Goal: Communication & Community: Answer question/provide support

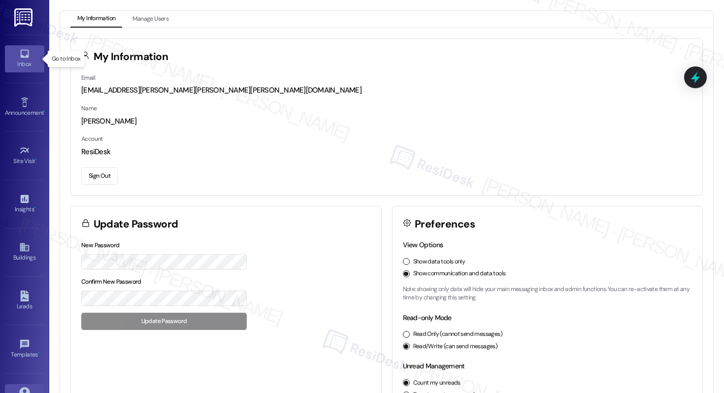
click at [26, 51] on icon at bounding box center [24, 54] width 8 height 8
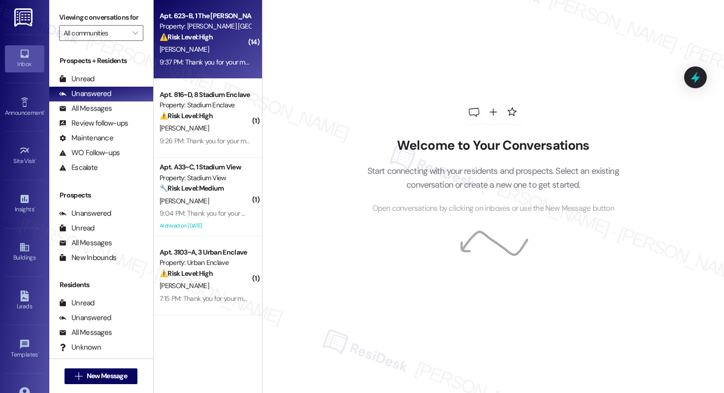
click at [197, 44] on div "[PERSON_NAME]" at bounding box center [205, 49] width 93 height 12
click at [198, 43] on div "[PERSON_NAME]" at bounding box center [205, 49] width 93 height 12
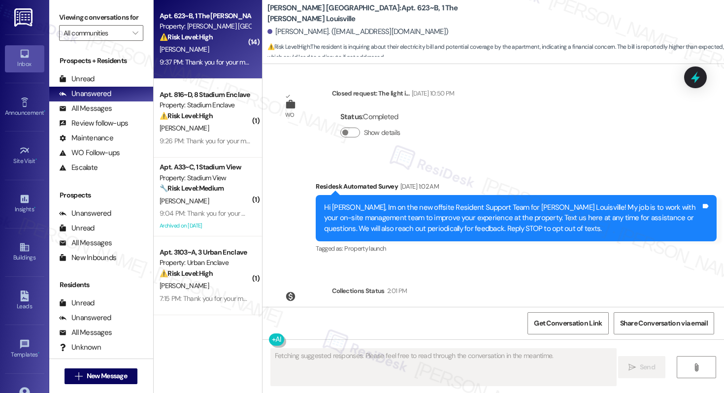
scroll to position [5082, 0]
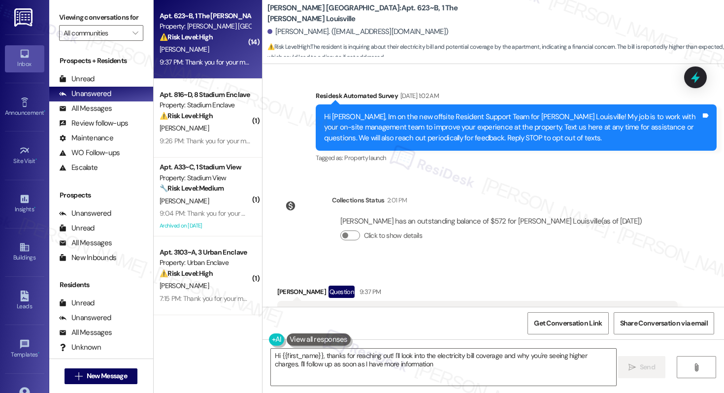
type textarea "Hi {{first_name}}, thanks for reaching out! I'll look into the electricity bill…"
click at [321, 125] on div "WO Opened request: Here are so... [DATE] 5:56 PM Status : Completed Show detail…" at bounding box center [494, 185] width 462 height 243
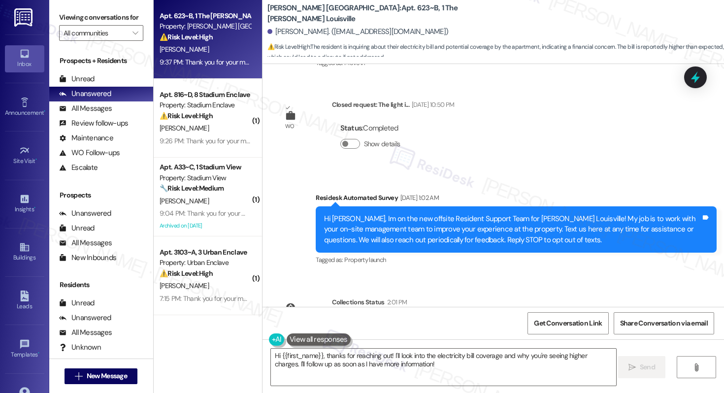
scroll to position [4978, 0]
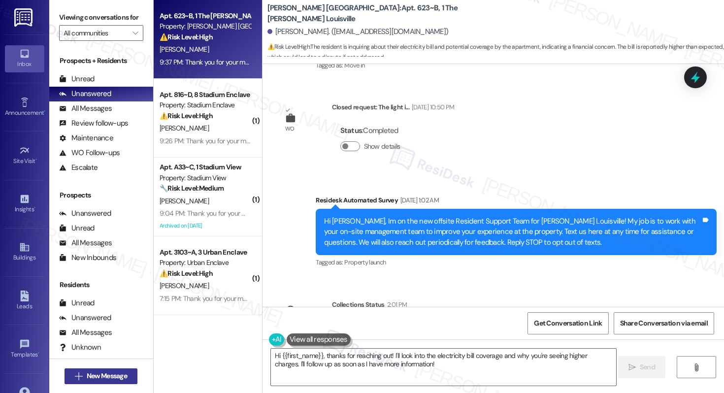
click at [95, 372] on span "New Message" at bounding box center [107, 376] width 40 height 10
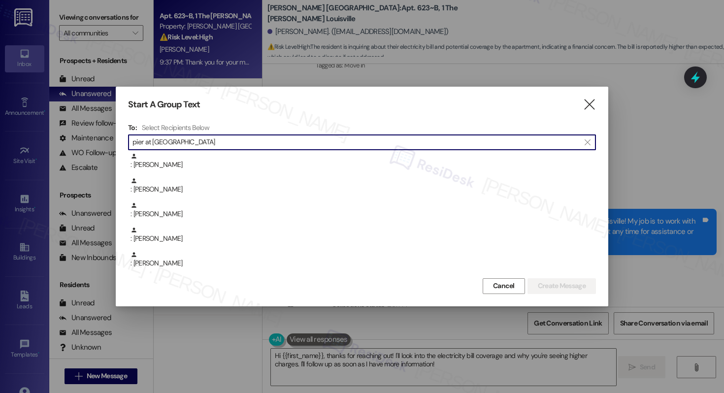
type input "pier at conway"
click at [496, 285] on span "Cancel" at bounding box center [504, 286] width 22 height 10
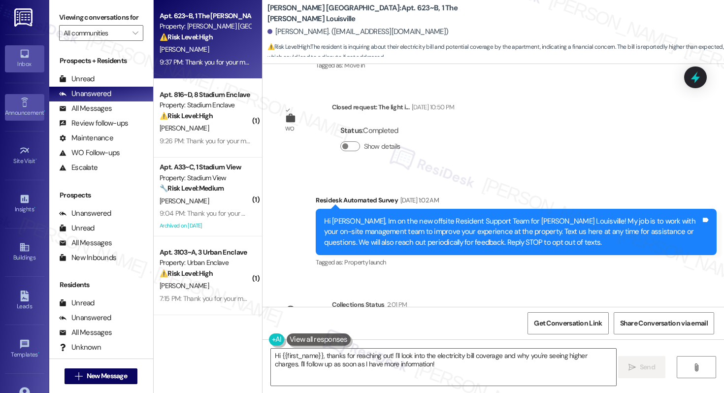
click at [35, 95] on link "Announcement •" at bounding box center [24, 107] width 39 height 27
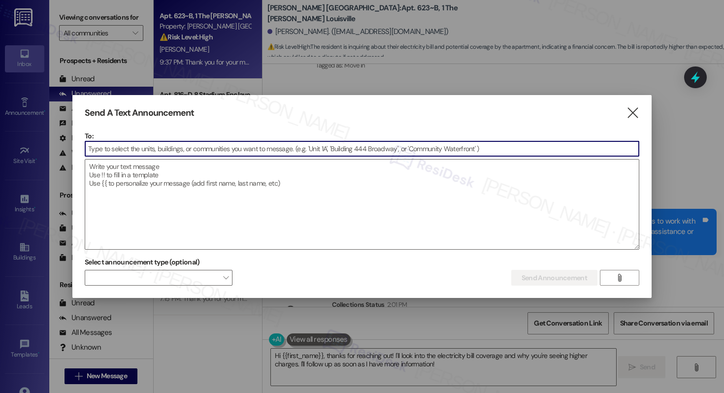
click at [178, 146] on input at bounding box center [362, 148] width 554 height 15
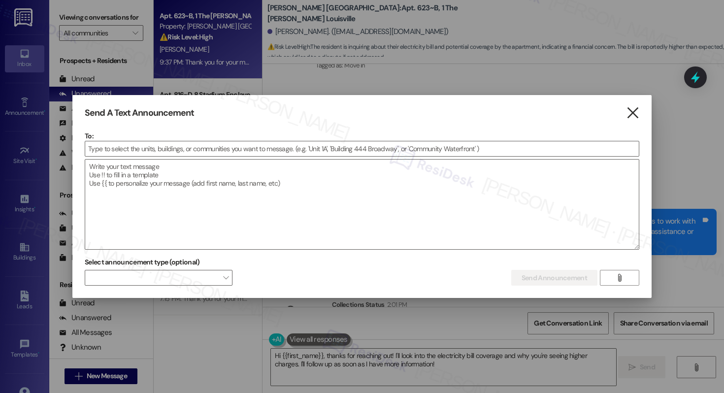
click at [631, 108] on icon "" at bounding box center [632, 113] width 13 height 10
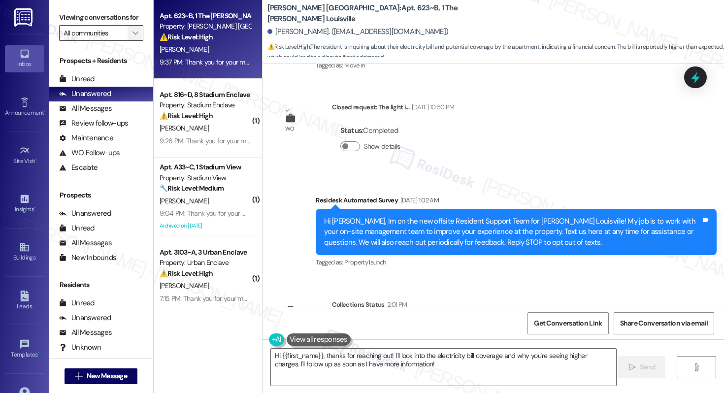
click at [131, 41] on span "" at bounding box center [135, 33] width 9 height 16
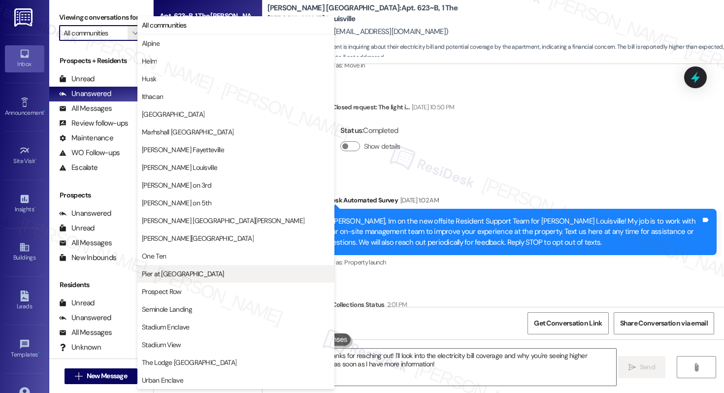
click at [200, 275] on span "Pier at Conway" at bounding box center [236, 274] width 188 height 10
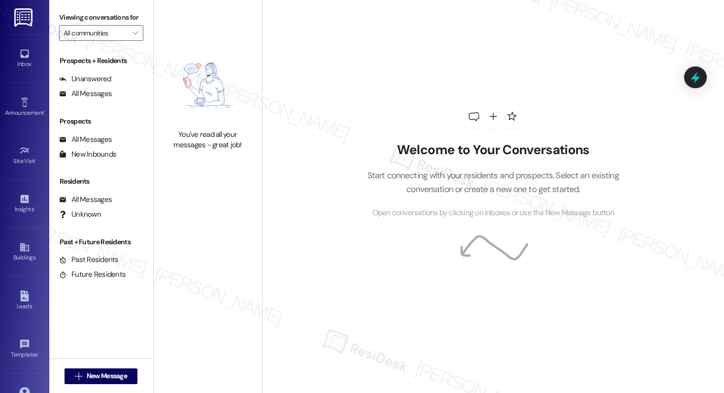
type input "Pier at Conway"
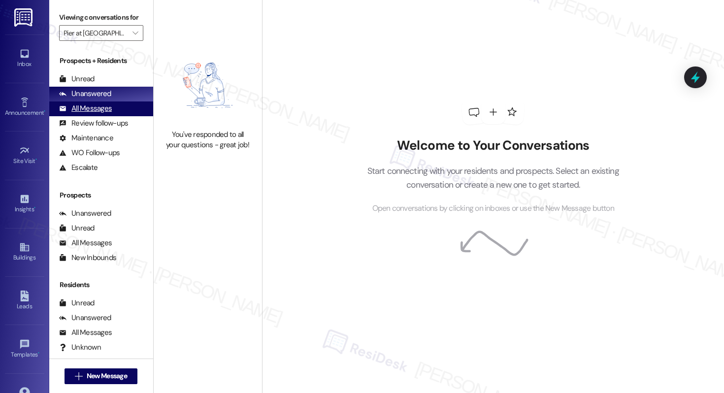
click at [100, 114] on div "All Messages" at bounding box center [85, 108] width 53 height 10
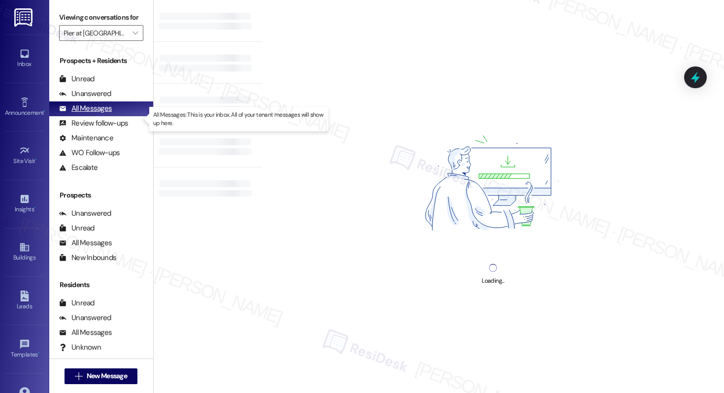
click at [100, 114] on div "All Messages" at bounding box center [85, 108] width 53 height 10
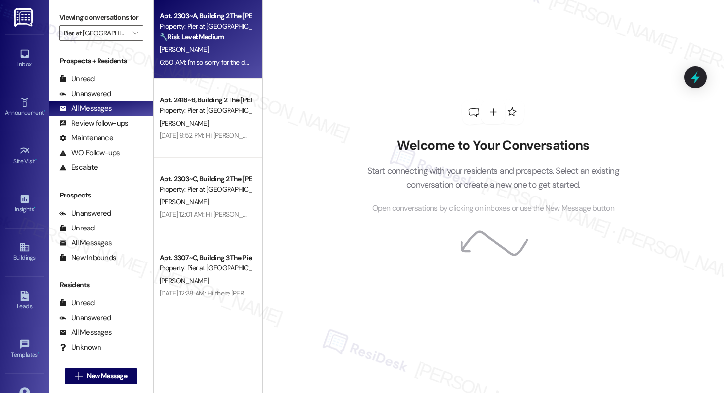
click at [223, 45] on div "A. Kraft" at bounding box center [205, 49] width 93 height 12
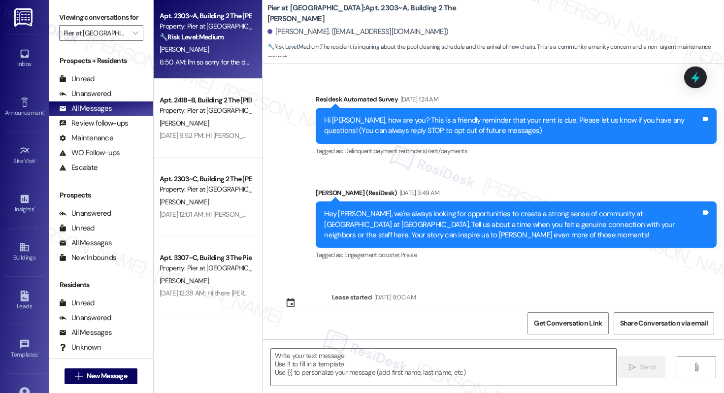
scroll to position [1721, 0]
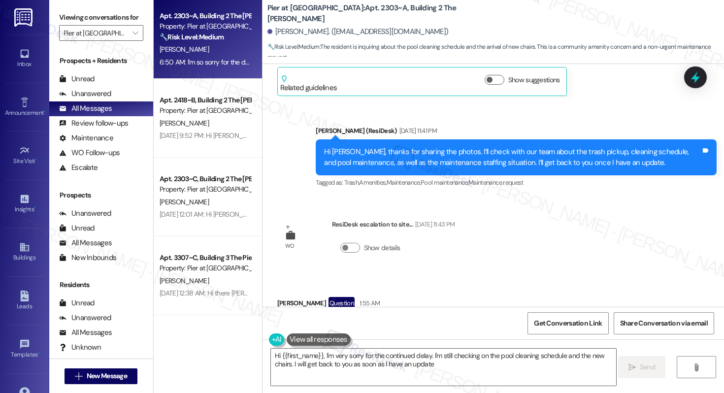
type textarea "Hi {{first_name}}, I'm very sorry for the continued delay. I'm still checking o…"
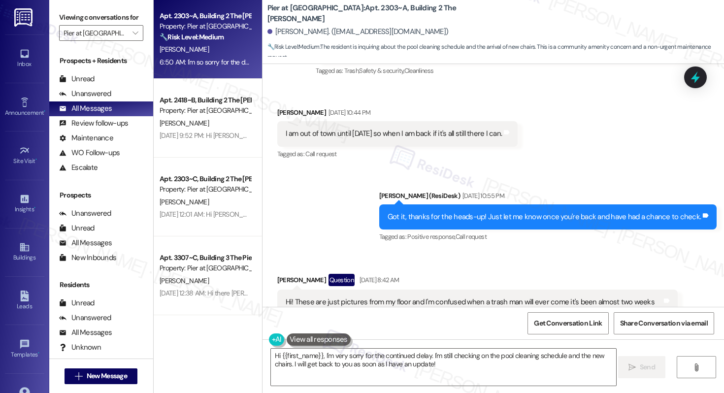
scroll to position [528, 0]
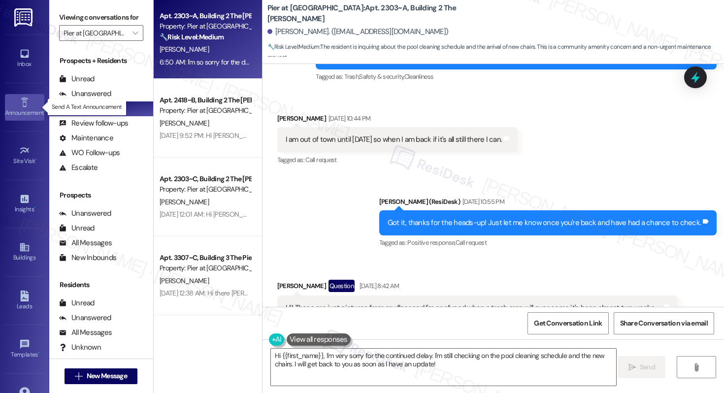
click at [24, 115] on div "Announcement •" at bounding box center [24, 113] width 49 height 10
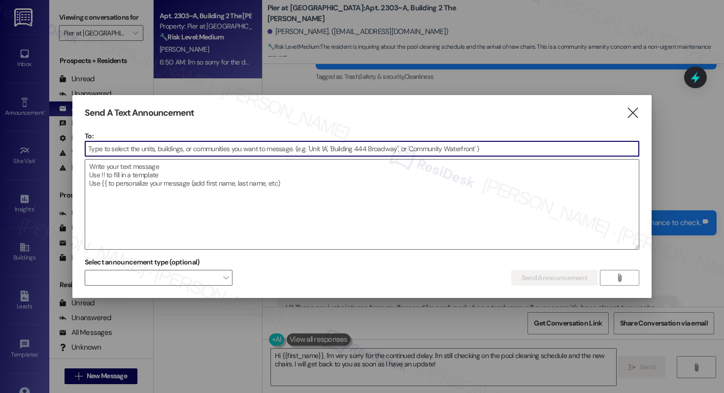
click at [219, 147] on input at bounding box center [362, 148] width 554 height 15
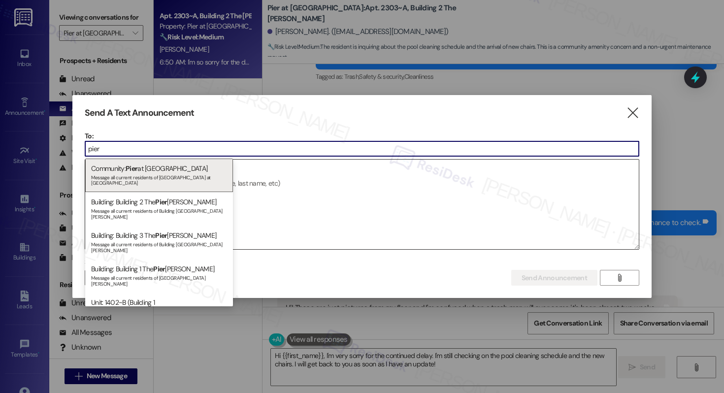
type input "pier"
click at [141, 170] on div "Community: Pier at Conway Message all current residents of Pier at Conway" at bounding box center [159, 176] width 148 height 34
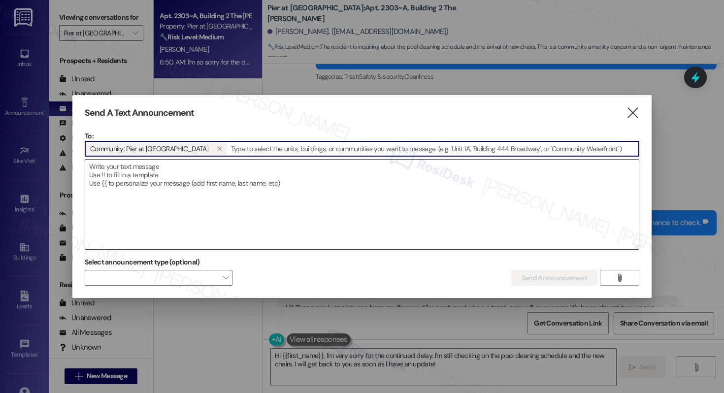
click at [261, 163] on textarea at bounding box center [362, 205] width 554 height 90
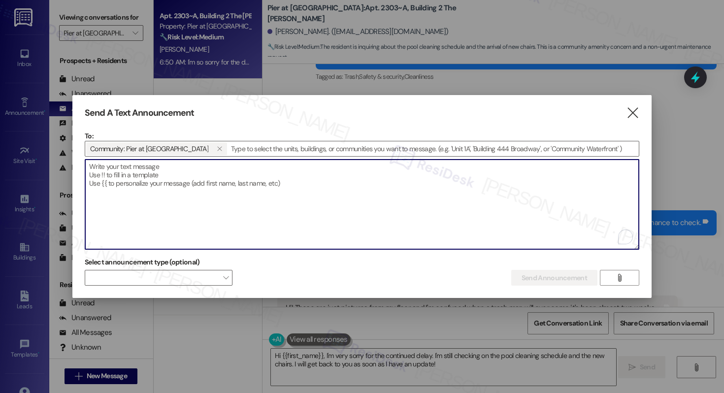
paste textarea "Hi {{first_name}}! We know we’ve been in touch regularly, but just to make thin…"
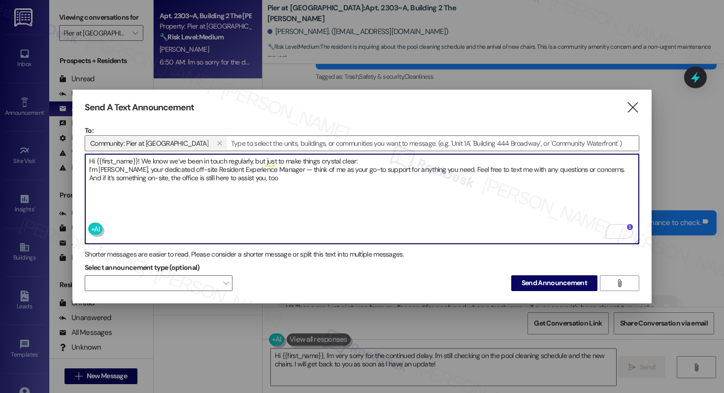
click at [87, 168] on textarea "Hi {{first_name}}! We know we’ve been in touch regularly, but just to make thin…" at bounding box center [362, 199] width 554 height 90
click at [280, 177] on textarea "Hi {{first_name}}! We know we’ve been in touch regularly, but just to make thin…" at bounding box center [362, 199] width 554 height 90
type textarea "Hi {{first_name}}! We know we’ve been in touch regularly, but just to make thin…"
click at [335, 179] on textarea "Hi {{first_name}}! We know we’ve been in touch regularly, but just to make thin…" at bounding box center [362, 199] width 554 height 90
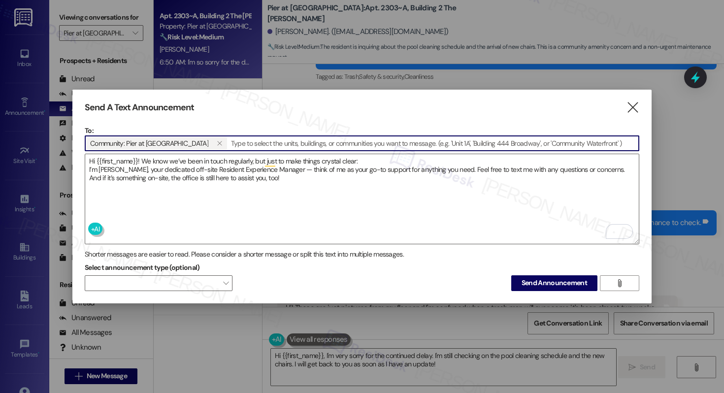
click at [252, 144] on input at bounding box center [433, 143] width 411 height 15
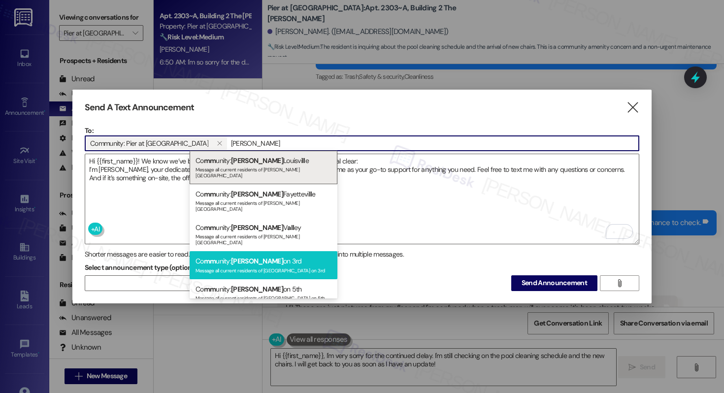
type input "marshall"
click at [261, 251] on div "Co mm unity: Marshall on 3rd Message all current residents of Marshall on 3rd" at bounding box center [264, 265] width 148 height 28
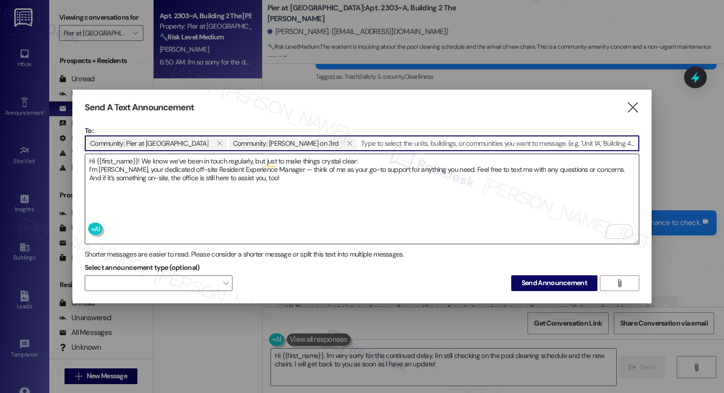
click at [342, 182] on textarea "Hi {{first_name}}! We know we’ve been in touch regularly, but just to make thin…" at bounding box center [362, 199] width 554 height 90
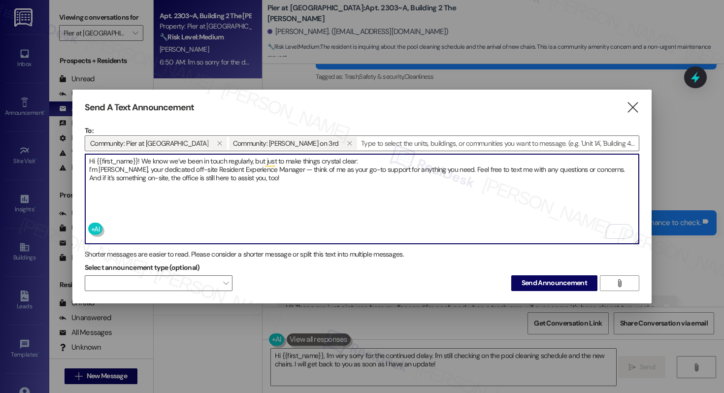
click at [525, 281] on span "Send Announcement" at bounding box center [555, 283] width 66 height 10
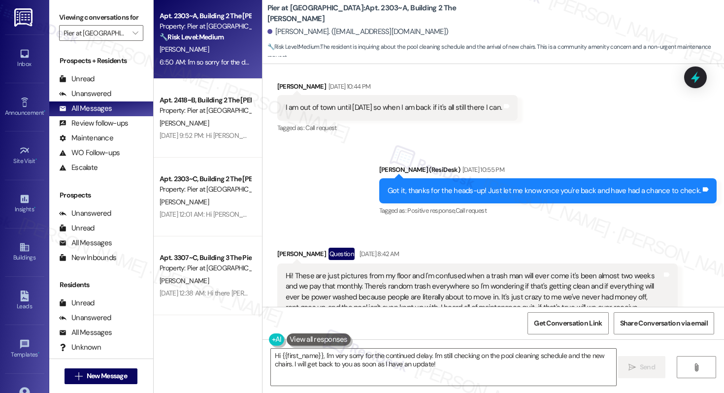
scroll to position [558, 0]
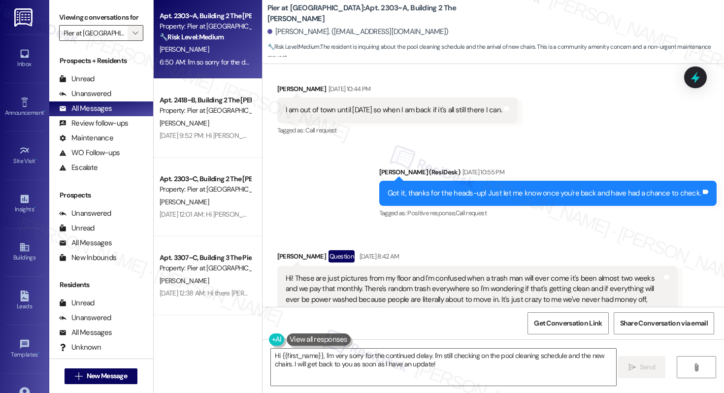
click at [133, 37] on icon "" at bounding box center [135, 33] width 5 height 8
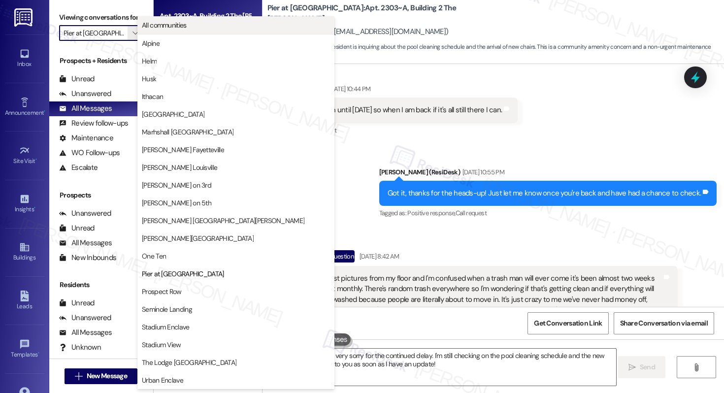
click at [200, 22] on span "All communities" at bounding box center [236, 25] width 188 height 10
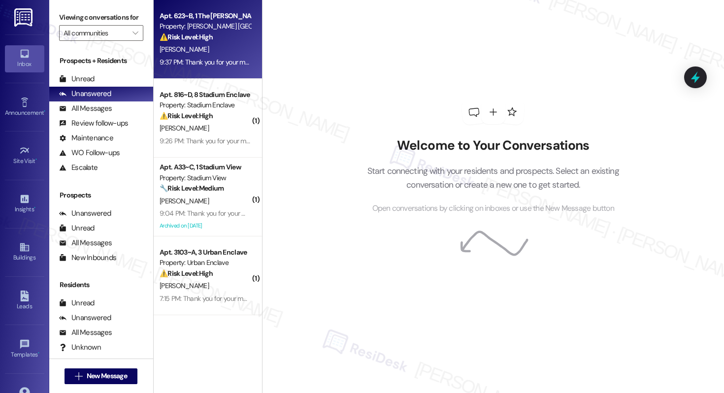
click at [224, 58] on div "9:37 PM: Thank you for your message. Our offices are currently closed, but we w…" at bounding box center [448, 62] width 576 height 9
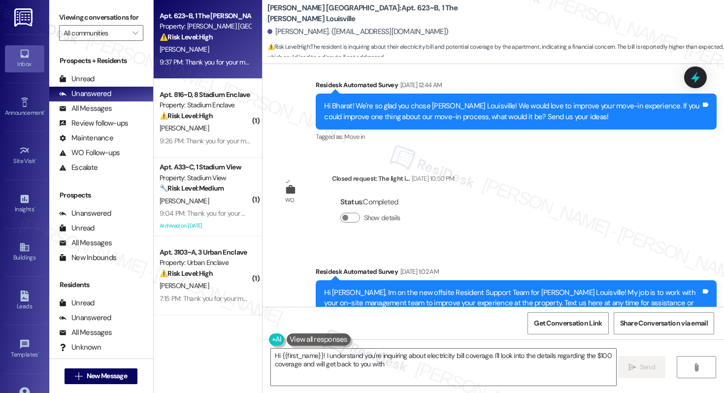
scroll to position [4871, 0]
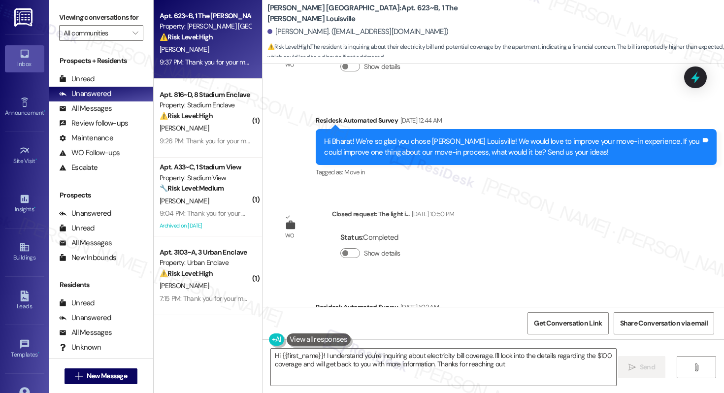
type textarea "Hi {{first_name}}! I understand you're inquiring about electricity bill coverag…"
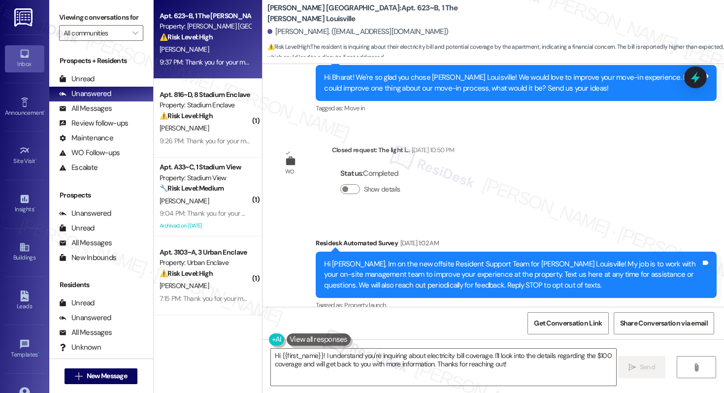
scroll to position [5176, 0]
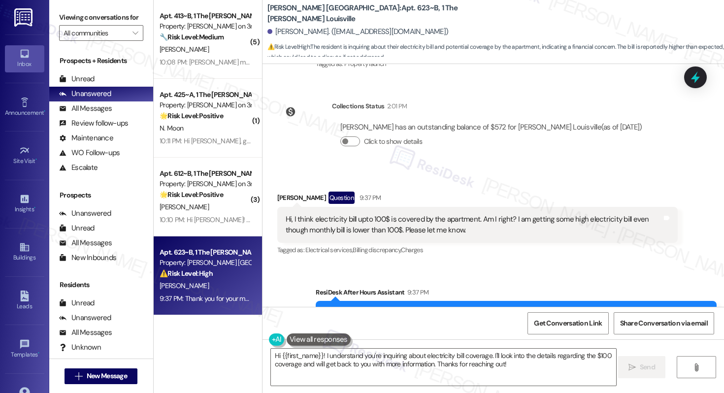
click at [350, 214] on div "Hi, I think electricity bill upto 100$ is covered by the apartment. Am I right?…" at bounding box center [474, 224] width 377 height 21
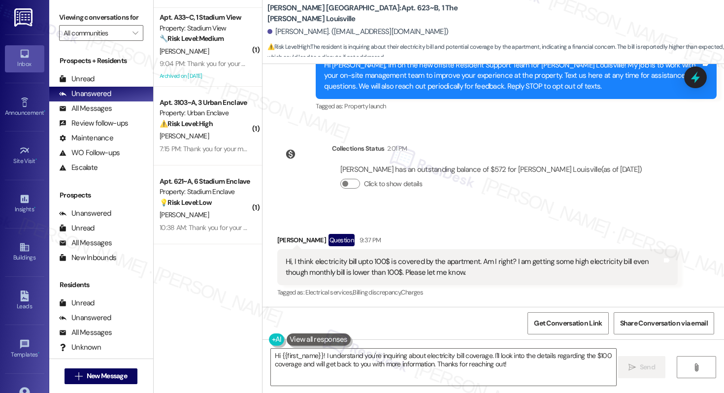
scroll to position [859, 0]
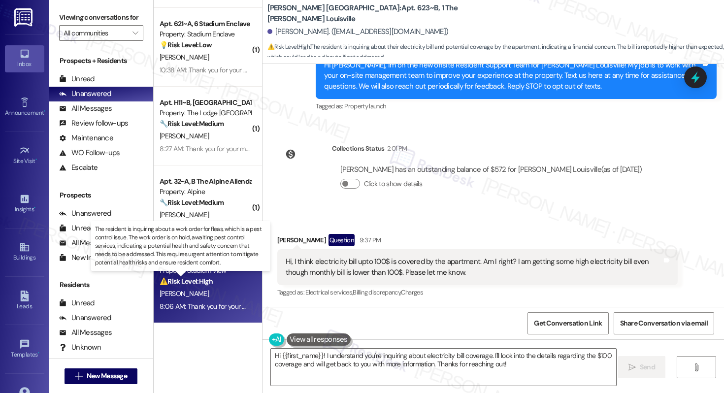
click at [197, 283] on strong "⚠️ Risk Level: High" at bounding box center [186, 281] width 53 height 9
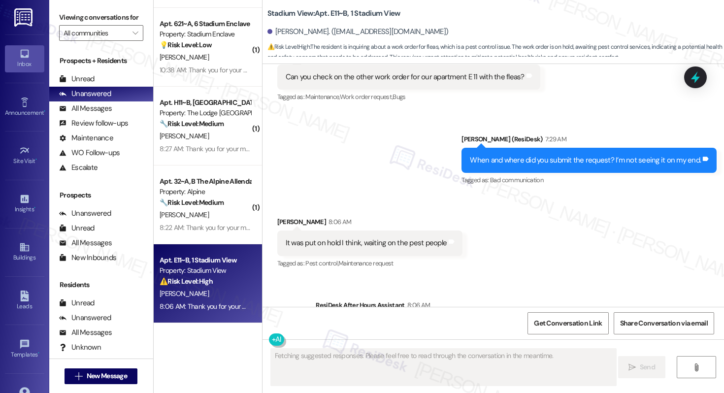
scroll to position [562, 0]
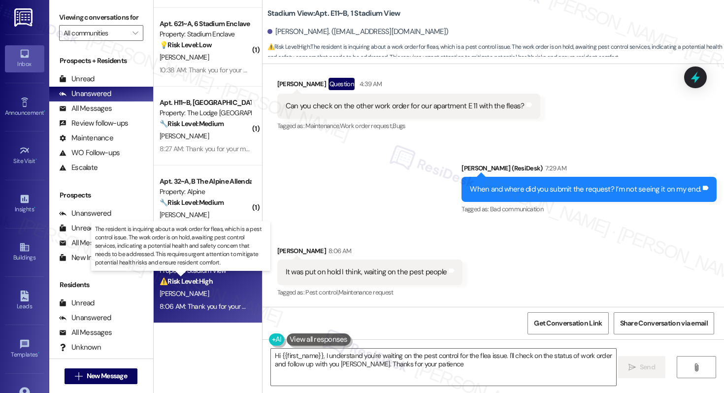
type textarea "Hi {{first_name}}, I understand you're waiting on the pest control for the flea…"
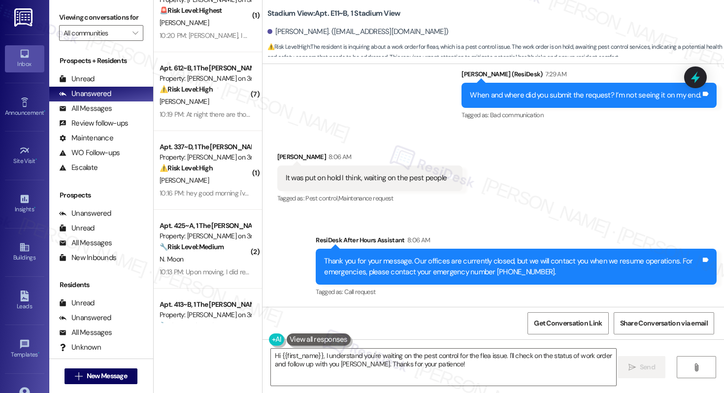
scroll to position [0, 0]
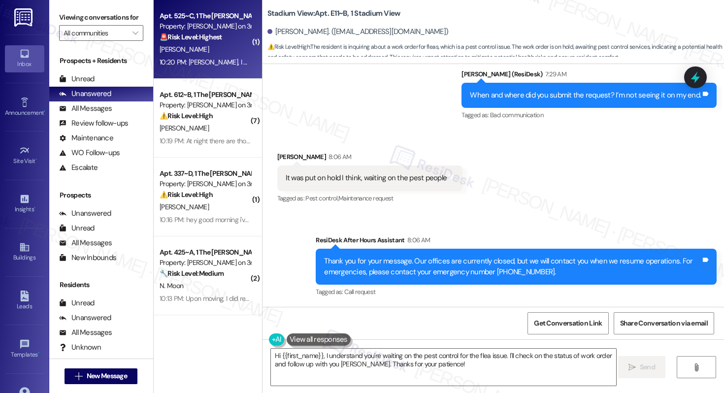
click at [223, 67] on div "10:20 PM: Sarah, I no longer live at the Marshall. 10:20 PM: Sarah, I no longer…" at bounding box center [205, 62] width 93 height 12
type textarea "Fetching suggested responses. Please feel free to read through the conversation…"
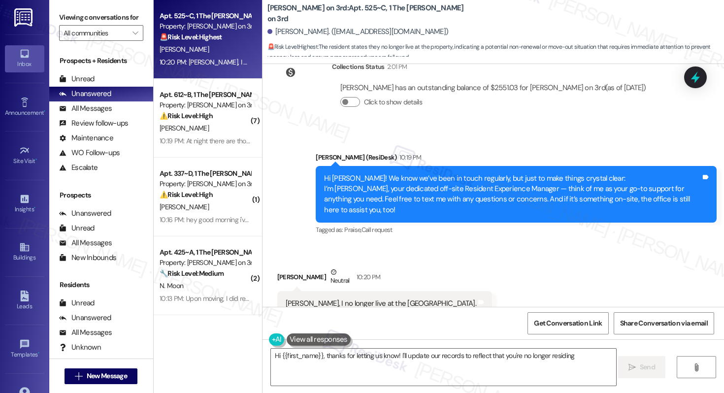
scroll to position [3743, 0]
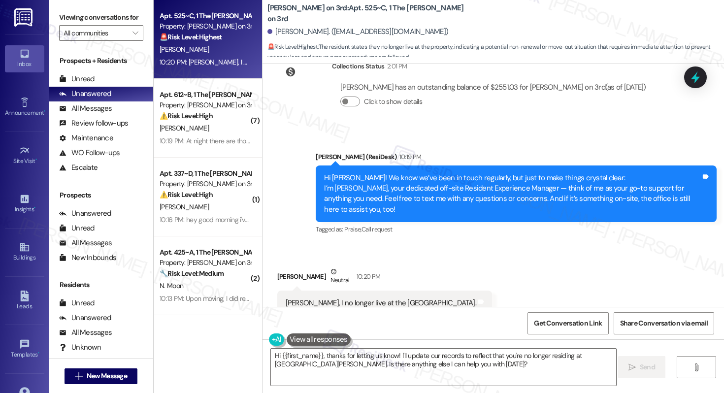
click at [364, 267] on div "Jasmine Connor Neutral 10:20 PM" at bounding box center [384, 279] width 215 height 24
click at [375, 357] on textarea "Hi {{first_name}}, thanks for letting us know! I'll update our records to refle…" at bounding box center [443, 367] width 345 height 37
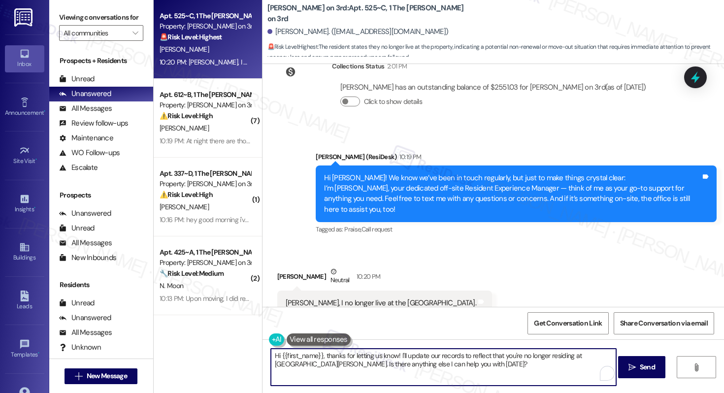
click at [375, 357] on textarea "Hi {{first_name}}, thanks for letting us know! I'll update our records to refle…" at bounding box center [443, 367] width 345 height 37
type textarea "Oh, thanks for letting me know, Jasmine. I'll inform the site team to update ou…"
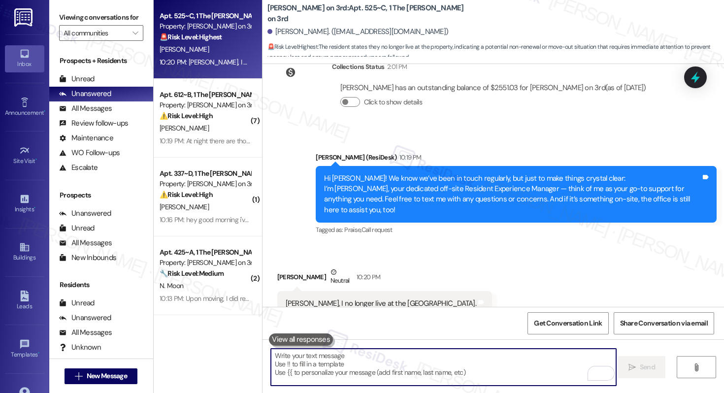
scroll to position [3812, 0]
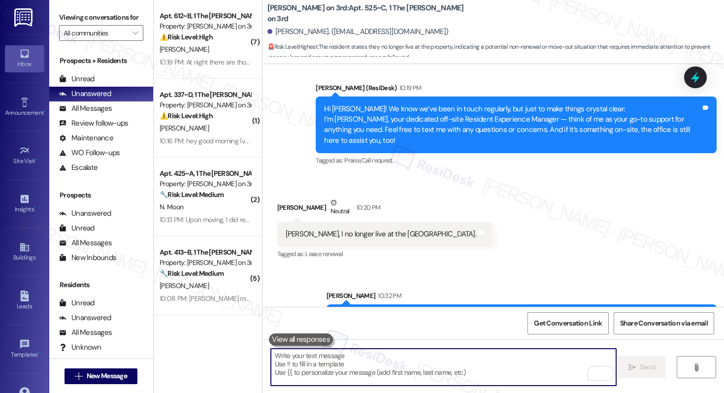
click at [388, 359] on textarea "To enrich screen reader interactions, please activate Accessibility in Grammarl…" at bounding box center [443, 367] width 345 height 37
click at [385, 365] on textarea "To enrich screen reader interactions, please activate Accessibility in Grammarl…" at bounding box center [443, 367] width 345 height 37
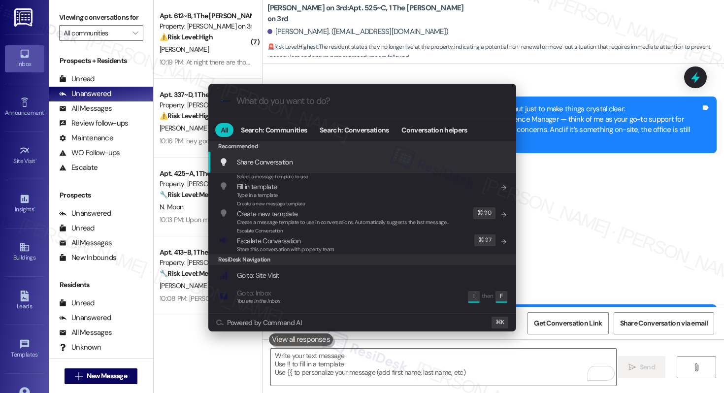
click at [348, 243] on div "Escalate Conversation Escalate Conversation Share this conversation with proper…" at bounding box center [363, 240] width 288 height 27
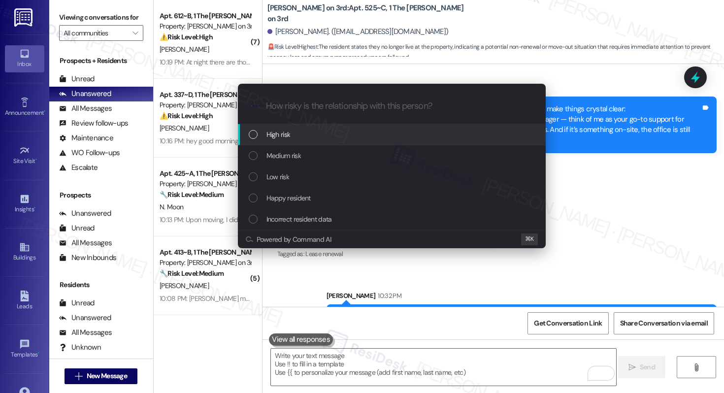
click at [337, 155] on div "Medium risk" at bounding box center [393, 155] width 288 height 11
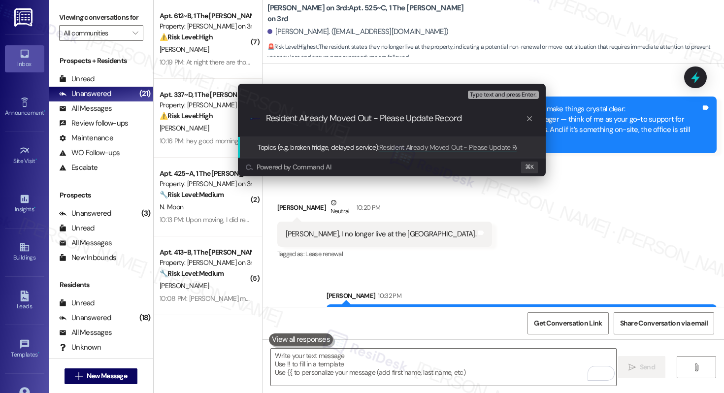
type input "Resident Already Moved Out - Please Update Records"
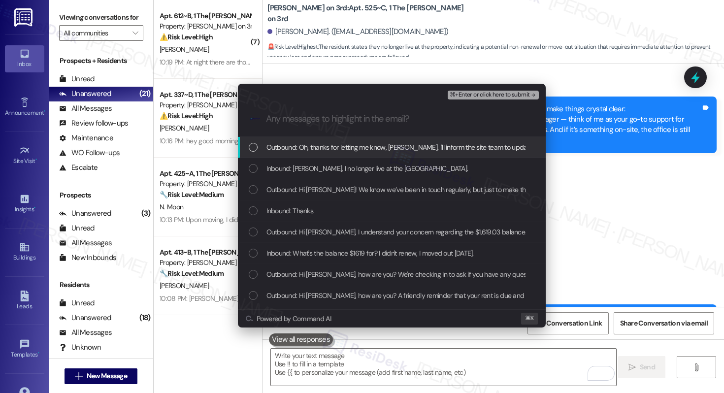
click at [336, 149] on span "Outbound: Oh, thanks for letting me know, Jasmine. I'll inform the site team to…" at bounding box center [452, 147] width 370 height 11
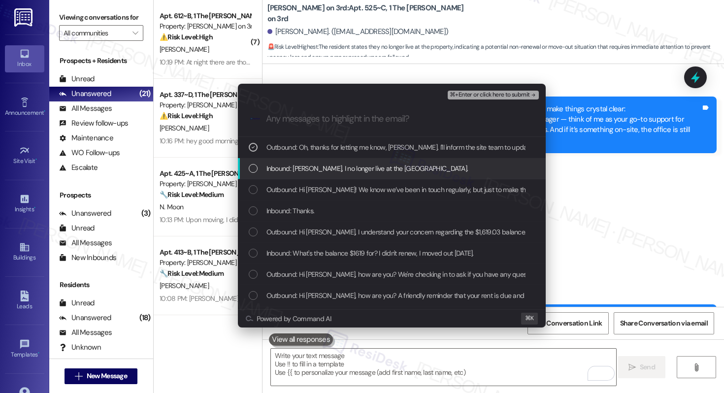
click at [336, 166] on span "Inbound: Sarah, I no longer live at the Marshall." at bounding box center [368, 168] width 202 height 11
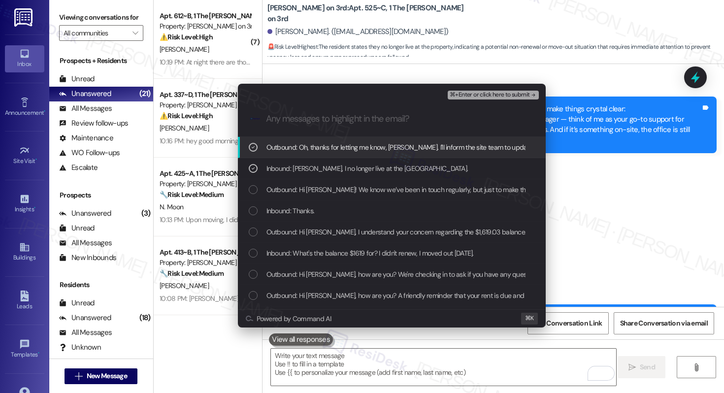
click at [484, 97] on span "⌘+Enter or click here to submit" at bounding box center [490, 95] width 80 height 7
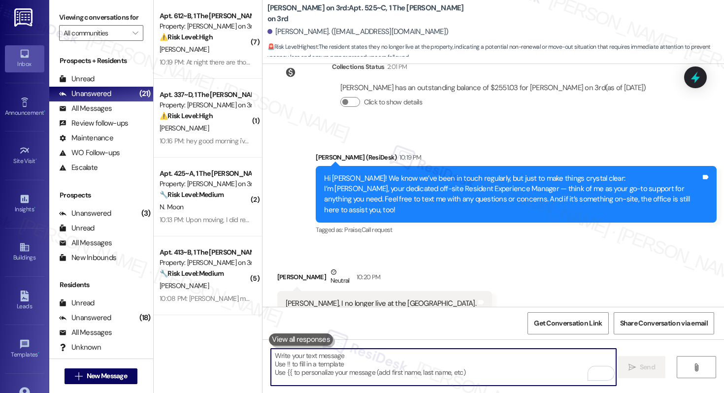
scroll to position [3827, 0]
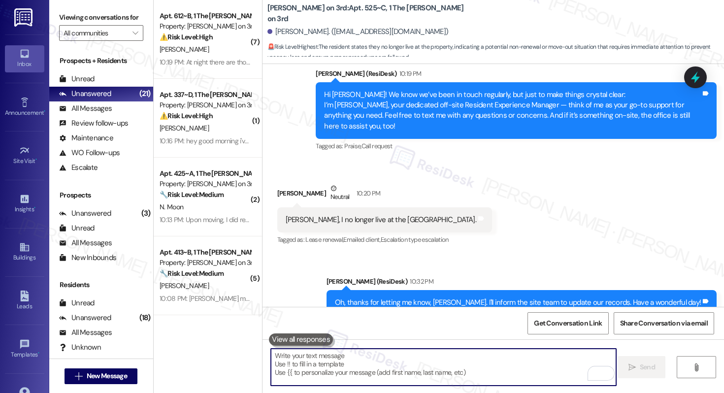
click at [438, 366] on textarea "To enrich screen reader interactions, please activate Accessibility in Grammarl…" at bounding box center [443, 367] width 345 height 37
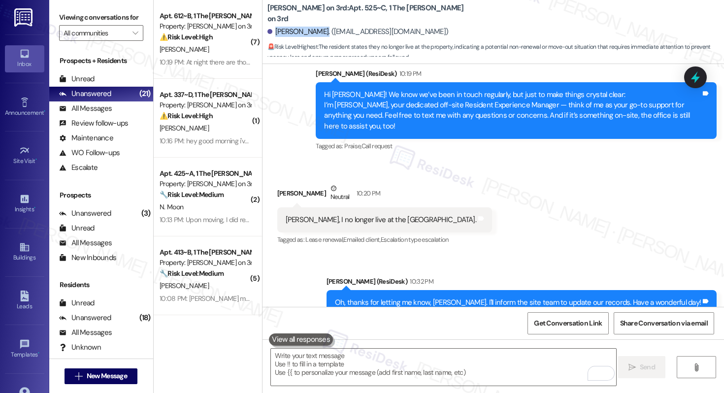
drag, startPoint x: 270, startPoint y: 33, endPoint x: 319, endPoint y: 35, distance: 48.8
click at [319, 35] on div "Jasmine Connor. (jae_n1c@yahoo.com)" at bounding box center [358, 32] width 181 height 10
copy div "Jasmine Connor"
click at [542, 325] on span "Get Conversation Link" at bounding box center [568, 323] width 68 height 10
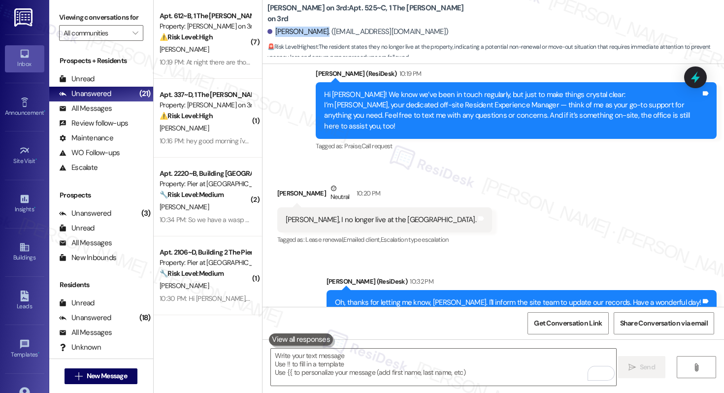
click at [444, 207] on div "Sarah, I no longer live at the Marshall. Tags and notes" at bounding box center [384, 219] width 215 height 25
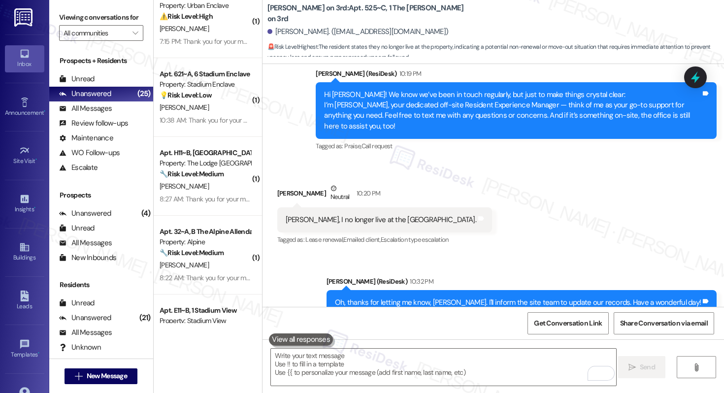
scroll to position [1332, 0]
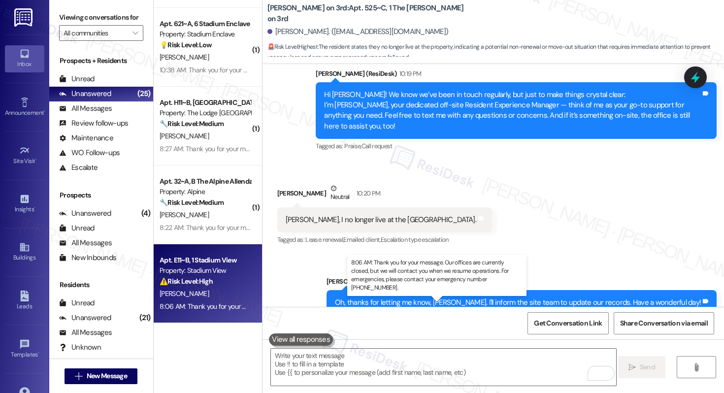
click at [226, 310] on div "8:06 AM: Thank you for your message. Our offices are currently closed, but we w…" at bounding box center [449, 306] width 579 height 9
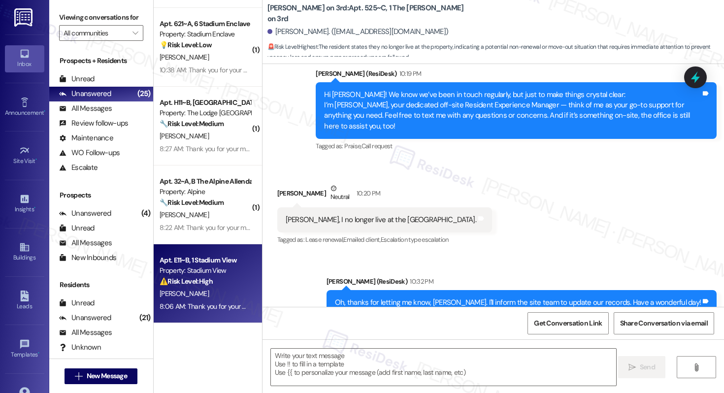
type textarea "Fetching suggested responses. Please feel free to read through the conversation…"
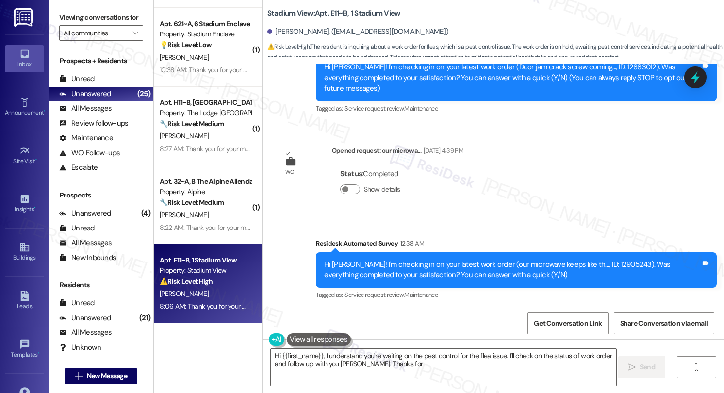
scroll to position [413, 0]
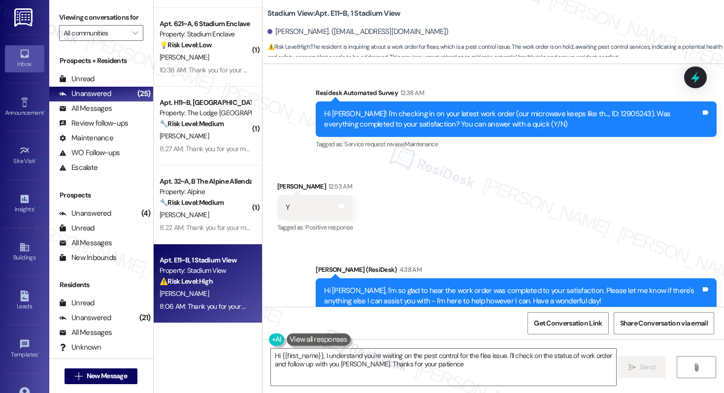
type textarea "Hi {{first_name}}, I understand you're waiting on the pest control for the flea…"
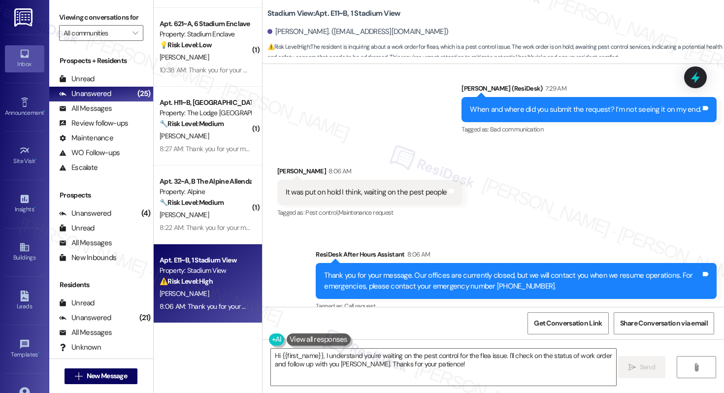
scroll to position [640, 0]
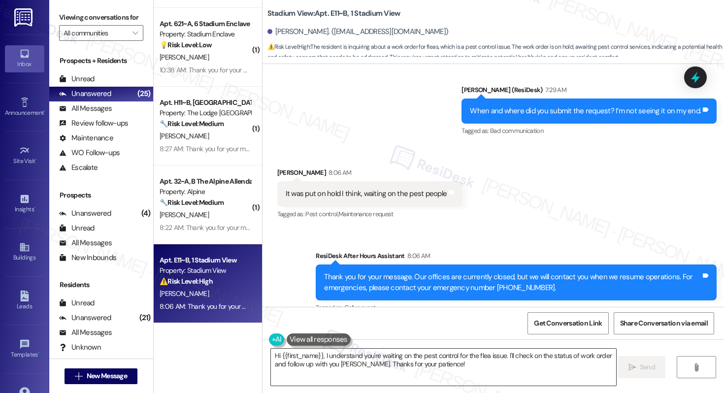
click at [379, 367] on textarea "Hi {{first_name}}, I understand you're waiting on the pest control for the flea…" at bounding box center [443, 367] width 345 height 37
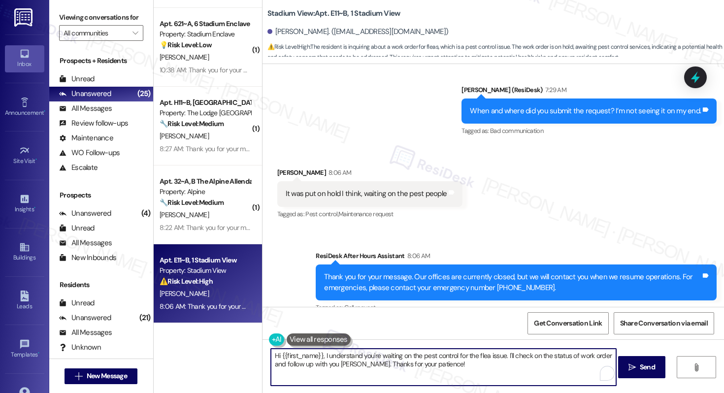
click at [379, 367] on textarea "Hi {{first_name}}, I understand you're waiting on the pest control for the flea…" at bounding box center [443, 367] width 345 height 37
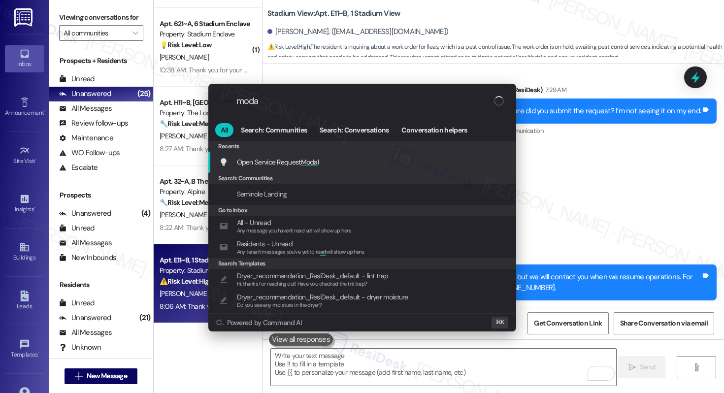
type input "modal"
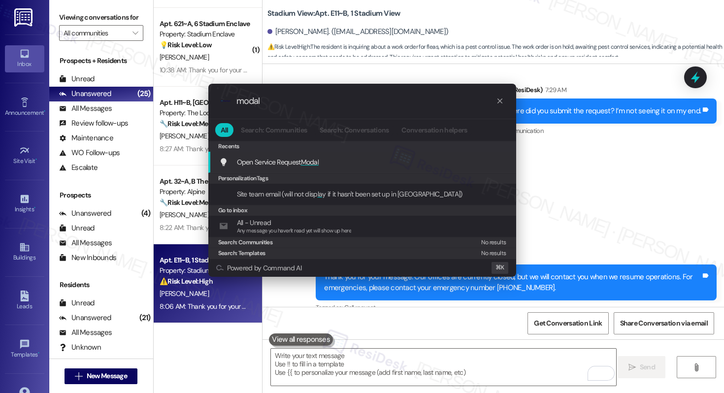
click at [346, 166] on div "Open Service Request Modal Add shortcut" at bounding box center [363, 162] width 288 height 11
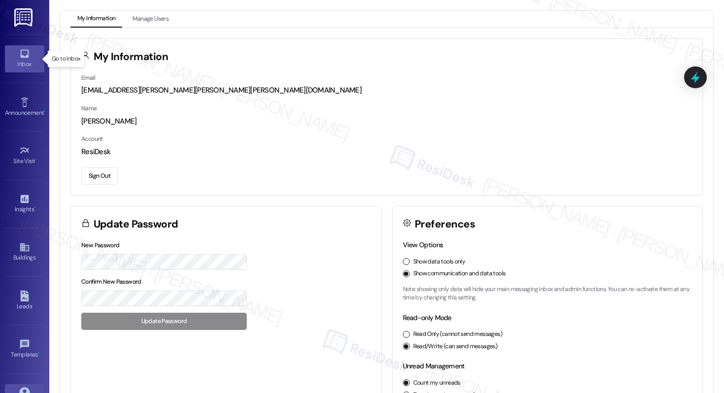
click at [21, 61] on div "Inbox" at bounding box center [24, 64] width 49 height 10
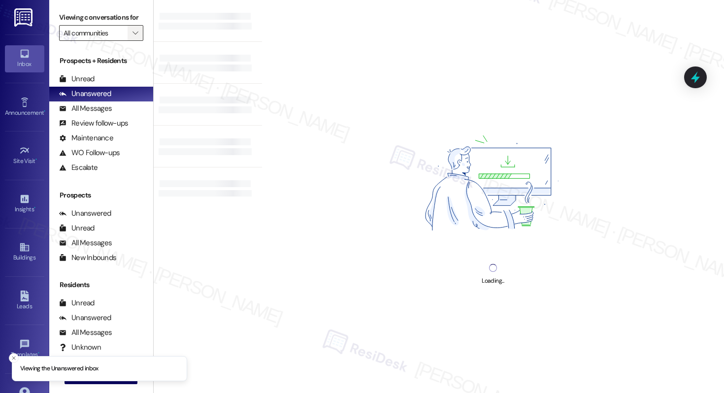
click at [133, 37] on icon "" at bounding box center [135, 33] width 5 height 8
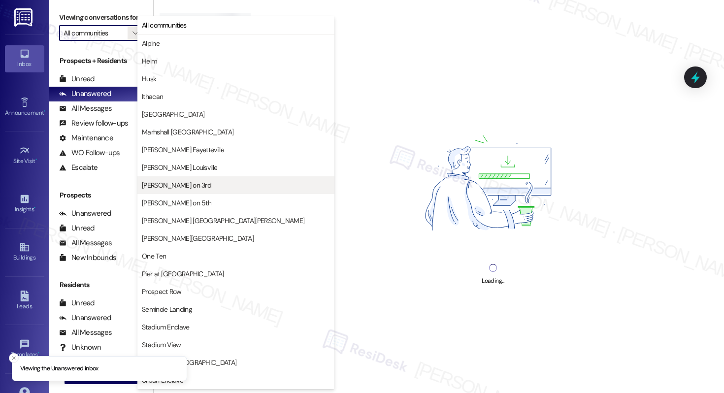
click at [176, 193] on button "[PERSON_NAME] on 3rd" at bounding box center [235, 185] width 197 height 18
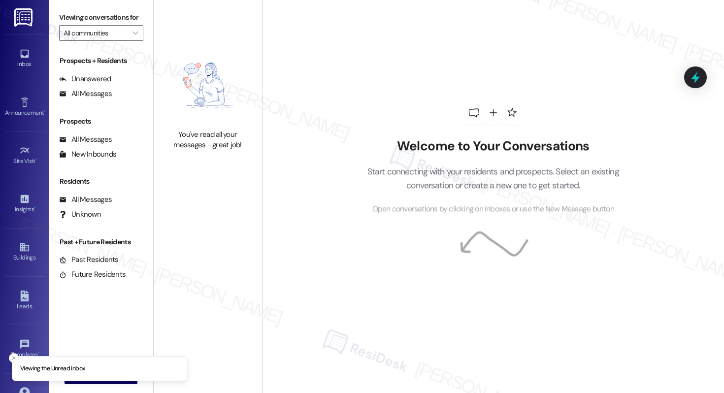
type input "[PERSON_NAME] on 3rd"
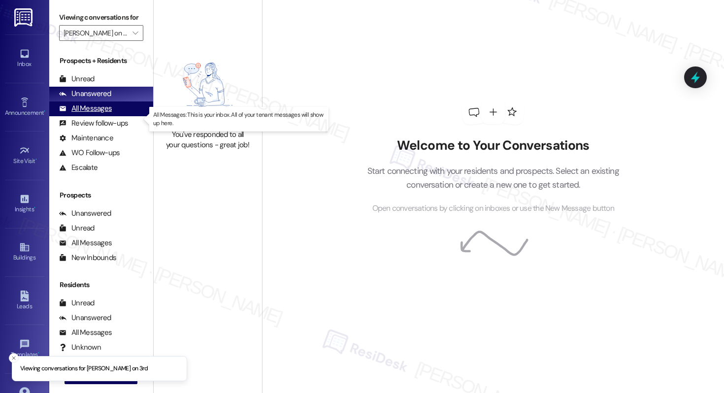
click at [89, 114] on div "All Messages" at bounding box center [85, 108] width 53 height 10
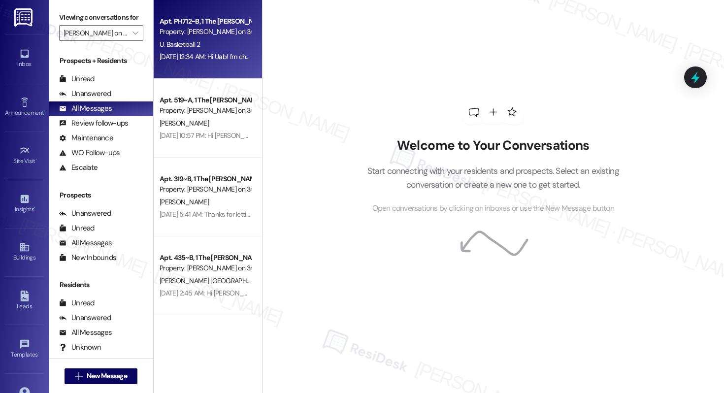
click at [196, 70] on div "Apt. PH712~B, 1 The Marshall on 3rd Property: Marshall on 3rd U. Basketball 2 A…" at bounding box center [208, 39] width 108 height 79
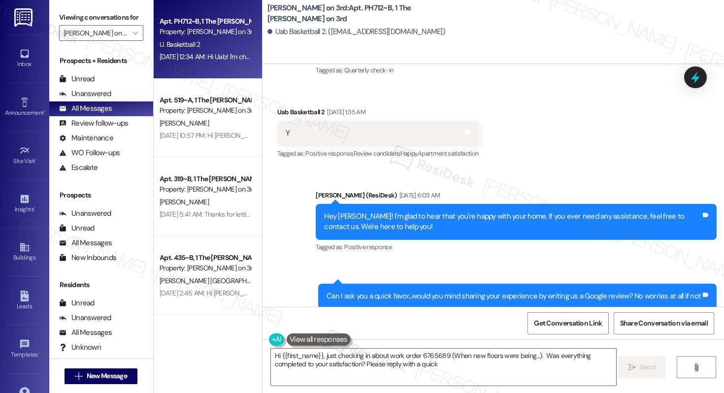
scroll to position [68, 0]
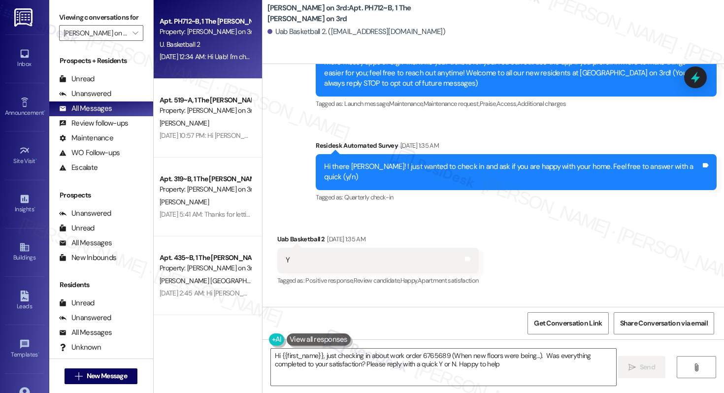
type textarea "Hi {{first_name}}, just checking in about work order 6765689 (When new floors w…"
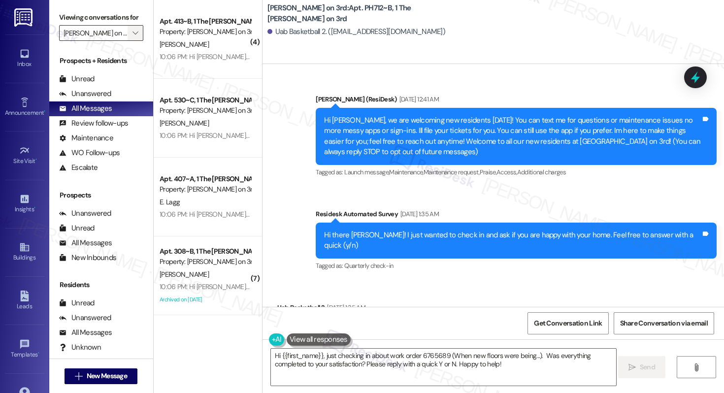
click at [133, 37] on icon "" at bounding box center [135, 33] width 5 height 8
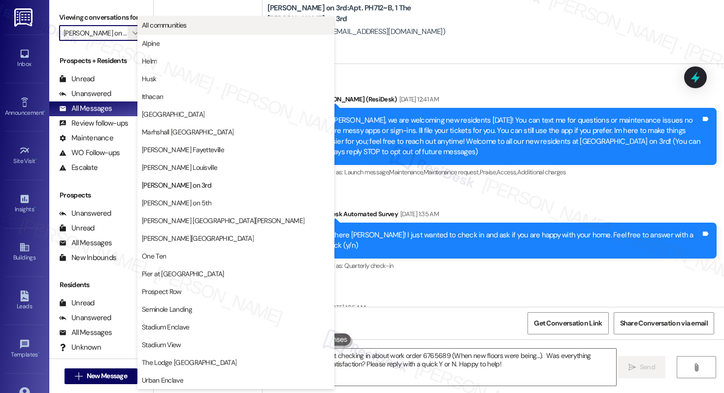
click at [164, 22] on span "All communities" at bounding box center [164, 25] width 45 height 10
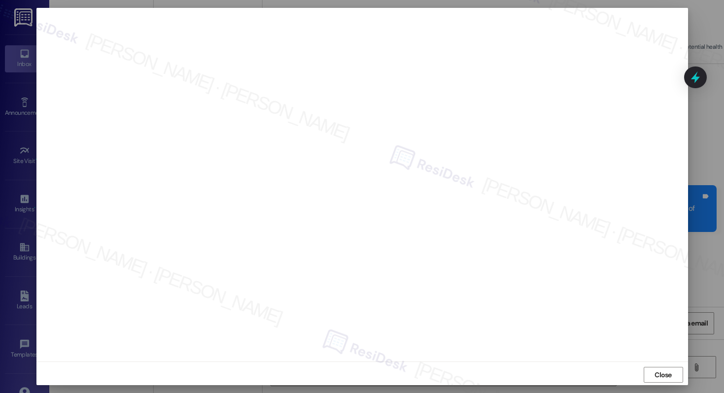
scroll to position [640, 0]
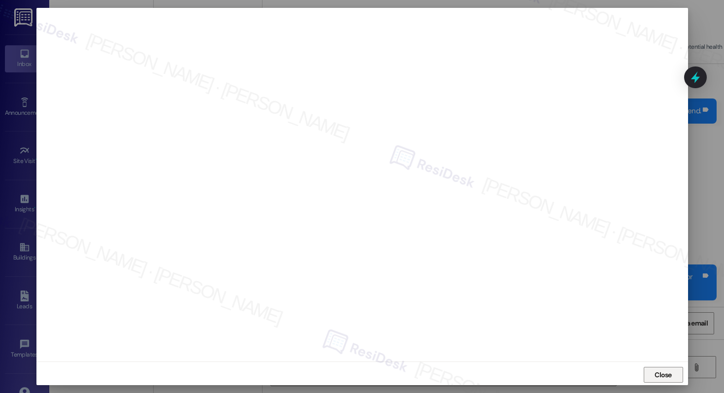
click at [669, 372] on span "Close" at bounding box center [663, 375] width 17 height 10
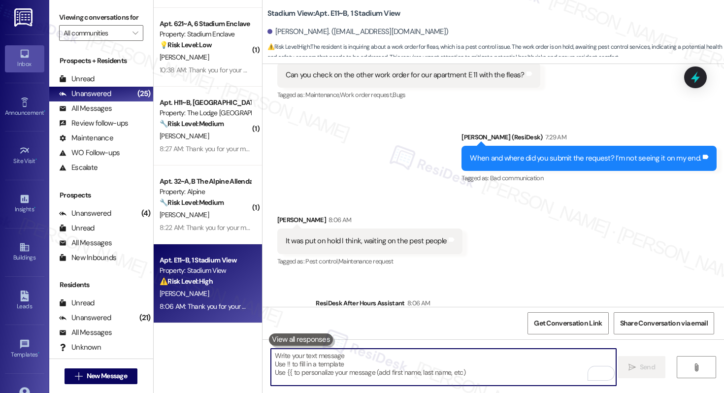
scroll to position [656, 0]
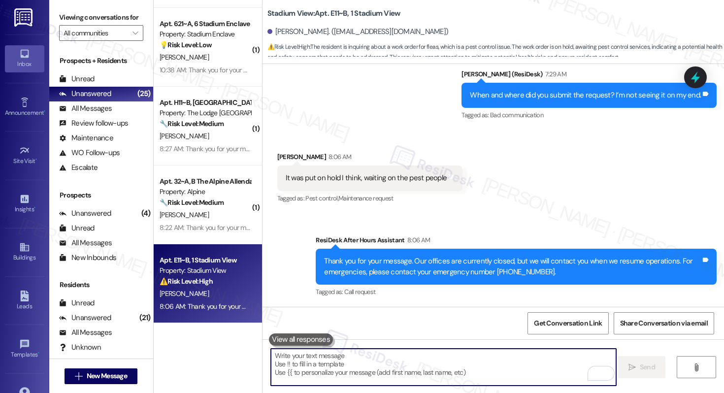
click at [402, 180] on div "It was put on hold I think, waiting on the pest people" at bounding box center [367, 178] width 162 height 10
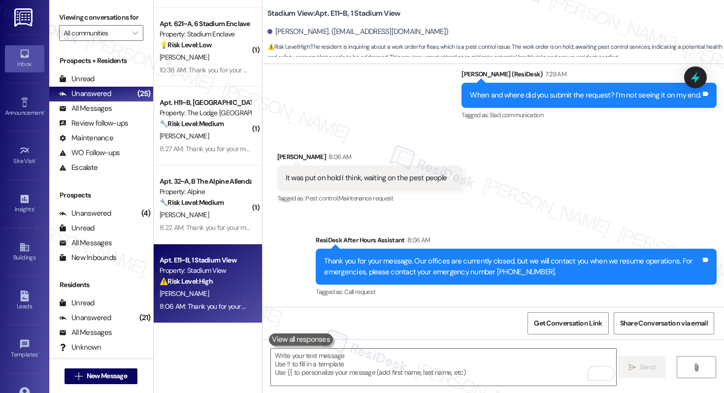
click at [402, 180] on div "It was put on hold I think, waiting on the pest people" at bounding box center [367, 178] width 162 height 10
click at [344, 367] on textarea "To enrich screen reader interactions, please activate Accessibility in Grammarl…" at bounding box center [443, 367] width 345 height 37
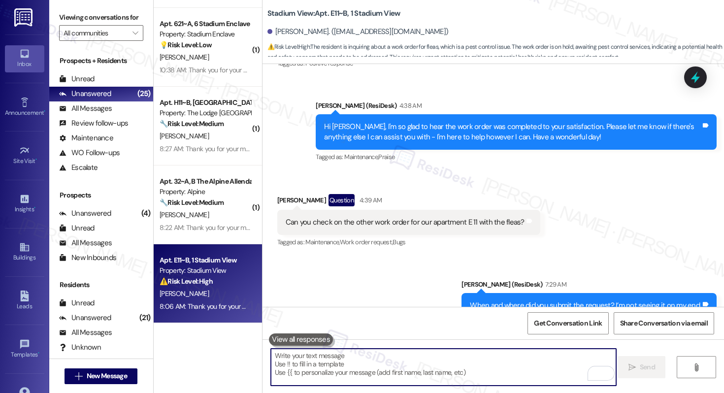
scroll to position [439, 0]
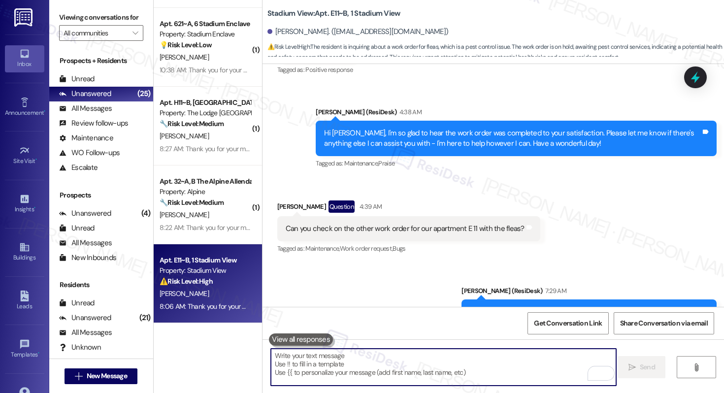
click at [414, 229] on div "Can you check on the other work order for our apartment E 11 with the fleas?" at bounding box center [405, 229] width 239 height 10
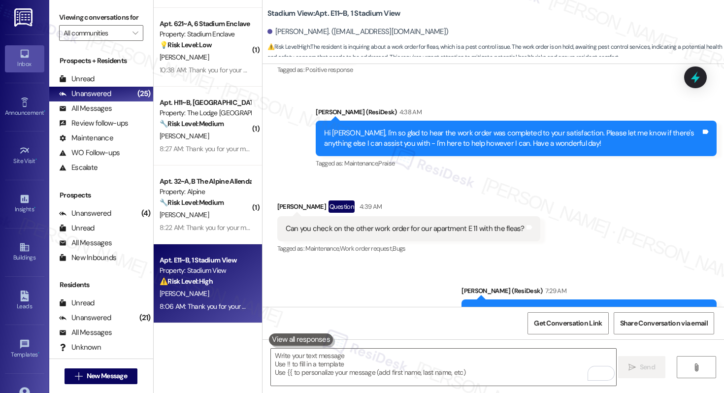
click at [414, 229] on div "Can you check on the other work order for our apartment E 11 with the fleas?" at bounding box center [405, 229] width 239 height 10
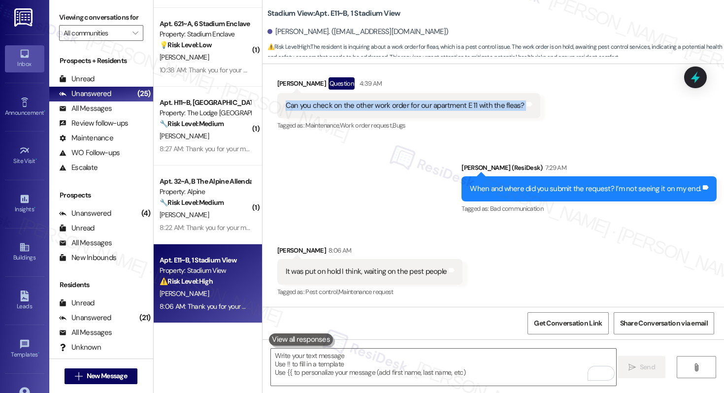
scroll to position [656, 0]
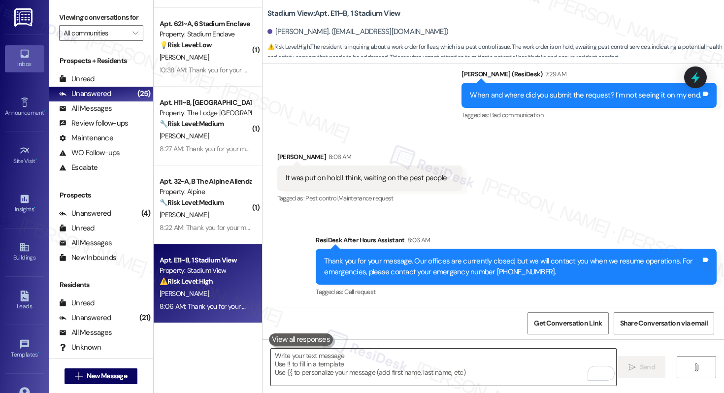
click at [345, 358] on textarea "To enrich screen reader interactions, please activate Accessibility in Grammarl…" at bounding box center [443, 367] width 345 height 37
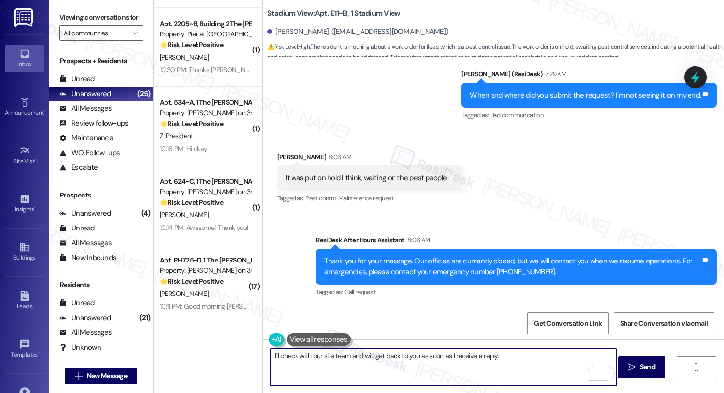
click at [511, 359] on textarea "I'll check with our site team and will get back to you as soon as I receive a r…" at bounding box center [443, 367] width 345 height 37
click at [521, 358] on textarea "I'll check with our site team and will get back to you as soon as I receive a r…" at bounding box center [443, 367] width 345 height 37
click at [650, 365] on span "Send" at bounding box center [647, 367] width 15 height 10
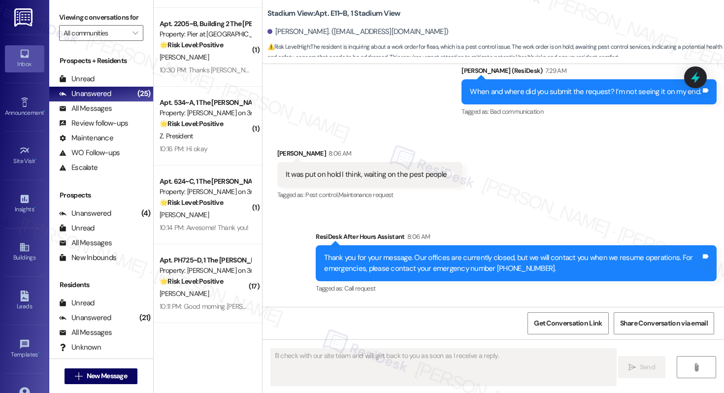
scroll to position [725, 0]
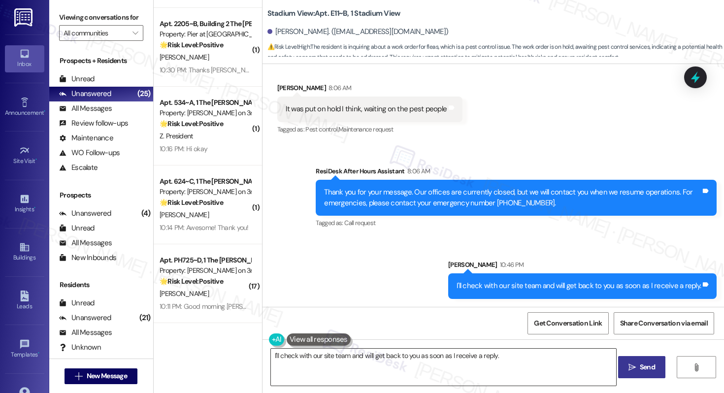
click at [440, 366] on textarea "Hi {{first_name}}! I'm checking on the status of the flea treatment work order …" at bounding box center [443, 367] width 345 height 37
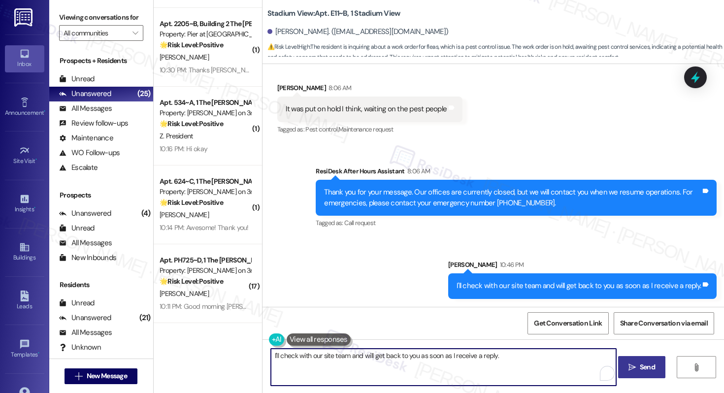
click at [440, 366] on textarea "Hi {{first_name}}! I'm checking on the status of the flea treatment work order …" at bounding box center [443, 367] width 345 height 37
type textarea "Hi {{first_name}}! I'm checking on the status of the flea treatment work order …"
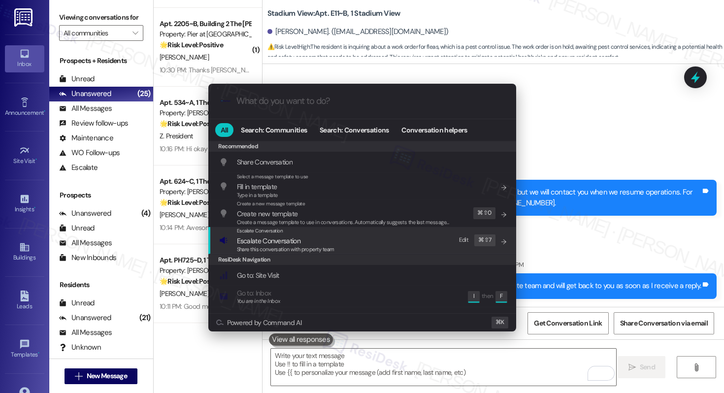
click at [325, 240] on span "Escalate Conversation" at bounding box center [286, 241] width 98 height 11
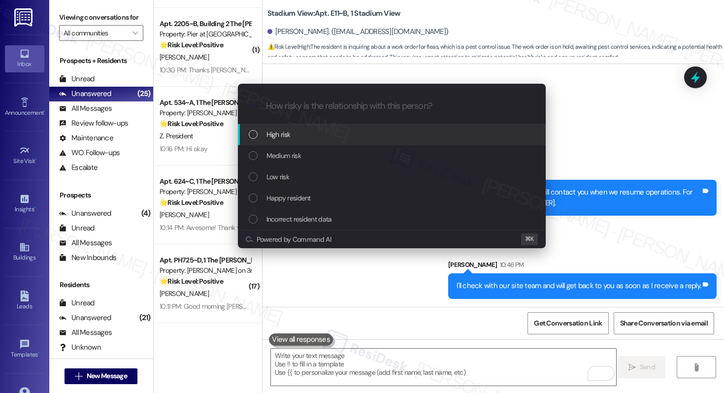
click at [324, 134] on div "High risk" at bounding box center [393, 134] width 288 height 11
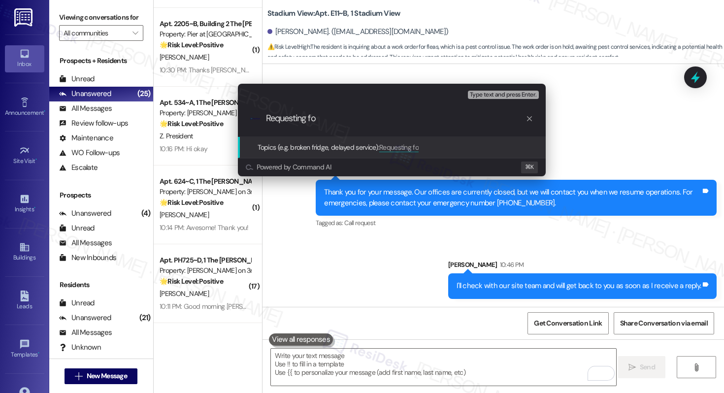
type input "Requesting for"
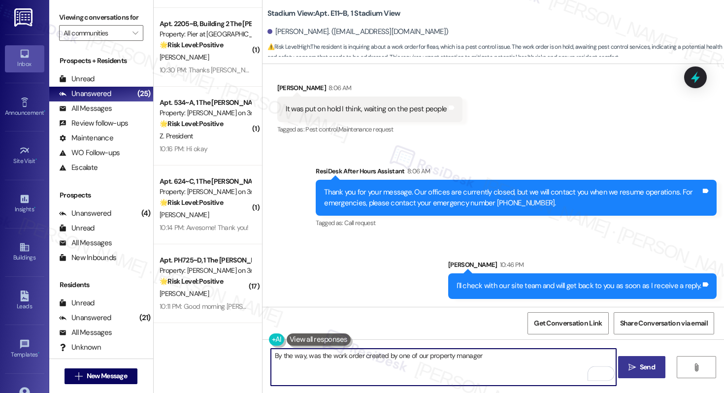
click at [416, 357] on textarea "By the way, was the work order created by one of our property manager" at bounding box center [443, 367] width 345 height 37
click at [486, 357] on textarea "By the way, was the work order created by one of the property manager" at bounding box center [443, 367] width 345 height 37
type textarea "By the way, was the work order created by one of the property managers in the o…"
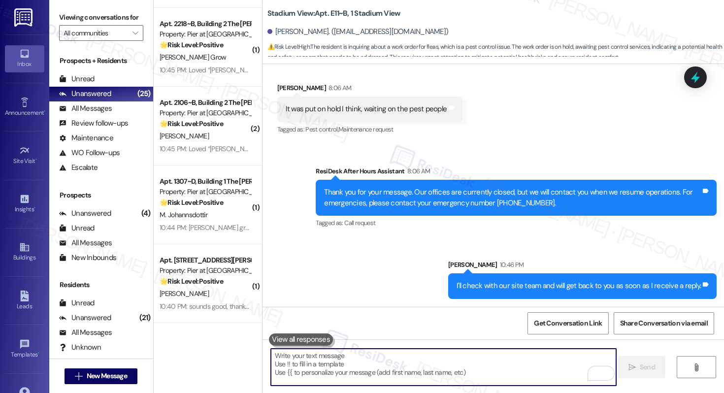
click at [344, 358] on textarea "To enrich screen reader interactions, please activate Accessibility in Grammarl…" at bounding box center [443, 367] width 345 height 37
paste textarea "By the way, do you know if the work order was created by one of the property ma…"
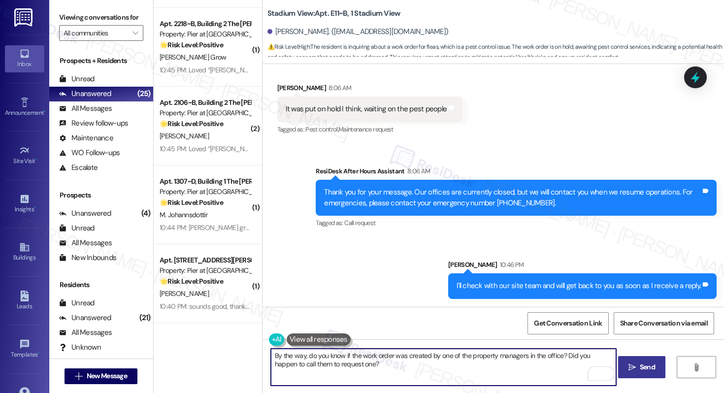
type textarea "By the way, do you know if the work order was created by one of the property ma…"
click at [638, 369] on span "Send" at bounding box center [647, 367] width 19 height 10
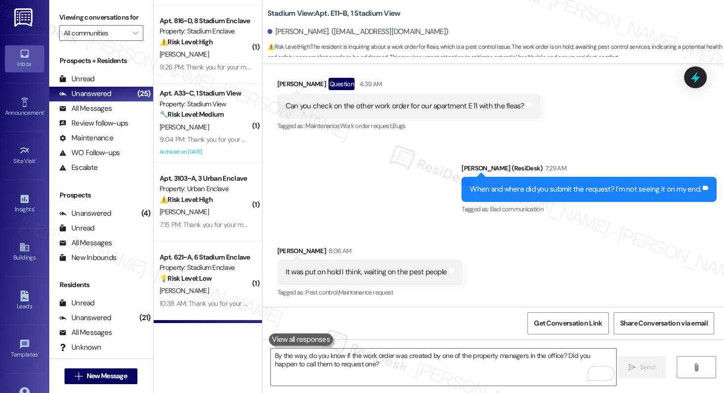
scroll to position [2188, 0]
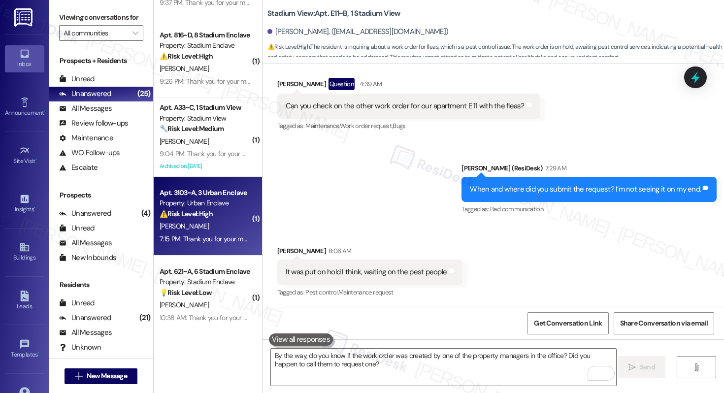
click at [201, 224] on div "S. Bobe" at bounding box center [205, 226] width 93 height 12
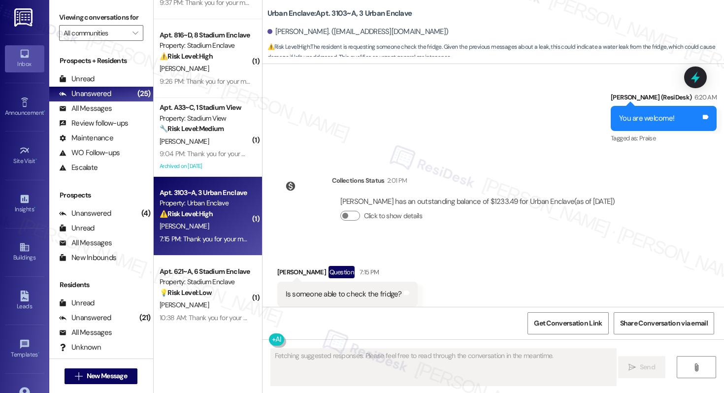
scroll to position [1208, 0]
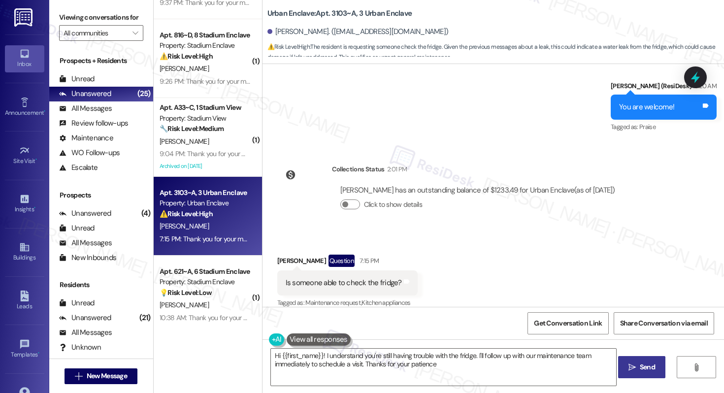
type textarea "Hi {{first_name}}! I understand you're still having trouble with the fridge. I'…"
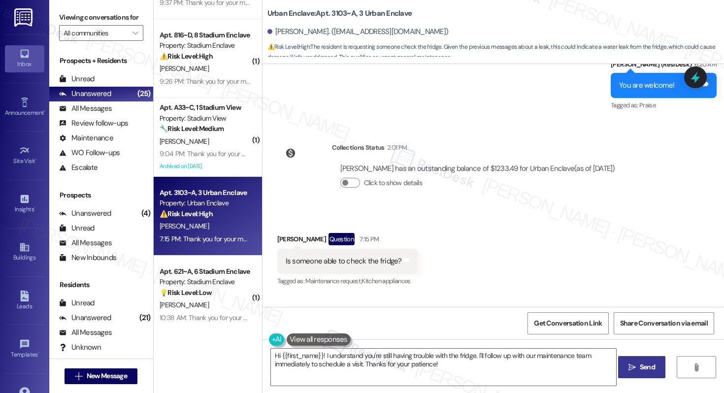
scroll to position [1302, 0]
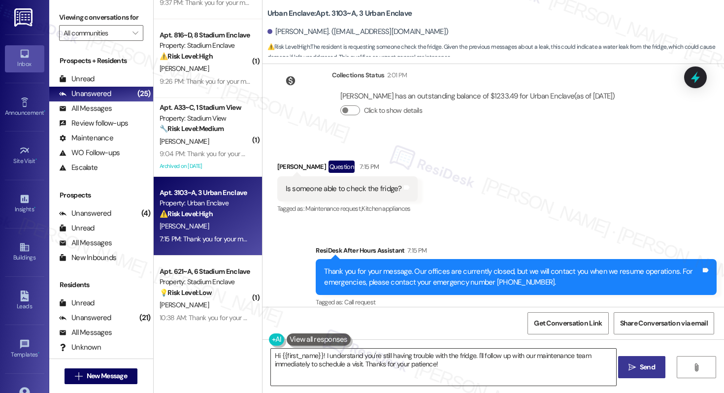
click at [367, 355] on textarea "Hi {{first_name}}! I understand you're still having trouble with the fridge. I'…" at bounding box center [443, 367] width 345 height 37
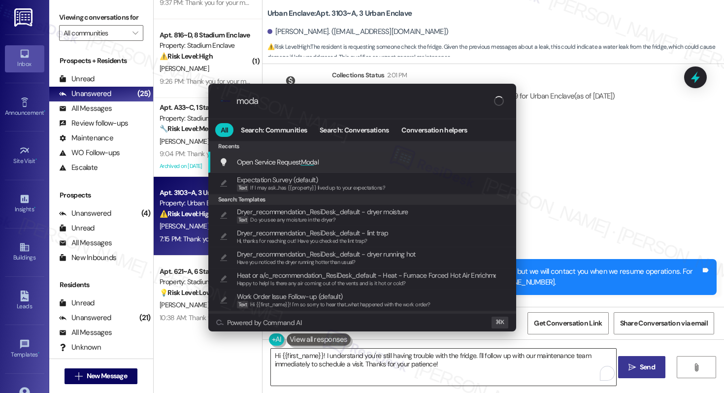
type input "modal"
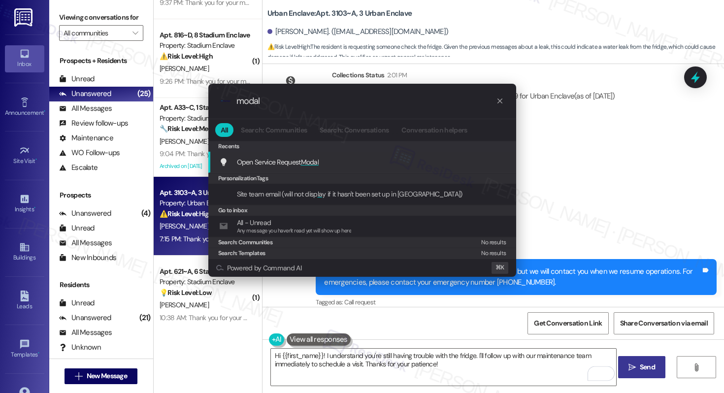
click at [357, 165] on div "Open Service Request Modal Add shortcut" at bounding box center [363, 162] width 288 height 11
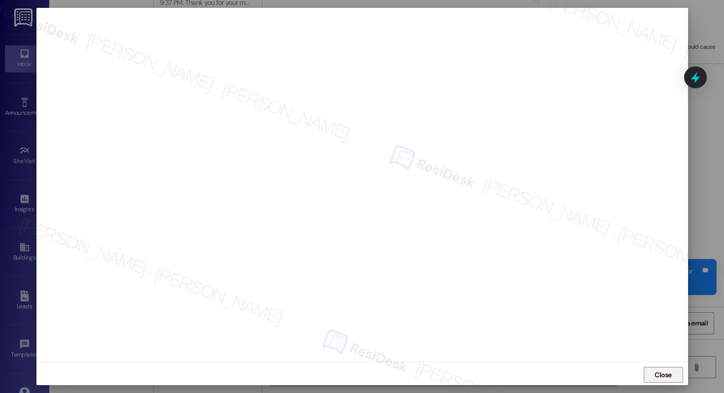
click at [668, 374] on span "Close" at bounding box center [663, 375] width 17 height 10
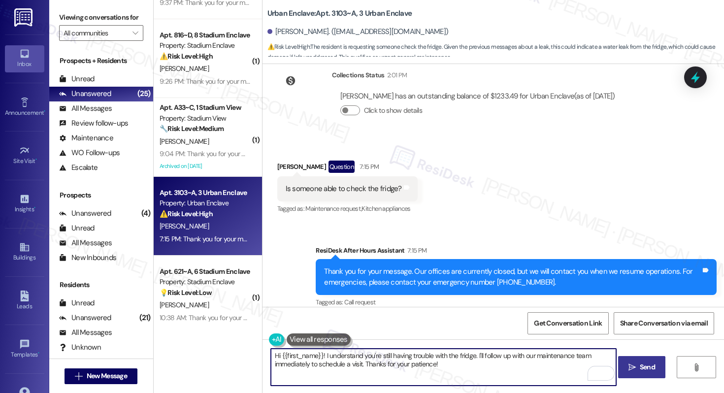
click at [283, 161] on div "Sydney Bobe Question 7:15 PM" at bounding box center [347, 169] width 140 height 16
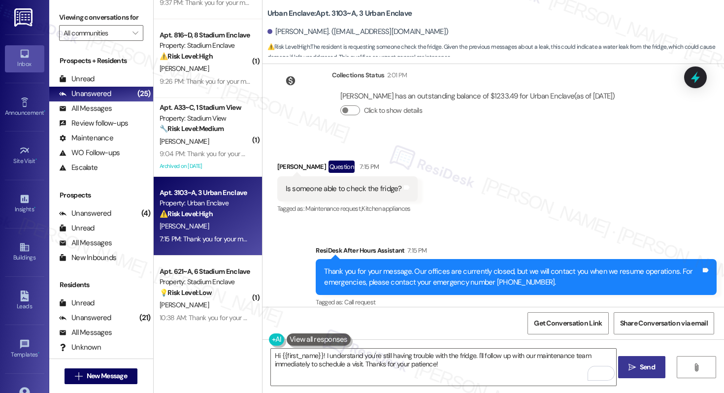
click at [283, 161] on div "Sydney Bobe Question 7:15 PM" at bounding box center [347, 169] width 140 height 16
copy div "Sydney"
click at [372, 363] on textarea "Hi {{first_name}}! I understand you're still having trouble with the fridge. I'…" at bounding box center [443, 367] width 345 height 37
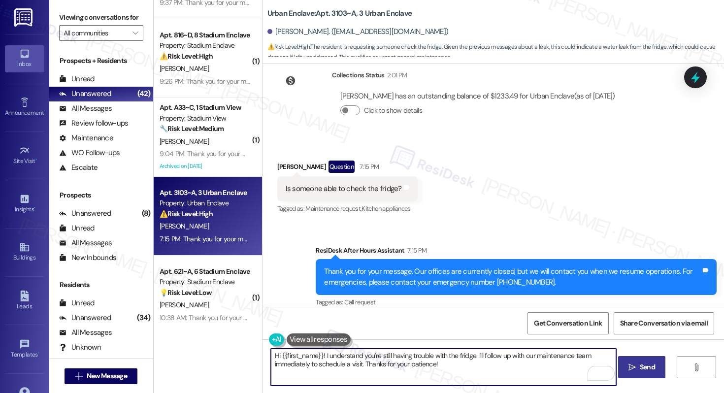
click at [372, 363] on textarea "Hi {{first_name}}! I understand you're still having trouble with the fridge. I'…" at bounding box center [443, 367] width 345 height 37
type textarea "Hi {{first_name}}! I understand you're still having trouble with the fridge. I'…"
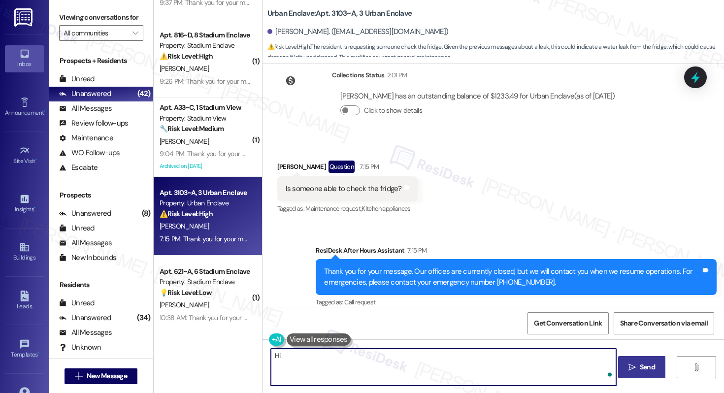
paste textarea "Sydney"
click at [357, 364] on textarea "Hi Sydney, let me check" at bounding box center [443, 367] width 345 height 37
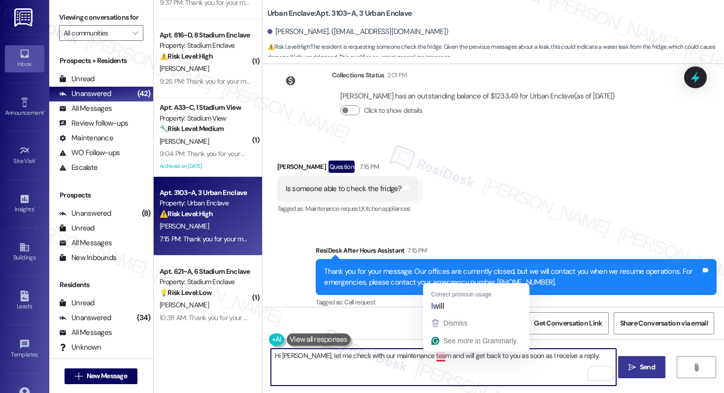
click at [436, 357] on textarea "Hi Sydney, let me check with our maintenance team and will get back to you as s…" at bounding box center [443, 367] width 345 height 37
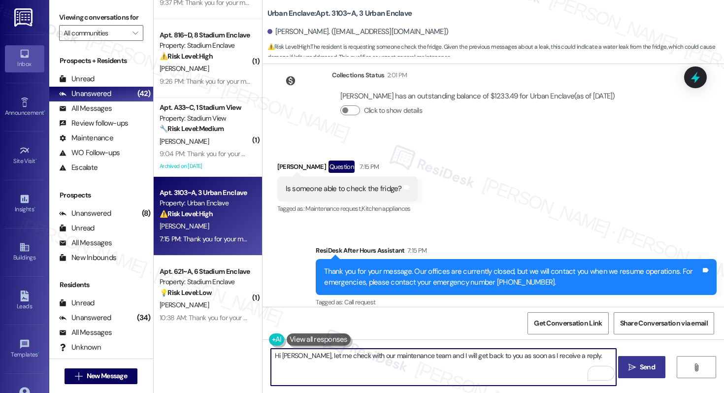
click at [581, 358] on textarea "Hi Sydney, let me check with our maintenance team and I will get back to you as…" at bounding box center [443, 367] width 345 height 37
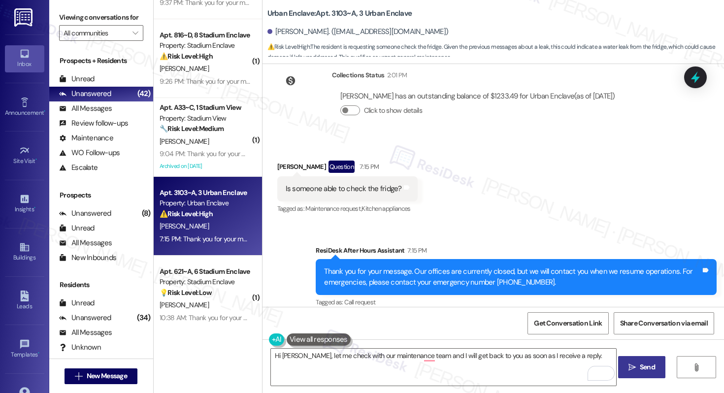
click at [529, 195] on div "Received via SMS Sydney Bobe Question 7:15 PM Is someone able to check the frid…" at bounding box center [494, 180] width 462 height 85
click at [426, 356] on textarea "Hi Sydney, let me check with our maintenance team and I will get back to you as…" at bounding box center [443, 367] width 345 height 37
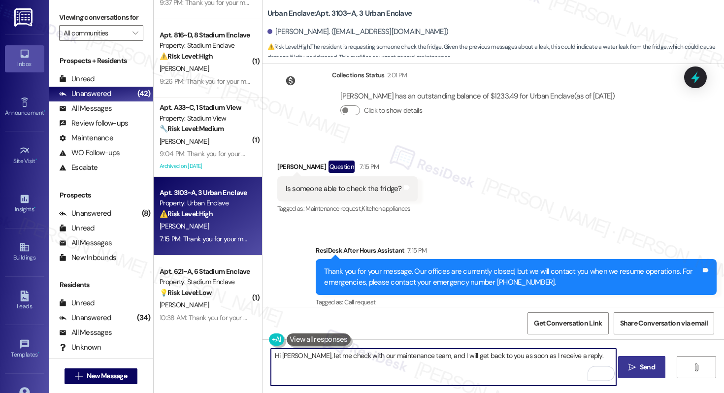
click at [512, 358] on textarea "Hi Sydney, let me check with our maintenance team, and I will get back to you a…" at bounding box center [443, 367] width 345 height 37
click at [566, 366] on textarea "Hi Sydney, let me check with our maintenance team, and I will get back to you a…" at bounding box center [443, 367] width 345 height 37
type textarea "Hi Sydney, let me check with our maintenance team, and I will get back to you a…"
click at [642, 365] on span "Send" at bounding box center [647, 367] width 15 height 10
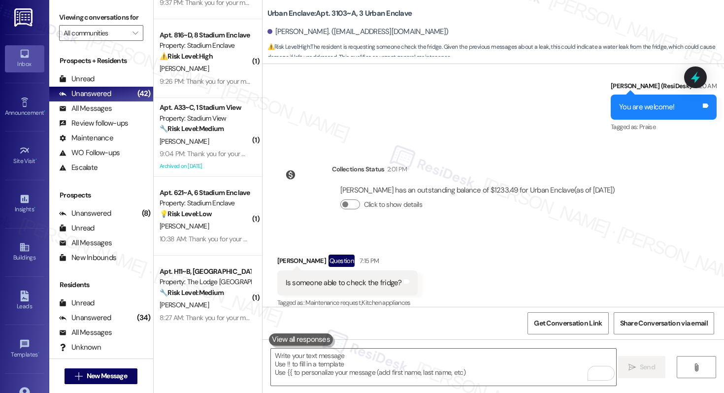
scroll to position [1371, 0]
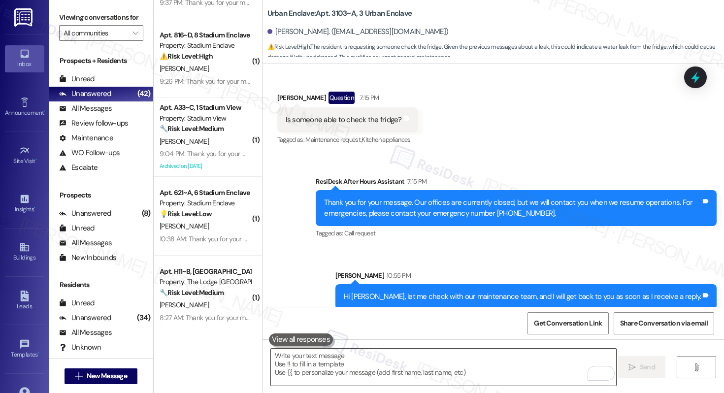
click at [479, 366] on textarea "To enrich screen reader interactions, please activate Accessibility in Grammarl…" at bounding box center [443, 367] width 345 height 37
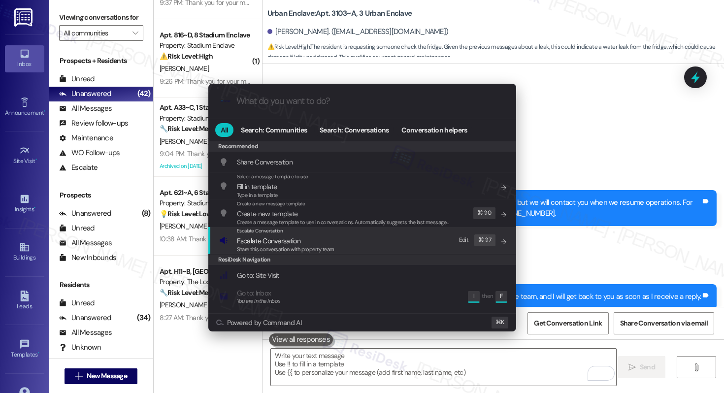
click at [400, 240] on div "Escalate Conversation Escalate Conversation Share this conversation with proper…" at bounding box center [363, 240] width 288 height 27
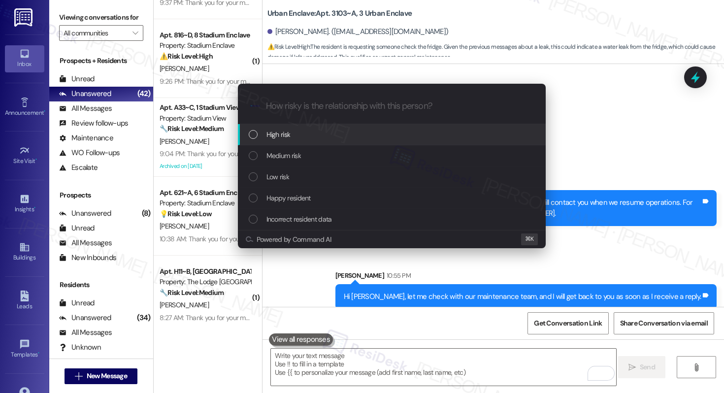
click at [371, 134] on div "High risk" at bounding box center [393, 134] width 288 height 11
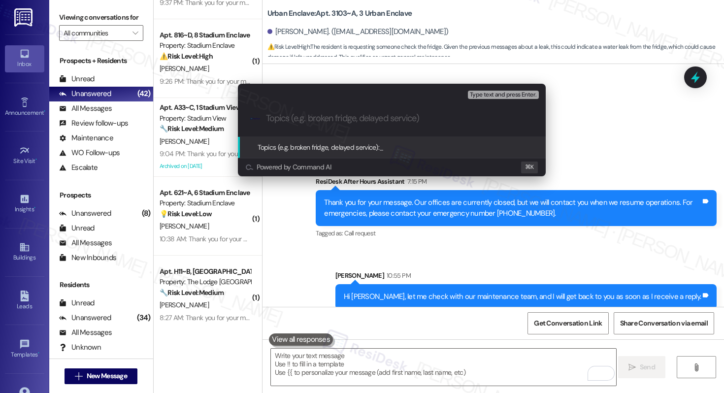
type input "S"
type input "Resident Asking if Fridge was Checked"
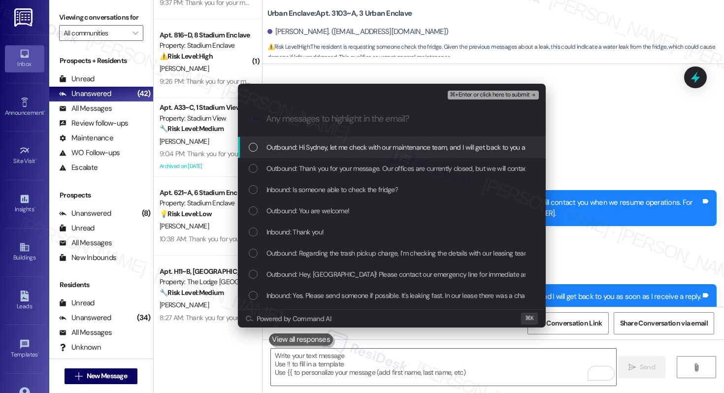
click at [312, 155] on div "Outbound: Hi Sydney, let me check with our maintenance team, and I will get bac…" at bounding box center [392, 147] width 308 height 21
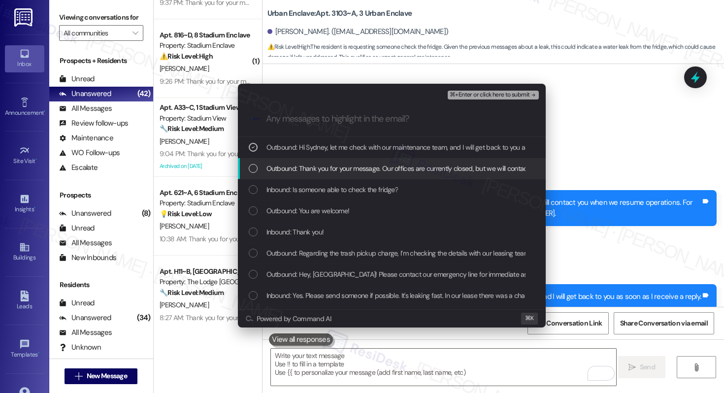
click at [312, 168] on span "Outbound: Thank you for your message. Our offices are currently closed, but we …" at bounding box center [559, 168] width 584 height 11
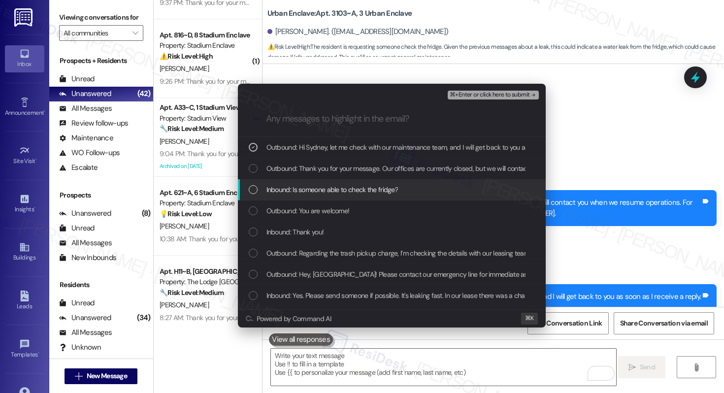
click at [316, 192] on span "Inbound: Is someone able to check the fridge?" at bounding box center [333, 189] width 132 height 11
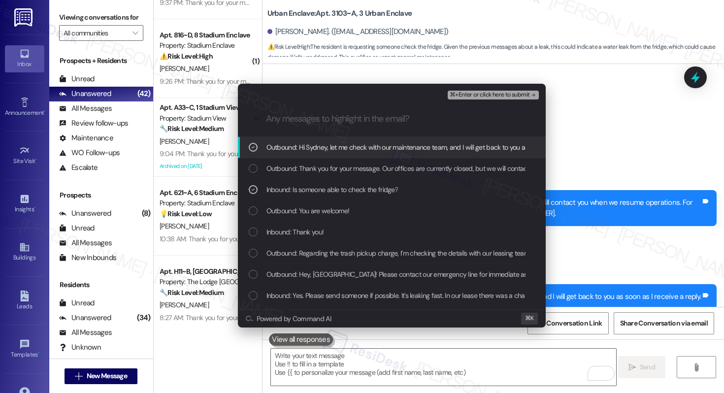
click at [492, 96] on span "⌘+Enter or click here to submit" at bounding box center [490, 95] width 80 height 7
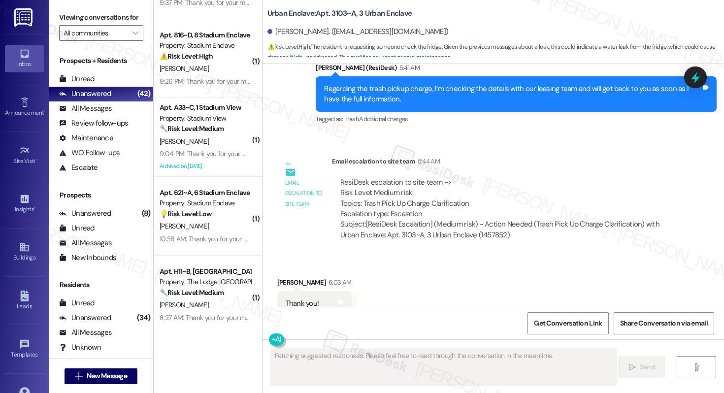
scroll to position [1208, 0]
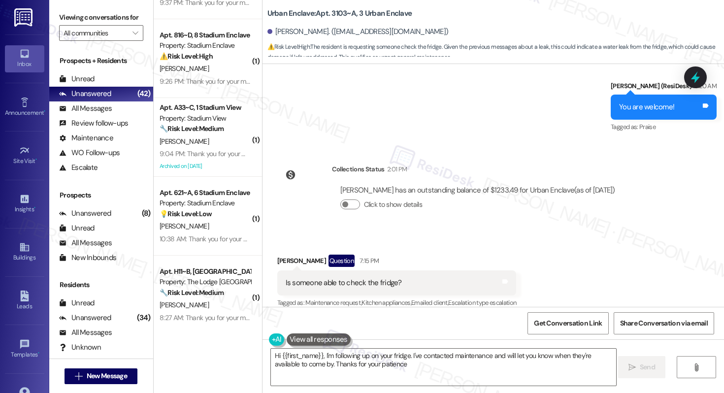
type textarea "Hi {{first_name}}, I'm following up on your fridge. I've contacted maintenance …"
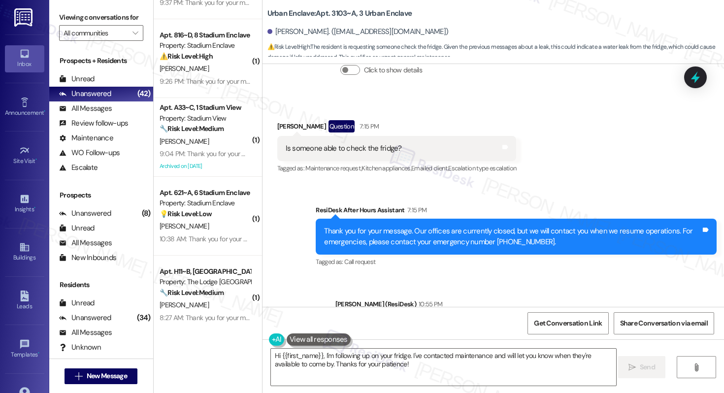
scroll to position [1385, 0]
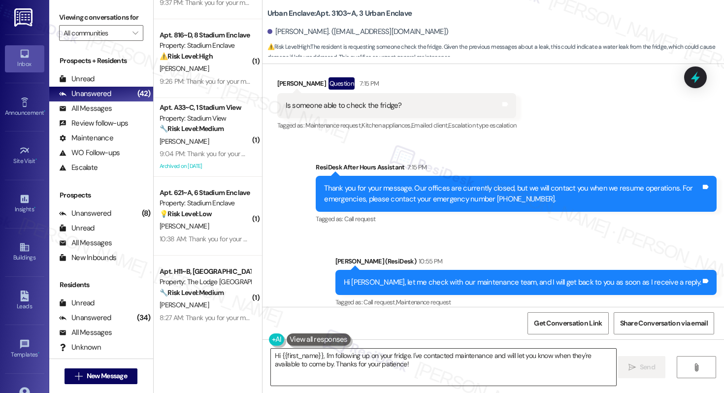
click at [437, 372] on textarea "Hi {{first_name}}, I'm following up on your fridge. I've contacted maintenance …" at bounding box center [443, 367] width 345 height 37
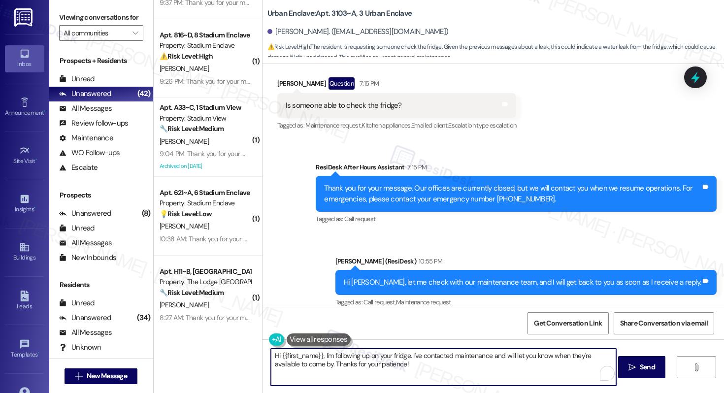
click at [437, 372] on textarea "Hi {{first_name}}, I'm following up on your fridge. I've contacted maintenance …" at bounding box center [443, 367] width 345 height 37
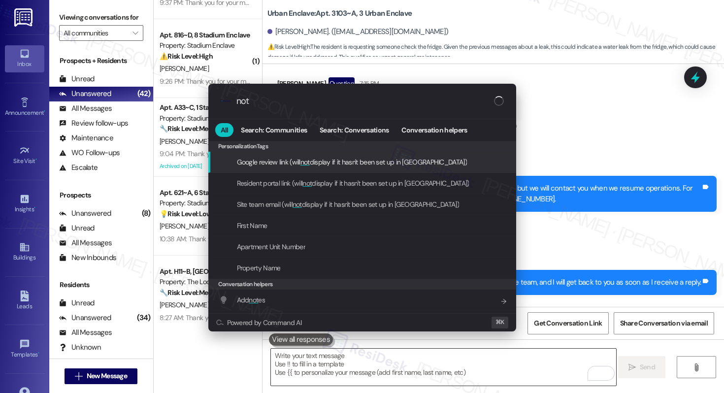
type input "note"
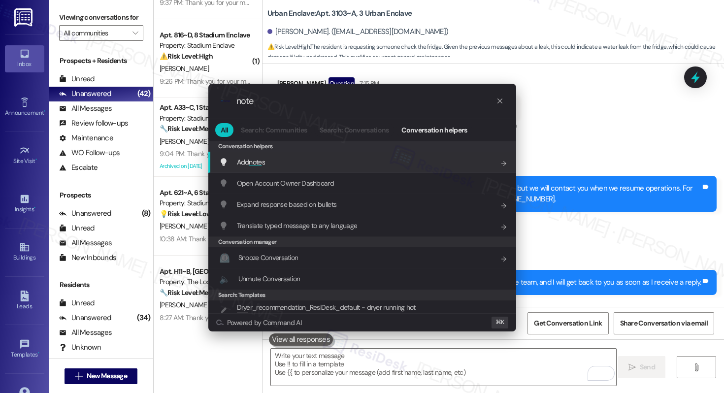
click at [302, 160] on div "Add note s Add shortcut" at bounding box center [363, 162] width 288 height 11
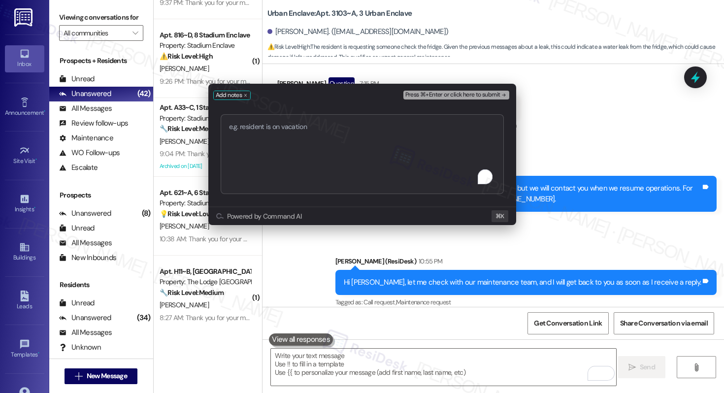
click at [302, 160] on textarea "To enrich screen reader interactions, please activate Accessibility in Grammarl…" at bounding box center [362, 154] width 283 height 80
type textarea "Escalate: Resident Asking if Fridge was Checked"
click at [419, 95] on span "Press ⌘+Enter or click here to submit" at bounding box center [452, 95] width 95 height 7
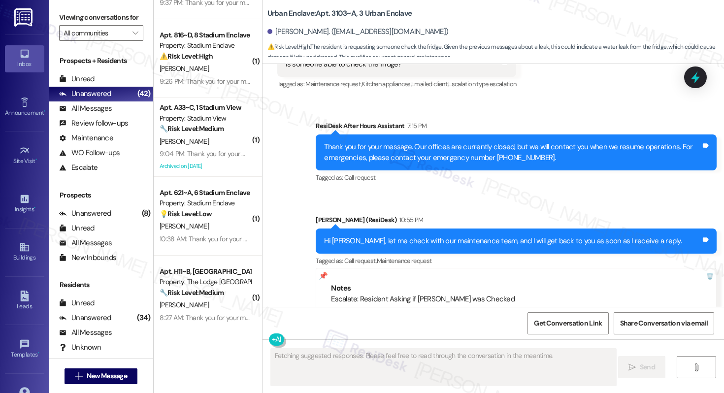
scroll to position [1590, 0]
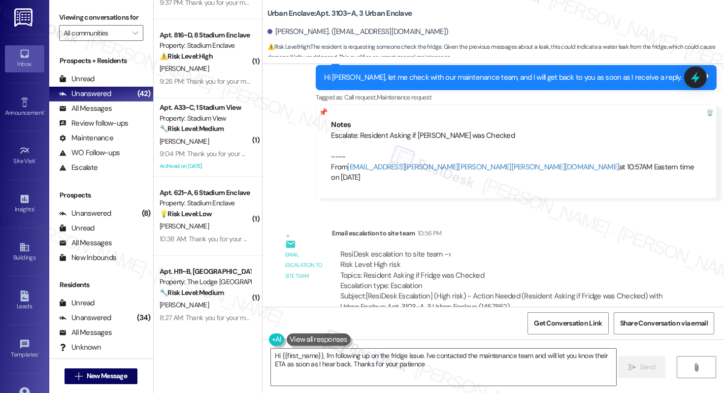
type textarea "Hi {{first_name}}, I'm following up on the fridge issue. I've contacted the mai…"
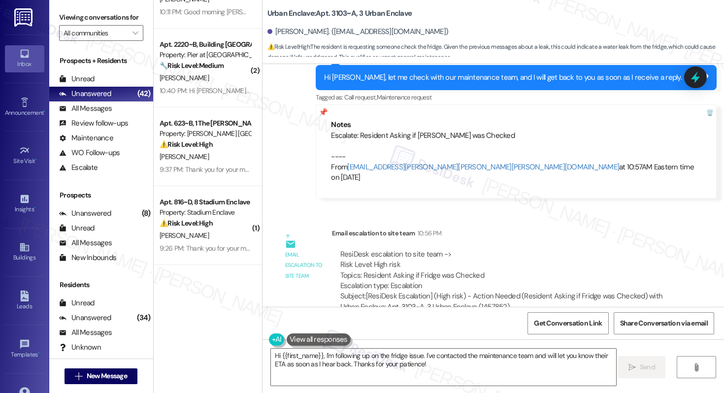
scroll to position [2357, 0]
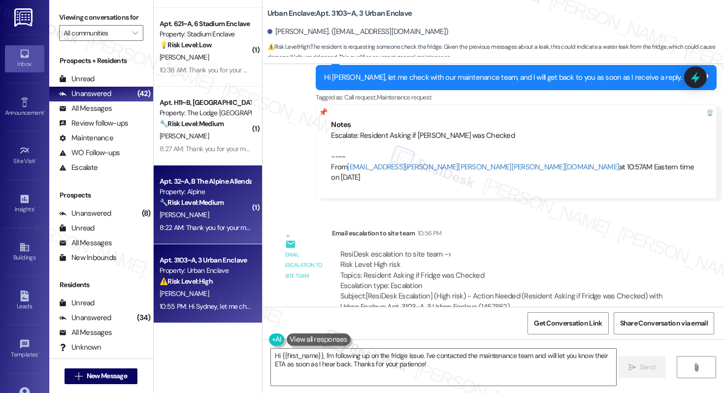
click at [195, 211] on div "A. Howe" at bounding box center [205, 215] width 93 height 12
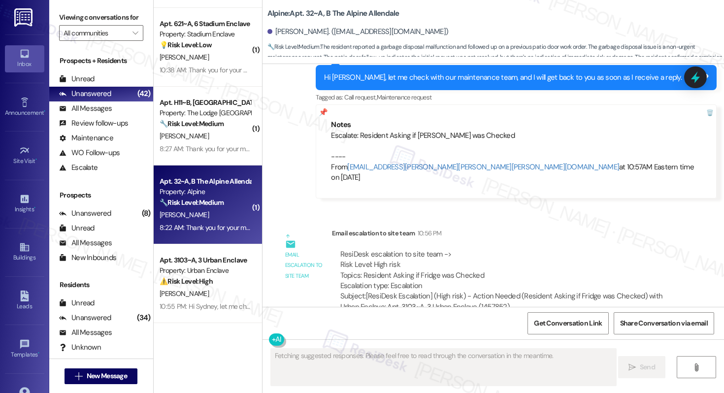
scroll to position [1186, 0]
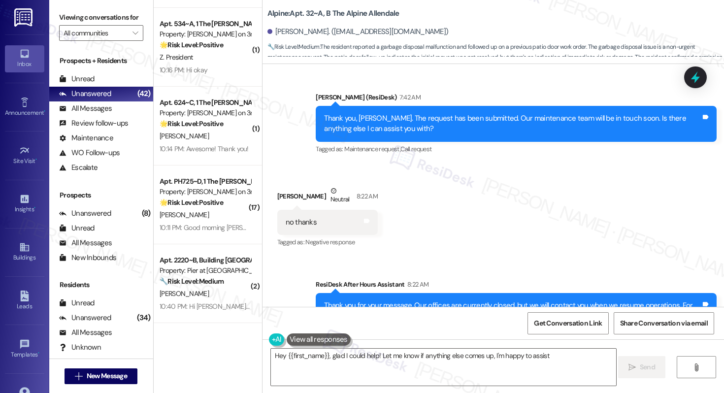
type textarea "Hey {{first_name}}, glad I could help! Let me know if anything else comes up, I…"
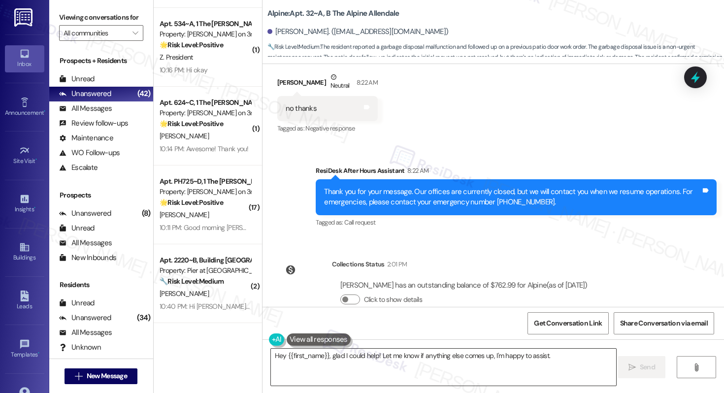
click at [346, 359] on textarea "Hey {{first_name}}, glad I could help! Let me know if anything else comes up, I…" at bounding box center [443, 367] width 345 height 37
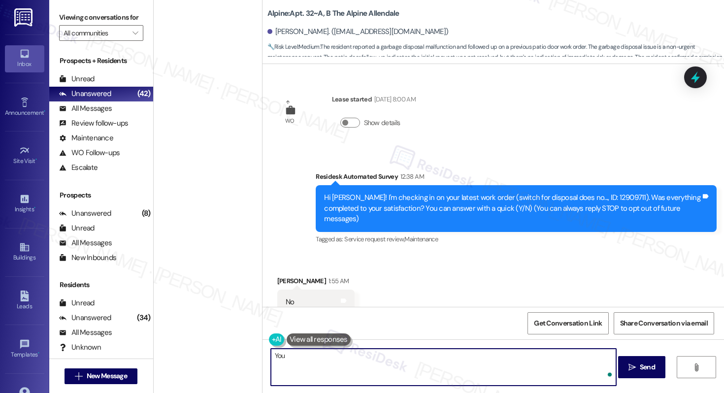
scroll to position [1186, 0]
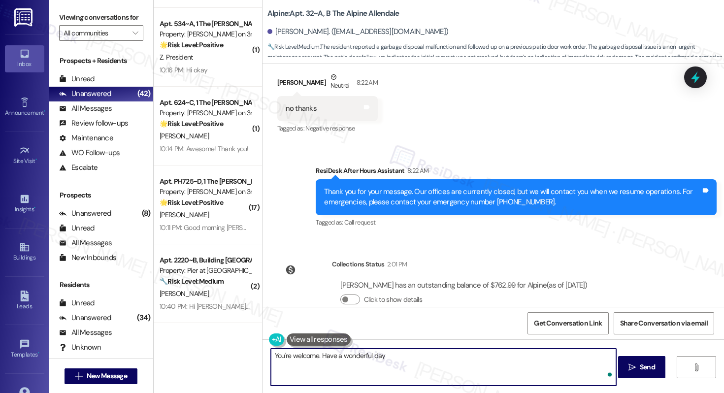
type textarea "You're welcome. Have a wonderful day!"
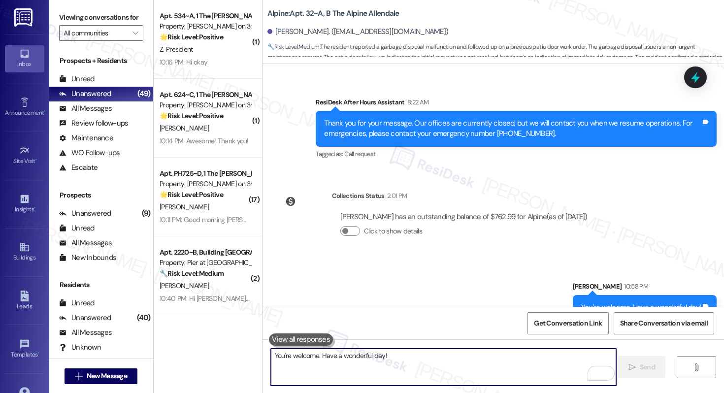
scroll to position [2360, 0]
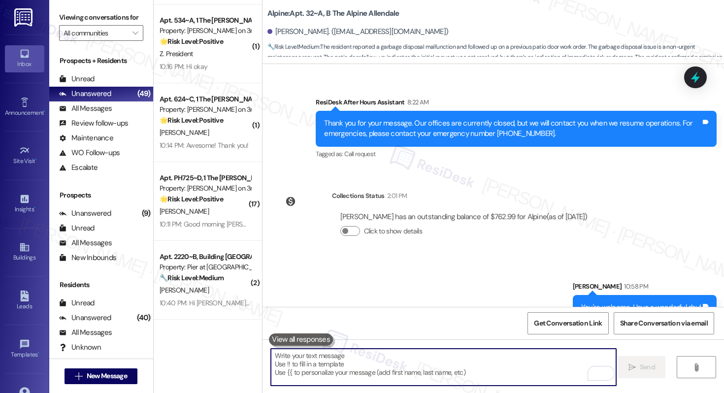
click at [197, 211] on div "Y. Sakr" at bounding box center [205, 211] width 93 height 12
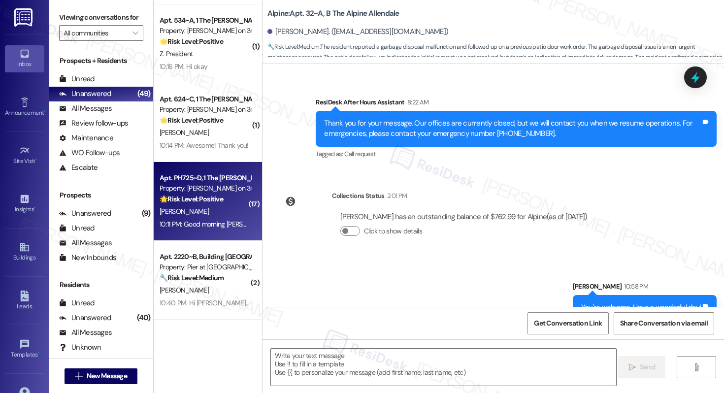
click at [197, 211] on div "Y. Sakr" at bounding box center [205, 211] width 93 height 12
type textarea "Fetching suggested responses. Please feel free to read through the conversation…"
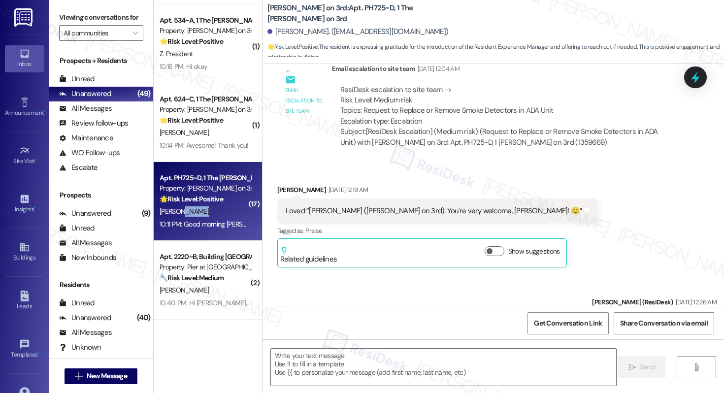
scroll to position [4214, 0]
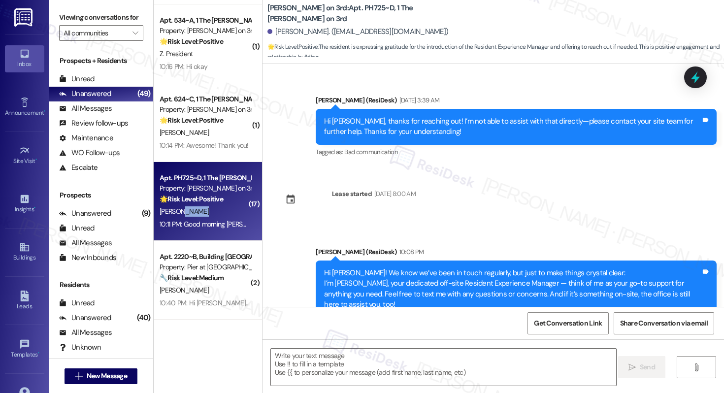
type textarea "Fetching suggested responses. Please feel free to read through the conversation…"
click at [402, 365] on textarea at bounding box center [443, 367] width 345 height 37
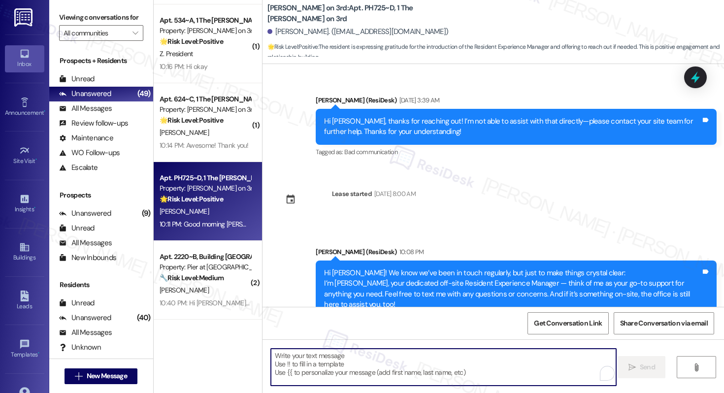
click at [402, 365] on textarea "To enrich screen reader interactions, please activate Accessibility in Grammarl…" at bounding box center [443, 367] width 345 height 37
click at [360, 383] on div "Good morning Sarah. Thank you so much. I'll definitely reach out if anything co…" at bounding box center [449, 393] width 327 height 21
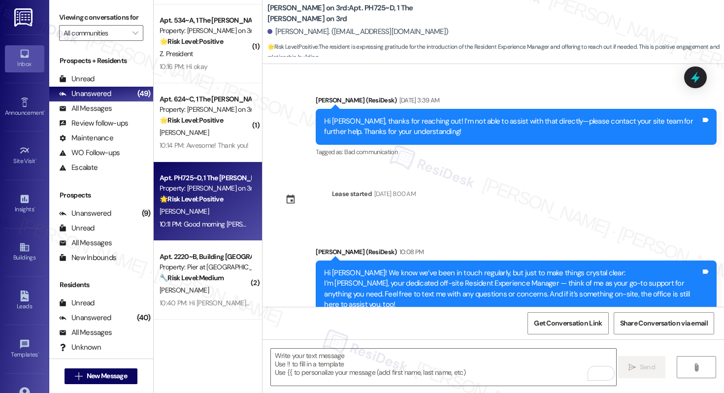
click at [360, 383] on div "Good morning Sarah. Thank you so much. I'll definitely reach out if anything co…" at bounding box center [449, 393] width 327 height 21
click at [286, 383] on div "Good morning Sarah. Thank you so much. I'll definitely reach out if anything co…" at bounding box center [449, 393] width 327 height 21
drag, startPoint x: 278, startPoint y: 262, endPoint x: 381, endPoint y: 277, distance: 104.1
click at [381, 375] on div "Good morning Sarah. Thank you so much. I'll definitely reach out if anything co…" at bounding box center [452, 393] width 351 height 36
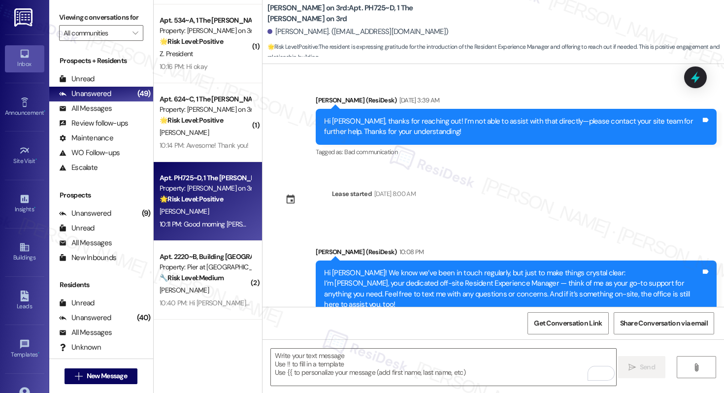
copy div "Good morning Sarah. Thank you so much. I'll definitely reach out if anything co…"
click at [355, 365] on textarea "To enrich screen reader interactions, please activate Accessibility in Grammarl…" at bounding box center [443, 367] width 345 height 37
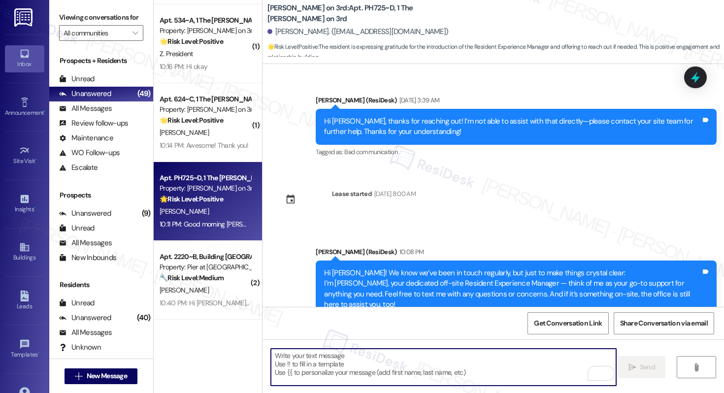
paste textarea "Good morning! You’re very welcome. I’m glad I could help. Wishing you a wonderf…"
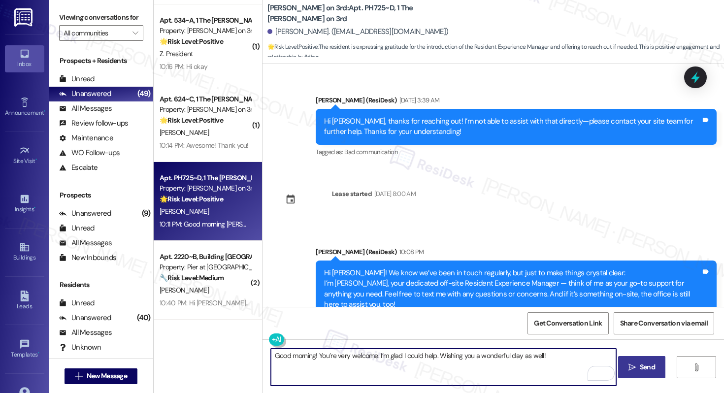
type textarea "Good morning! You’re very welcome. I’m glad I could help. Wishing you a wonderf…"
click at [633, 369] on icon "" at bounding box center [632, 368] width 7 height 8
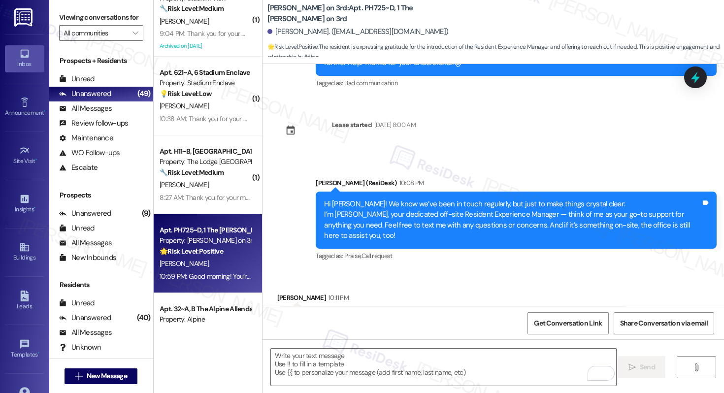
scroll to position [2830, 0]
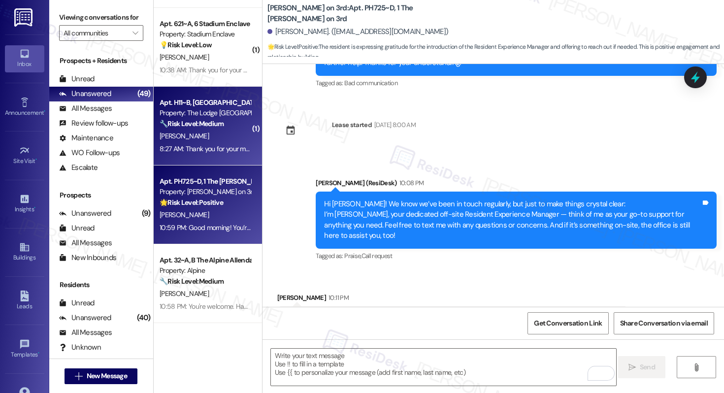
click at [209, 152] on div "8:27 AM: Thank you for your message. Our offices are currently closed, but we w…" at bounding box center [448, 148] width 577 height 9
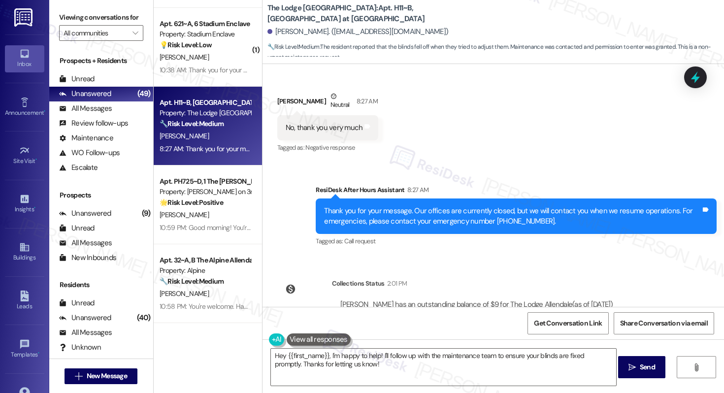
scroll to position [946, 0]
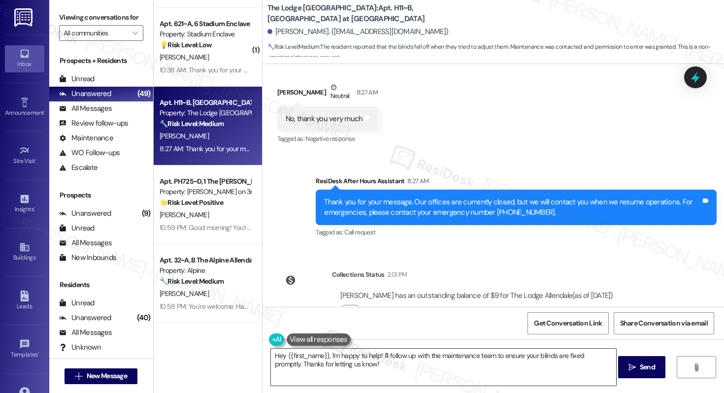
click at [377, 369] on textarea "Hey {{first_name}}, I'm happy to help! I'll follow up with the maintenance team…" at bounding box center [443, 367] width 345 height 37
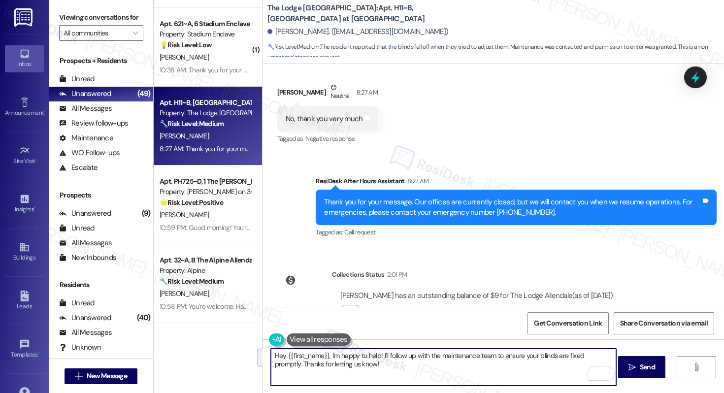
drag, startPoint x: 377, startPoint y: 356, endPoint x: 380, endPoint y: 370, distance: 14.2
click at [380, 370] on textarea "Hey {{first_name}}, I'm happy to help! I'll follow up with the maintenance team…" at bounding box center [443, 367] width 345 height 37
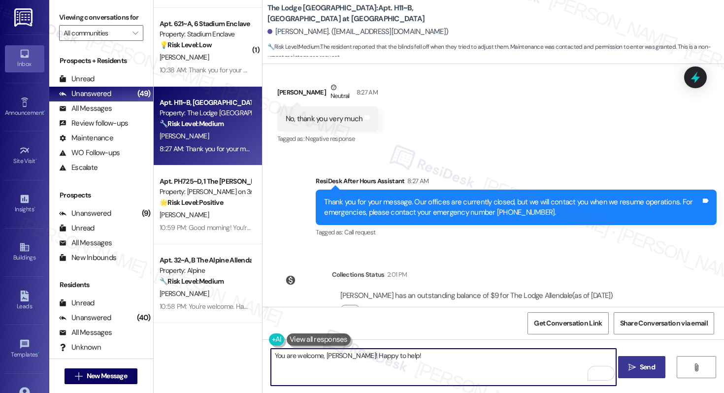
type textarea "You are welcome, Akua! Happy to help!"
click at [646, 369] on span "Send" at bounding box center [647, 367] width 15 height 10
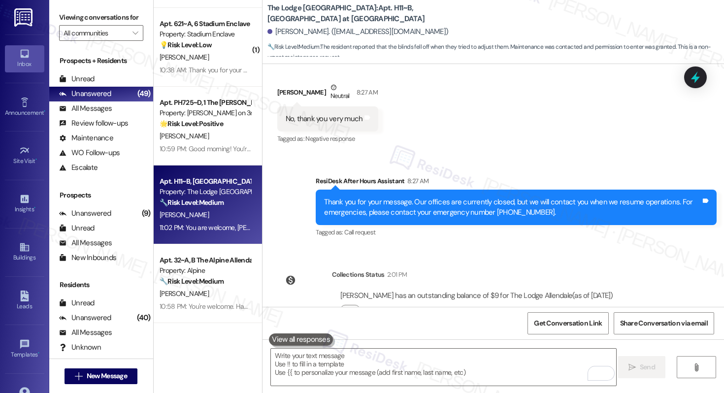
scroll to position [1015, 0]
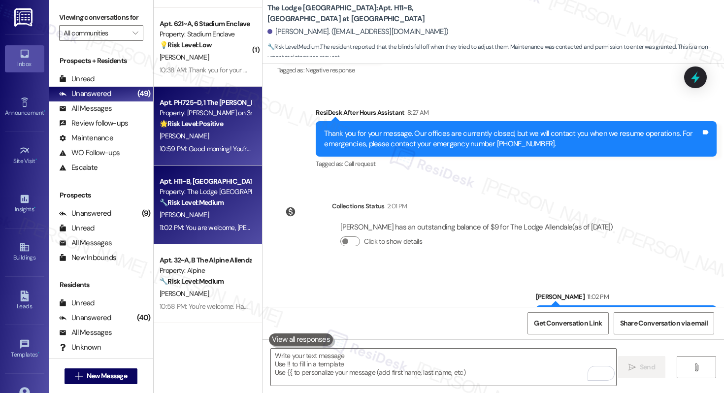
click at [209, 133] on div "Y. Sakr" at bounding box center [205, 136] width 93 height 12
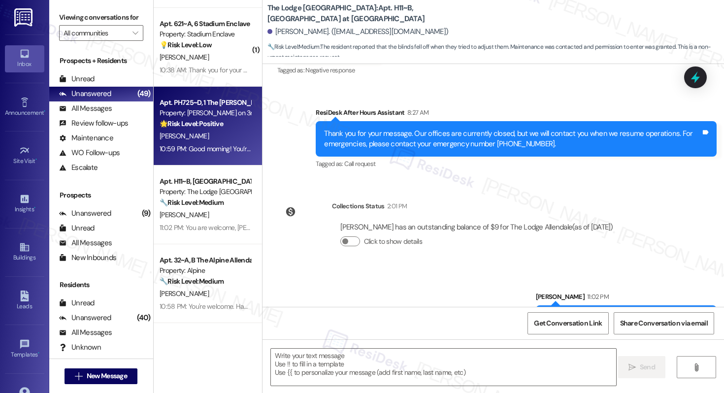
type textarea "Fetching suggested responses. Please feel free to read through the conversation…"
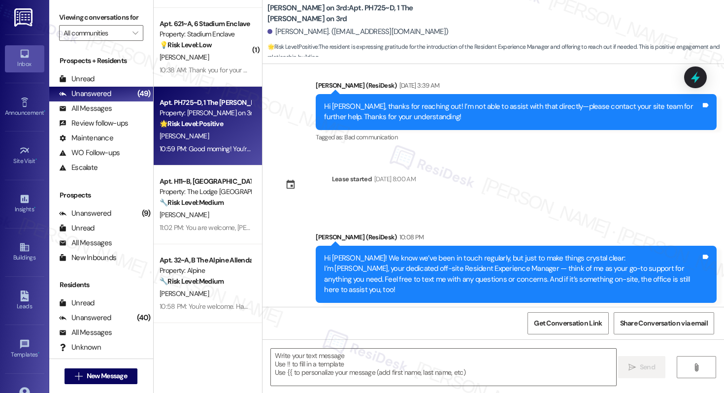
scroll to position [4213, 0]
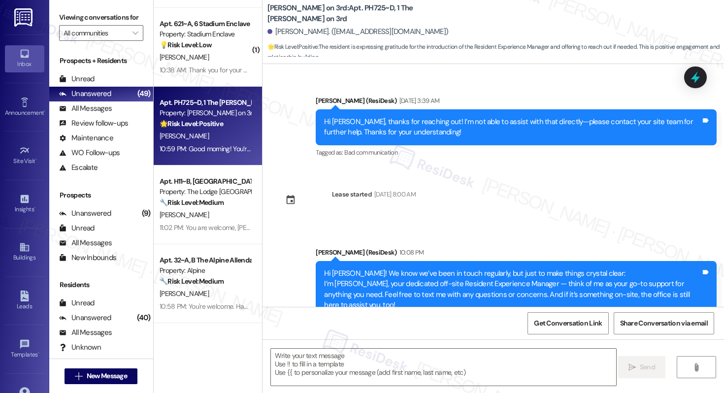
type textarea "Fetching suggested responses. Please feel free to read through the conversation…"
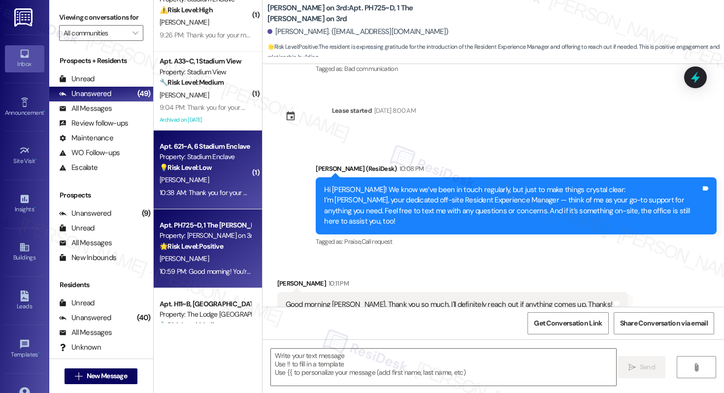
scroll to position [2698, 0]
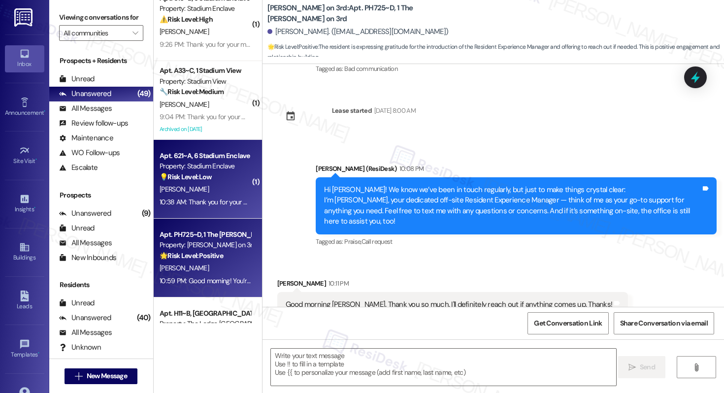
click at [221, 187] on div "S. Cariello" at bounding box center [205, 189] width 93 height 12
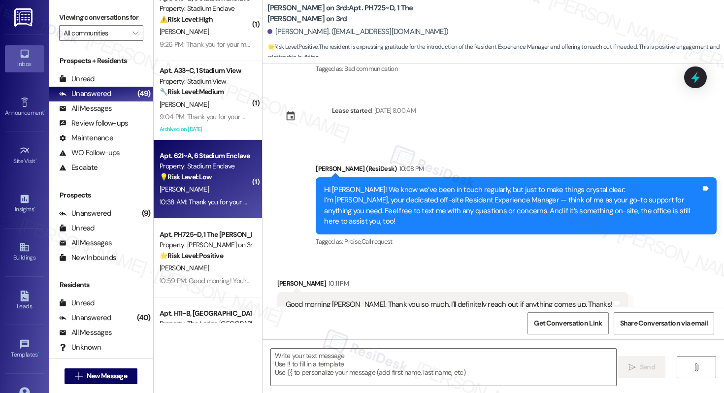
type textarea "Fetching suggested responses. Please feel free to read through the conversation…"
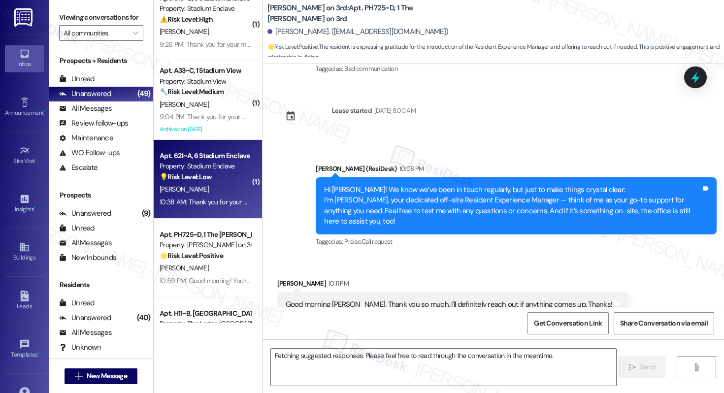
click at [221, 187] on div "S. Cariello" at bounding box center [205, 189] width 93 height 12
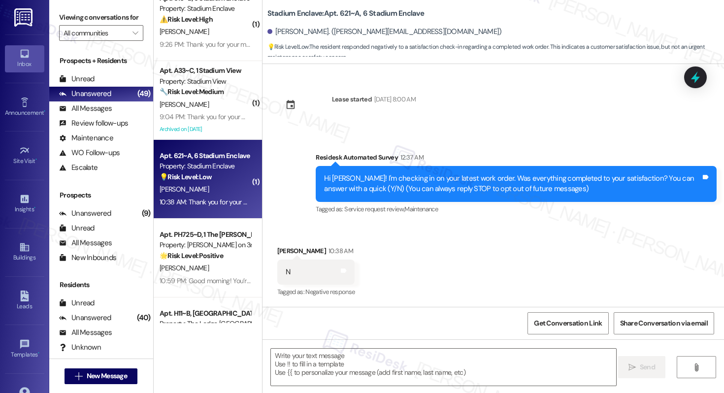
type textarea "Fetching suggested responses. Please feel free to read through the conversation…"
click at [414, 354] on textarea at bounding box center [443, 367] width 345 height 37
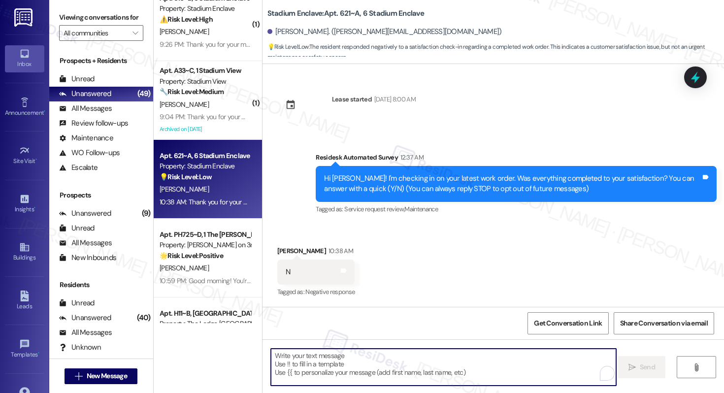
paste textarea "Hi {{first_name}}! I'm sorry to hear that the request hasn't been resolved yet.…"
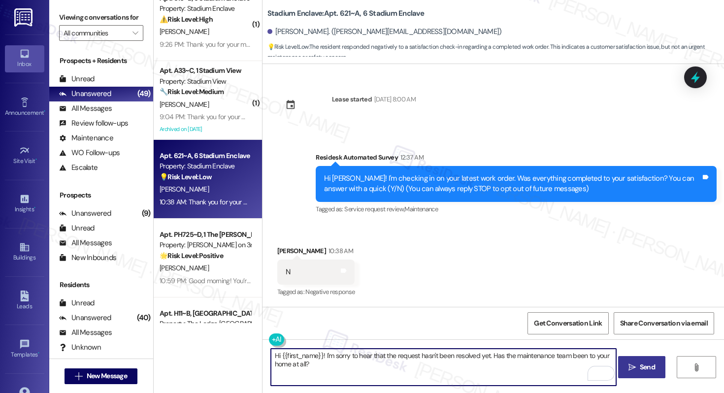
type textarea "Hi {{first_name}}! I'm sorry to hear that the request hasn't been resolved yet.…"
click at [644, 367] on span "Send" at bounding box center [647, 367] width 15 height 10
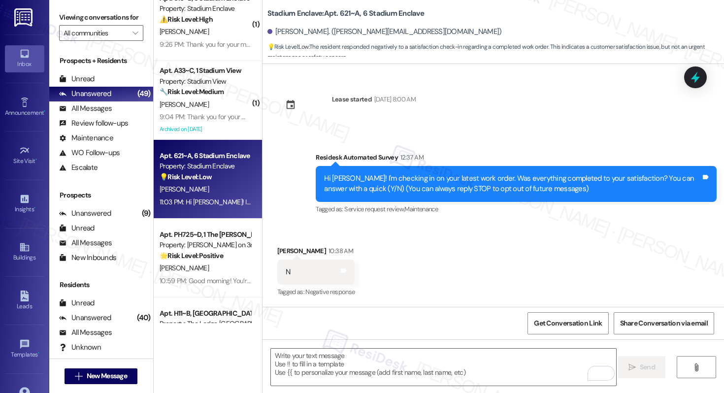
click at [635, 390] on div " Send " at bounding box center [494, 376] width 462 height 74
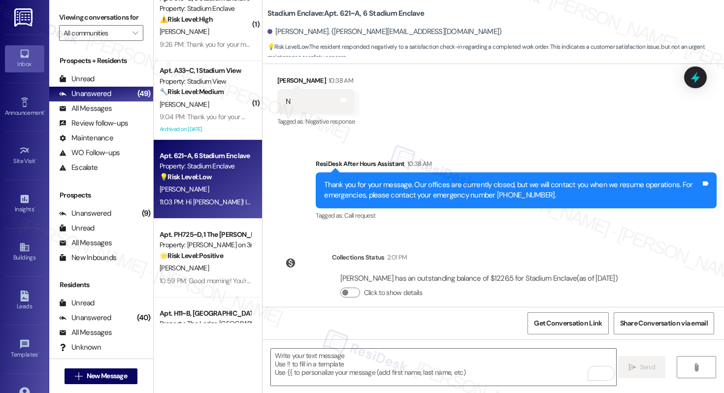
scroll to position [103, 0]
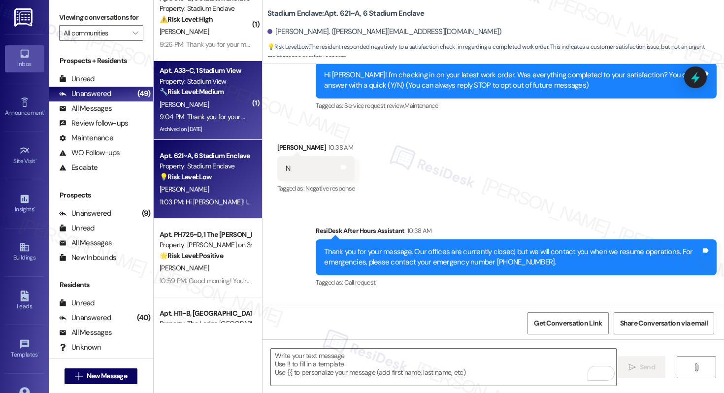
click at [190, 105] on div "A. Veasey" at bounding box center [205, 105] width 93 height 12
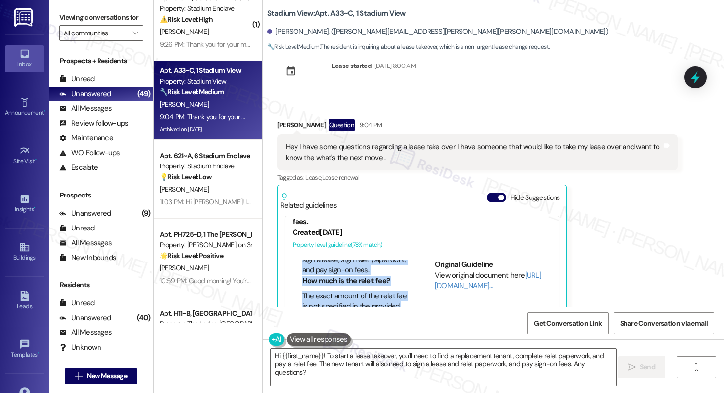
scroll to position [132, 0]
drag, startPoint x: 297, startPoint y: 207, endPoint x: 351, endPoint y: 254, distance: 72.0
click at [351, 260] on div "FAQs generated by ResiDesk AI What is the process for getting out of a lease? T…" at bounding box center [351, 299] width 117 height 79
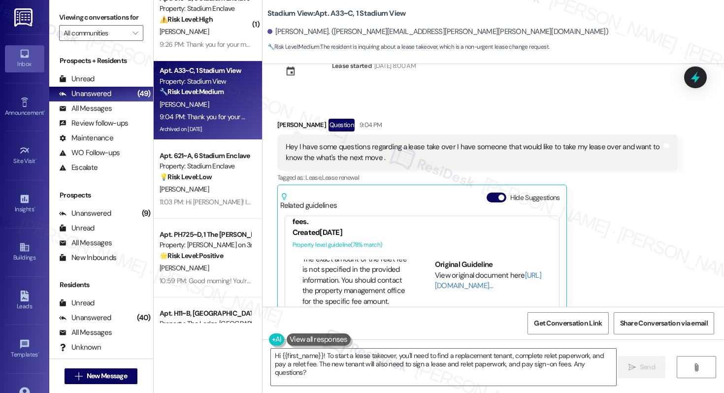
drag, startPoint x: 351, startPoint y: 254, endPoint x: 366, endPoint y: 219, distance: 37.5
click at [366, 260] on div "FAQs generated by ResiDesk AI What is the process for getting out of a lease? T…" at bounding box center [351, 299] width 117 height 79
click at [375, 364] on textarea "Hi {{first_name}}! To start a lease takeover, you'll need to find a replacement…" at bounding box center [443, 367] width 345 height 37
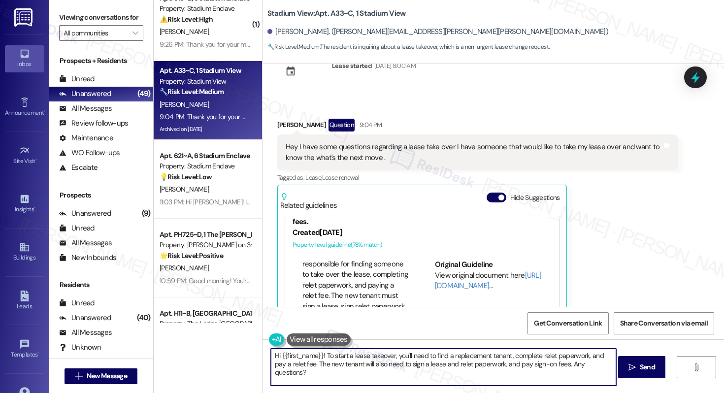
click at [375, 364] on textarea "Hi {{first_name}}! To start a lease takeover, you'll need to find a replacement…" at bounding box center [443, 367] width 345 height 37
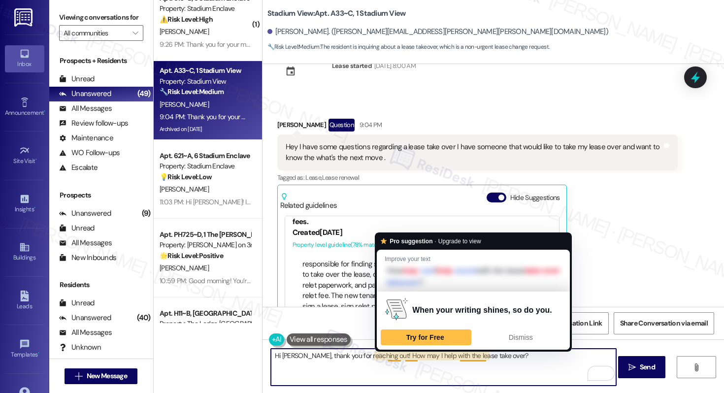
click at [389, 360] on textarea "Hi Alex, thank you for reaching out! How may I help with the lease take over?" at bounding box center [443, 367] width 345 height 37
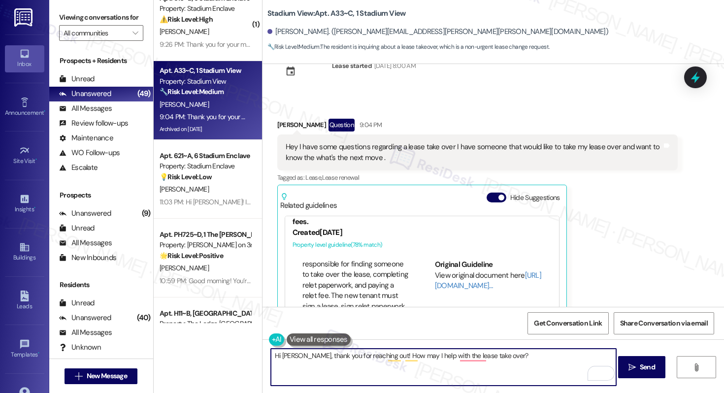
click at [477, 372] on textarea "Hi Alex, thank you for reaching out! How may I help with the lease take over?" at bounding box center [443, 367] width 345 height 37
drag, startPoint x: 495, startPoint y: 357, endPoint x: 371, endPoint y: 356, distance: 124.2
click at [369, 356] on textarea "Hi Alex, thank you for reaching out! How may I help with the lease take over?" at bounding box center [443, 367] width 345 height 37
type textarea "Hi Alex, thank you for reaching out! Feel free to shoot your questions."
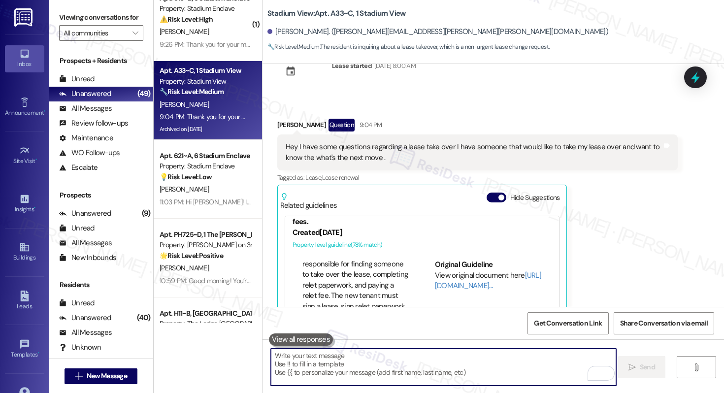
click at [352, 371] on textarea "To enrich screen reader interactions, please activate Accessibility in Grammarl…" at bounding box center [443, 367] width 345 height 37
paste textarea "Hi Alex, thank you for reaching out! Please feel free to send over your questio…"
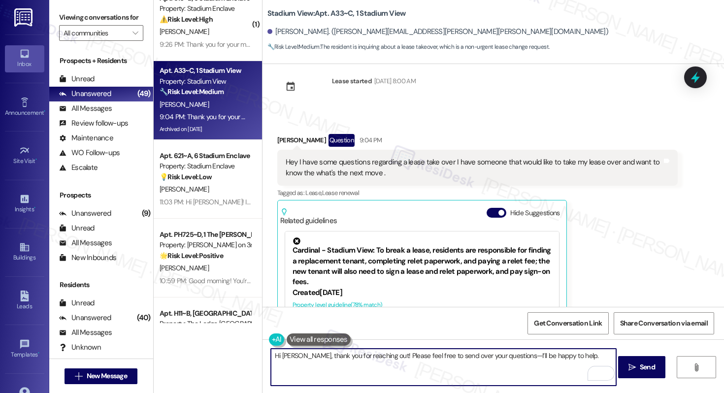
scroll to position [5815, 0]
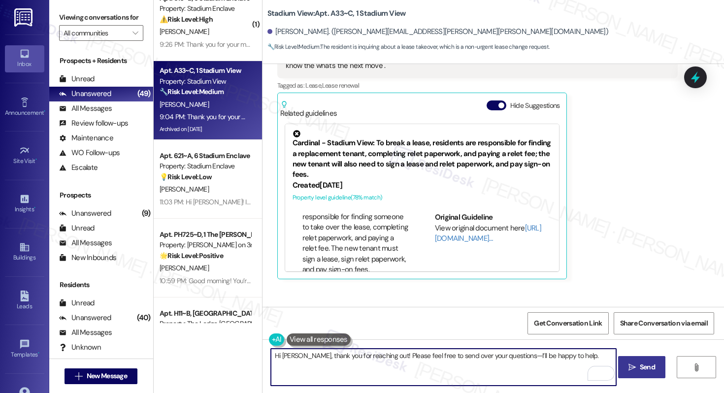
type textarea "Hi Alex, thank you for reaching out! Please feel free to send over your questio…"
click at [640, 362] on span "Send" at bounding box center [647, 367] width 15 height 10
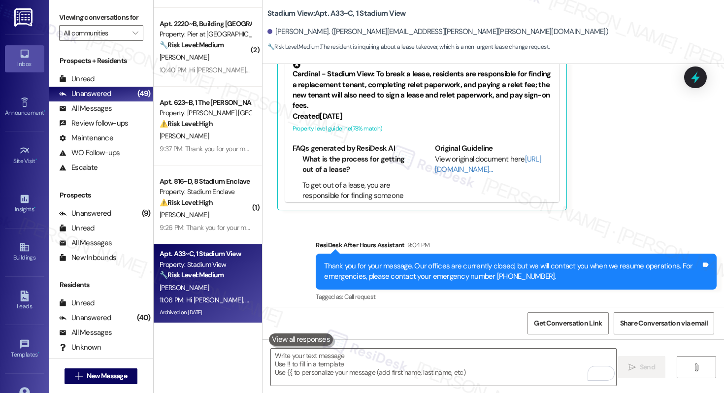
scroll to position [2672, 0]
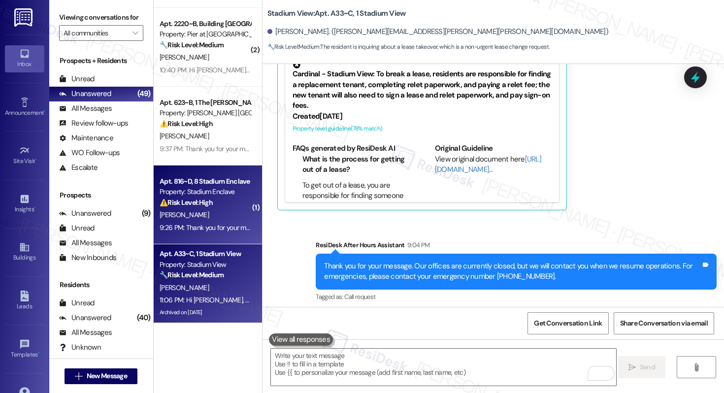
click at [201, 222] on div "9:26 PM: Thank you for your message. Our offices are currently closed, but we w…" at bounding box center [205, 228] width 93 height 12
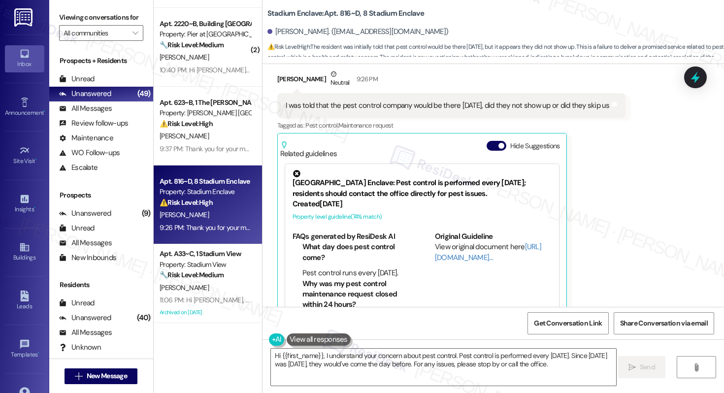
scroll to position [639, 0]
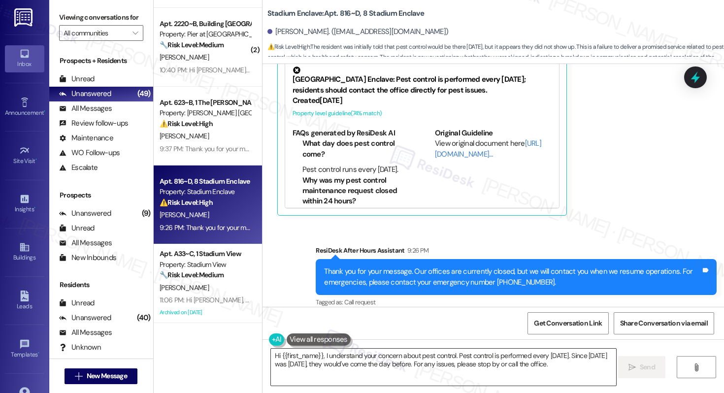
click at [504, 365] on textarea "Hi {{first_name}}, I understand your concern about pest control. Pest control i…" at bounding box center [443, 367] width 345 height 37
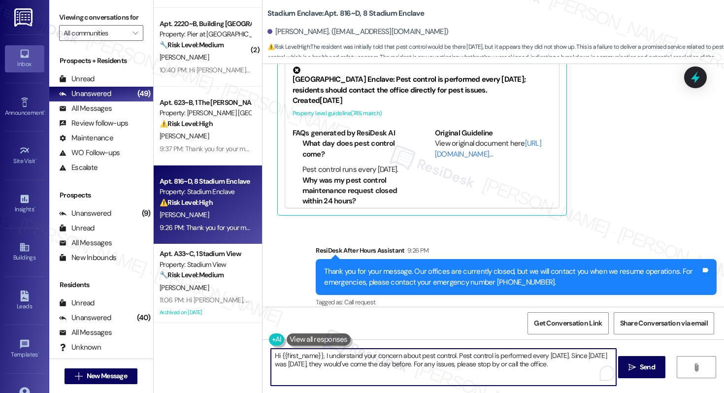
click at [504, 365] on textarea "Hi {{first_name}}, I understand your concern about pest control. Pest control i…" at bounding box center [443, 367] width 345 height 37
click at [280, 33] on div "Hunter Feldman. (hunterfeldman@outlook.com)" at bounding box center [358, 32] width 181 height 10
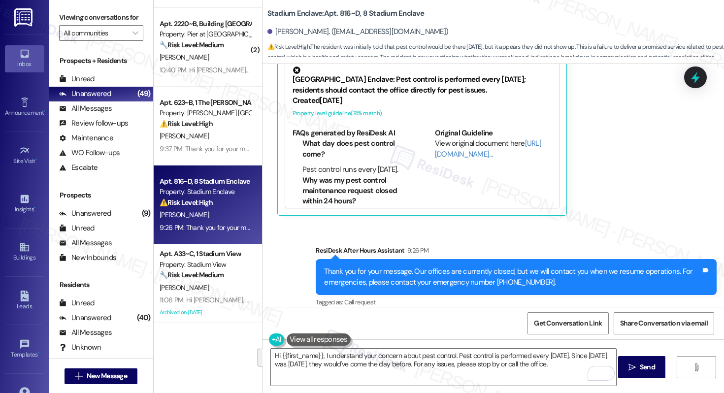
click at [280, 33] on div "Hunter Feldman. (hunterfeldman@outlook.com)" at bounding box center [358, 32] width 181 height 10
copy div "Hunter"
click at [297, 357] on textarea "Hi {{first_name}}, I understand your concern about pest control. Pest control i…" at bounding box center [443, 367] width 345 height 37
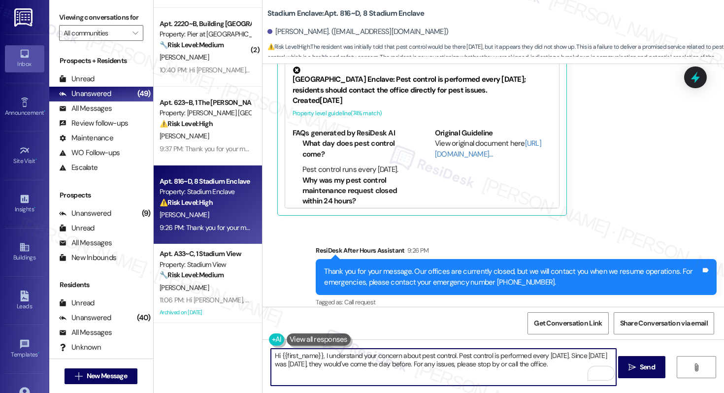
click at [297, 357] on textarea "Hi {{first_name}}, I understand your concern about pest control. Pest control i…" at bounding box center [443, 367] width 345 height 37
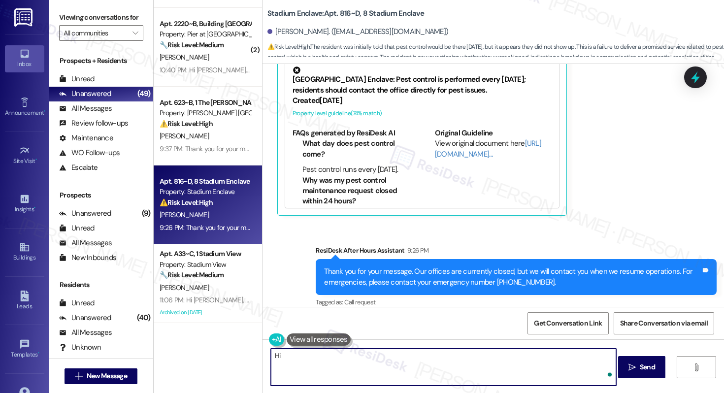
paste textarea "Hunter"
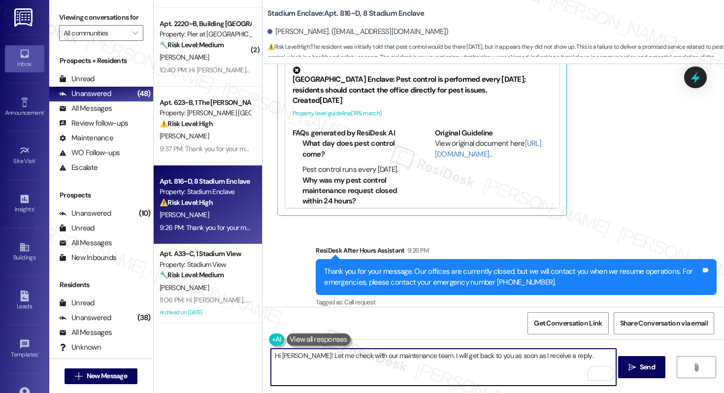
click at [439, 367] on textarea "Hi Hunter! Let me check with our maintenance team. I will get back to you as so…" at bounding box center [443, 367] width 345 height 37
type textarea "Hi Hunter! Let me check with our maintenance team. I will get back to you as so…"
click at [636, 367] on span " Send" at bounding box center [642, 367] width 31 height 10
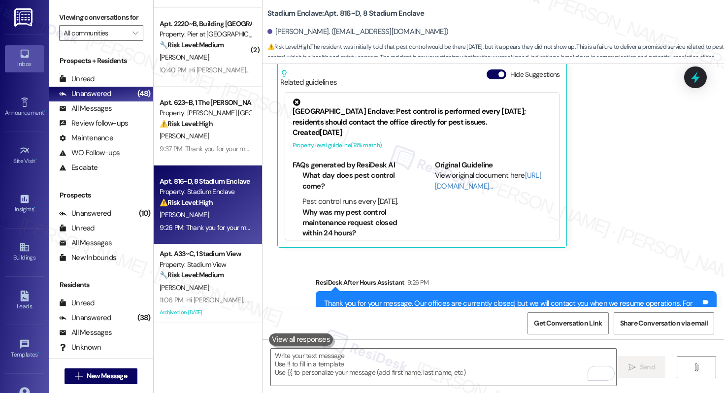
scroll to position [707, 0]
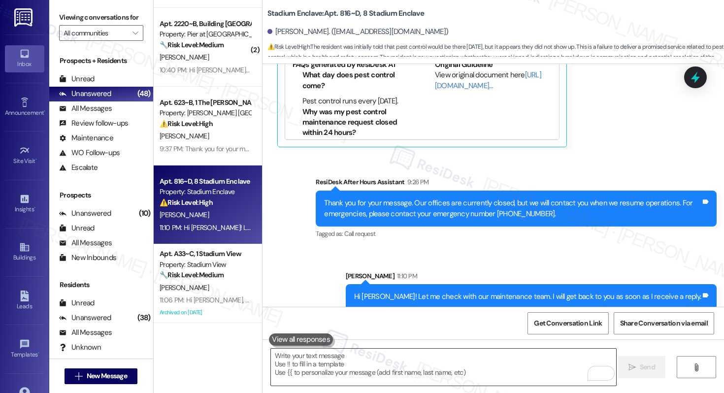
click at [414, 355] on textarea "To enrich screen reader interactions, please activate Accessibility in Grammarl…" at bounding box center [443, 367] width 345 height 37
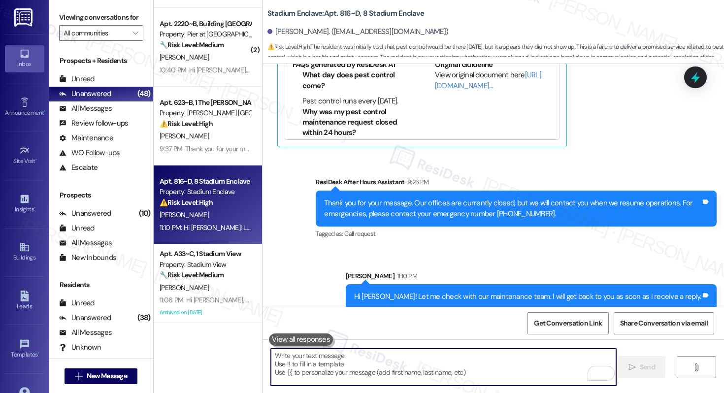
click at [414, 355] on textarea "To enrich screen reader interactions, please activate Accessibility in Grammarl…" at bounding box center [443, 367] width 345 height 37
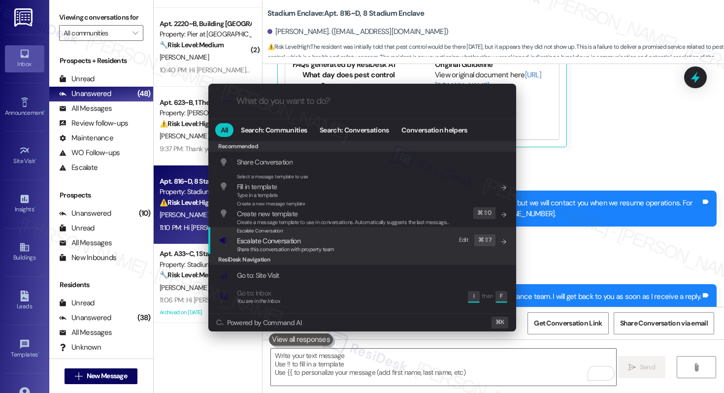
click at [305, 239] on span "Escalate Conversation" at bounding box center [286, 241] width 98 height 11
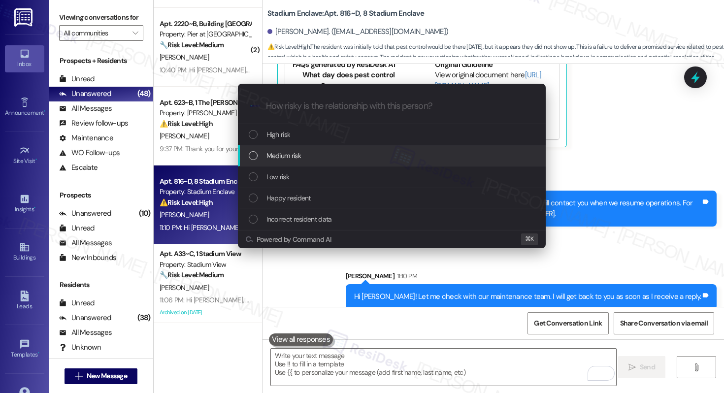
click at [313, 154] on div "Medium risk" at bounding box center [393, 155] width 288 height 11
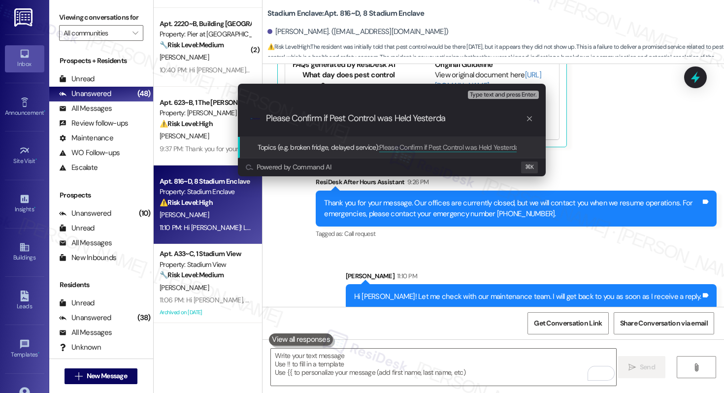
type input "Please Confirm if Pest Control was Held Yesterday"
paste input "“Could you please confirm if pest control was completed yesterday?”"
click at [270, 118] on input "“Could you please confirm if pest control was completed yesterday?”" at bounding box center [396, 118] width 260 height 10
click at [520, 117] on input "Could you please confirm if pest control was completed yesterday?”" at bounding box center [396, 118] width 260 height 10
type input "Could you please confirm if pest control was completed yesterday?"
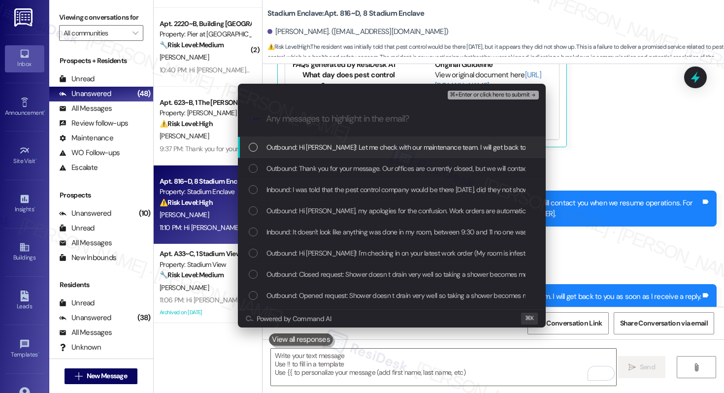
click at [473, 152] on span "Outbound: Hi Hunter! Let me check with our maintenance team. I will get back to…" at bounding box center [442, 147] width 351 height 11
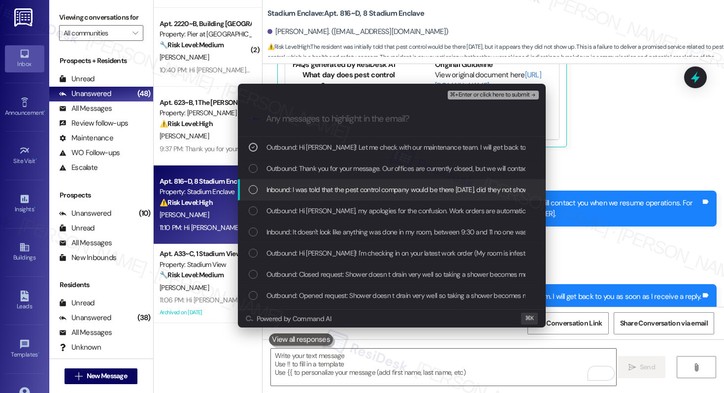
click at [425, 194] on span "Inbound: I was told that the pest control company would be there yesterday, did…" at bounding box center [430, 189] width 326 height 11
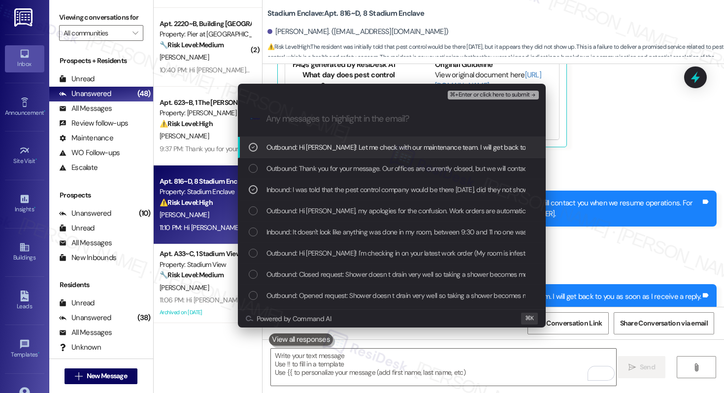
click at [490, 92] on span "⌘+Enter or click here to submit" at bounding box center [490, 95] width 80 height 7
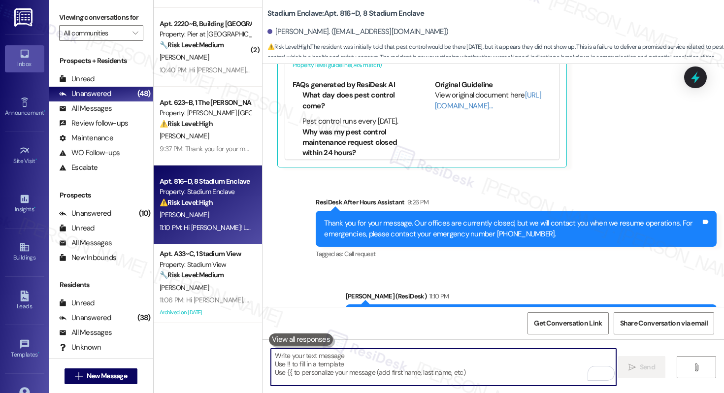
scroll to position [722, 0]
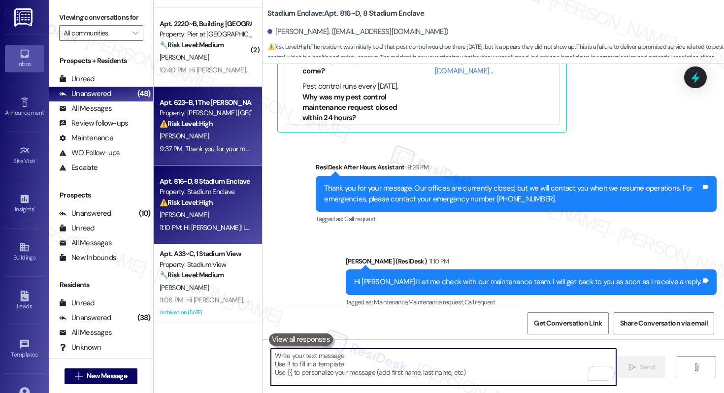
click at [197, 144] on div "9:37 PM: Thank you for your message. Our offices are currently closed, but we w…" at bounding box center [448, 148] width 576 height 9
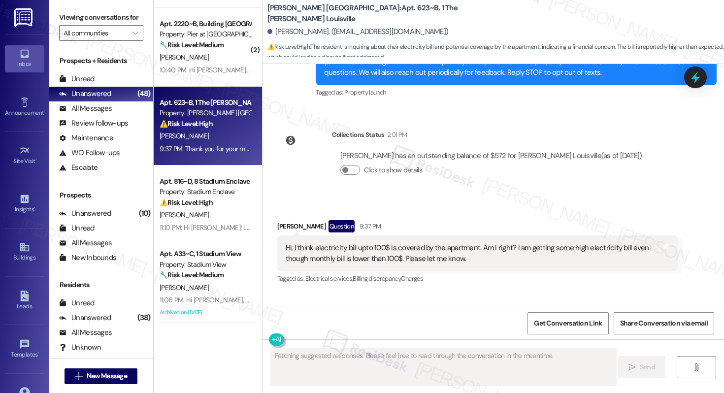
scroll to position [5176, 0]
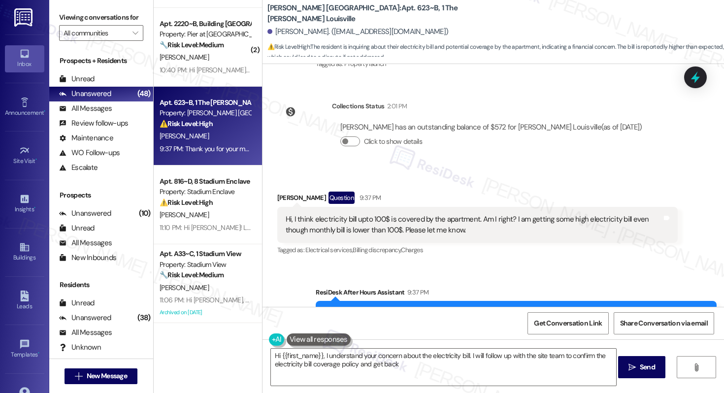
click at [331, 214] on div "Hi, I think electricity bill upto 100$ is covered by the apartment. Am I right?…" at bounding box center [474, 224] width 377 height 21
type textarea "Hi {{first_name}}, I understand your concern about the electricity bill. I will…"
click at [331, 214] on div "Hi, I think electricity bill upto 100$ is covered by the apartment. Am I right?…" at bounding box center [474, 224] width 377 height 21
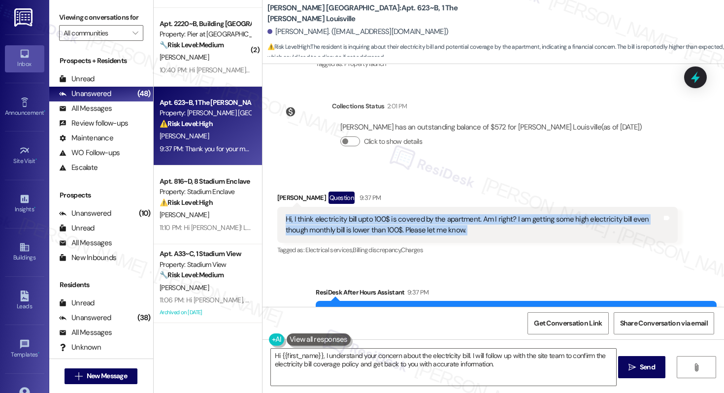
copy div "Hi, I think electricity bill upto 100$ is covered by the apartment. Am I right?…"
click at [372, 207] on div "Hi, I think electricity bill upto 100$ is covered by the apartment. Am I right?…" at bounding box center [477, 225] width 401 height 36
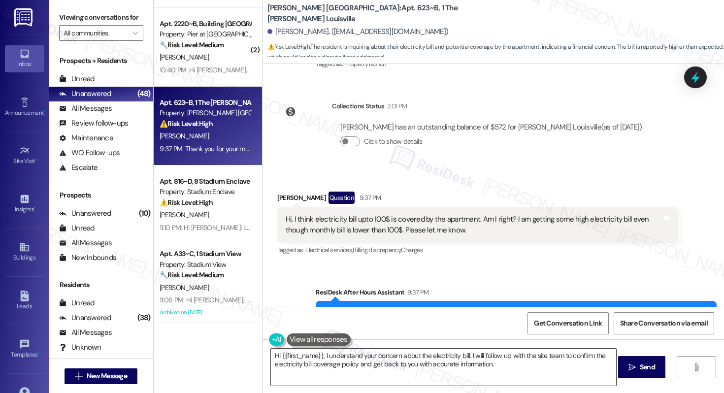
click at [503, 365] on textarea "Hi {{first_name}}, I understand your concern about the electricity bill. I will…" at bounding box center [443, 367] width 345 height 37
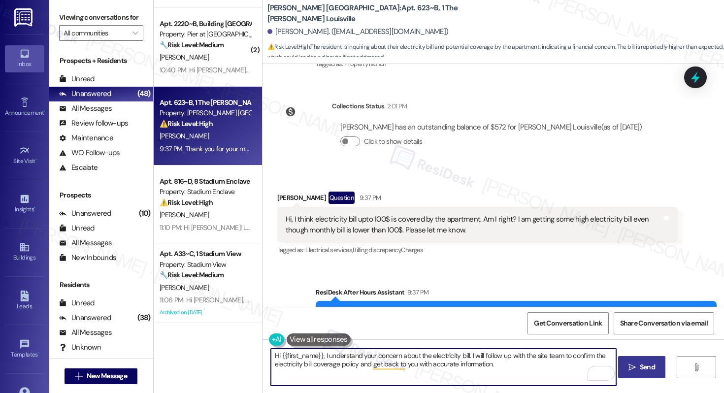
click at [634, 366] on icon "" at bounding box center [632, 368] width 7 height 8
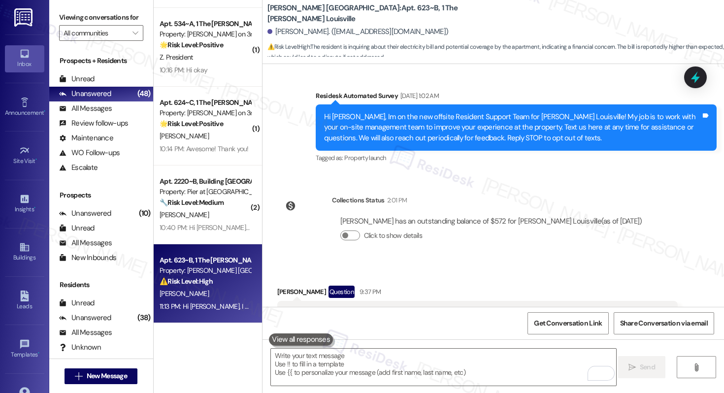
scroll to position [5255, 0]
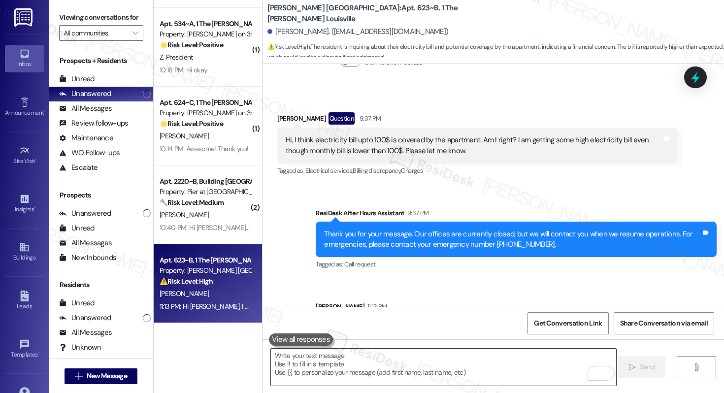
click at [490, 364] on textarea "To enrich screen reader interactions, please activate Accessibility in Grammarl…" at bounding box center [443, 367] width 345 height 37
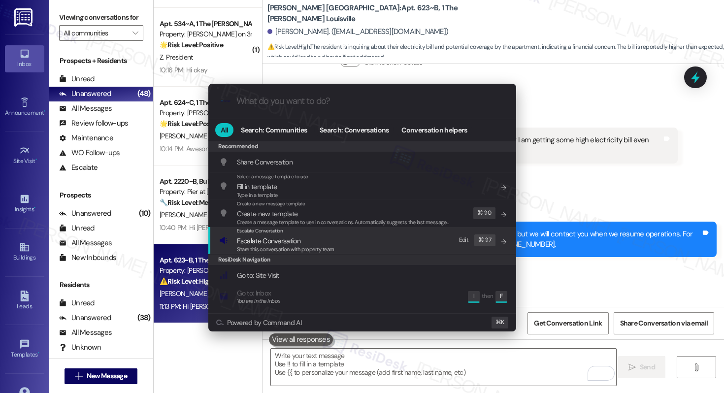
click at [352, 247] on div "Escalate Conversation Escalate Conversation Share this conversation with proper…" at bounding box center [363, 240] width 288 height 27
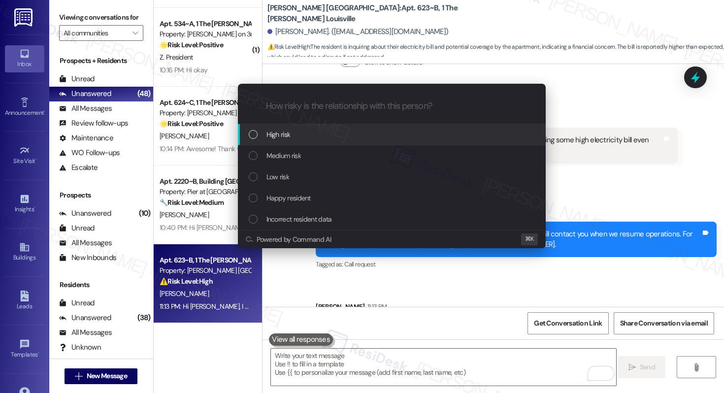
click at [326, 134] on div "High risk" at bounding box center [393, 134] width 288 height 11
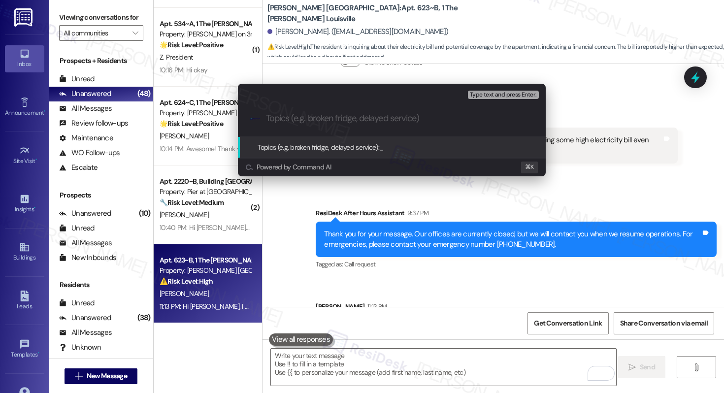
paste input "Resident Inquiry – Electricity Bill Coverage"
type input "Resident Inquiry – Electricity Bill Coverage"
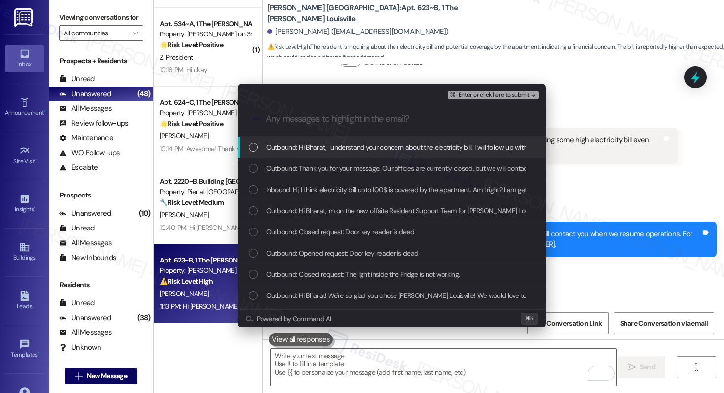
click at [326, 144] on span "Outbound: Hi Bharat, I understand your concern about the electricity bill. I wi…" at bounding box center [548, 147] width 562 height 11
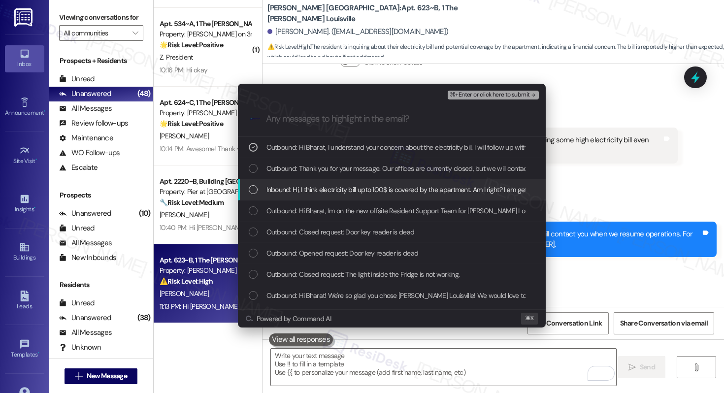
click at [346, 193] on span "Inbound: Hi, I think electricity bill upto 100$ is covered by the apartment. Am…" at bounding box center [529, 189] width 524 height 11
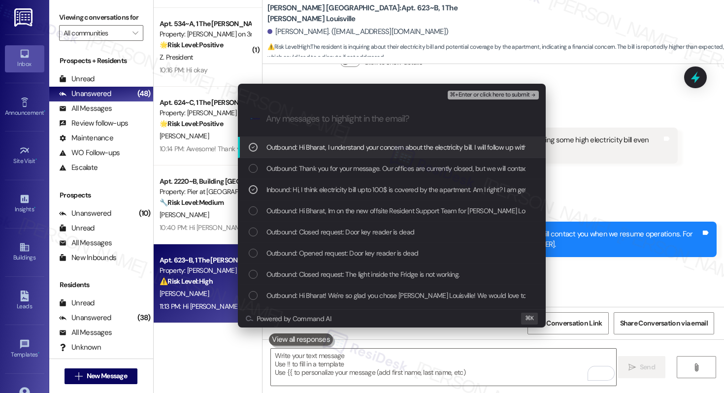
click at [495, 93] on span "⌘+Enter or click here to submit" at bounding box center [490, 95] width 80 height 7
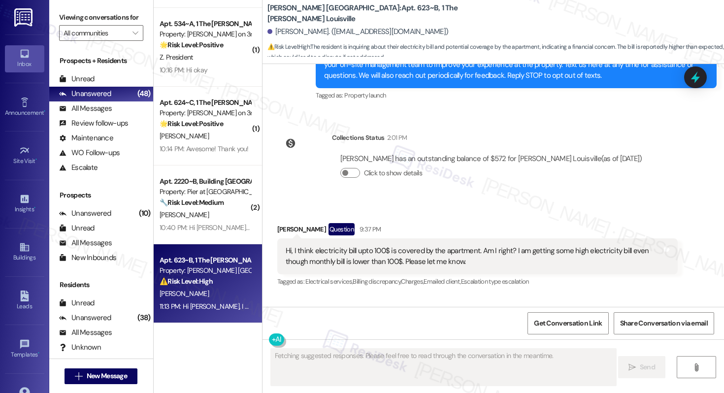
scroll to position [5207, 0]
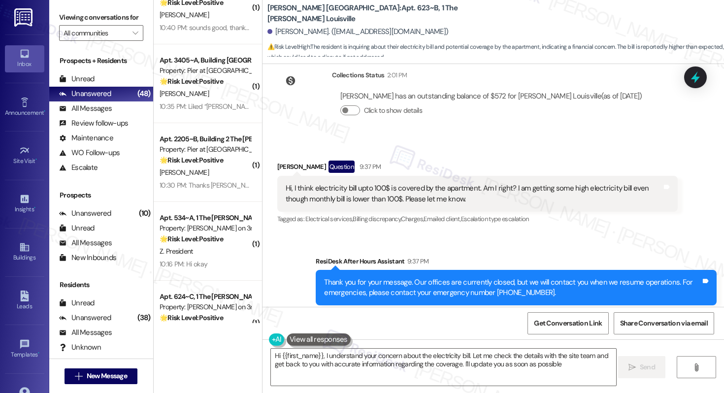
type textarea "Hi {{first_name}}, I understand your concern about the electricity bill. Let me…"
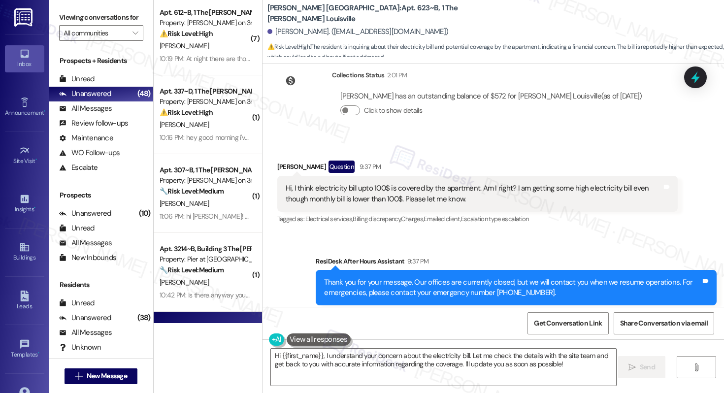
scroll to position [784, 0]
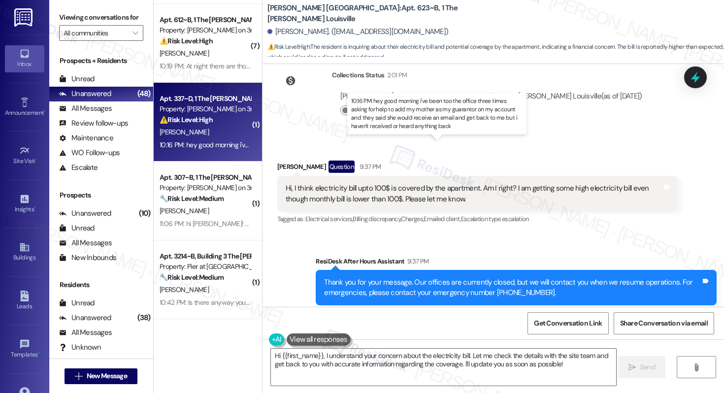
click at [226, 145] on div "10:16 PM: hey good morning i've been too the office three times asking for help…" at bounding box center [499, 144] width 678 height 9
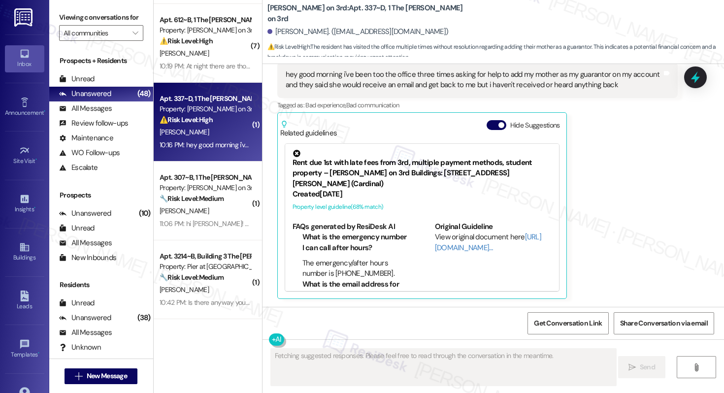
scroll to position [219, 0]
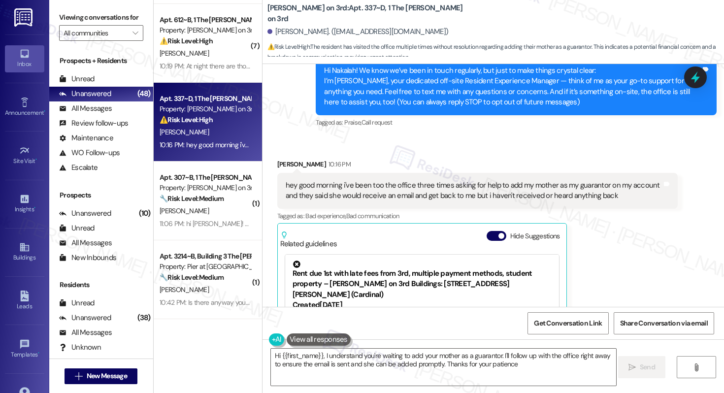
type textarea "Hi {{first_name}}, I understand you're waiting to add your mother as a guaranto…"
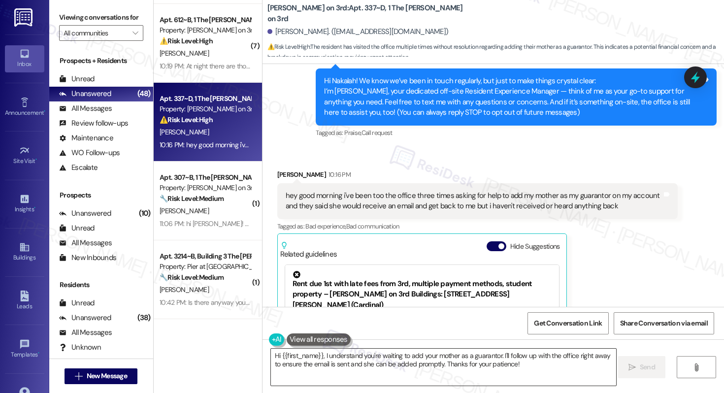
click at [529, 363] on textarea "Hi {{first_name}}, I understand you're waiting to add your mother as a guaranto…" at bounding box center [443, 367] width 345 height 37
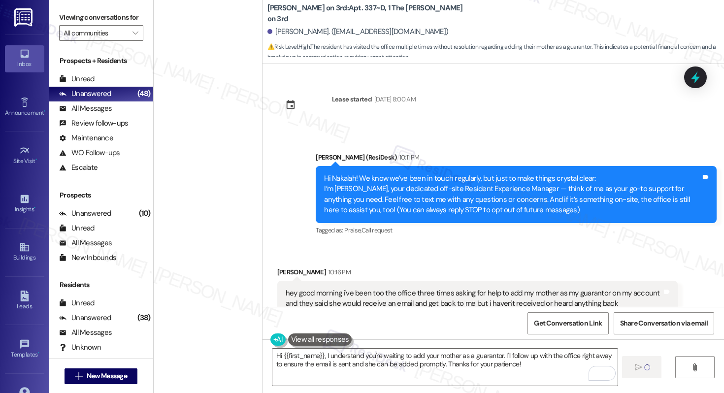
scroll to position [98, 0]
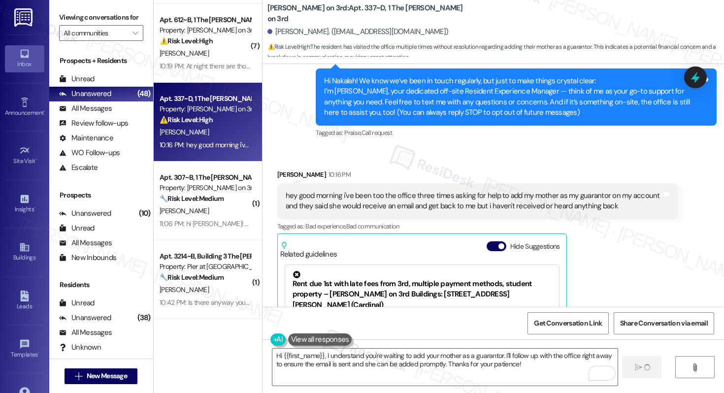
click at [473, 196] on div "hey good morning i've been too the office three times asking for help to add my…" at bounding box center [474, 201] width 377 height 21
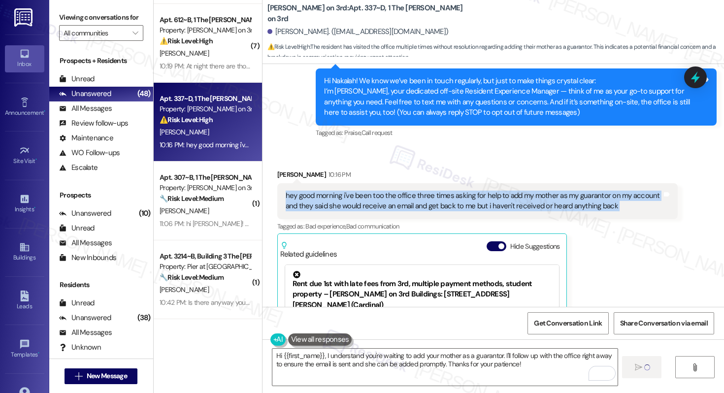
click at [473, 196] on div "hey good morning i've been too the office three times asking for help to add my…" at bounding box center [474, 201] width 377 height 21
copy div "hey good morning i've been too the office three times asking for help to add my…"
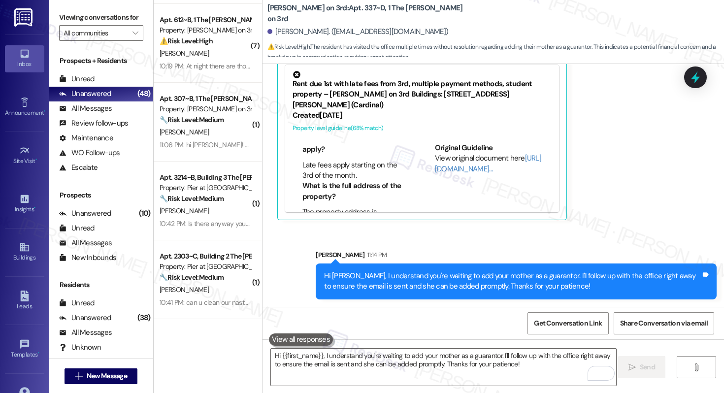
scroll to position [412, 0]
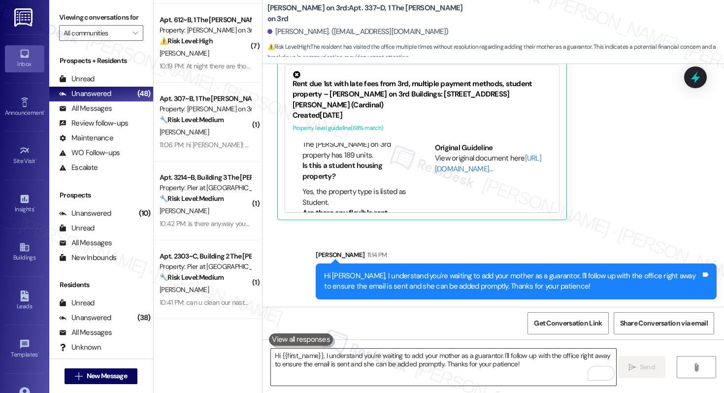
click at [303, 367] on textarea "Hi {{first_name}}, I understand you're waiting to add your mother as a guaranto…" at bounding box center [443, 367] width 345 height 37
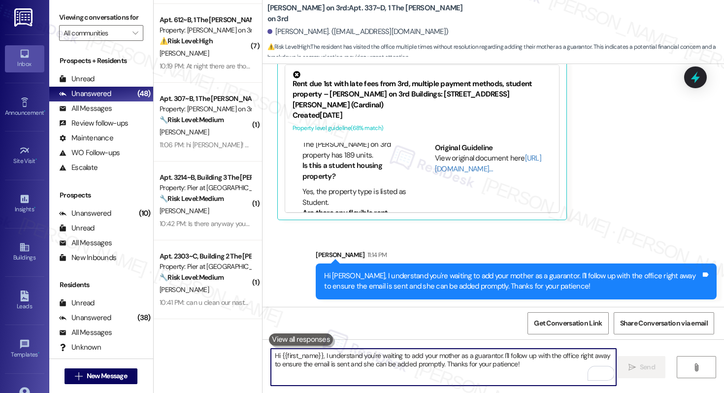
click at [303, 367] on textarea "Hi {{first_name}}, I understand you're waiting to add your mother as a guaranto…" at bounding box center [443, 367] width 345 height 37
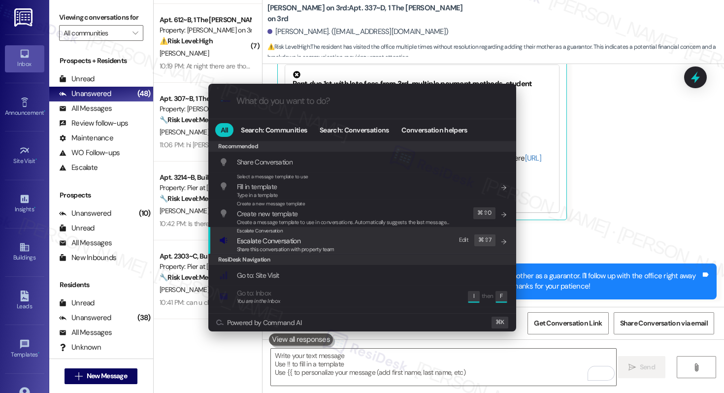
click at [286, 241] on span "Escalate Conversation" at bounding box center [269, 240] width 64 height 9
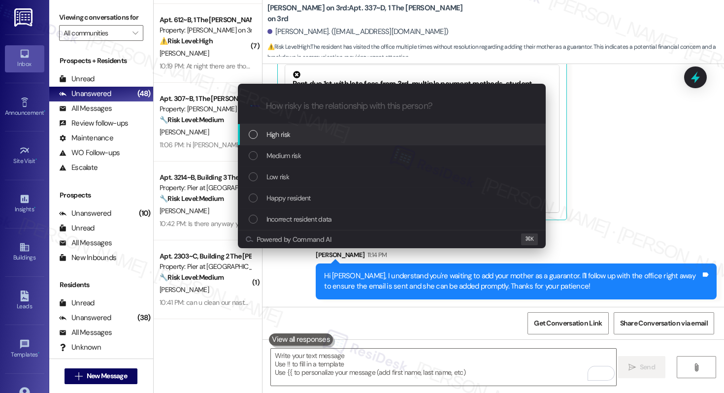
click at [303, 130] on div "High risk" at bounding box center [393, 134] width 288 height 11
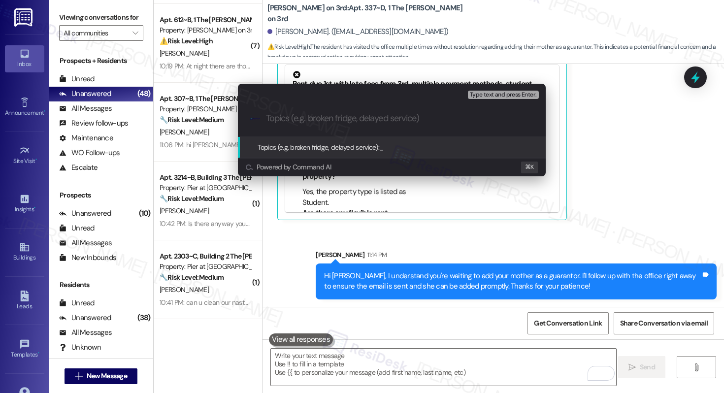
paste input "Assistance Needed – Guarantor Email Not Received"
type input "Assistance Needed – Guarantor Email Not Received"
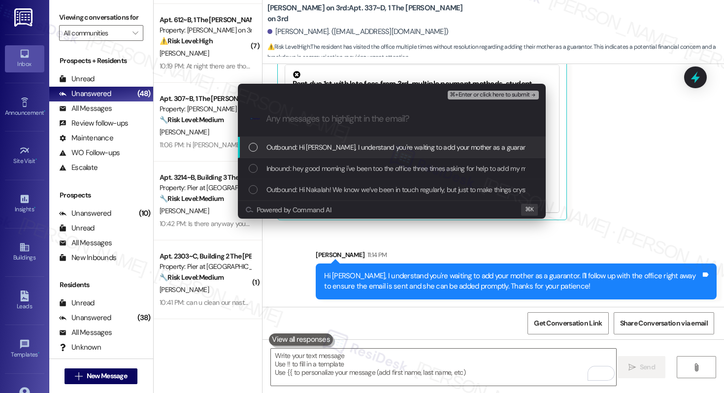
click at [305, 144] on span "Outbound: Hi [PERSON_NAME], I understand you're waiting to add your mother as a…" at bounding box center [578, 147] width 623 height 11
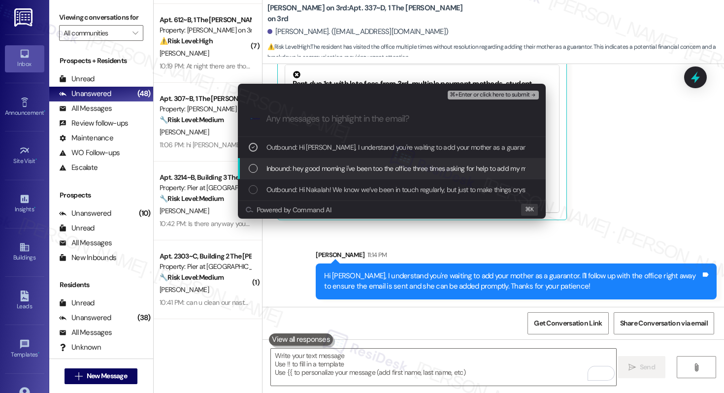
click at [307, 166] on span "Inbound: hey good morning i've been too the office three times asking for help …" at bounding box center [605, 168] width 677 height 11
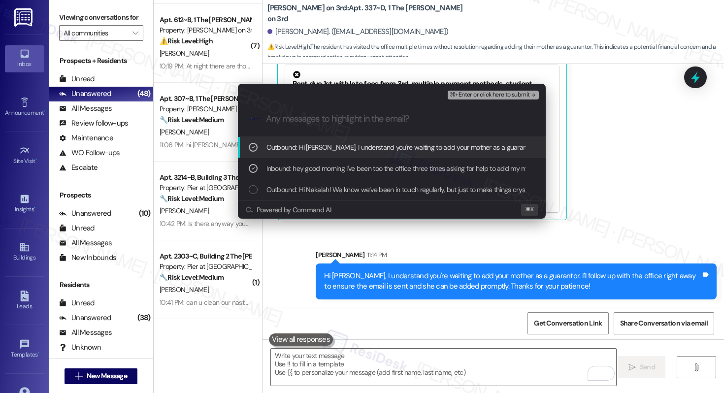
click at [466, 94] on span "⌘+Enter or click here to submit" at bounding box center [490, 95] width 80 height 7
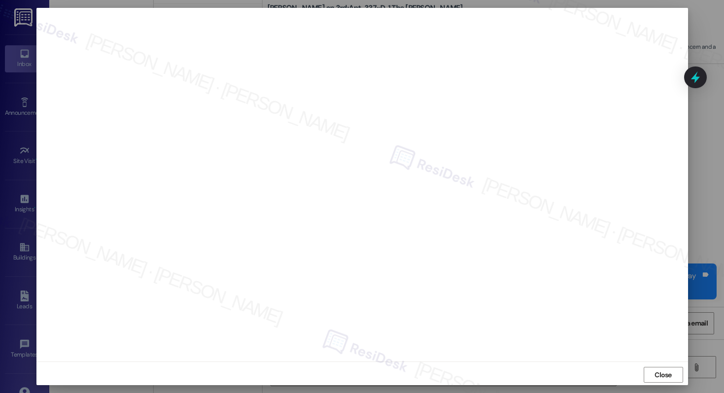
scroll to position [2, 0]
click at [653, 375] on span "Close" at bounding box center [663, 373] width 21 height 10
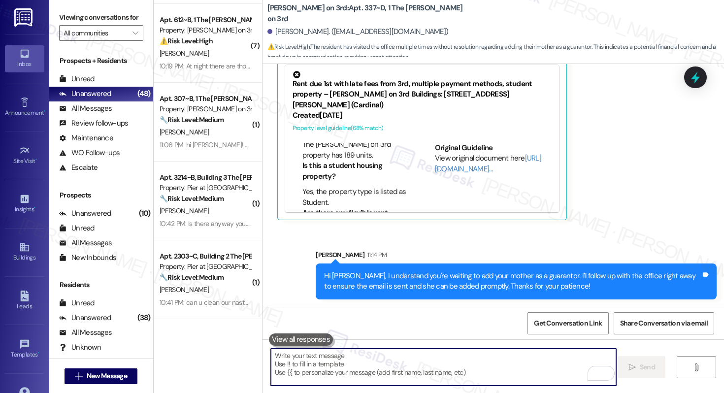
type textarea "k"
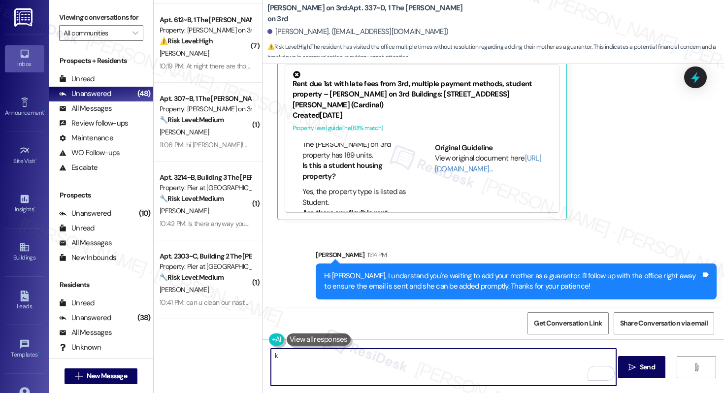
click at [534, 366] on textarea "k" at bounding box center [443, 367] width 345 height 37
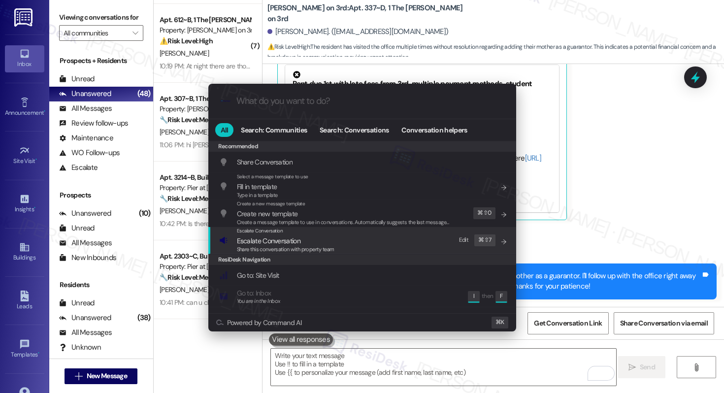
click at [410, 243] on div "Escalate Conversation Escalate Conversation Share this conversation with proper…" at bounding box center [363, 240] width 288 height 27
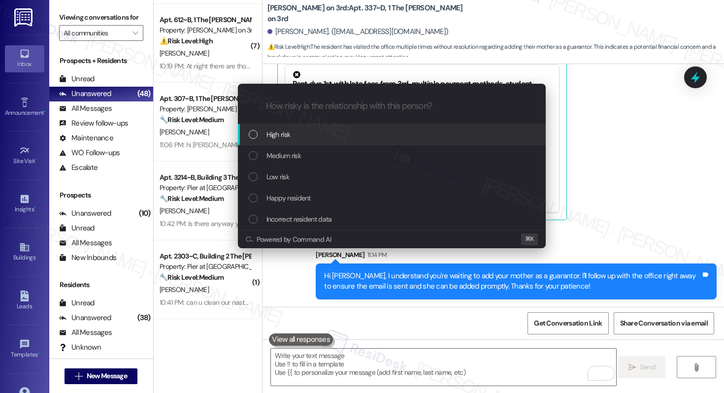
click at [375, 136] on div "High risk" at bounding box center [393, 134] width 288 height 11
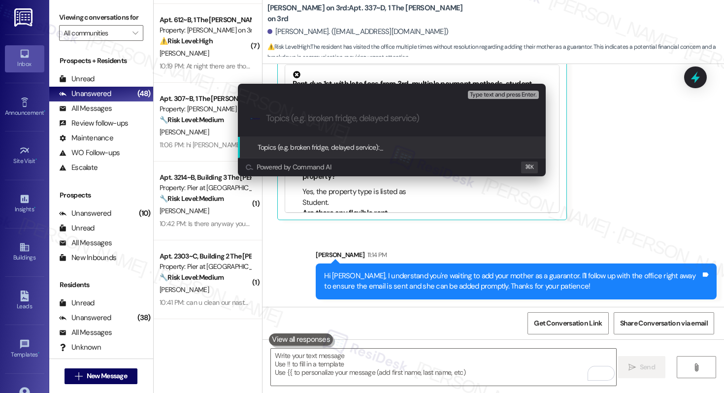
paste input "Assistance Needed – Guarantor Email Not Received"
type input "Assistance Needed – Guarantor Email Not Received"
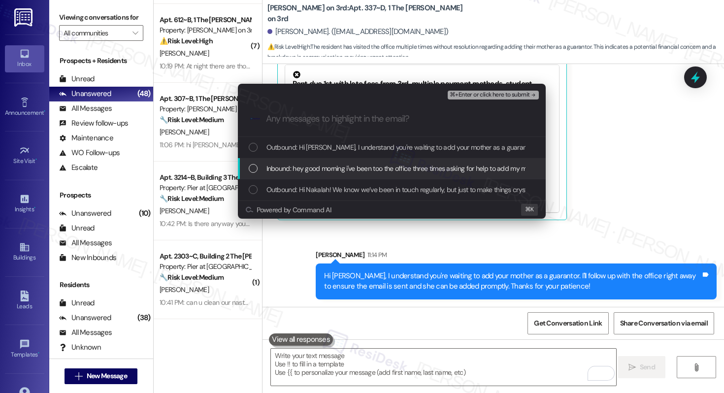
click at [368, 164] on span "Inbound: hey good morning i've been too the office three times asking for help …" at bounding box center [605, 168] width 677 height 11
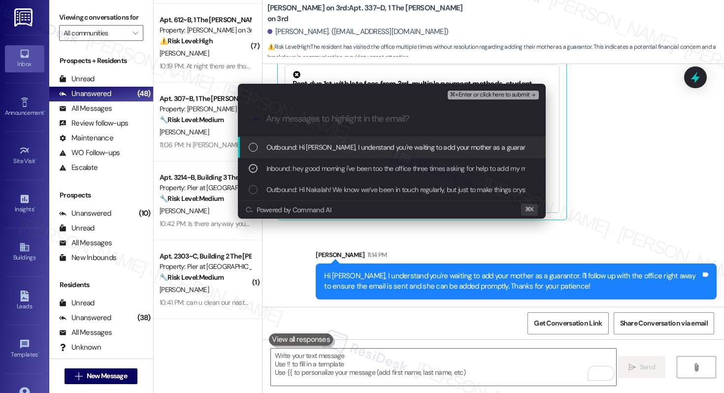
click at [373, 145] on span "Outbound: Hi [PERSON_NAME], I understand you're waiting to add your mother as a…" at bounding box center [578, 147] width 623 height 11
click at [475, 94] on span "⌘+Enter or click here to submit" at bounding box center [490, 95] width 80 height 7
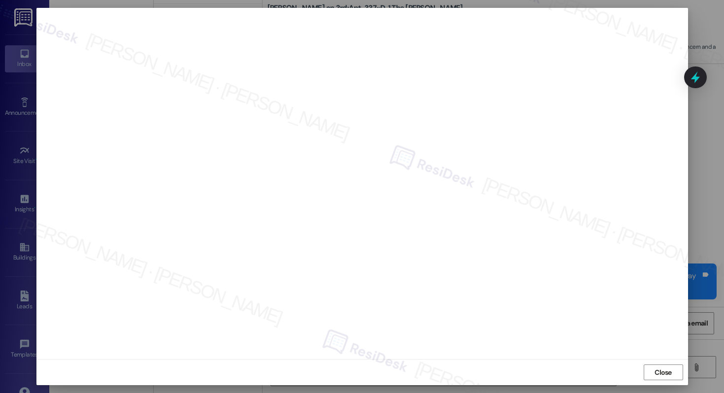
scroll to position [0, 0]
click at [649, 377] on button "Close" at bounding box center [663, 375] width 39 height 16
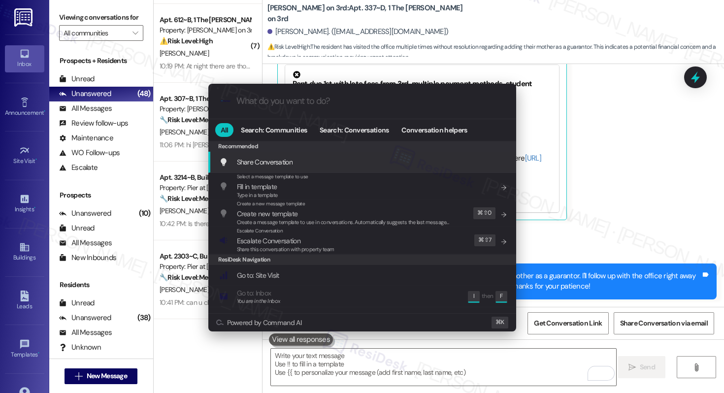
click at [379, 240] on div "Escalate Conversation Escalate Conversation Share this conversation with proper…" at bounding box center [363, 240] width 288 height 27
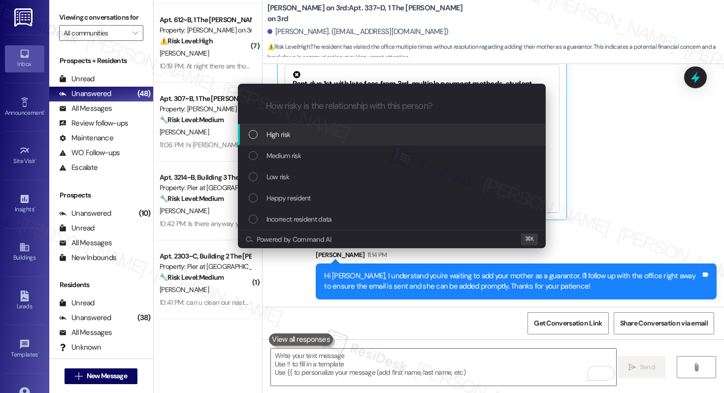
click at [370, 131] on div "High risk" at bounding box center [393, 134] width 288 height 11
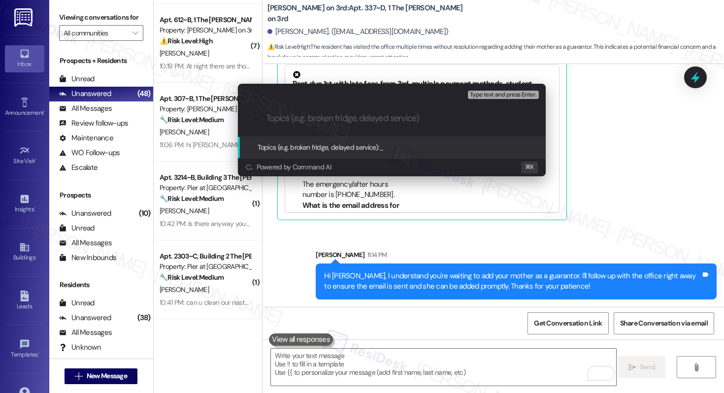
paste input "Assistance Needed – Guarantor Email Not Received"
type input "Assistance Needed – Guarantor Email Not Received"
click at [370, 131] on div ".cls-1{fill:#0a055f;}.cls-2{fill:#0cc4c4;} resideskLogoBlueOrange Assistance Ne…" at bounding box center [392, 118] width 308 height 35
click at [469, 123] on input "Assistance Needed – Guarantor Email Not Received" at bounding box center [396, 118] width 260 height 10
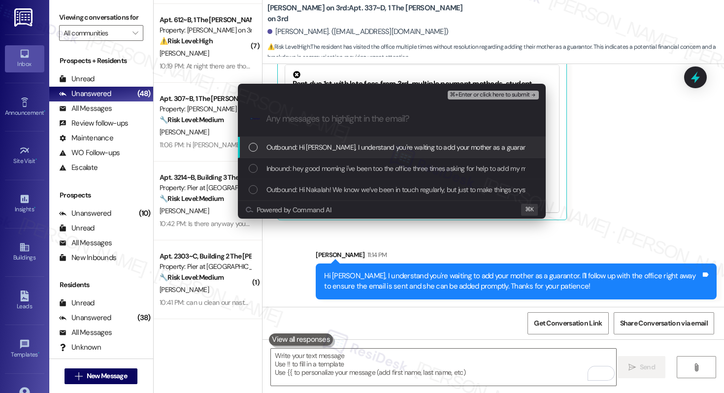
click at [425, 150] on span "Outbound: Hi [PERSON_NAME], I understand you're waiting to add your mother as a…" at bounding box center [578, 147] width 623 height 11
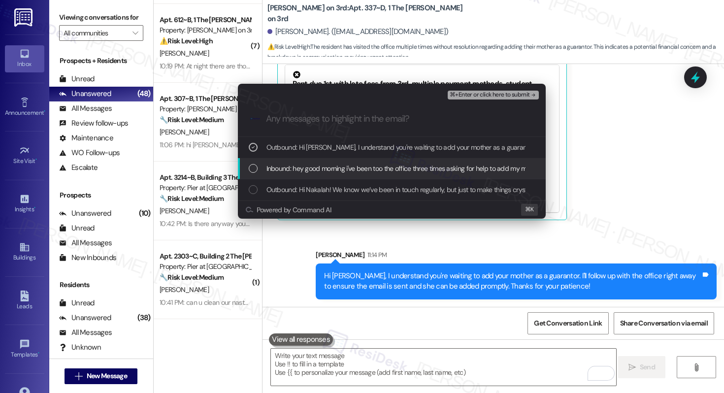
click at [417, 173] on span "Inbound: hey good morning i've been too the office three times asking for help …" at bounding box center [605, 168] width 677 height 11
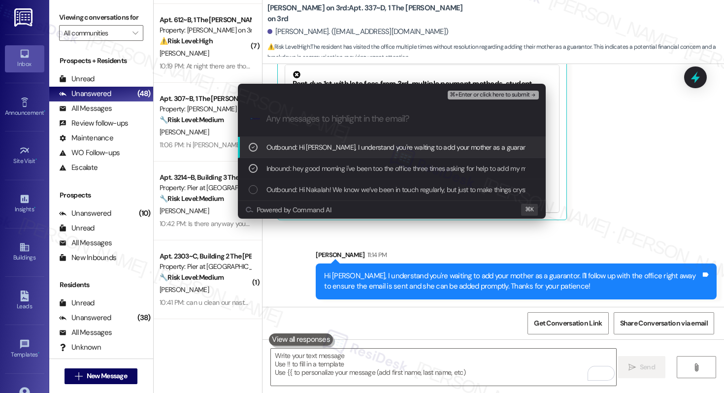
click at [481, 96] on span "⌘+Enter or click here to submit" at bounding box center [490, 95] width 80 height 7
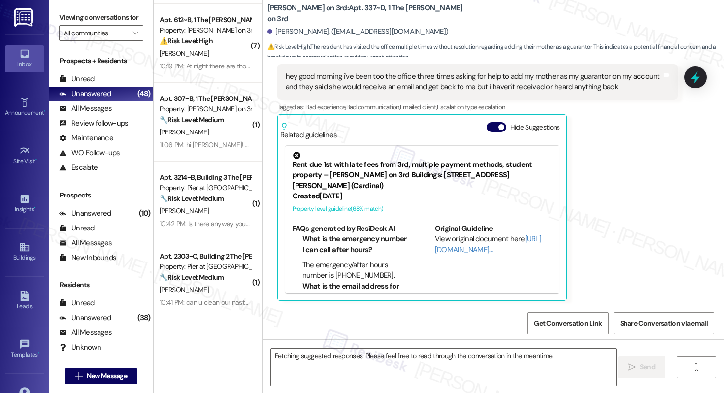
scroll to position [218, 0]
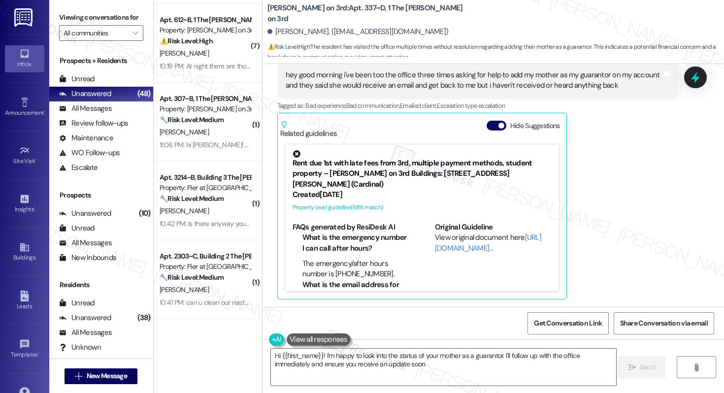
type textarea "Hi {{first_name}}! I'm happy to look into the status of your mother as a guaran…"
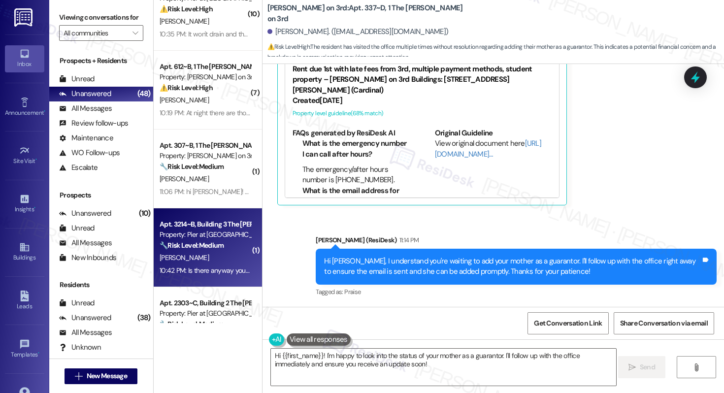
scroll to position [719, 0]
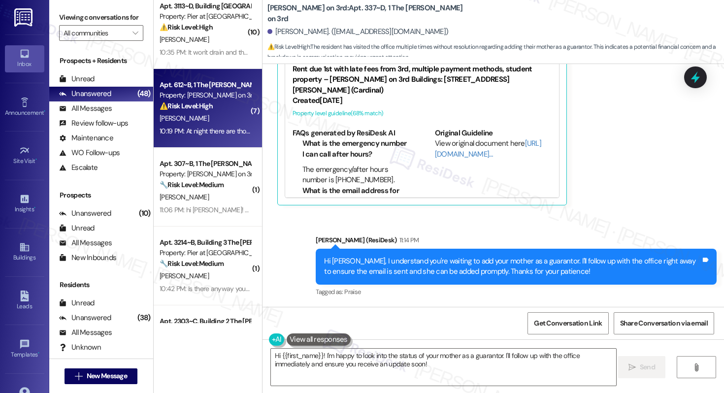
click at [212, 124] on div "[PERSON_NAME]" at bounding box center [205, 118] width 93 height 12
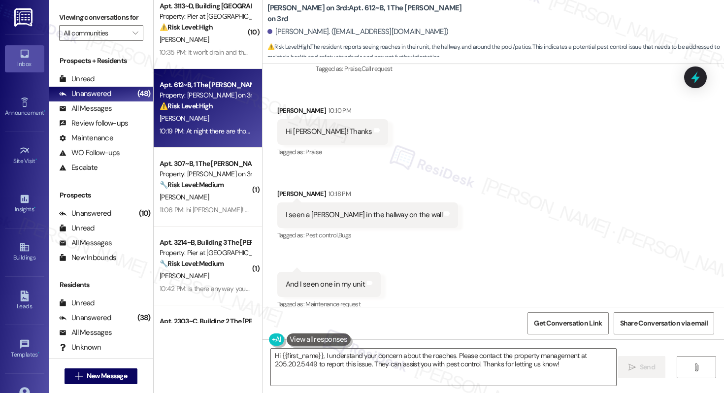
scroll to position [954, 0]
click at [304, 211] on div "I seen a [PERSON_NAME] in the hallway on the wall" at bounding box center [364, 216] width 157 height 10
copy div "I seen a [PERSON_NAME] in the hallway on the wall Tags and notes"
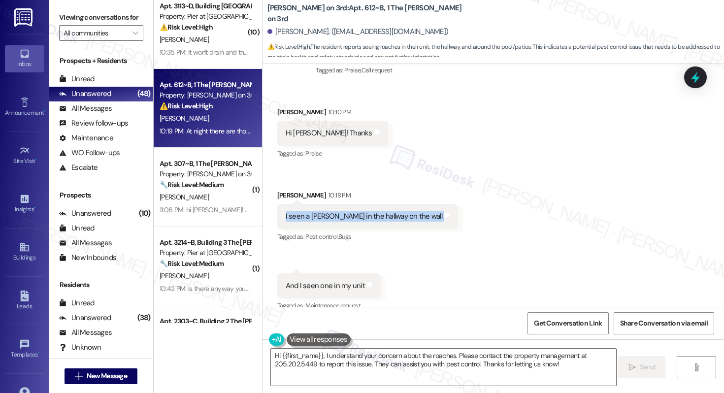
click at [301, 273] on div "And I seen one in my unit Tags and notes" at bounding box center [328, 285] width 103 height 25
click at [307, 281] on div "And I seen one in my unit" at bounding box center [325, 286] width 79 height 10
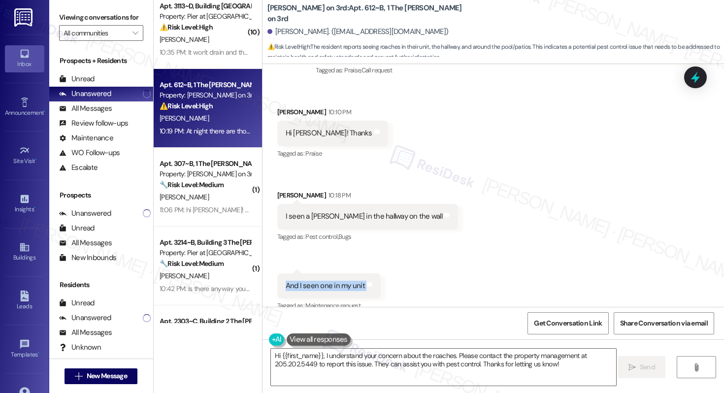
copy div "And I seen one in my unit Tags and notes"
click at [323, 366] on textarea "Hi {{first_name}}, I understand your concern about the roaches. Please contact …" at bounding box center [443, 367] width 345 height 37
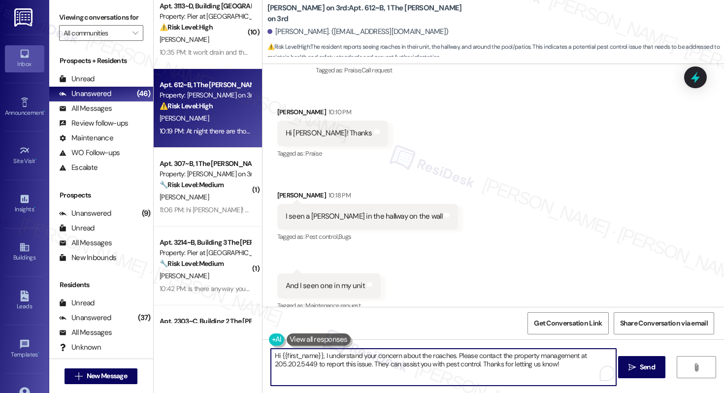
click at [323, 366] on textarea "Hi {{first_name}}, I understand your concern about the roaches. Please contact …" at bounding box center [443, 367] width 345 height 37
paste textarea "Thank you for letting us know. I’ll report this to our pest control team right …"
type textarea "Thank you for letting us know. I’ll report this to our pest control team right …"
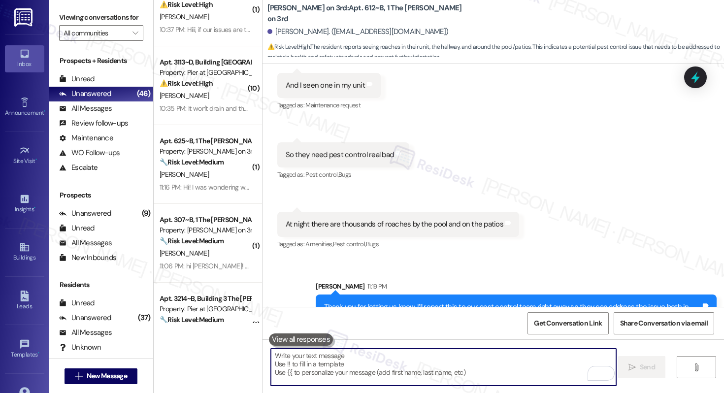
scroll to position [658, 0]
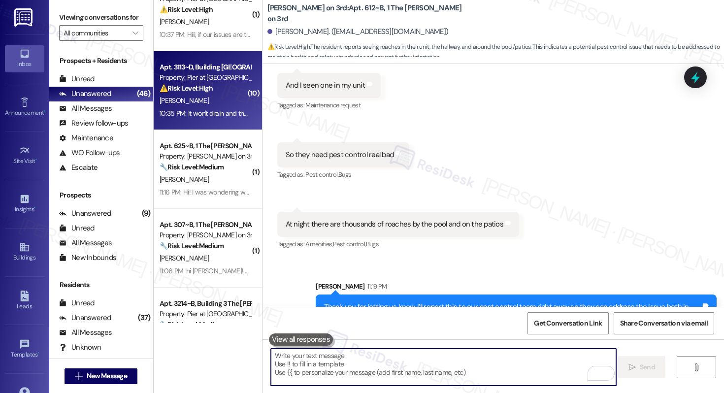
click at [216, 107] on div "10:35 PM: It won't drain and the water is starting to stink 10:35 PM: It won't …" at bounding box center [205, 113] width 93 height 12
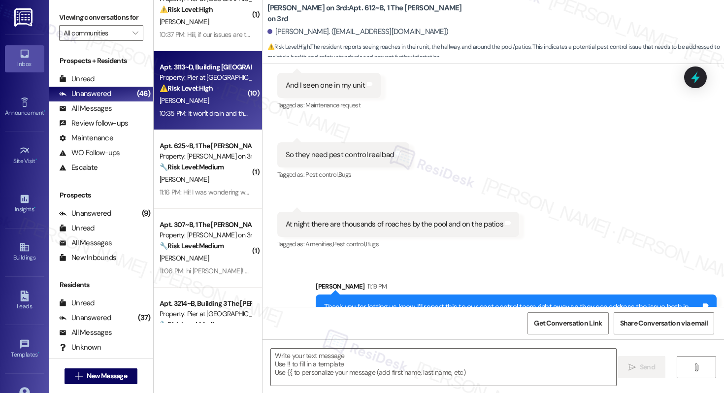
type textarea "Fetching suggested responses. Please feel free to read through the conversation…"
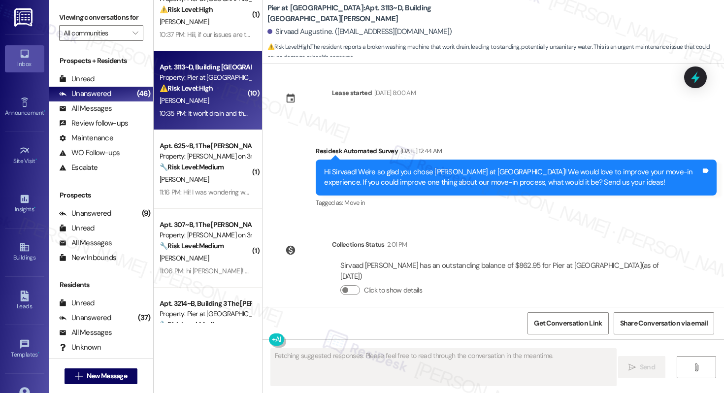
scroll to position [2925, 0]
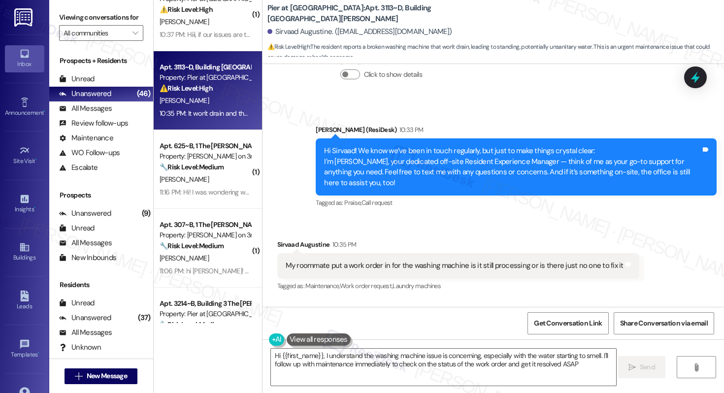
type textarea "Hi {{first_name}}, I understand the washing machine issue is concerning, especi…"
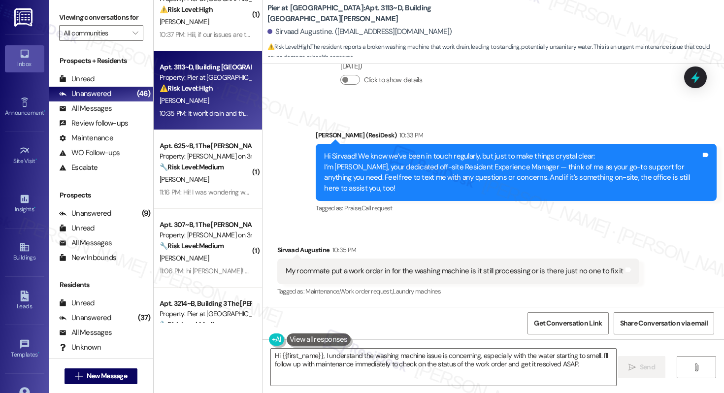
scroll to position [2925, 0]
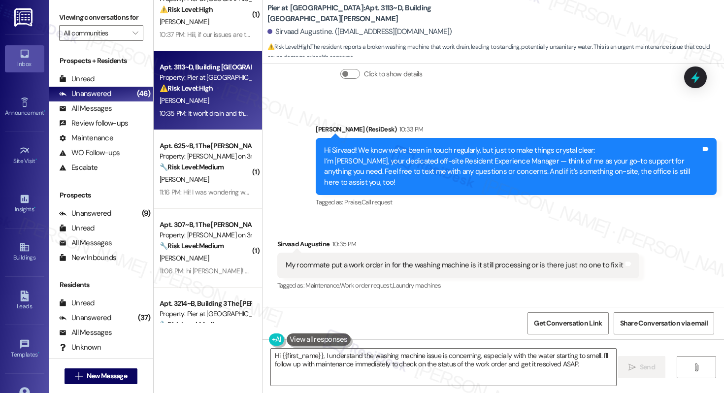
click at [404, 260] on div "My roommate put a work order in for the washing machine is it still processing …" at bounding box center [455, 265] width 338 height 10
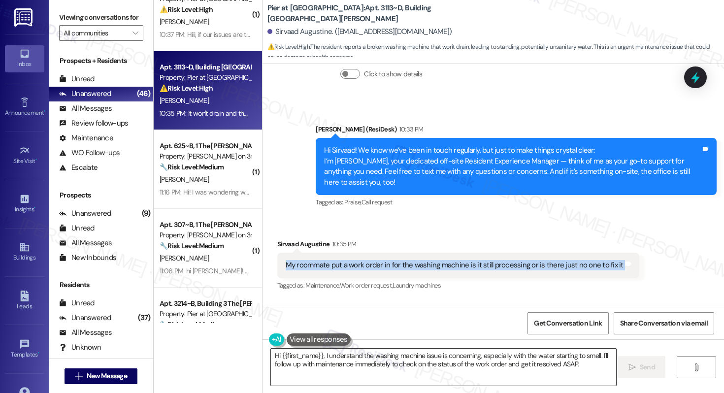
click at [381, 362] on textarea "Hi {{first_name}}, I understand the washing machine issue is concerning, especi…" at bounding box center [443, 367] width 345 height 37
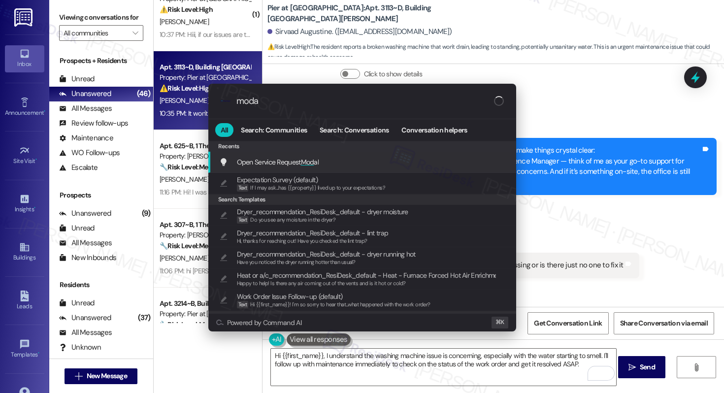
type input "modal"
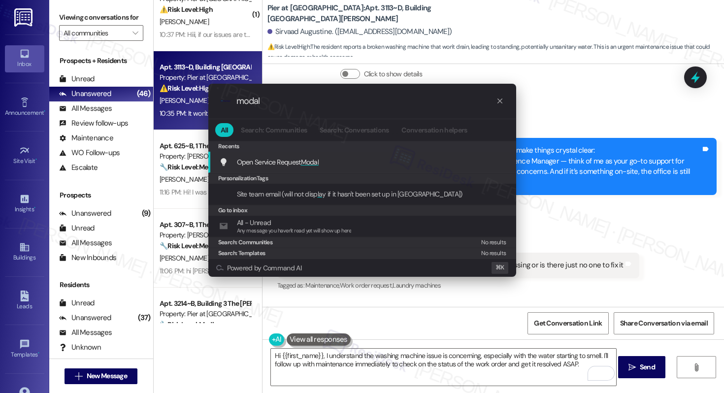
click at [329, 163] on div "Open Service Request Modal Add shortcut" at bounding box center [363, 162] width 288 height 11
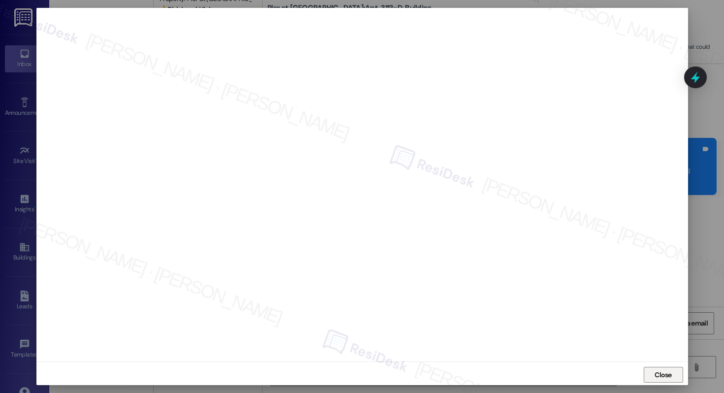
click at [666, 378] on span "Close" at bounding box center [663, 375] width 17 height 10
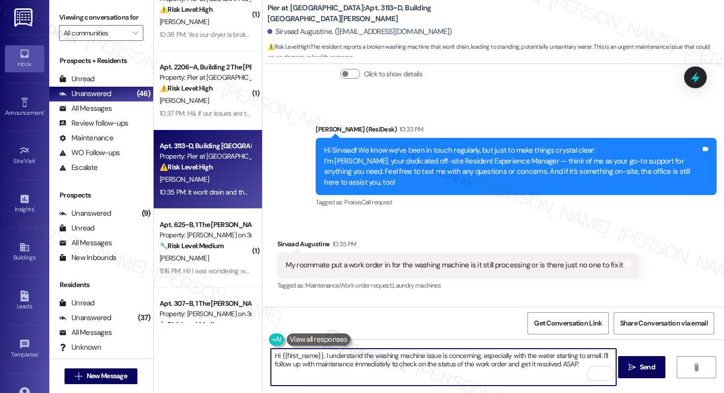
click at [571, 278] on div "Tagged as: Maintenance , Click to highlight conversations about Maintenance Wor…" at bounding box center [458, 285] width 362 height 14
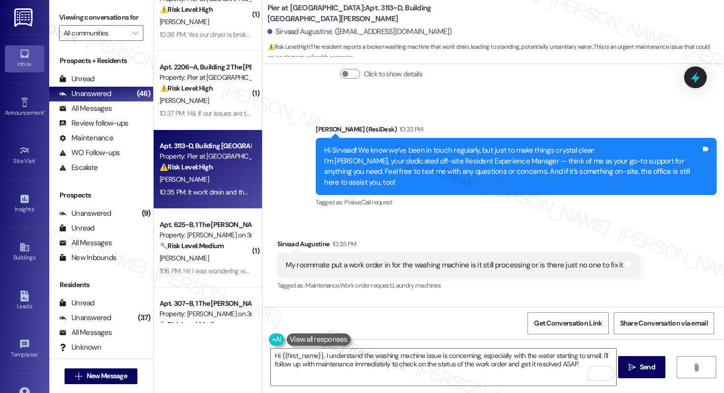
click at [466, 260] on div "My roommate put a work order in for the washing machine is it still processing …" at bounding box center [455, 265] width 338 height 10
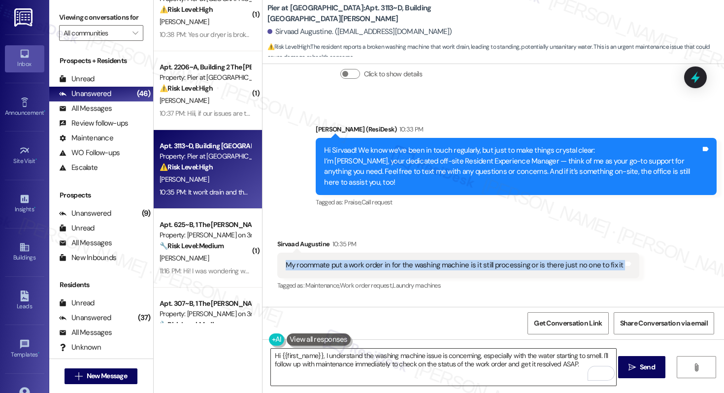
click at [428, 361] on textarea "Hi {{first_name}}, I understand the washing machine issue is concerning, especi…" at bounding box center [443, 367] width 345 height 37
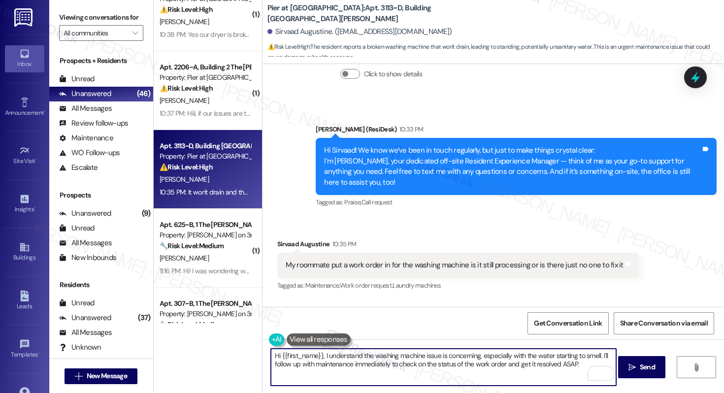
click at [428, 361] on textarea "Hi {{first_name}}, I understand the washing machine issue is concerning, especi…" at bounding box center [443, 367] width 345 height 37
click at [280, 239] on div "Sirvaad Augustine 10:35 PM" at bounding box center [458, 246] width 362 height 14
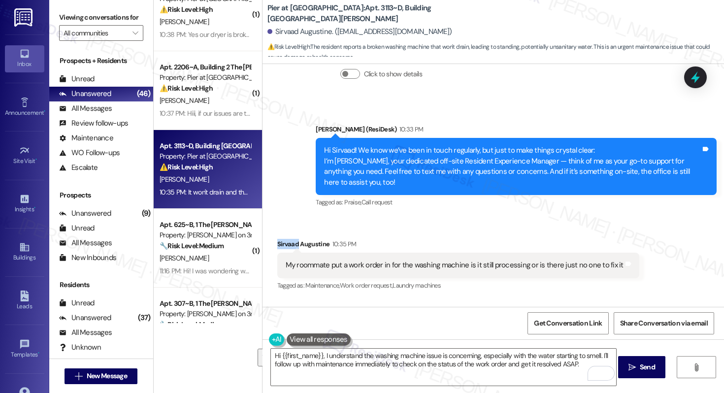
click at [280, 239] on div "Sirvaad Augustine 10:35 PM" at bounding box center [458, 246] width 362 height 14
copy div "Sirvaad"
click at [335, 361] on textarea "Hi {{first_name}}, I understand the washing machine issue is concerning, especi…" at bounding box center [443, 367] width 345 height 37
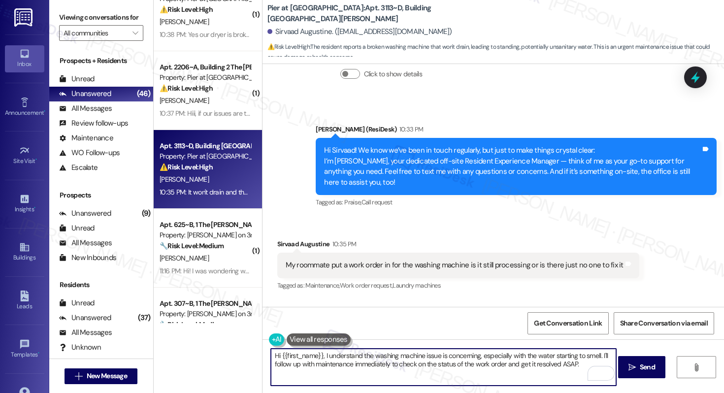
click at [335, 361] on textarea "Hi {{first_name}}, I understand the washing machine issue is concerning, especi…" at bounding box center [443, 367] width 345 height 37
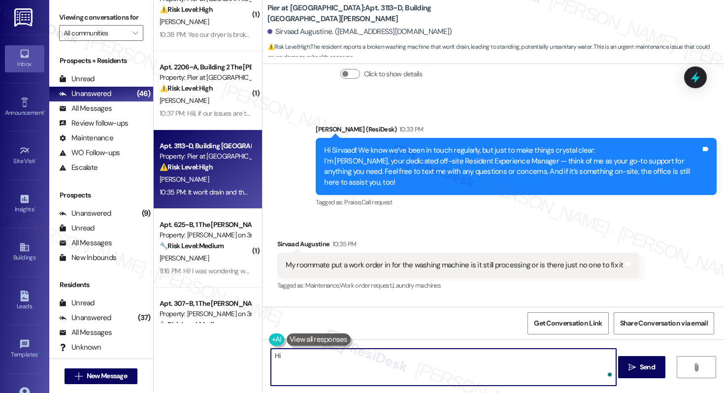
paste textarea "Sirvaad"
click at [358, 260] on div "My roommate put a work order in for the washing machine is it still processing …" at bounding box center [455, 265] width 338 height 10
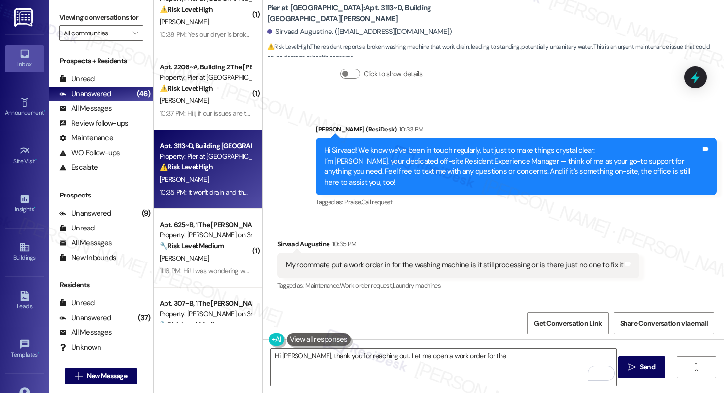
click at [358, 260] on div "My roommate put a work order in for the washing machine is it still processing …" at bounding box center [455, 265] width 338 height 10
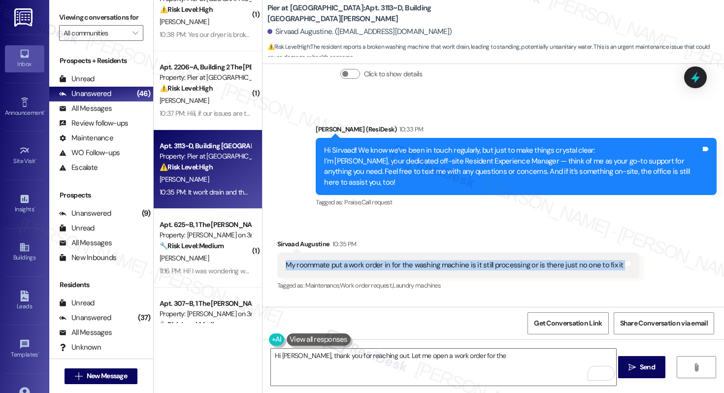
click at [358, 260] on div "My roommate put a work order in for the washing machine is it still processing …" at bounding box center [455, 265] width 338 height 10
click at [359, 260] on div "My roommate put a work order in for the washing machine is it still processing …" at bounding box center [455, 265] width 338 height 10
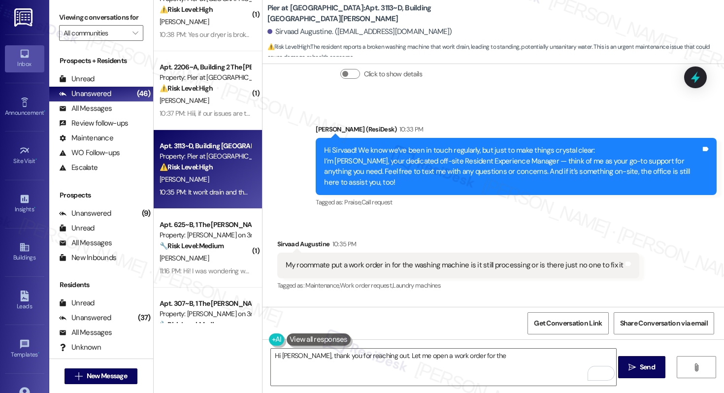
click at [359, 260] on div "My roommate put a work order in for the washing machine is it still processing …" at bounding box center [455, 265] width 338 height 10
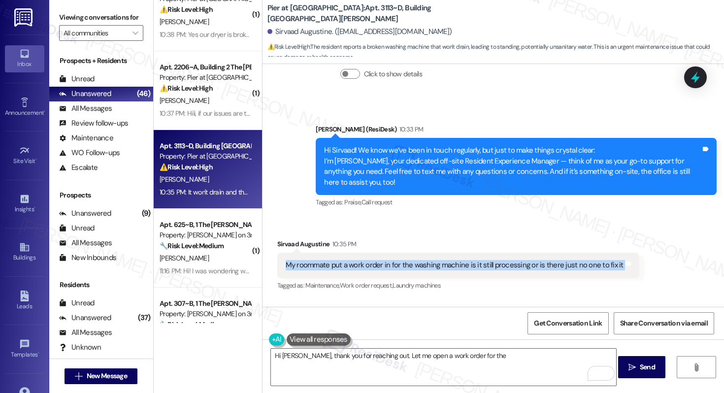
click at [359, 260] on div "My roommate put a work order in for the washing machine is it still processing …" at bounding box center [455, 265] width 338 height 10
click at [384, 360] on textarea "Hi Sirvaad, thank you for reaching out. Let me open a work order for the" at bounding box center [443, 367] width 345 height 37
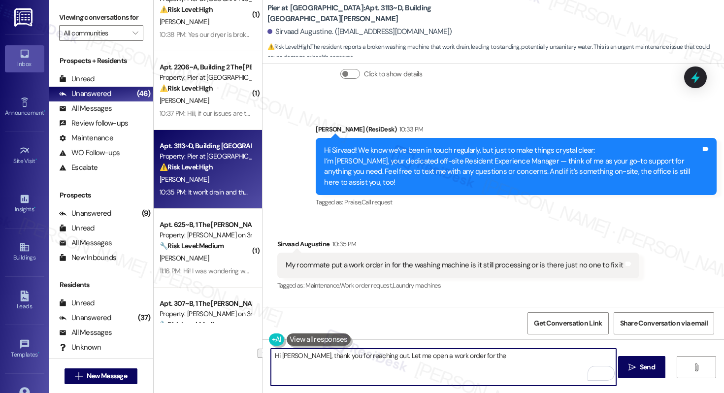
drag, startPoint x: 478, startPoint y: 358, endPoint x: 378, endPoint y: 357, distance: 99.5
click at [378, 357] on textarea "Hi Sirvaad, thank you for reaching out. Let me open a work order for the" at bounding box center [443, 367] width 345 height 37
type textarea "Hi Sirvaad, thank you for reaching out. I can help creating a work order for th…"
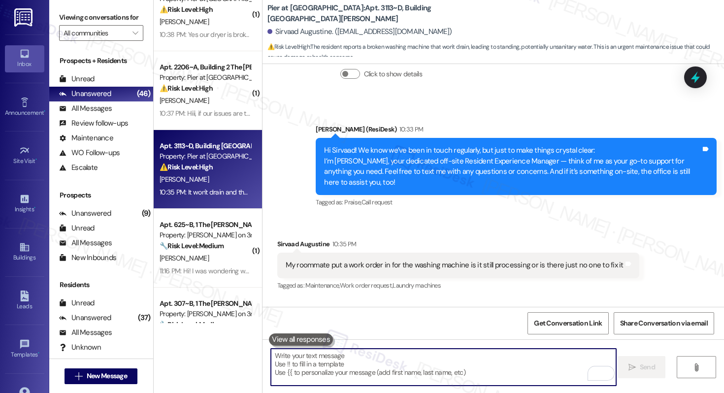
click at [357, 366] on textarea "To enrich screen reader interactions, please activate Accessibility in Grammarl…" at bounding box center [443, 367] width 345 height 37
paste textarea "Hi Sirvaad, thank you for reaching out. I can help by creating a work order for…"
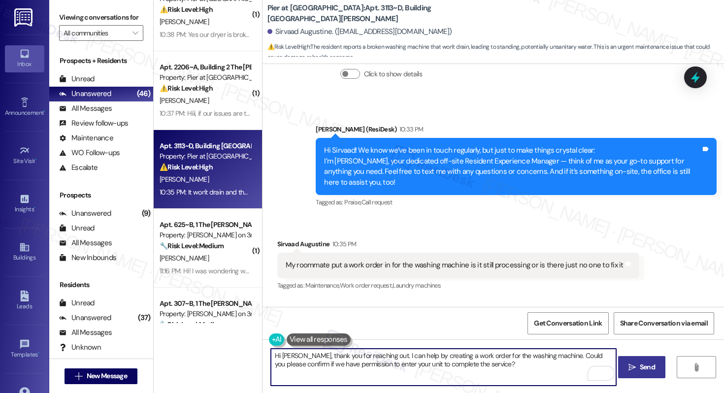
type textarea "Hi Sirvaad, thank you for reaching out. I can help by creating a work order for…"
click at [645, 368] on span "Send" at bounding box center [647, 367] width 15 height 10
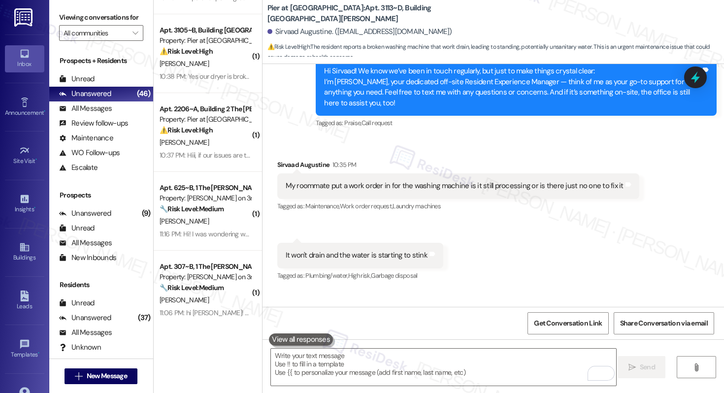
scroll to position [612, 0]
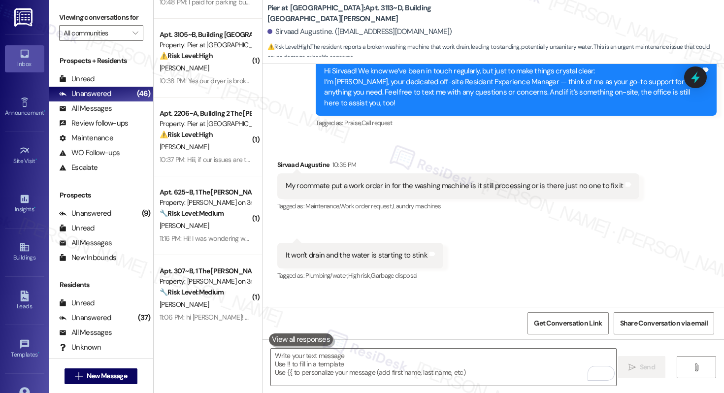
click at [207, 158] on div "10:37 PM: Hiii, if our issues are things like broken fans and **** roaches shou…" at bounding box center [347, 159] width 375 height 9
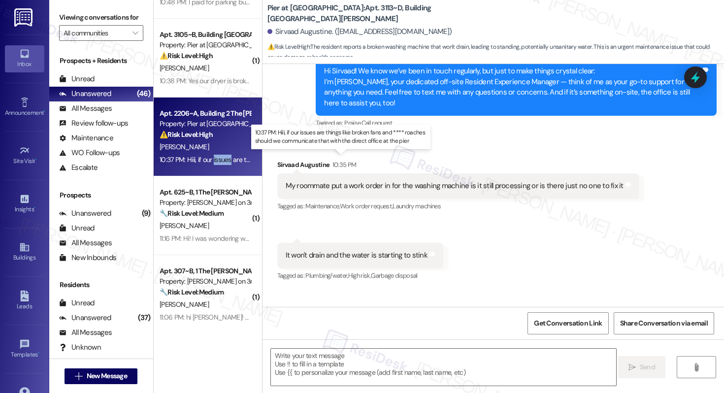
click at [207, 158] on div "10:37 PM: Hiii, if our issues are things like broken fans and **** roaches shou…" at bounding box center [347, 159] width 375 height 9
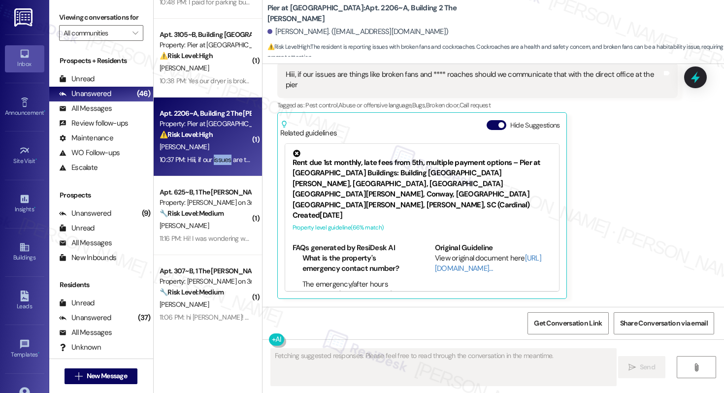
scroll to position [218, 0]
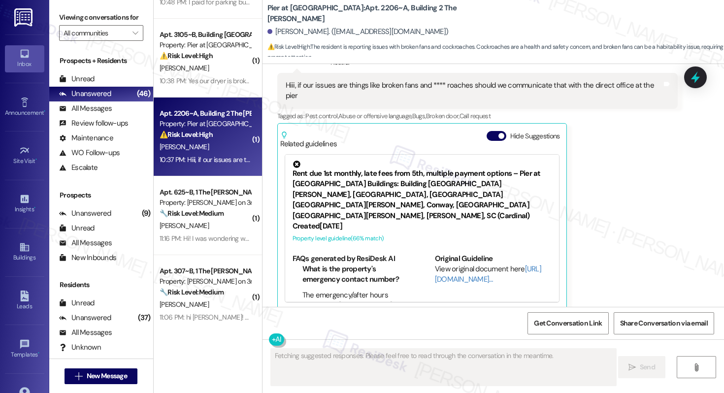
click at [207, 158] on div "10:37 PM: Hiii, if our issues are things like broken fans and **** roaches shou…" at bounding box center [347, 159] width 375 height 9
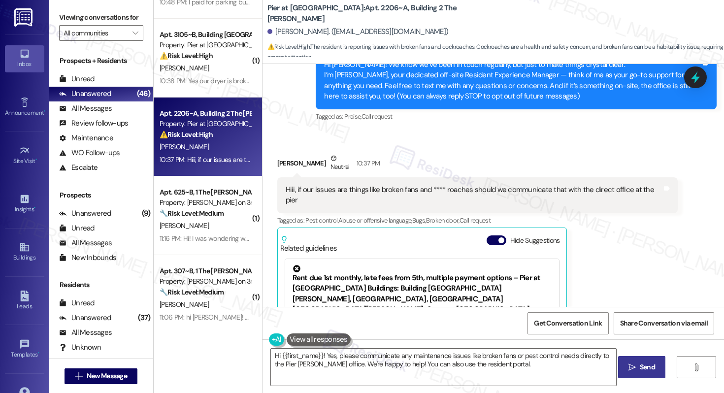
scroll to position [113, 0]
click at [342, 124] on div "Tagged as: Praise , Click to highlight conversations about Praise Call request …" at bounding box center [516, 117] width 401 height 14
click at [314, 62] on div "Pier at Conway: Apt. 2206~A, Building 2 The Pier Conway Natalie Maccausland. (n…" at bounding box center [494, 32] width 462 height 64
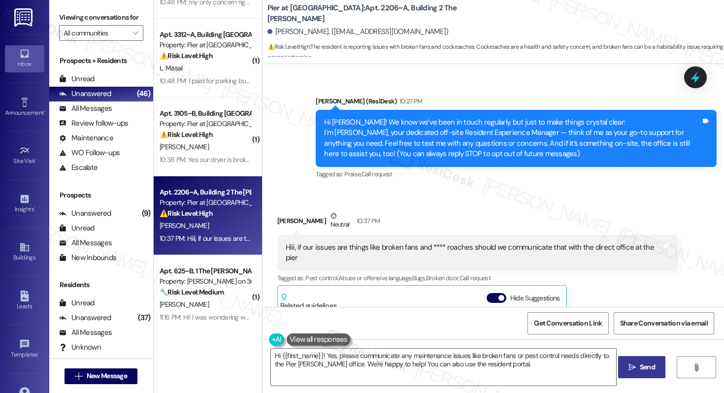
scroll to position [54, 0]
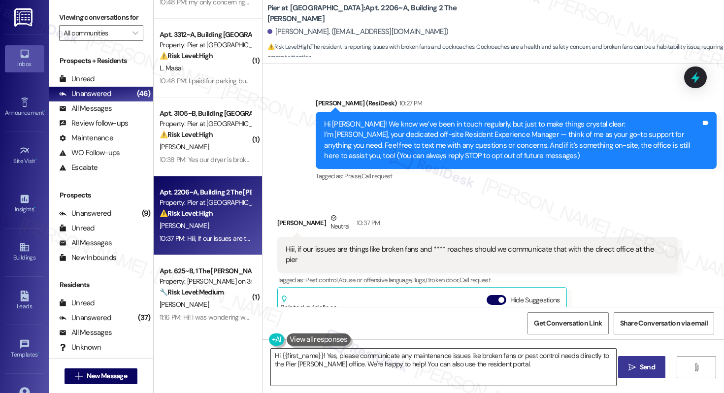
click at [367, 366] on textarea "Hi {{first_name}}! Yes, please communicate any maintenance issues like broken f…" at bounding box center [443, 367] width 345 height 37
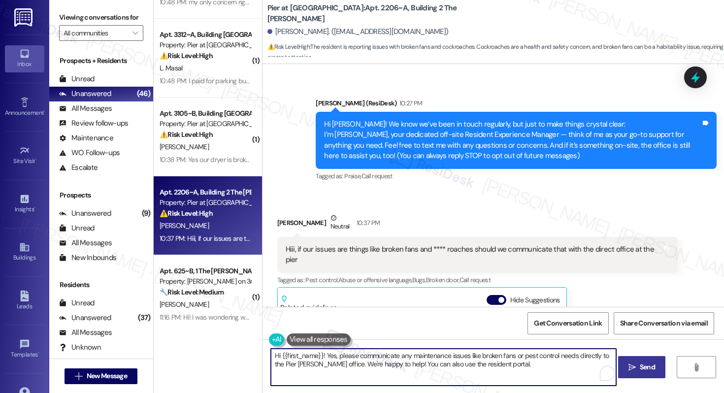
click at [367, 366] on textarea "Hi {{first_name}}! Yes, please communicate any maintenance issues like broken f…" at bounding box center [443, 367] width 345 height 37
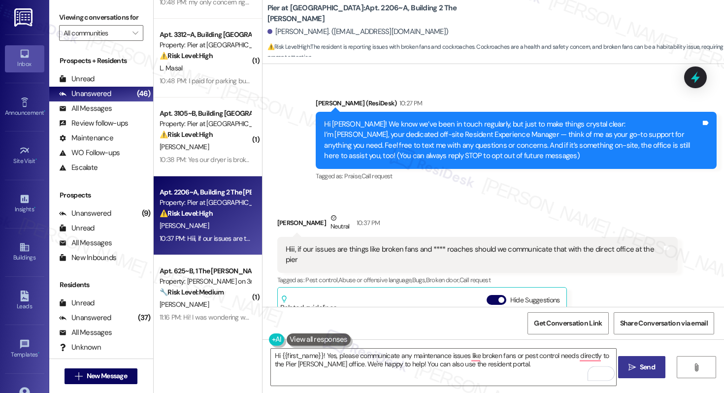
click at [283, 222] on div "Natalie Maccausland Neutral 10:37 PM" at bounding box center [477, 225] width 401 height 24
copy div "Natalie"
click at [363, 358] on textarea "Hi {{first_name}}! Yes, please communicate any maintenance issues like broken f…" at bounding box center [443, 367] width 345 height 37
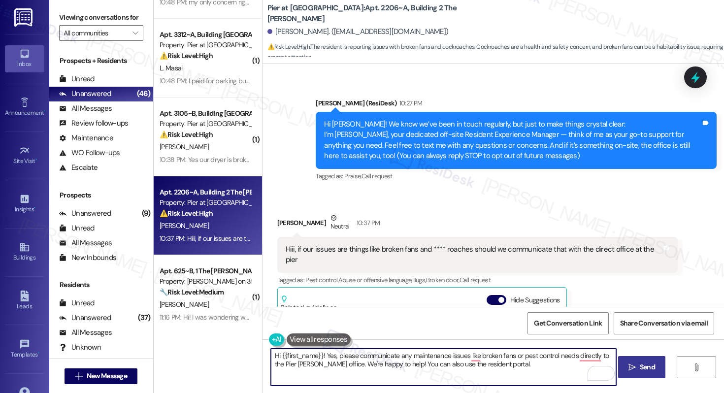
click at [363, 358] on textarea "Hi {{first_name}}! Yes, please communicate any maintenance issues like broken f…" at bounding box center [443, 367] width 345 height 37
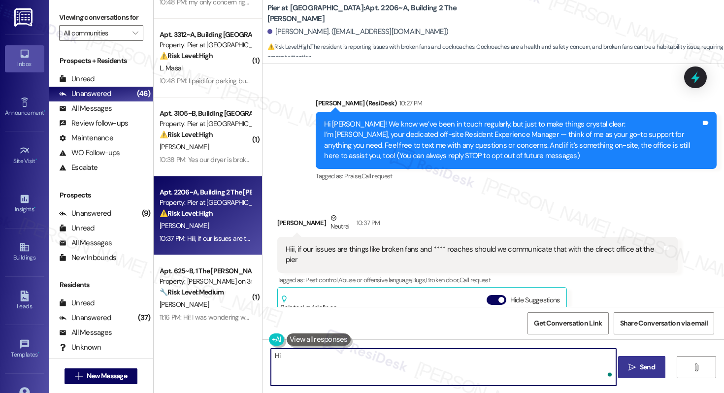
paste textarea "Natalie"
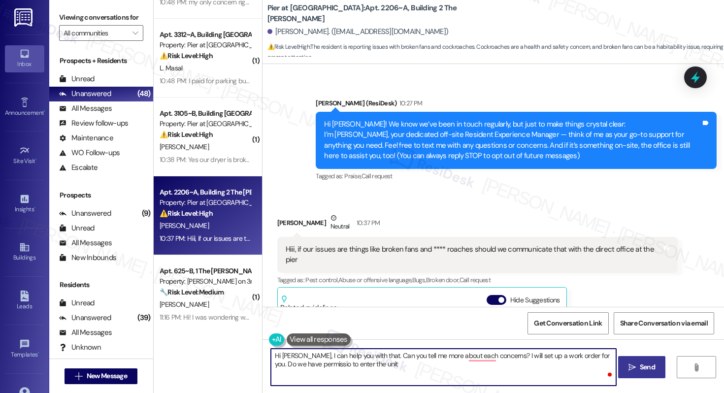
type textarea "Hi Natalie, I can help you with that. Can you tell me more about each concerns?…"
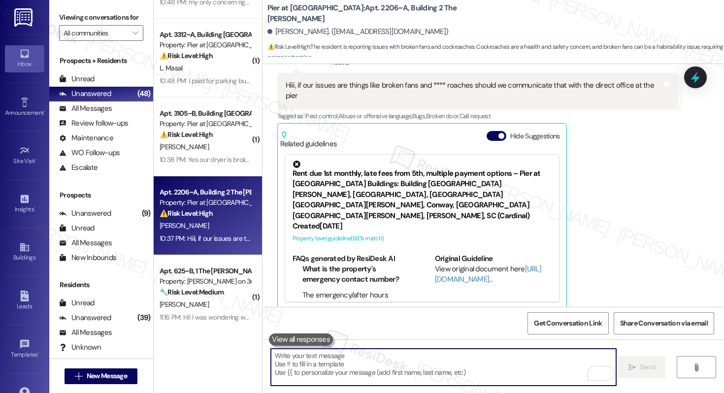
scroll to position [20, 0]
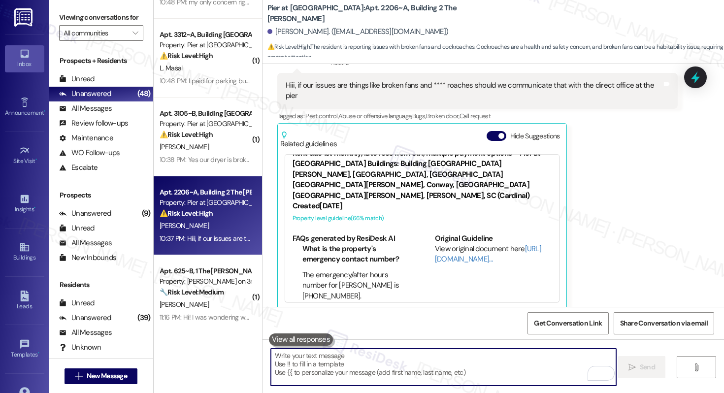
click at [355, 369] on textarea "To enrich screen reader interactions, please activate Accessibility in Grammarl…" at bounding box center [443, 367] width 345 height 37
paste textarea "Hi Natalie, I’d be happy to help with that. Could you please share a bit more d…"
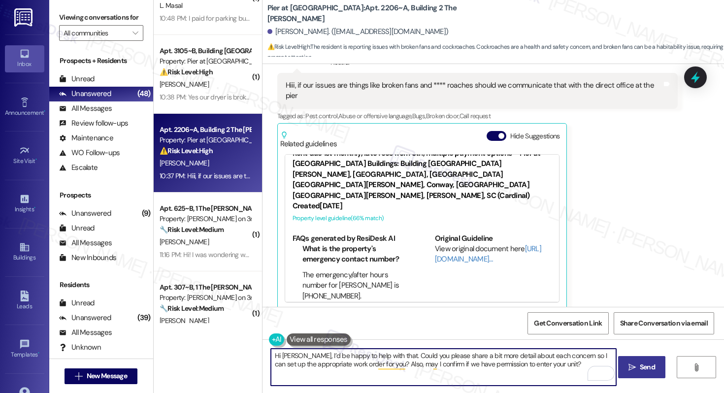
scroll to position [715, 0]
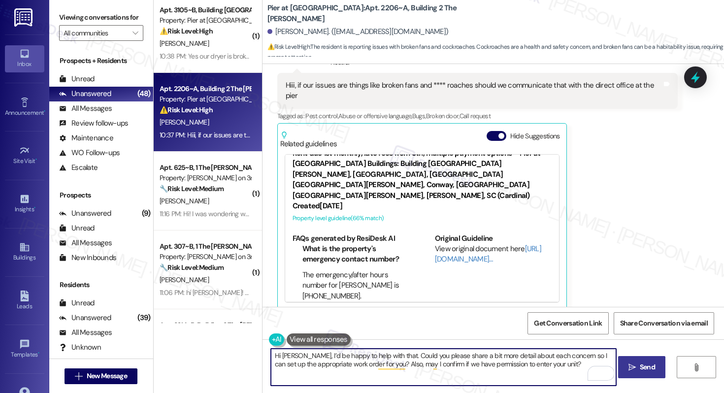
click at [433, 379] on textarea "Hi Natalie, I’d be happy to help with that. Could you please share a bit more d…" at bounding box center [443, 367] width 345 height 37
click at [450, 374] on textarea "Hi Natalie, I’d be happy to help with that. Could you please share a bit more d…" at bounding box center [443, 367] width 345 height 37
click at [452, 366] on textarea "Hi Natalie, I’d be happy to help with that. Could you please share a bit more d…" at bounding box center [443, 367] width 345 height 37
click at [552, 369] on textarea "Hi Natalie, I’d be happy to help with that. Could you please share a bit more d…" at bounding box center [443, 367] width 345 height 37
type textarea "Hi Natalie, I’d be happy to help with that. Could you please share a bit more d…"
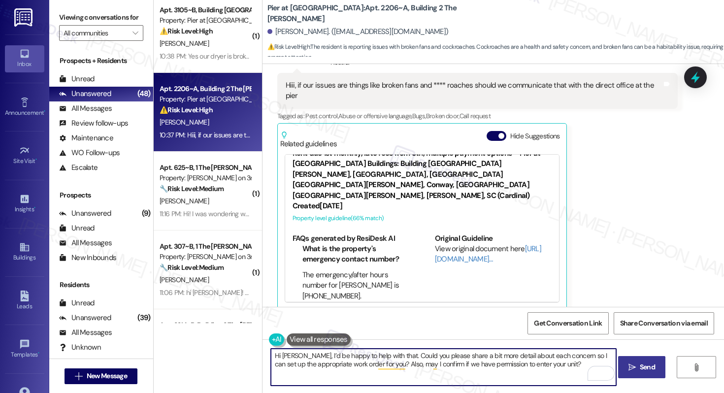
click at [635, 372] on button " Send" at bounding box center [642, 367] width 48 height 22
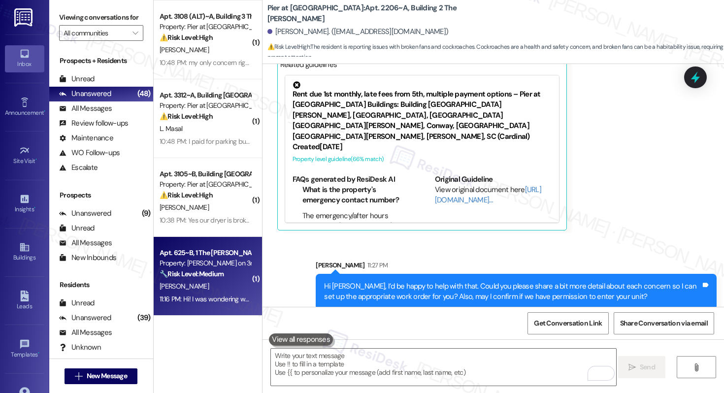
scroll to position [550, 0]
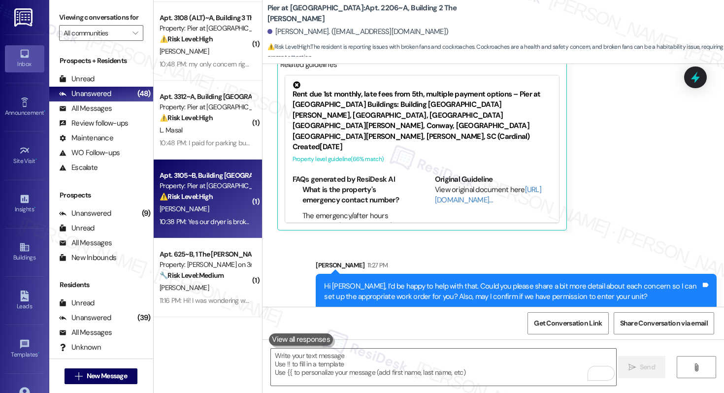
click at [210, 196] on div "⚠️ Risk Level: High The resident reports a broken dryer. This is an urgent gene…" at bounding box center [205, 197] width 91 height 10
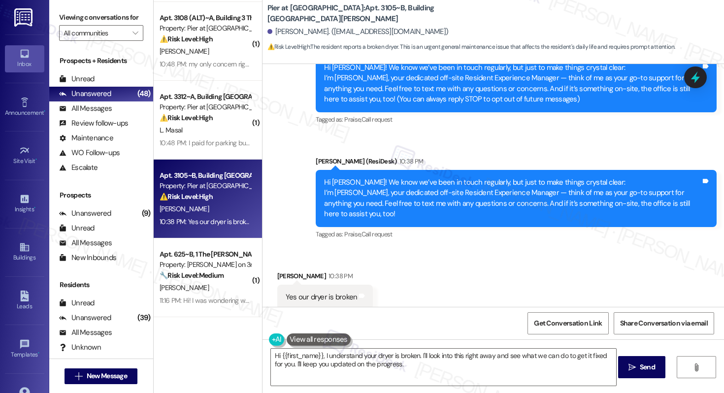
scroll to position [126, 0]
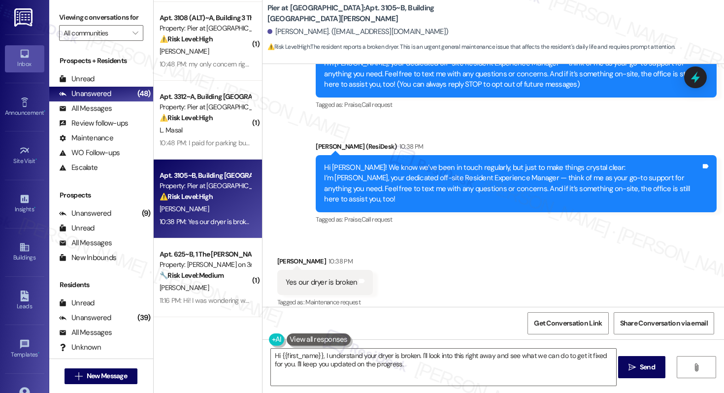
click at [303, 277] on div "Yes our dryer is broken" at bounding box center [322, 282] width 72 height 10
copy div "Yes our dryer is broken Tags and notes"
click at [316, 364] on textarea "Hi {{first_name}}, I understand your dryer is broken. I'll look into this right…" at bounding box center [443, 367] width 345 height 37
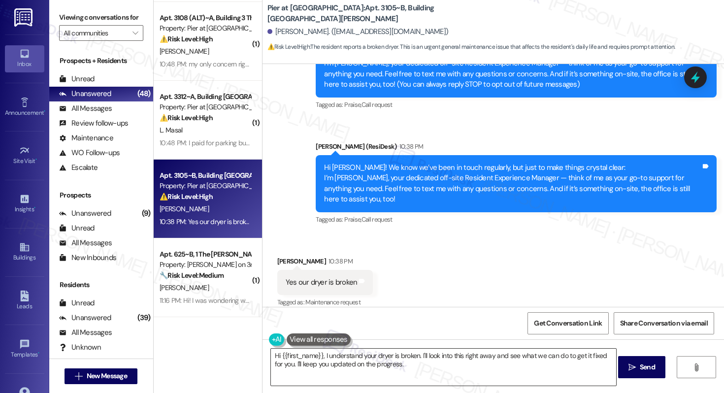
click at [316, 364] on textarea "Hi {{first_name}}, I understand your dryer is broken. I'll look into this right…" at bounding box center [443, 367] width 345 height 37
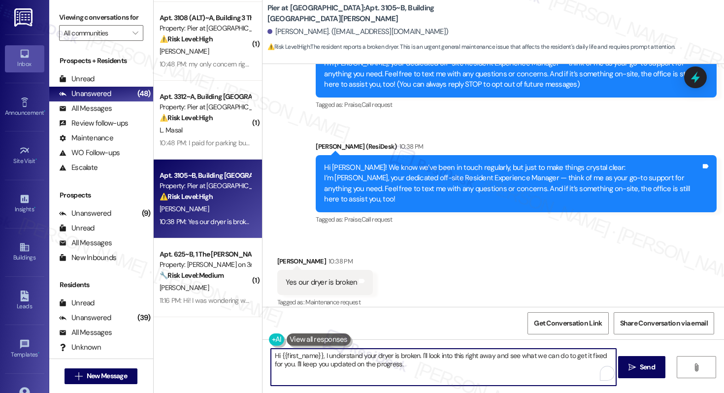
click at [316, 364] on textarea "Hi {{first_name}}, I understand your dryer is broken. I'll look into this right…" at bounding box center [443, 367] width 345 height 37
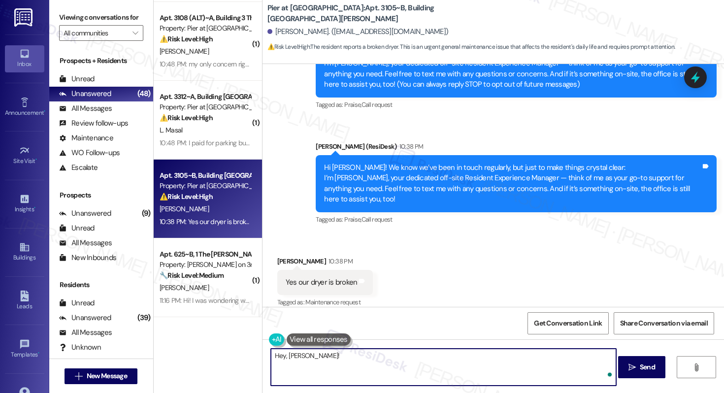
paste textarea "I’m sorry to hear your dryer isn’t working—that must be frustrating. Could you …"
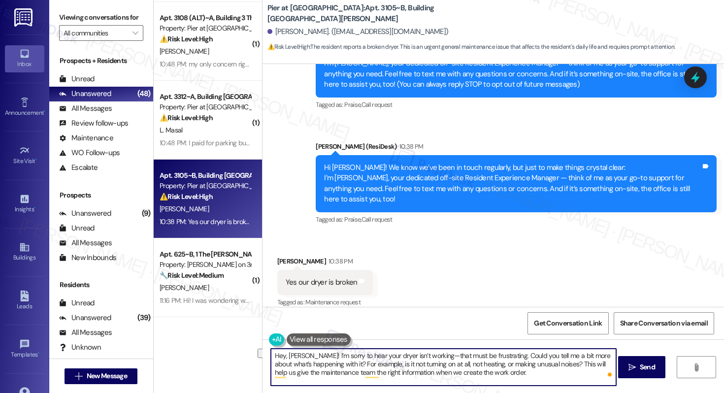
drag, startPoint x: 496, startPoint y: 358, endPoint x: 423, endPoint y: 357, distance: 72.9
click at [423, 357] on textarea "Hey, Nicholas! I’m sorry to hear your dryer isn’t working—that must be frustrat…" at bounding box center [443, 367] width 345 height 37
click at [461, 379] on textarea "Hey, Nicholas! I’m sorry to hear your dryer isn’t working. Could you tell me a …" at bounding box center [443, 367] width 345 height 37
drag, startPoint x: 448, startPoint y: 372, endPoint x: 341, endPoint y: 370, distance: 106.4
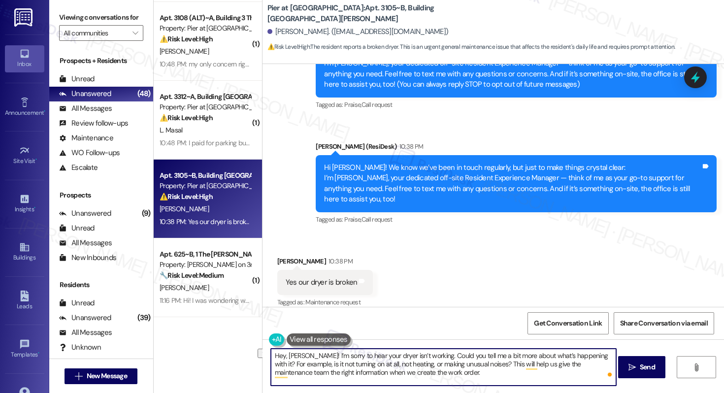
click at [341, 370] on textarea "Hey, Nicholas! I’m sorry to hear your dryer isn’t working. Could you tell me a …" at bounding box center [443, 367] width 345 height 37
click at [423, 375] on textarea "Hey, Nicholas! I’m sorry to hear your dryer isn’t working. Could you tell me a …" at bounding box center [443, 367] width 345 height 37
type textarea "Hey, Nicholas! I’m sorry to hear your dryer isn’t working. Could you tell me a …"
click at [640, 366] on span "Send" at bounding box center [647, 367] width 15 height 10
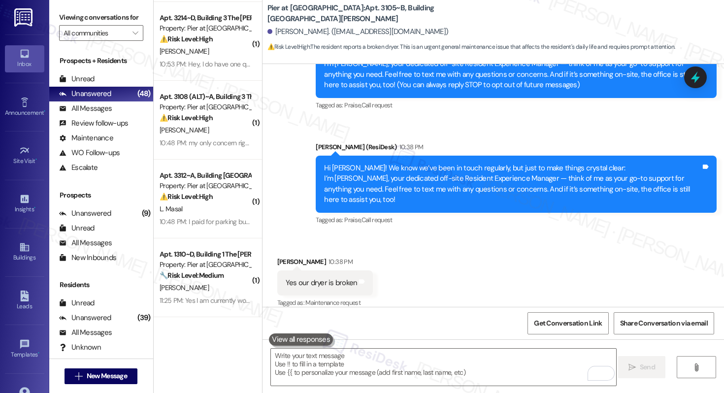
scroll to position [215, 0]
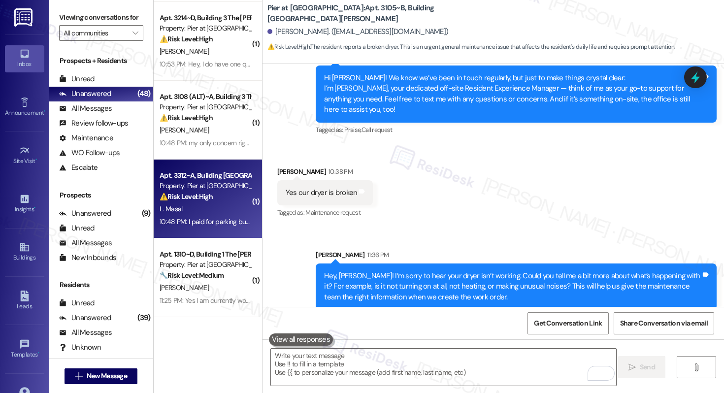
click at [204, 216] on div "10:48 PM: I paid for parking but I was never given a parking pass. I have messa…" at bounding box center [205, 222] width 93 height 12
type textarea "Fetching suggested responses. Please feel free to read through the conversation…"
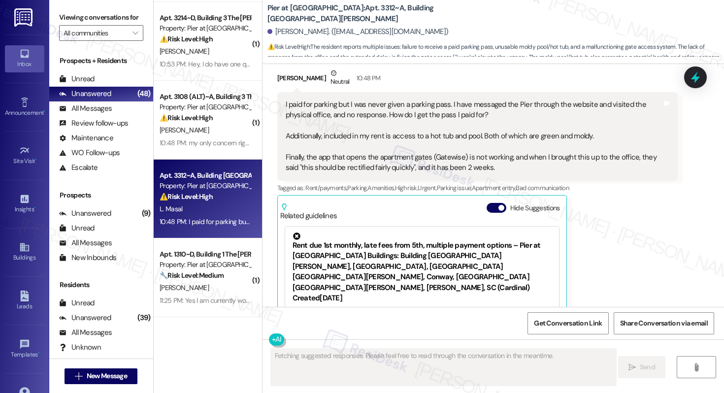
scroll to position [181, 0]
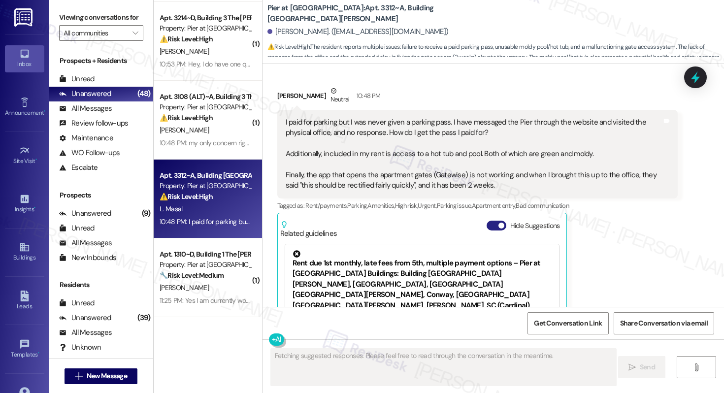
click at [488, 228] on button "Hide Suggestions" at bounding box center [497, 226] width 20 height 10
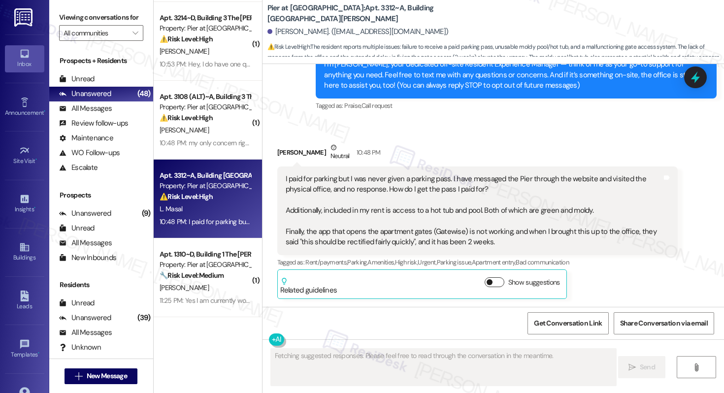
scroll to position [125, 0]
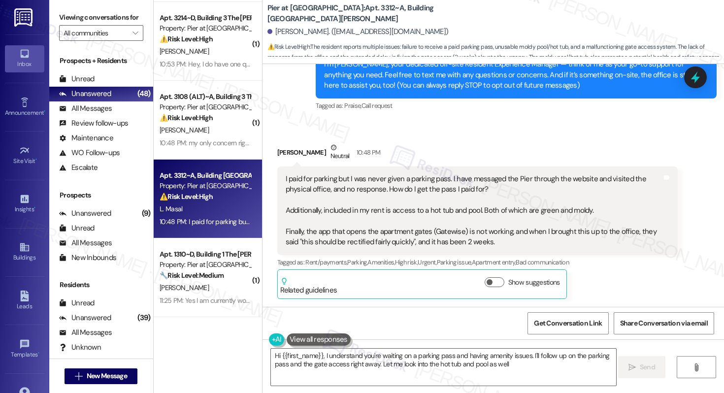
type textarea "Hi {{first_name}}, I understand you're waiting on a parking pass and having ame…"
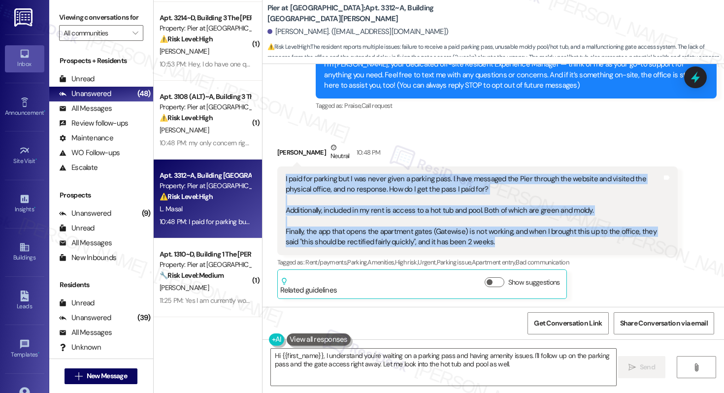
drag, startPoint x: 483, startPoint y: 242, endPoint x: 274, endPoint y: 173, distance: 219.5
click at [277, 173] on div "I paid for parking but I was never given a parking pass. I have messaged the Pi…" at bounding box center [477, 211] width 401 height 89
copy div "I paid for parking but I was never given a parking pass. I have messaged the Pi…"
click at [334, 365] on textarea "Hi {{first_name}}, I understand you're waiting on a parking pass and having ame…" at bounding box center [443, 367] width 345 height 37
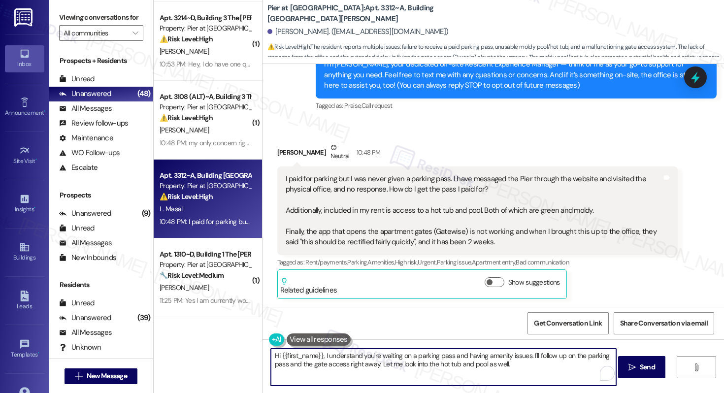
click at [334, 365] on textarea "Hi {{first_name}}, I understand you're waiting on a parking pass and having ame…" at bounding box center [443, 367] width 345 height 37
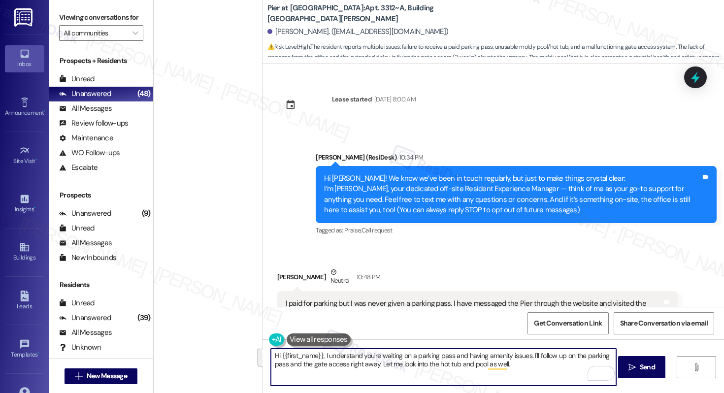
scroll to position [125, 0]
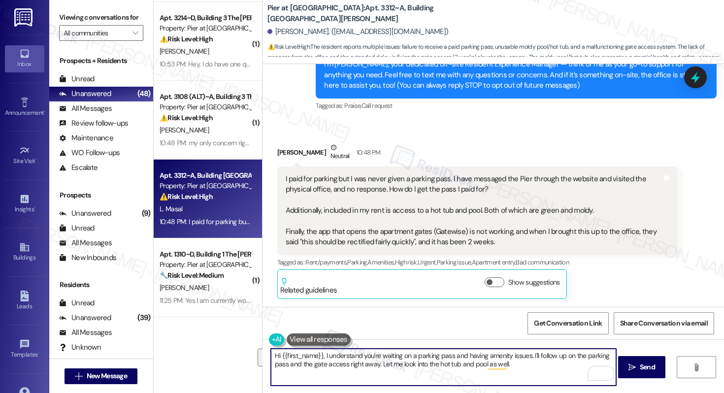
click at [525, 367] on textarea "Hi {{first_name}}, I understand you're waiting on a parking pass and having ame…" at bounding box center [443, 367] width 345 height 37
click at [386, 369] on textarea "Hi {{first_name}}, I understand you're waiting on a parking pass and having ame…" at bounding box center [443, 367] width 345 height 37
click at [512, 369] on textarea "Hi {{first_name}}, I understand you're waiting on a parking pass and having ame…" at bounding box center [443, 367] width 345 height 37
click at [642, 373] on button " Send" at bounding box center [642, 367] width 48 height 22
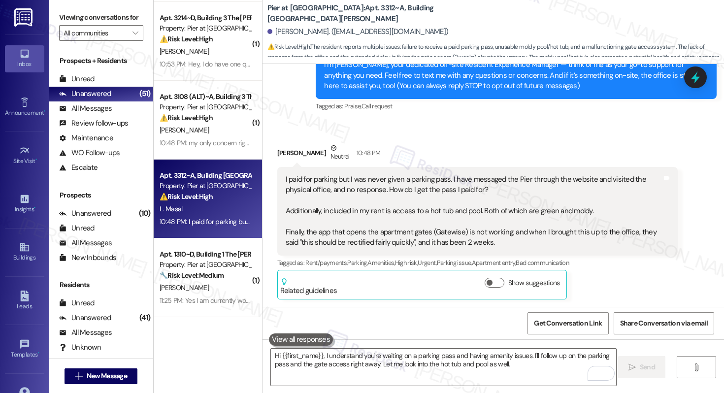
scroll to position [203, 0]
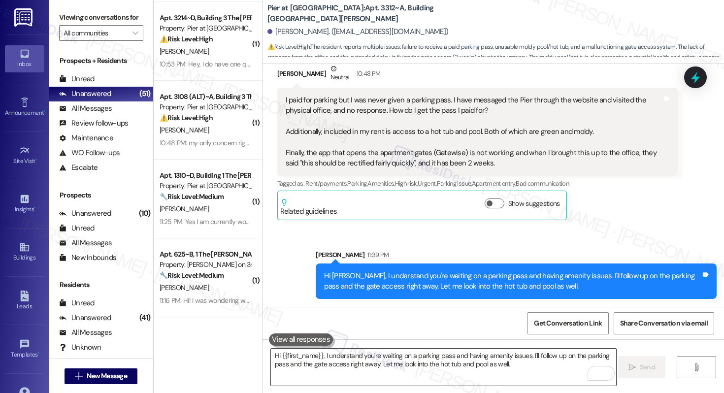
click at [508, 355] on textarea "Hi {{first_name}}, I understand you're waiting on a parking pass and having ame…" at bounding box center [443, 367] width 345 height 37
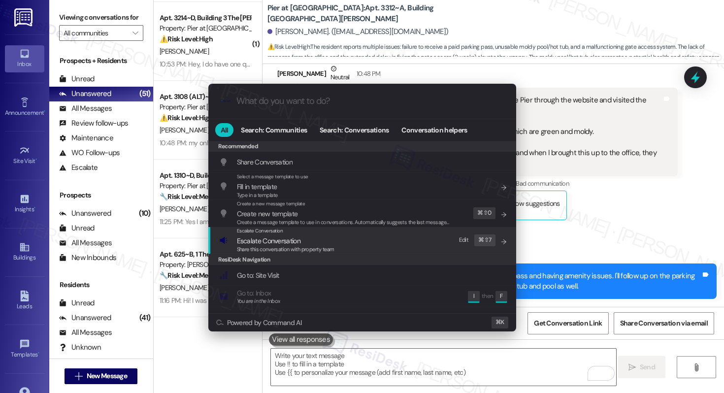
click at [424, 243] on div "Escalate Conversation Escalate Conversation Share this conversation with proper…" at bounding box center [363, 240] width 288 height 27
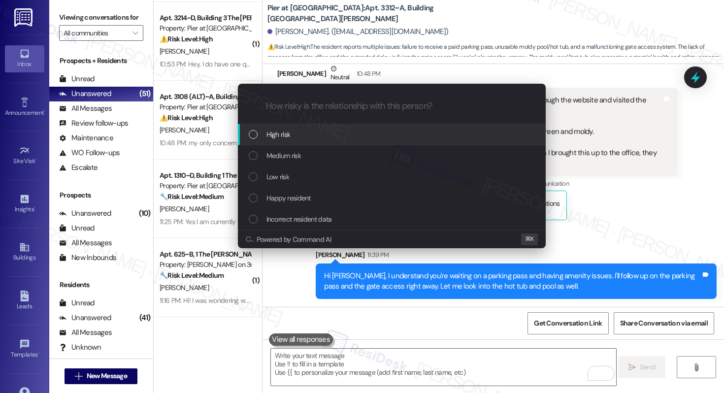
click at [403, 139] on div "High risk" at bounding box center [393, 134] width 288 height 11
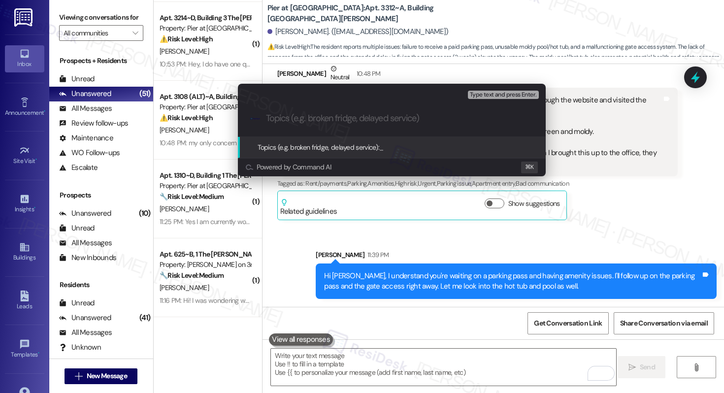
paste input "Unresolved Issues: Parking, Amenities, and Gate Access"
type input "Unresolved Issues: Parking, Amenities, and Gate Access"
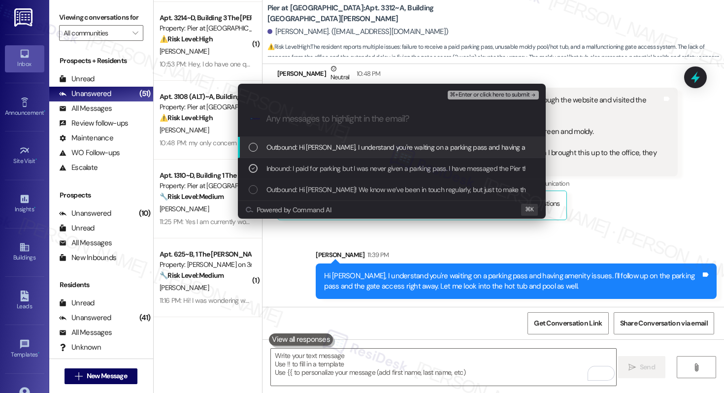
click at [392, 152] on span "Outbound: Hi Leah, I understand you're waiting on a parking pass and having ame…" at bounding box center [573, 147] width 612 height 11
click at [487, 96] on span "⌘+Enter or click here to submit" at bounding box center [490, 95] width 80 height 7
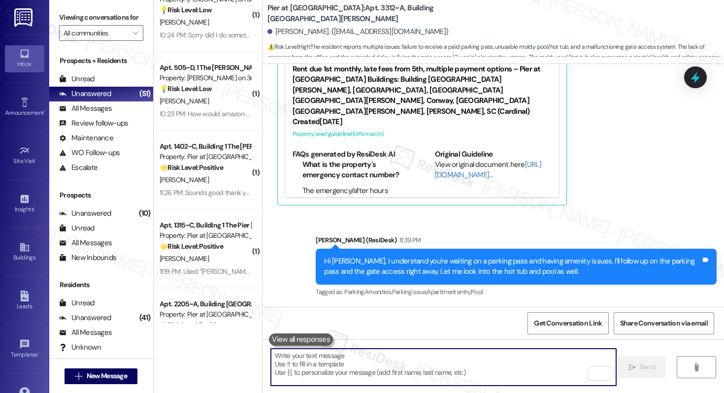
scroll to position [1761, 0]
click at [351, 359] on textarea "To enrich screen reader interactions, please activate Accessibility in Grammarl…" at bounding box center [443, 367] width 345 height 37
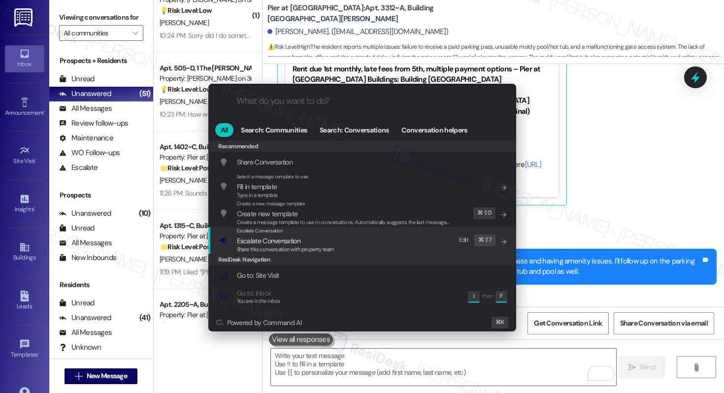
click at [329, 241] on span "Escalate Conversation" at bounding box center [286, 241] width 98 height 11
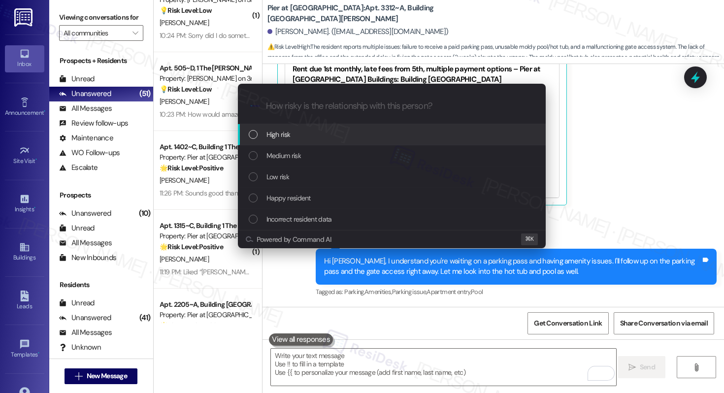
click at [353, 139] on div "High risk" at bounding box center [393, 134] width 288 height 11
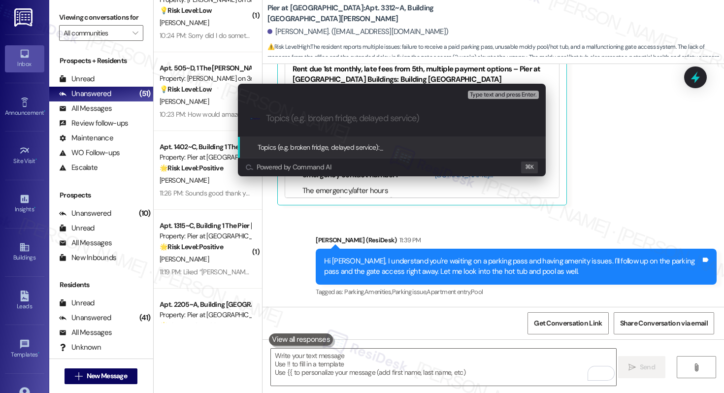
paste input "Unresolved Issues: Parking, Amenities, and Gate Access"
type input "Unresolved Issues: Parking, Amenities, and Gate Access"
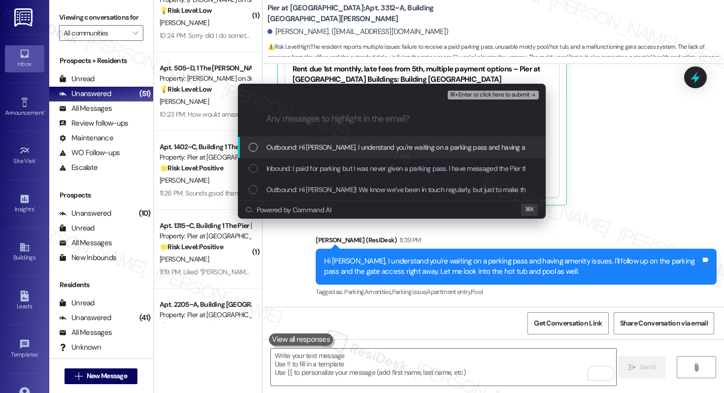
click at [352, 142] on span "Outbound: Hi Leah, I understand you're waiting on a parking pass and having ame…" at bounding box center [573, 147] width 612 height 11
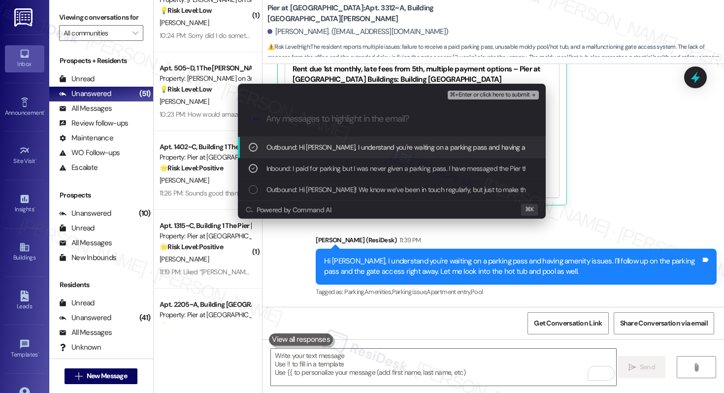
click at [486, 97] on span "⌘+Enter or click here to submit" at bounding box center [490, 95] width 80 height 7
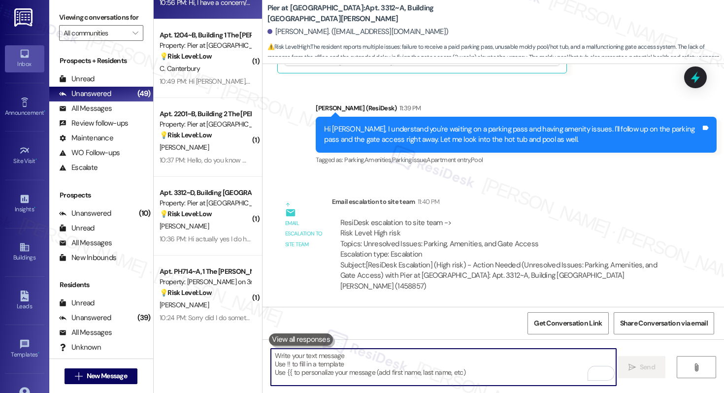
scroll to position [1494, 0]
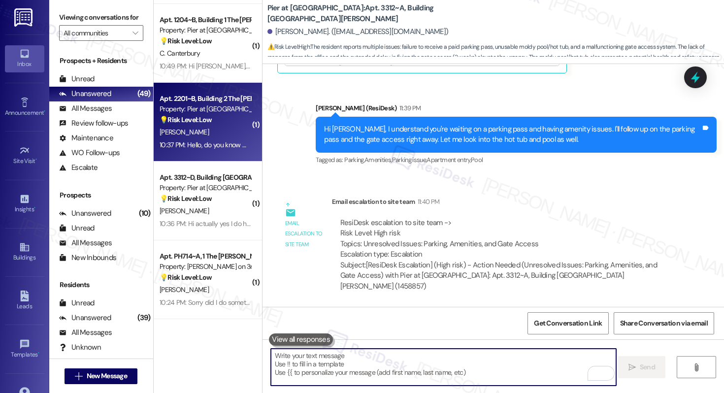
click at [212, 130] on div "D. Hudson" at bounding box center [205, 132] width 93 height 12
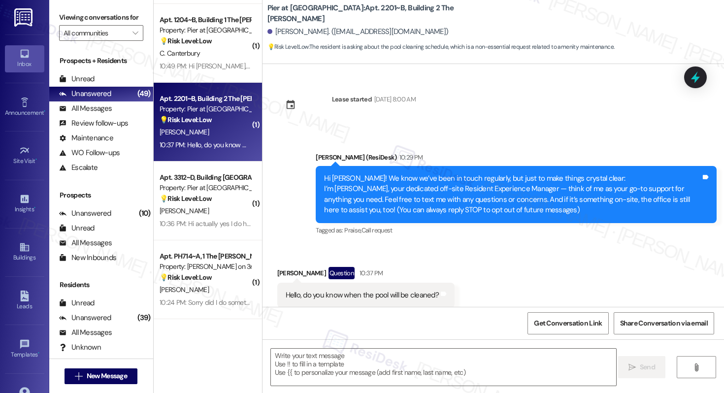
scroll to position [23, 0]
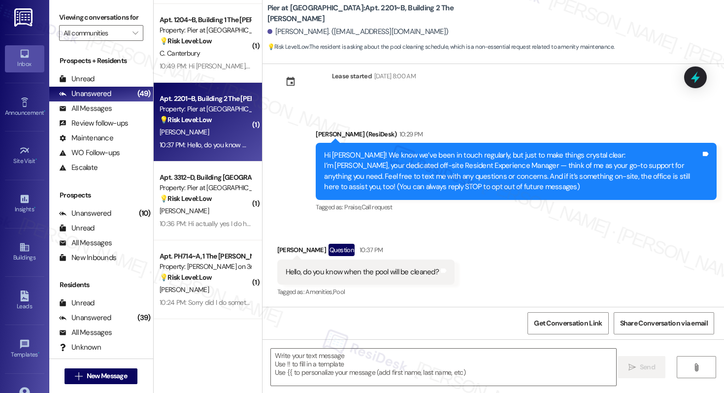
type textarea "Fetching suggested responses. Please feel free to read through the conversation…"
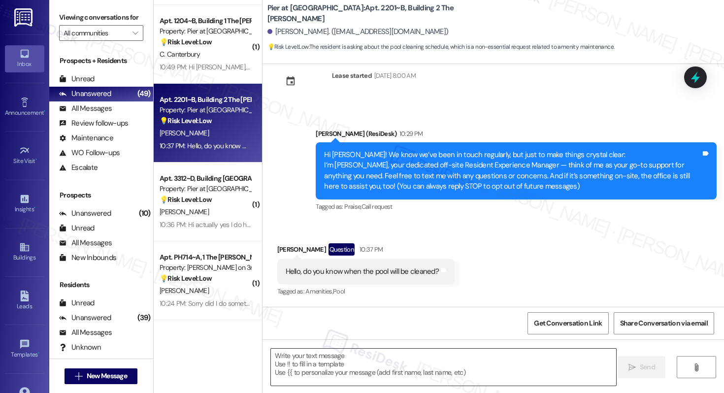
click at [360, 364] on textarea at bounding box center [443, 367] width 345 height 37
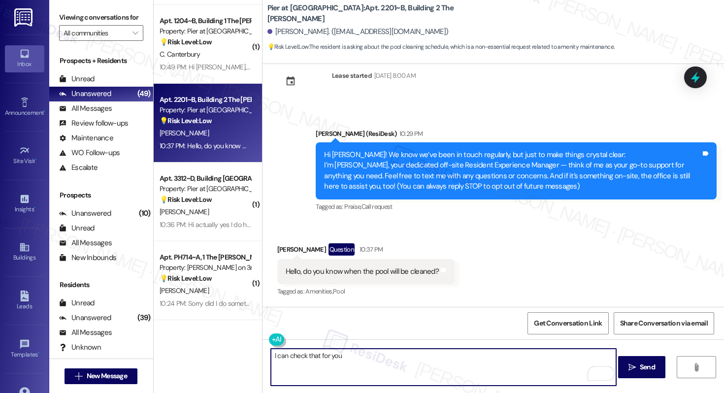
click at [356, 362] on textarea "I can check that for you" at bounding box center [443, 367] width 345 height 37
click at [370, 358] on textarea "I can check that for you" at bounding box center [443, 367] width 345 height 37
click at [371, 359] on textarea "I can check that for you" at bounding box center [443, 367] width 345 height 37
click at [349, 360] on textarea "I can check that for you" at bounding box center [443, 367] width 345 height 37
type textarea "I can check that for you. I'll get back to you as soon as receie more informati…"
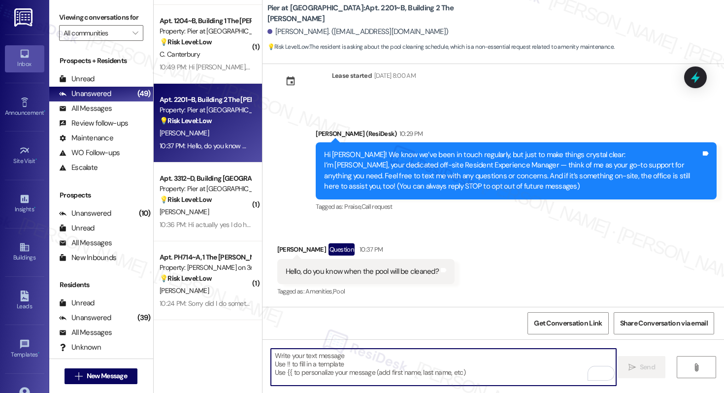
click at [367, 365] on textarea "To enrich screen reader interactions, please activate Accessibility in Grammarl…" at bounding box center [443, 367] width 345 height 37
paste textarea "“I’ll check on that for you and get back to you as soon as I have more informat…"
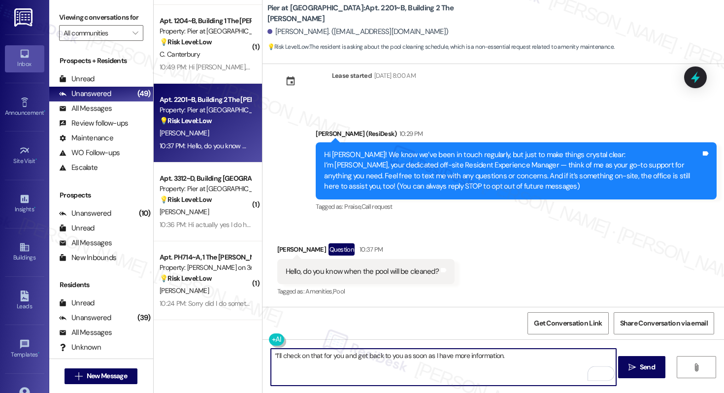
click at [271, 356] on textarea "“I’ll check on that for you and get back to you as soon as I have more informat…" at bounding box center [443, 367] width 345 height 37
type textarea "“I’ll check on that for you and get back to you as soon as I have more informat…"
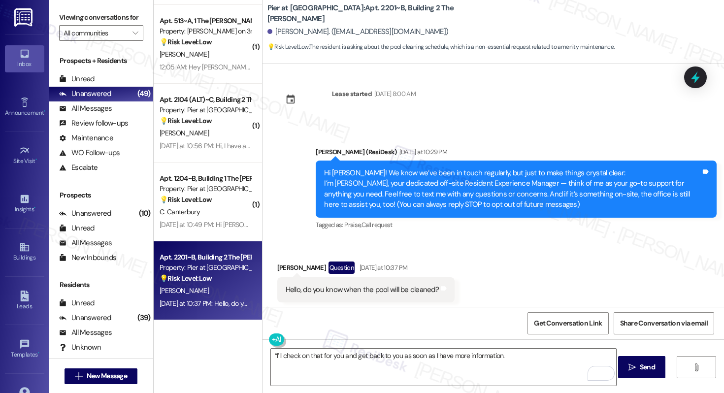
scroll to position [0, 0]
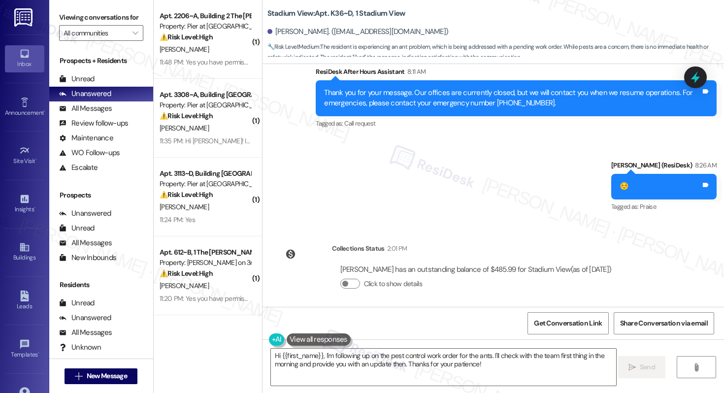
scroll to position [1564, 0]
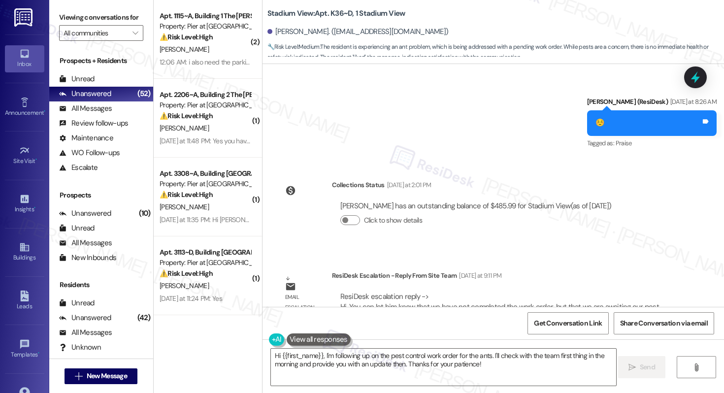
click at [336, 56] on span "🔧 Risk Level: Medium : The resident is experiencing an ant problem, which is be…" at bounding box center [496, 52] width 457 height 21
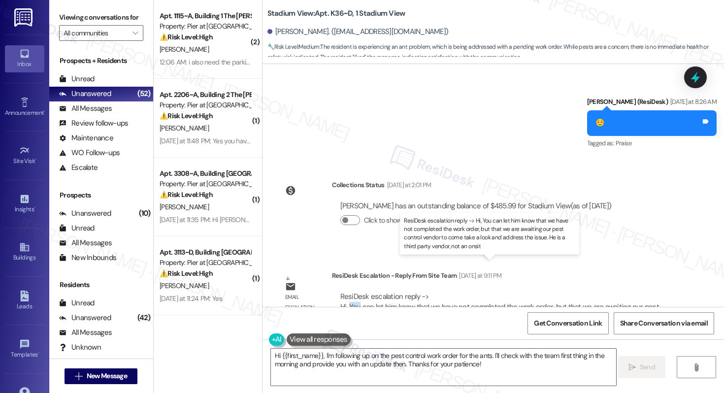
click at [344, 292] on div "ResiDesk escalation reply -> Hi, You can let him know that we have not complete…" at bounding box center [499, 307] width 319 height 31
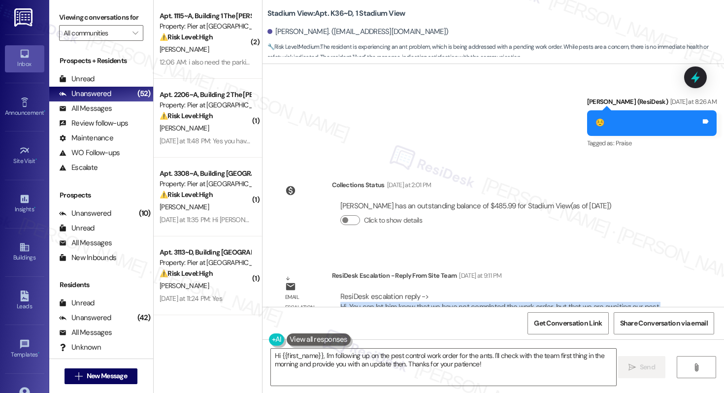
drag, startPoint x: 333, startPoint y: 276, endPoint x: 653, endPoint y: 282, distance: 320.8
click at [653, 284] on div "ResiDesk escalation reply -> Hi, You can let him know that we have not complete…" at bounding box center [505, 307] width 346 height 46
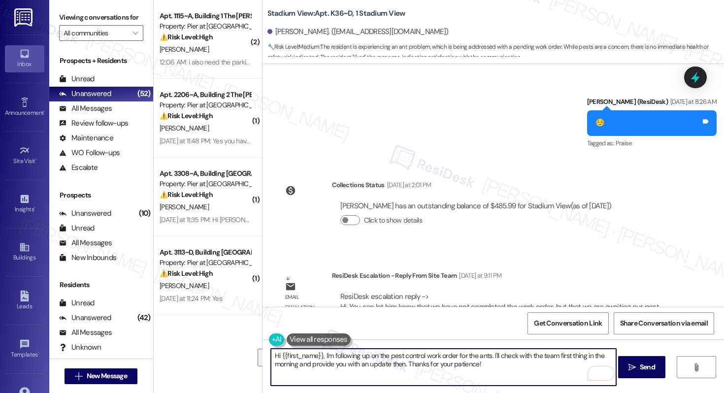
drag, startPoint x: 487, startPoint y: 365, endPoint x: 320, endPoint y: 355, distance: 166.8
click at [320, 355] on textarea "Hi {{first_name}}, I'm following up on the pest control work order for the ants…" at bounding box center [443, 367] width 345 height 37
paste textarea "You can let him know that we have not completed the work order, but that we are…"
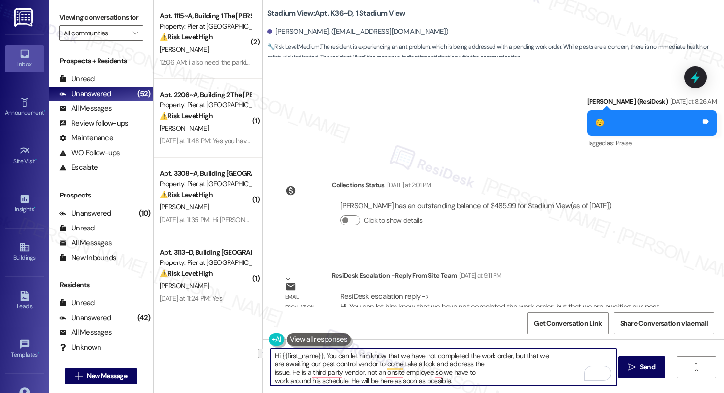
drag, startPoint x: 320, startPoint y: 356, endPoint x: 395, endPoint y: 353, distance: 74.9
click at [395, 353] on textarea "Hi {{first_name}}, You can let him know that we have not completed the work ord…" at bounding box center [443, 367] width 345 height 37
click at [279, 33] on div "[PERSON_NAME]. ([EMAIL_ADDRESS][DOMAIN_NAME])" at bounding box center [358, 32] width 181 height 10
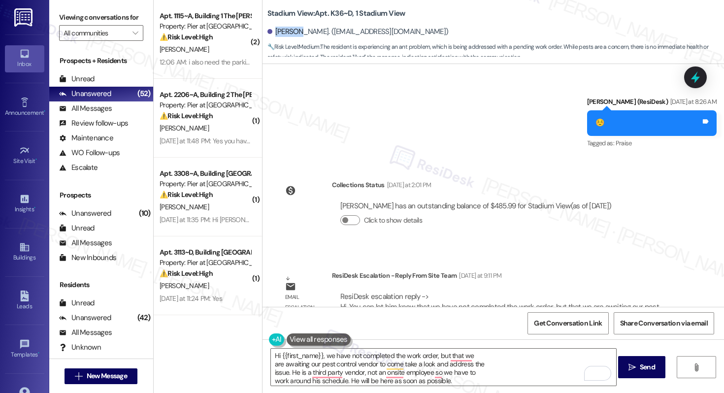
copy div "Avinash"
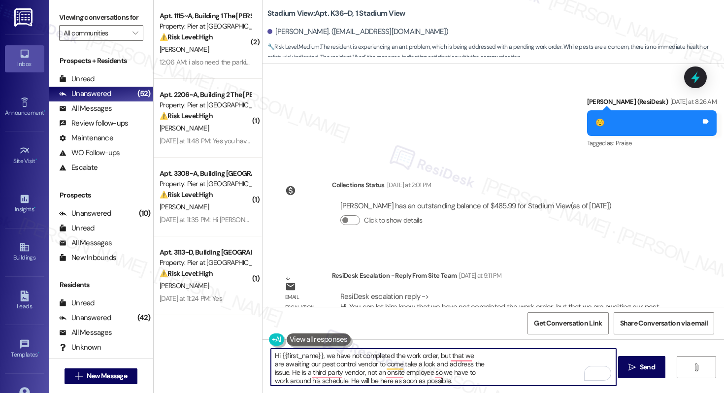
drag, startPoint x: 276, startPoint y: 357, endPoint x: 318, endPoint y: 355, distance: 42.0
click at [318, 355] on textarea "Hi {{first_name}}, we have not completed the work order, but that we are awaiti…" at bounding box center [443, 367] width 345 height 37
paste textarea "Avinash"
click at [289, 372] on textarea "Hi Avinash, we have not completed the work order, but that we are awaiting our …" at bounding box center [443, 367] width 345 height 37
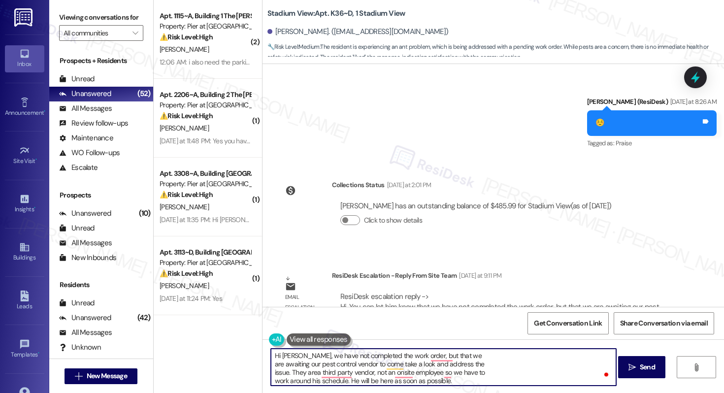
type textarea "Hi Avinash, we have not completed the work order, but that we are awaiting our …"
click at [458, 383] on textarea "Hi Avinash, we have not completed the work order, but that we are awaiting our …" at bounding box center [443, 367] width 345 height 37
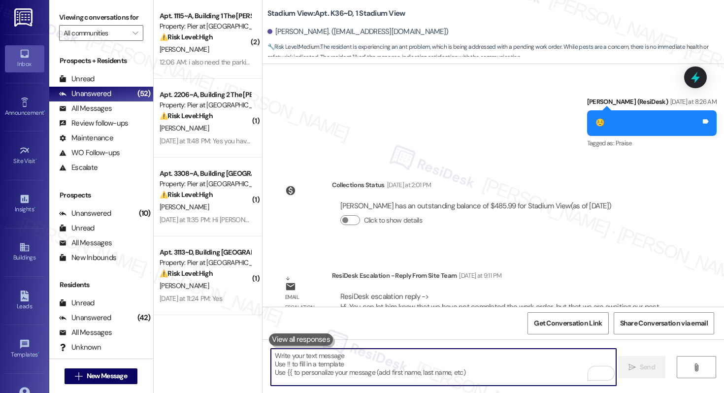
click at [401, 363] on textarea "To enrich screen reader interactions, please activate Accessibility in Grammarl…" at bounding box center [443, 367] width 345 height 37
paste textarea "Hi Avinash, the work order has not yet been completed as we are waiting for our…"
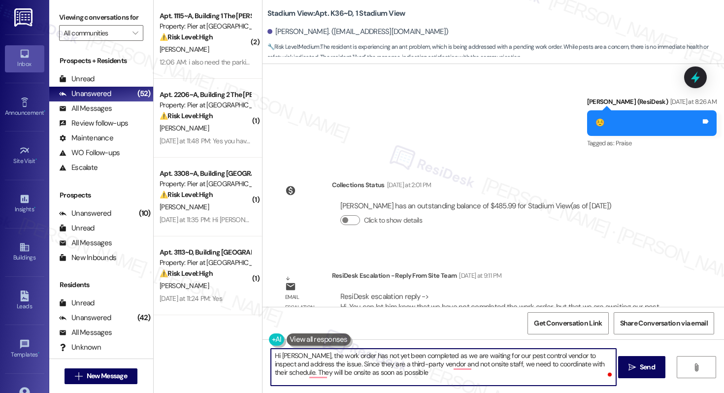
click at [394, 372] on textarea "Hi Avinash, the work order has not yet been completed as we are waiting for our…" at bounding box center [443, 367] width 345 height 37
paste textarea "."
type textarea "Hi Avinash, the work order has not yet been completed as we are waiting for our…"
click at [636, 369] on span " Send" at bounding box center [642, 367] width 31 height 10
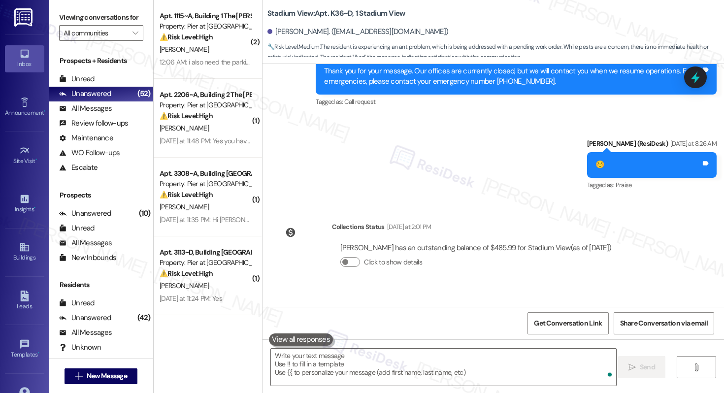
scroll to position [1654, 0]
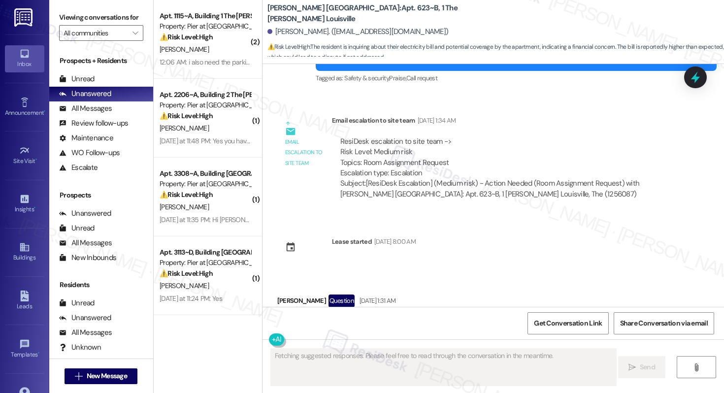
scroll to position [5082, 0]
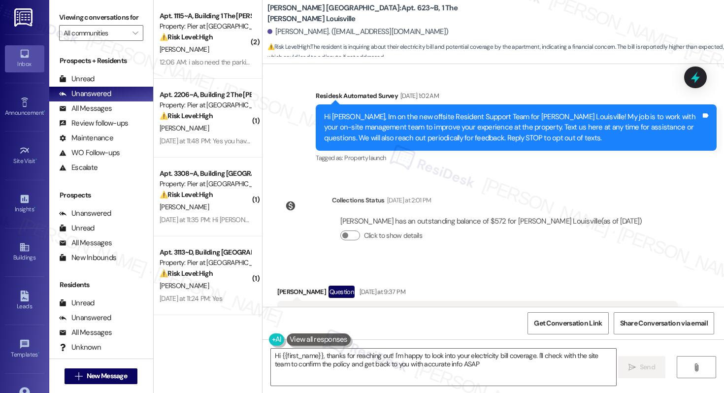
type textarea "Hi {{first_name}}, thanks for reaching out! I'm happy to look into your electri…"
click at [391, 50] on span "⚠️ Risk Level: High : The resident is inquiring about their electricity bill an…" at bounding box center [496, 52] width 457 height 21
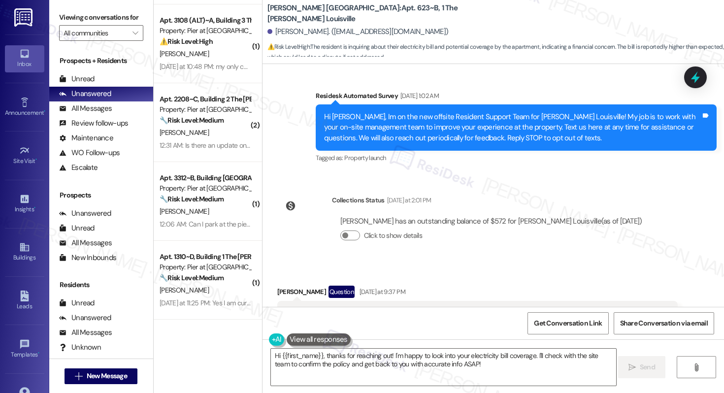
scroll to position [699, 0]
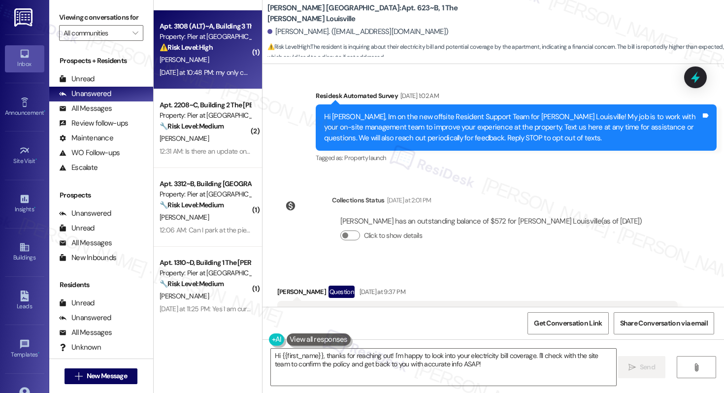
click at [208, 45] on div "⚠️ Risk Level: High The resident reports a green pool (potential health hazard)…" at bounding box center [205, 47] width 91 height 10
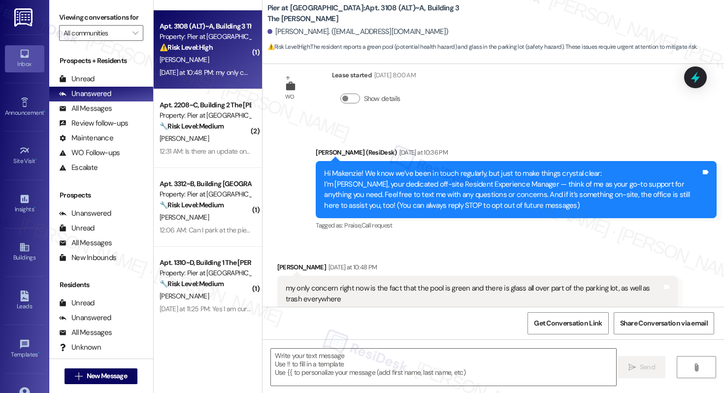
scroll to position [51, 0]
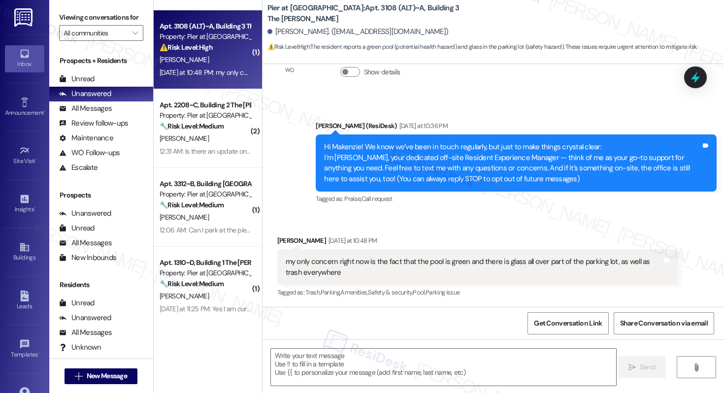
type textarea "Fetching suggested responses. Please feel free to read through the conversation…"
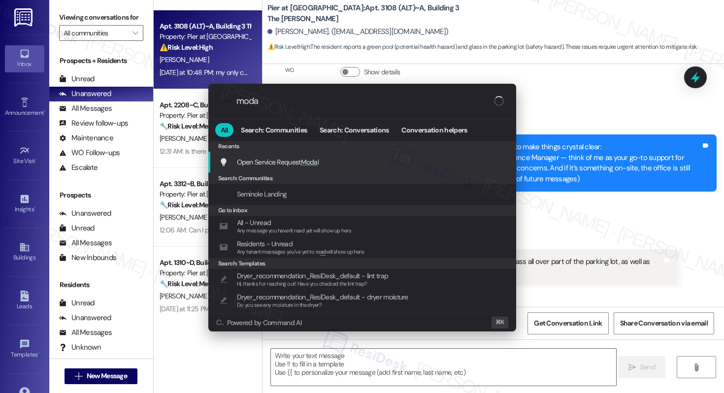
type input "modal"
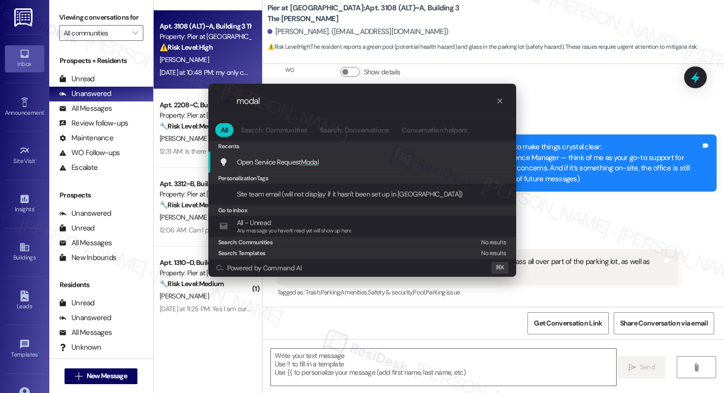
click at [319, 162] on span "Modal" at bounding box center [310, 162] width 18 height 9
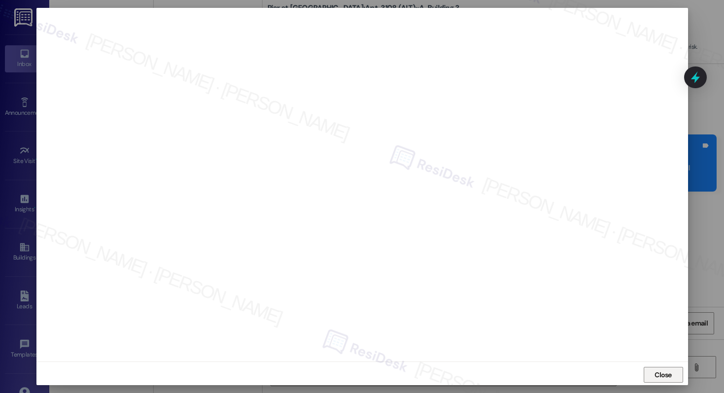
click at [664, 376] on span "Close" at bounding box center [663, 375] width 17 height 10
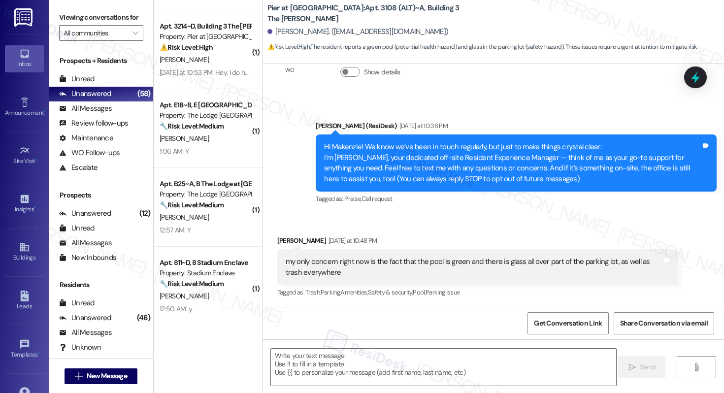
scroll to position [51, 0]
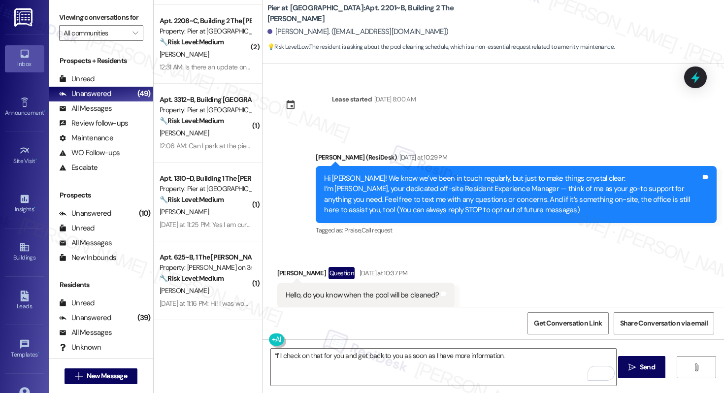
scroll to position [24, 0]
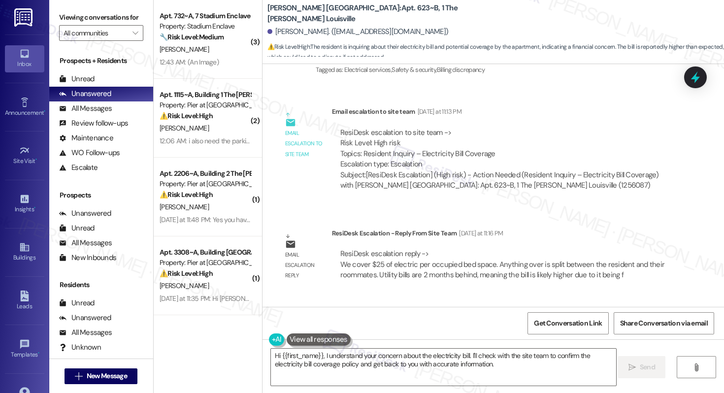
scroll to position [5545, 0]
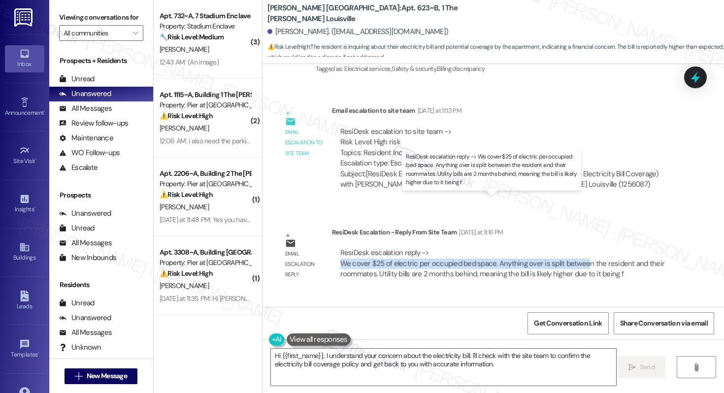
drag, startPoint x: 336, startPoint y: 211, endPoint x: 576, endPoint y: 216, distance: 240.5
click at [576, 248] on div "ResiDesk escalation reply -> We cover $25 of electric per occupied bed space. A…" at bounding box center [502, 263] width 325 height 31
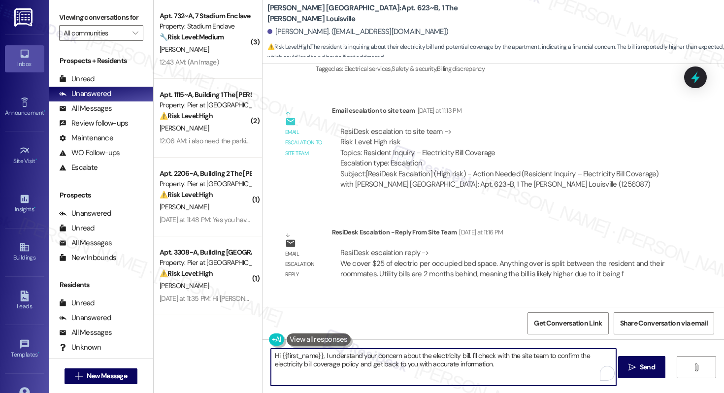
drag, startPoint x: 321, startPoint y: 356, endPoint x: 491, endPoint y: 376, distance: 171.2
click at [491, 376] on textarea "Hi {{first_name}}, I understand your concern about the electricity bill. I'll c…" at bounding box center [443, 367] width 345 height 37
paste textarea "We cover $25 of electric per occupied bed space. Anything over is split between…"
click at [278, 34] on div "[PERSON_NAME]. ([EMAIL_ADDRESS][DOMAIN_NAME])" at bounding box center [358, 32] width 181 height 10
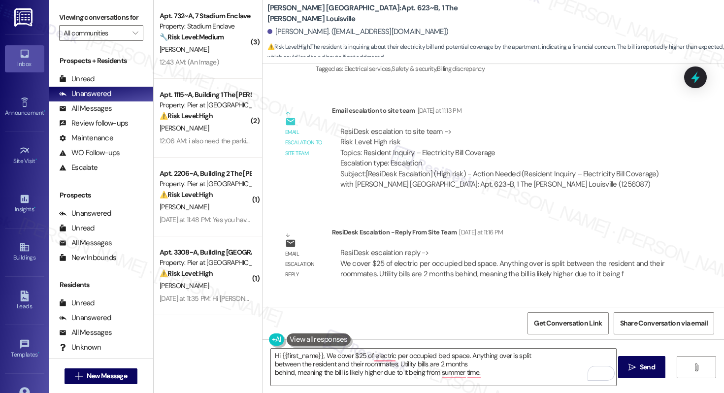
click at [278, 34] on div "[PERSON_NAME]. ([EMAIL_ADDRESS][DOMAIN_NAME])" at bounding box center [358, 32] width 181 height 10
copy div "Bharat"
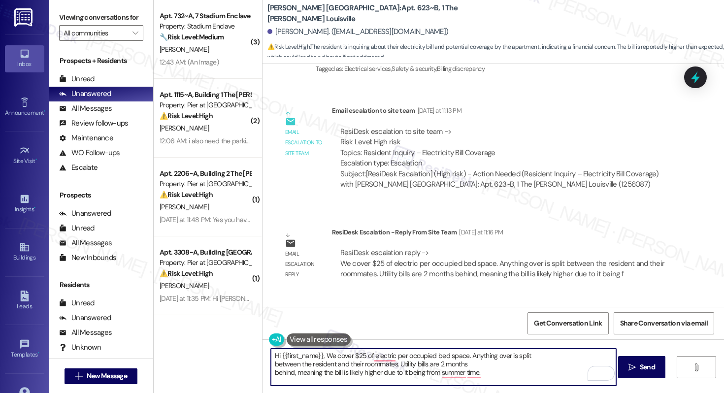
drag, startPoint x: 319, startPoint y: 357, endPoint x: 276, endPoint y: 356, distance: 42.4
click at [276, 356] on textarea "Hi {{first_name}}, We cover $25 of electric per occupied bed space. Anything ov…" at bounding box center [443, 367] width 345 height 37
paste textarea "Bharat"
click at [305, 356] on textarea "Hi Bharat, We cover $25 of electric per occupied bed space. Anything over is sp…" at bounding box center [443, 367] width 345 height 37
type textarea "Hi [PERSON_NAME], we cover $25 of electric per occupied bed space. Anything ove…"
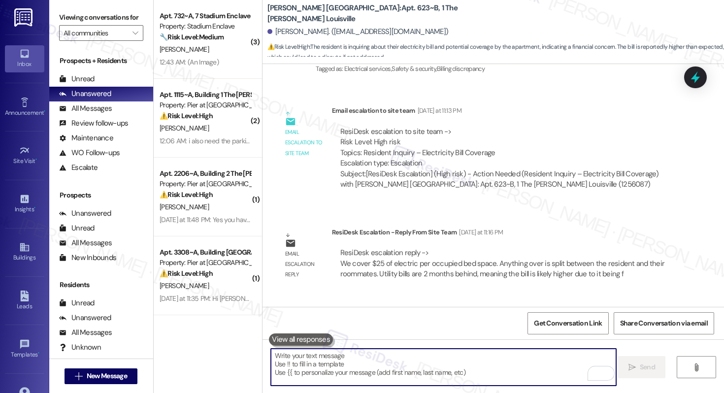
click at [325, 371] on textarea "To enrich screen reader interactions, please activate Accessibility in Grammarl…" at bounding box center [443, 367] width 345 height 37
paste textarea "Hi [PERSON_NAME], We cover up to $25 of electricity per occupied bed space. Any…"
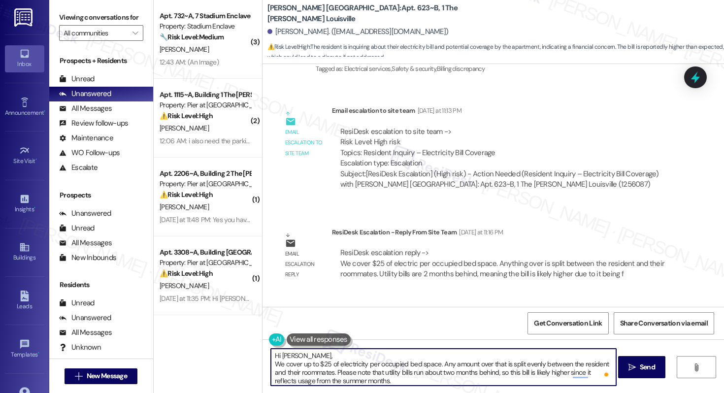
click at [275, 363] on textarea "Hi [PERSON_NAME], We cover up to $25 of electricity per occupied bed space. Any…" at bounding box center [443, 367] width 345 height 37
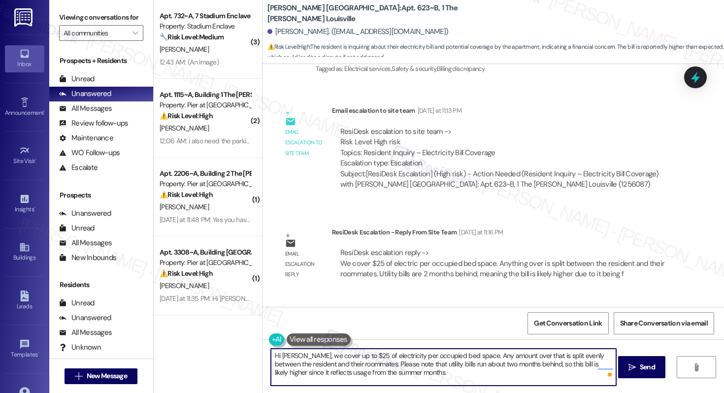
click at [408, 379] on textarea "Hi [PERSON_NAME], we cover up to $25 of electricity per occupied bed space. Any…" at bounding box center [443, 367] width 345 height 37
click at [409, 379] on textarea "Hi [PERSON_NAME], we cover up to $25 of electricity per occupied bed space. Any…" at bounding box center [443, 367] width 345 height 37
type textarea "Hi [PERSON_NAME], we cover up to $25 of electricity per occupied bed space. Any…"
click at [646, 370] on span "Send" at bounding box center [647, 367] width 15 height 10
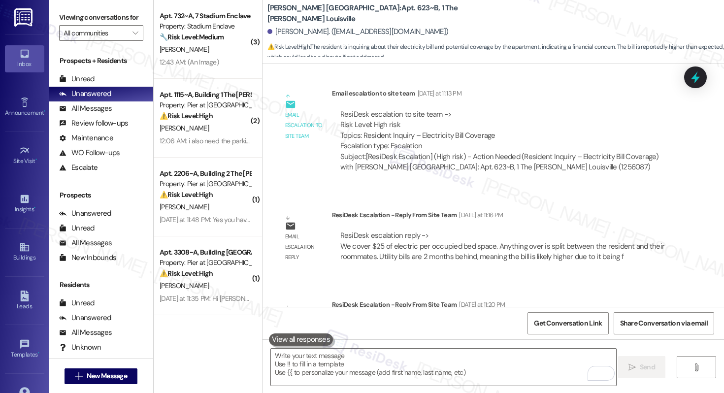
scroll to position [5661, 0]
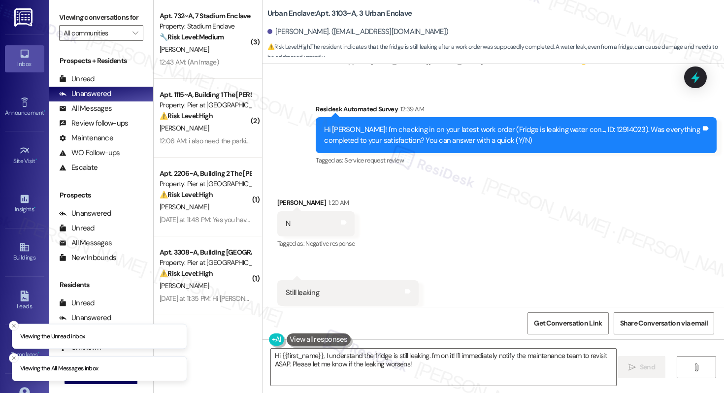
scroll to position [1926, 0]
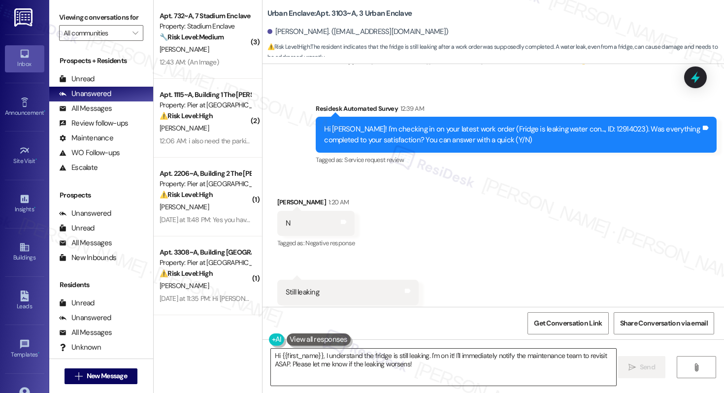
click at [314, 371] on textarea "Hi {{first_name}}, I understand the fridge is still leaking. I'm on it! I'll im…" at bounding box center [443, 367] width 345 height 37
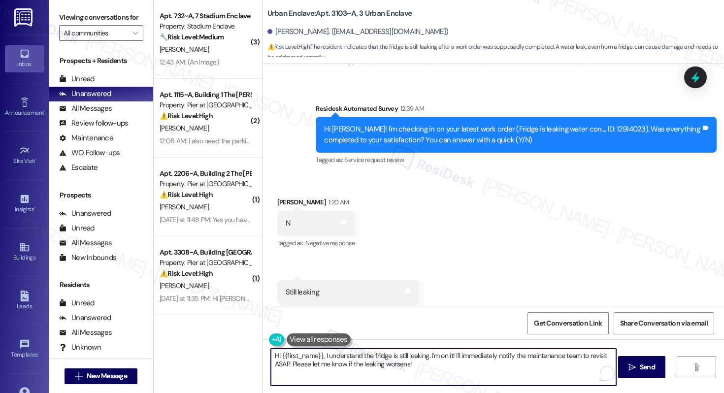
click at [314, 371] on textarea "Hi {{first_name}}, I understand the fridge is still leaking. I'm on it! I'll im…" at bounding box center [443, 367] width 345 height 37
paste textarea "Sydney, Just a quick note to let you know that maintenance will be coming by to…"
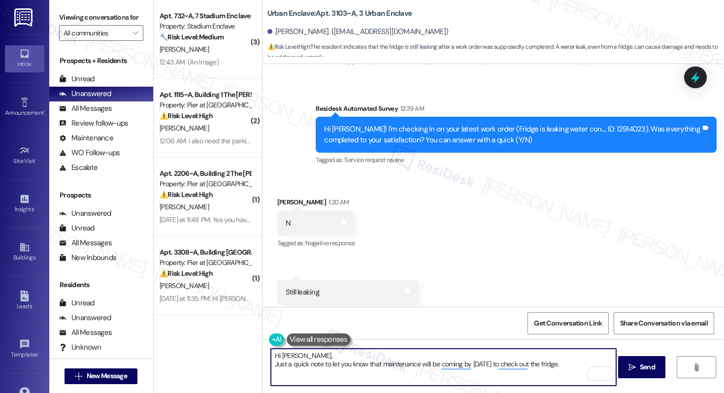
click at [271, 364] on textarea "Hi Sydney, Just a quick note to let you know that maintenance will be coming by…" at bounding box center [443, 367] width 345 height 37
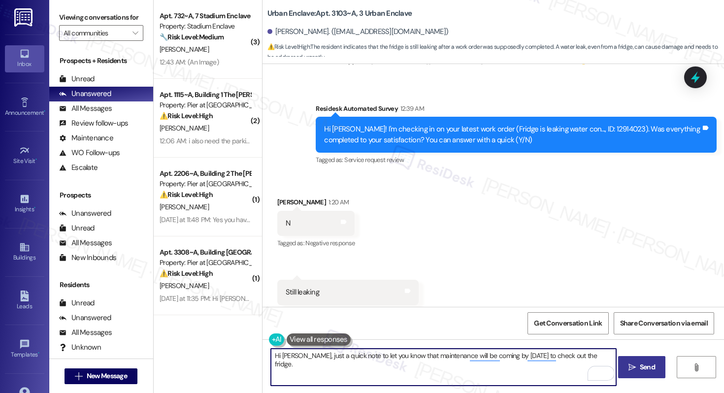
type textarea "Hi Sydney, just a quick note to let you know that maintenance will be coming by…"
click at [641, 371] on span "Send" at bounding box center [647, 367] width 15 height 10
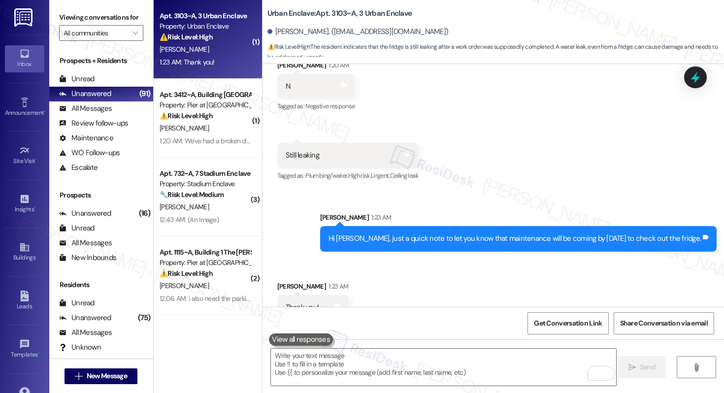
scroll to position [2064, 0]
click at [321, 365] on textarea "To enrich screen reader interactions, please activate Accessibility in Grammarl…" at bounding box center [443, 367] width 345 height 37
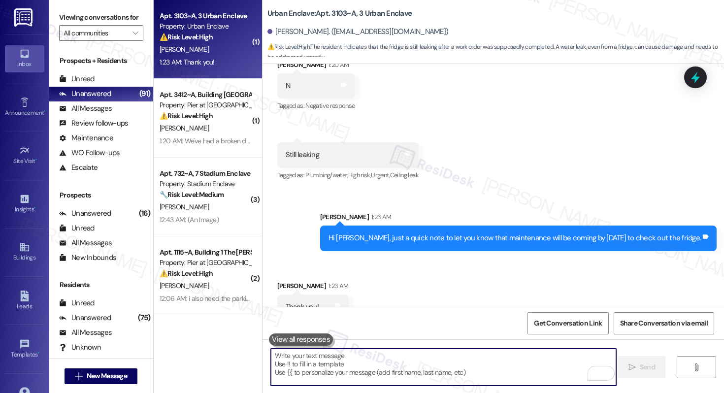
click at [321, 365] on textarea "To enrich screen reader interactions, please activate Accessibility in Grammarl…" at bounding box center [443, 367] width 345 height 37
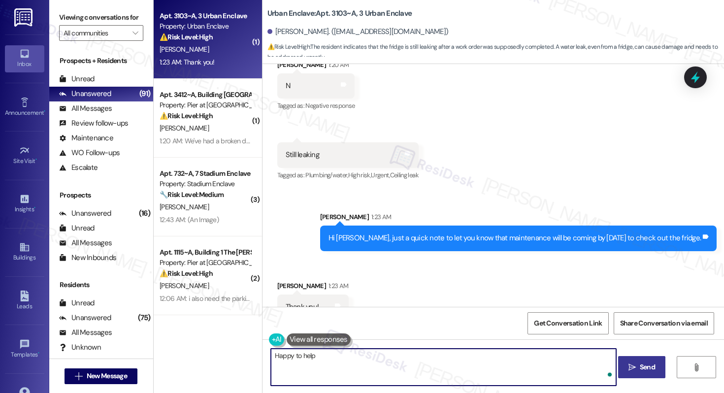
type textarea "Happy to help!"
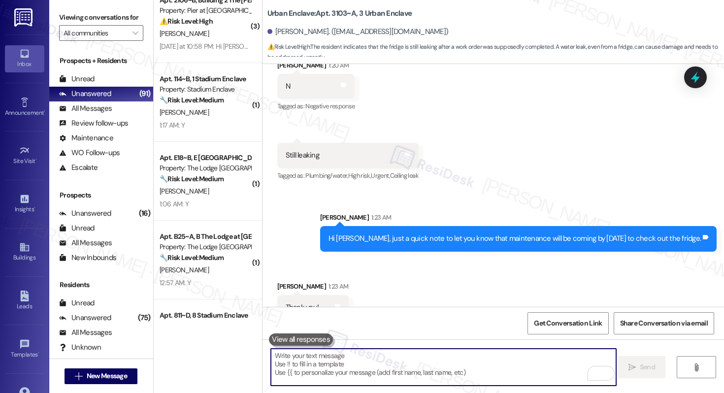
scroll to position [696, 0]
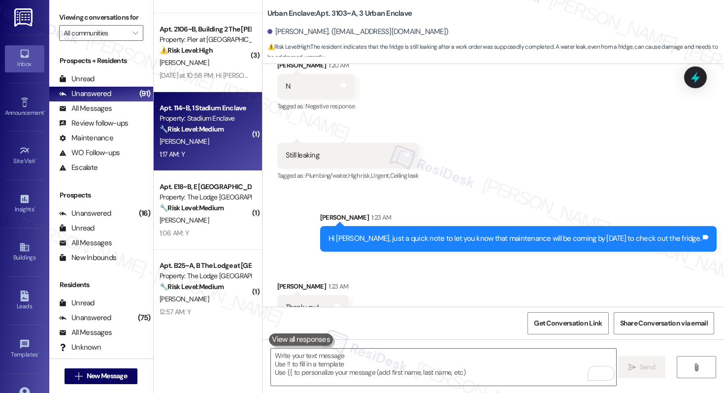
click at [206, 137] on div "S. Portales" at bounding box center [205, 141] width 93 height 12
type textarea "Fetching suggested responses. Please feel free to read through the conversation…"
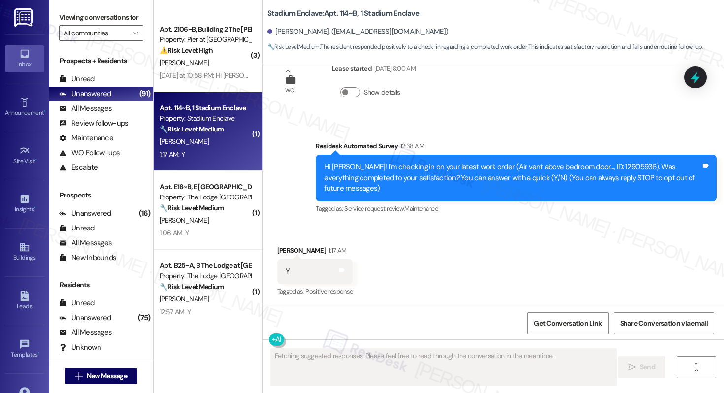
scroll to position [31, 0]
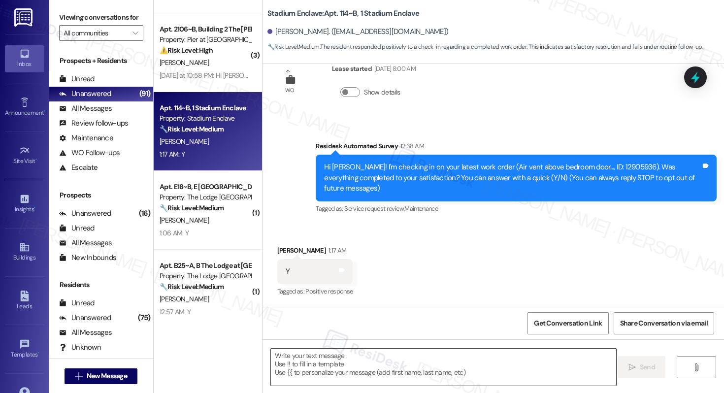
click at [326, 368] on textarea at bounding box center [443, 367] width 345 height 37
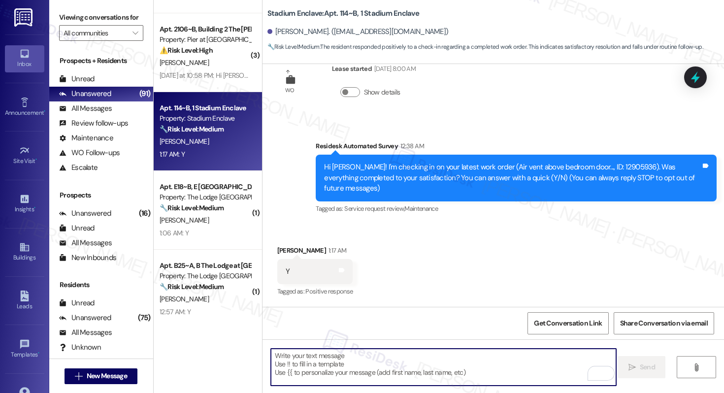
click at [326, 368] on textarea "To enrich screen reader interactions, please activate Accessibility in Grammarl…" at bounding box center [443, 367] width 345 height 37
click at [322, 359] on textarea "To enrich screen reader interactions, please activate Accessibility in Grammarl…" at bounding box center [443, 367] width 345 height 37
paste textarea "Hi {{first_name}}, I'm so glad to hear the work order was completed to your sat…"
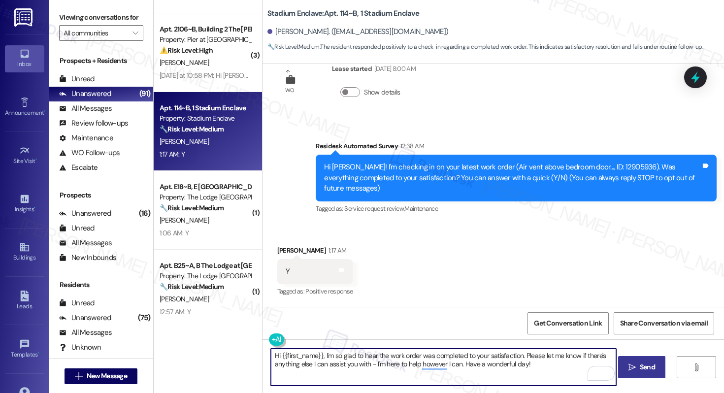
click at [534, 364] on textarea "Hi {{first_name}}, I'm so glad to hear the work order was completed to your sat…" at bounding box center [443, 367] width 345 height 37
type textarea "Hi {{first_name}}, I'm so glad to hear the work order was completed to your sat…"
click at [637, 363] on span " Send" at bounding box center [642, 367] width 31 height 10
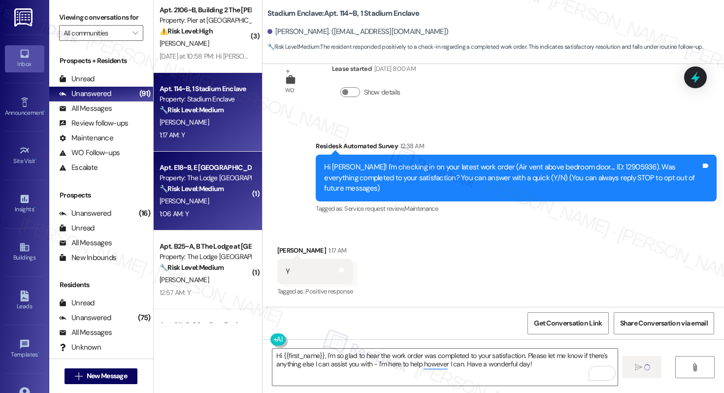
scroll to position [736, 0]
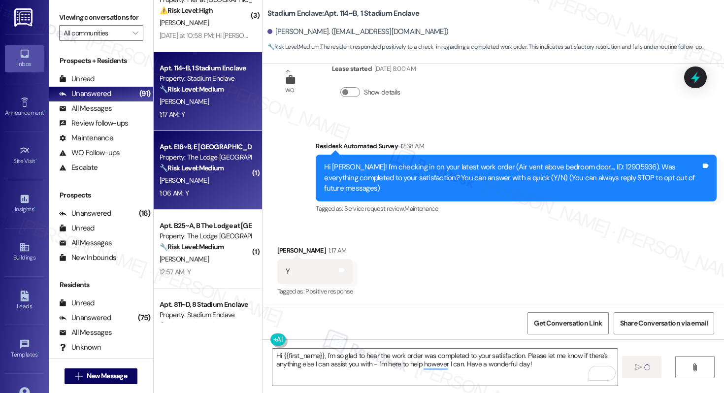
click at [221, 179] on div "E. Beyer" at bounding box center [205, 180] width 93 height 12
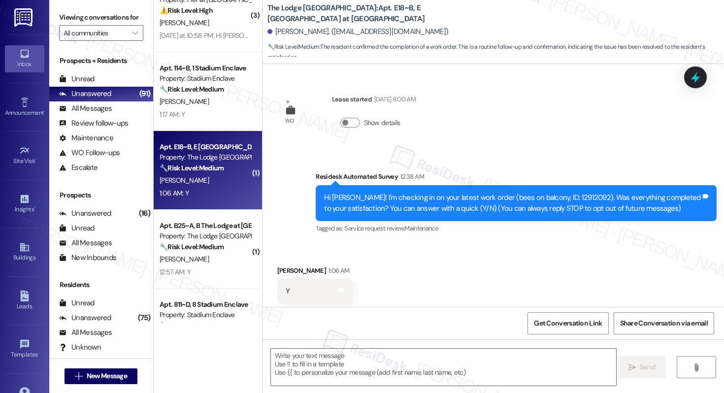
scroll to position [19, 0]
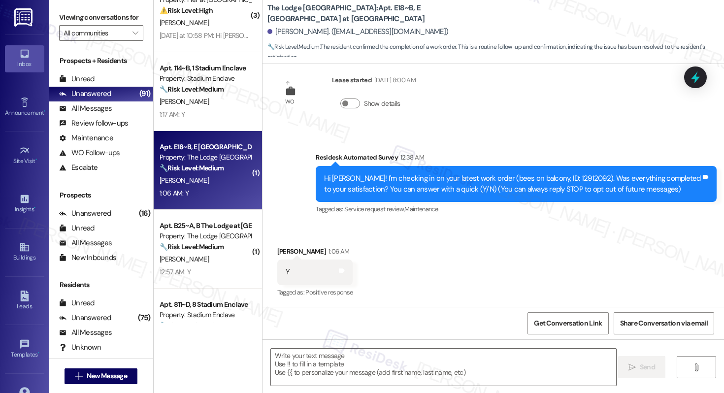
type textarea "Fetching suggested responses. Please feel free to read through the conversation…"
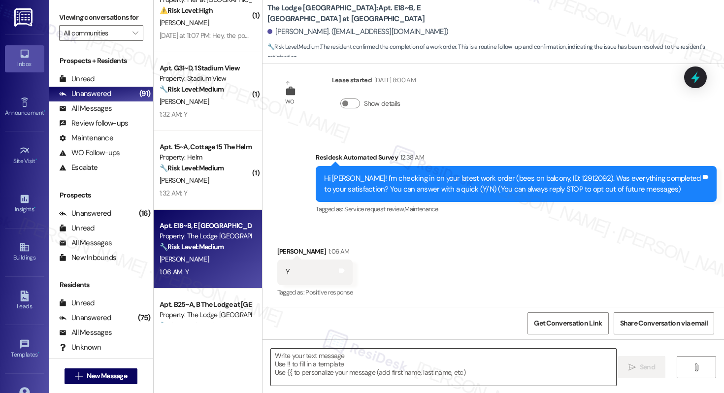
click at [321, 365] on textarea at bounding box center [443, 367] width 345 height 37
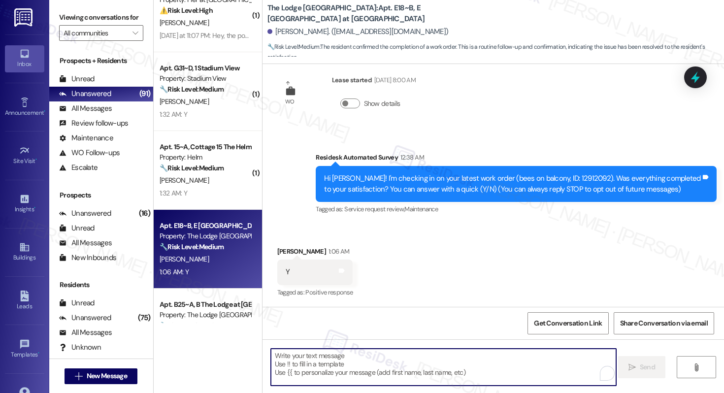
paste textarea "Hi {{first_name}}, I'm so glad to hear the work order was completed to your sat…"
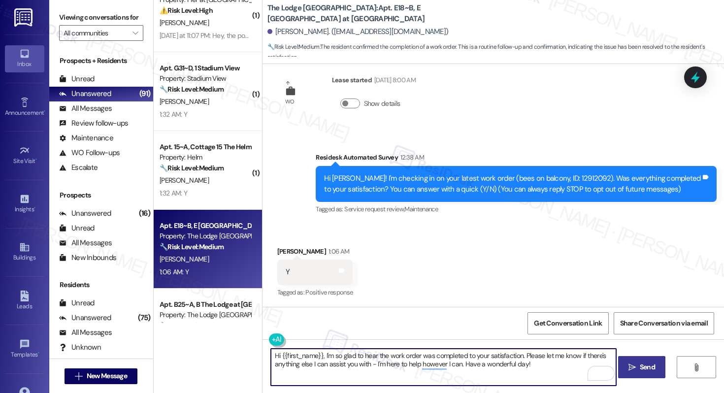
type textarea "Hi {{first_name}}, I'm so glad to hear the work order was completed to your sat…"
click at [641, 367] on span "Send" at bounding box center [647, 367] width 15 height 10
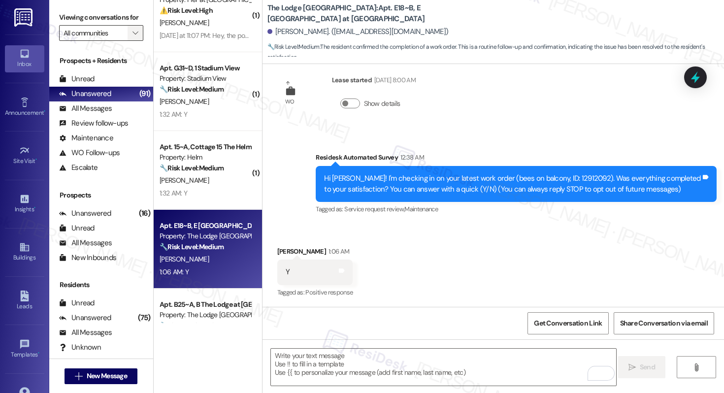
click at [134, 41] on span "" at bounding box center [135, 33] width 9 height 16
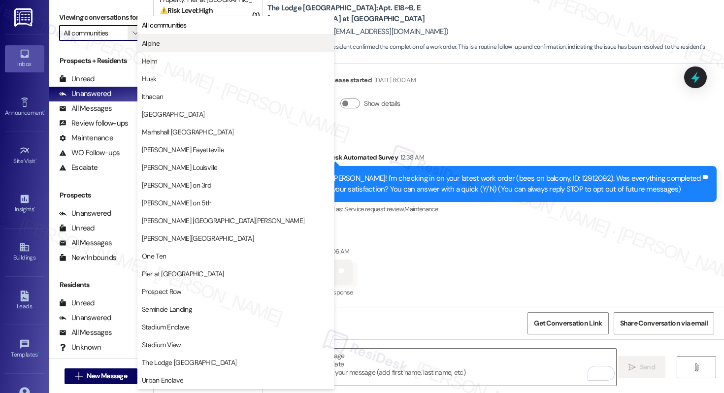
click at [155, 40] on span "Alpine" at bounding box center [151, 43] width 18 height 10
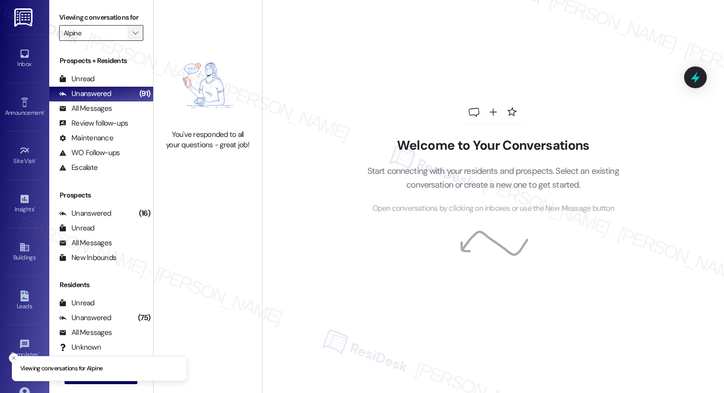
click at [133, 37] on icon "" at bounding box center [135, 33] width 5 height 8
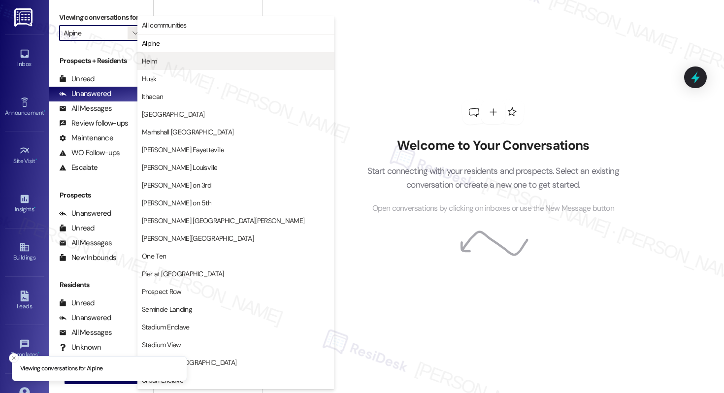
click at [152, 59] on span "Helm" at bounding box center [149, 61] width 15 height 10
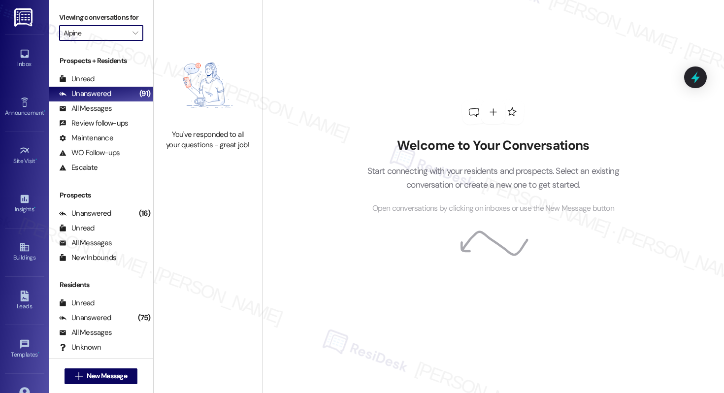
type input "Helm"
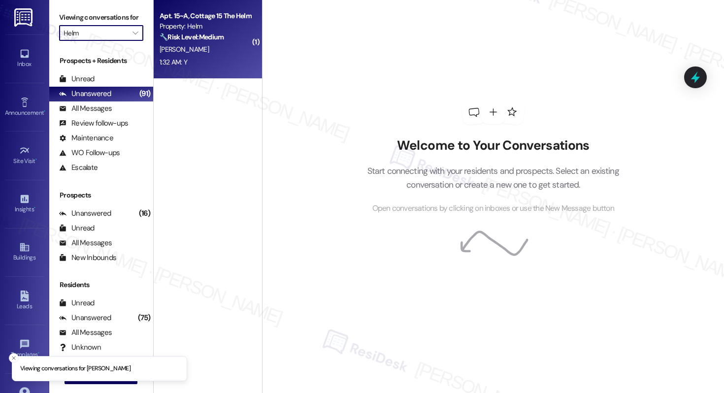
click at [202, 55] on div "J. Stuckey" at bounding box center [205, 49] width 93 height 12
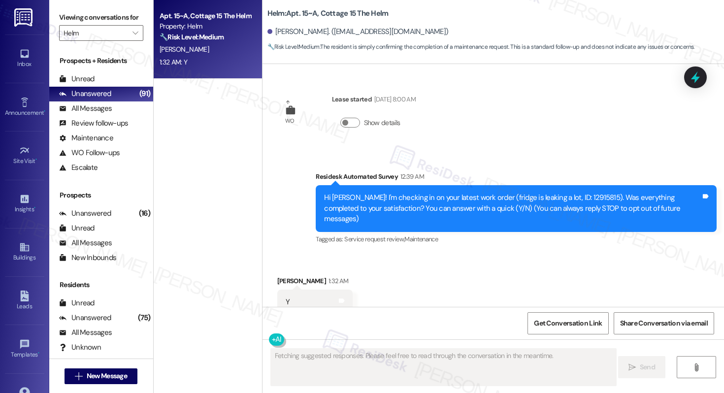
scroll to position [20, 0]
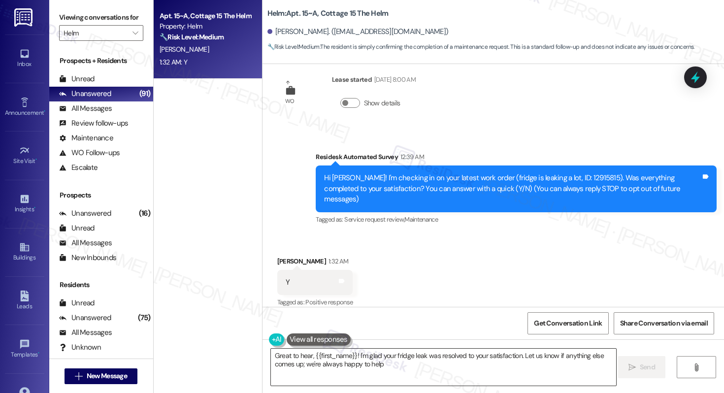
type textarea "Great to hear, {{first_name}}! I'm glad your fridge leak was resolved to your s…"
click at [340, 361] on textarea "Great to hear, {{first_name}}! I'm glad your fridge leak was resolved to your s…" at bounding box center [443, 367] width 345 height 37
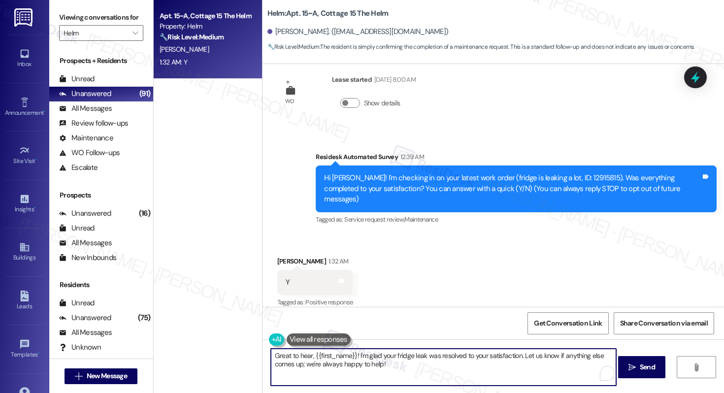
click at [340, 361] on textarea "Great to hear, {{first_name}}! I'm glad your fridge leak was resolved to your s…" at bounding box center [443, 367] width 345 height 37
click at [409, 366] on textarea "Great to hear, {{first_name}}! I'm glad your fridge leak was resolved to your s…" at bounding box center [443, 367] width 345 height 37
click at [648, 369] on span "Send" at bounding box center [647, 367] width 15 height 10
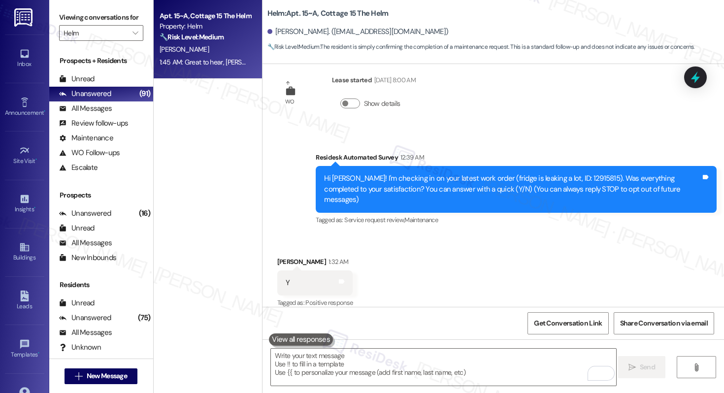
scroll to position [99, 0]
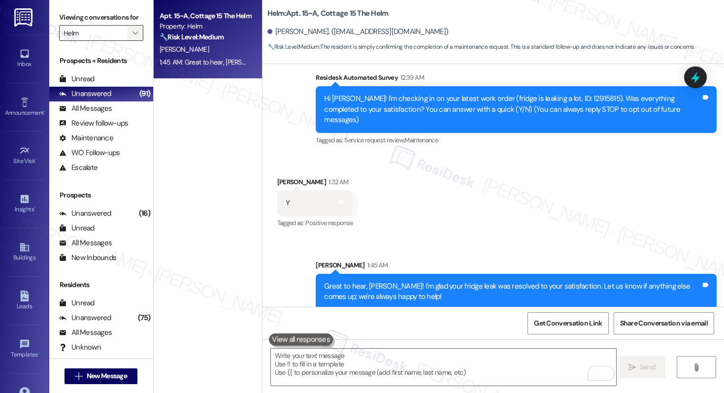
click at [133, 37] on icon "" at bounding box center [135, 33] width 5 height 8
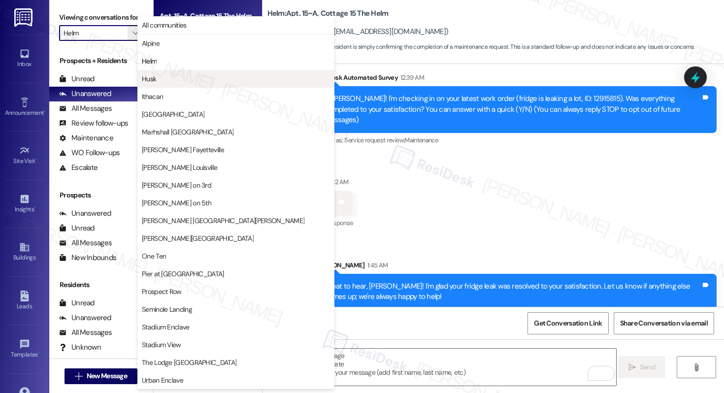
click at [161, 78] on span "Husk" at bounding box center [236, 79] width 188 height 10
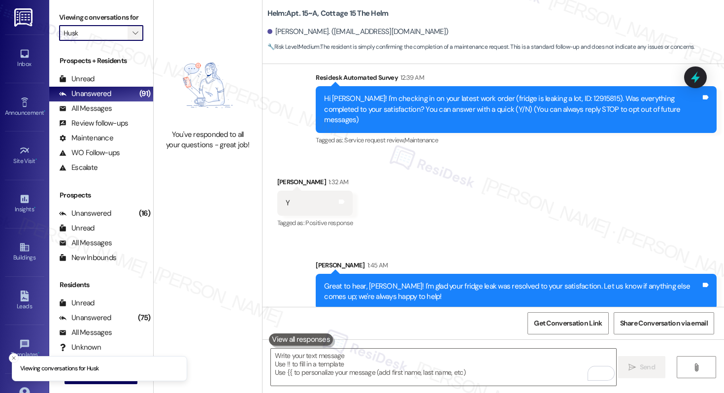
click at [133, 37] on icon "" at bounding box center [135, 33] width 5 height 8
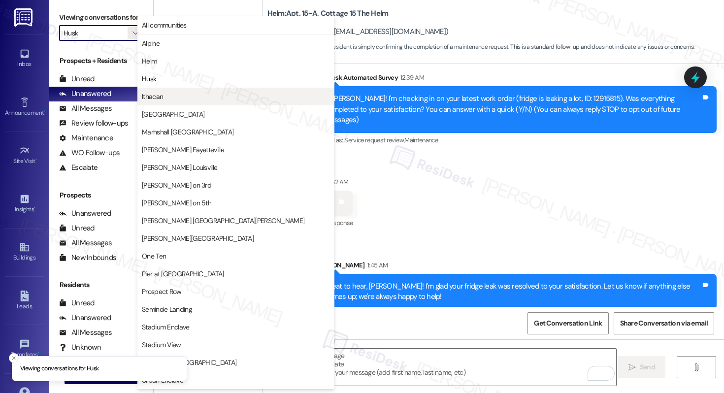
click at [156, 93] on span "Ithacan" at bounding box center [152, 97] width 21 height 10
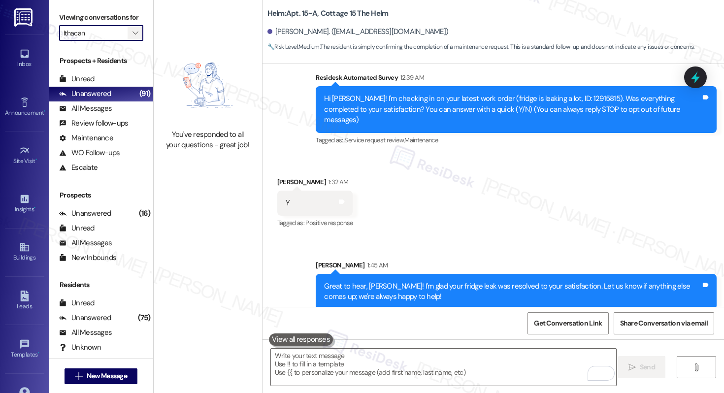
click at [135, 41] on button "" at bounding box center [136, 33] width 16 height 16
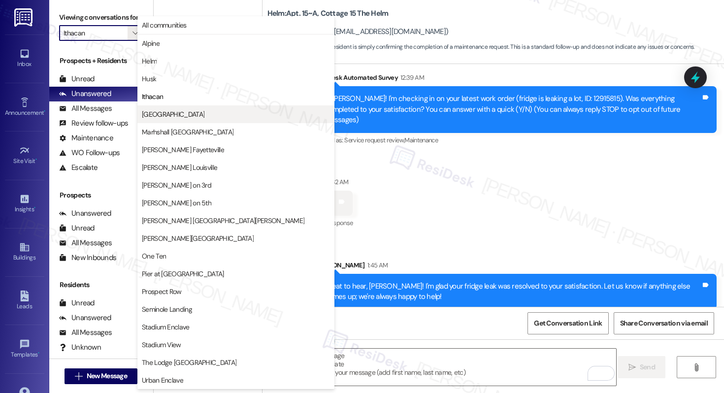
click at [167, 111] on span "Lagoon Landing" at bounding box center [173, 114] width 63 height 10
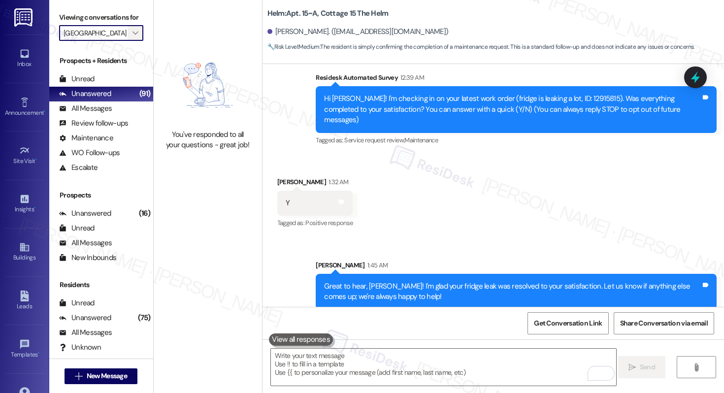
click at [133, 37] on icon "" at bounding box center [135, 33] width 5 height 8
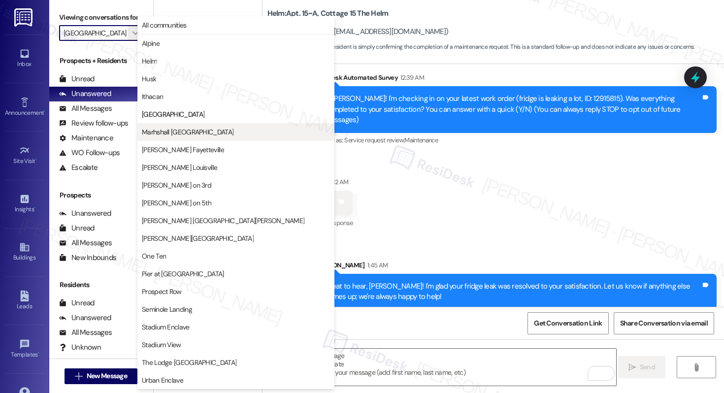
click at [171, 134] on span "Marhshall Rochester" at bounding box center [188, 132] width 92 height 10
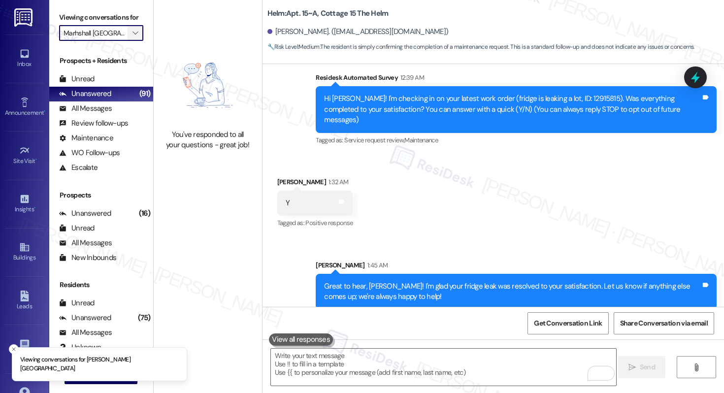
click at [136, 41] on button "" at bounding box center [136, 33] width 16 height 16
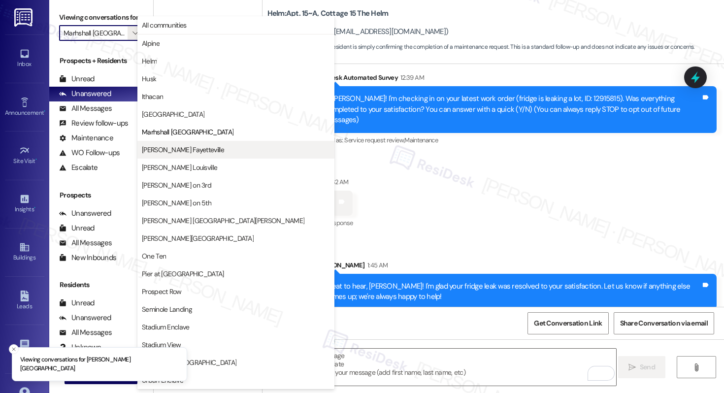
click at [169, 147] on span "Marshall Fayetteville" at bounding box center [183, 150] width 82 height 10
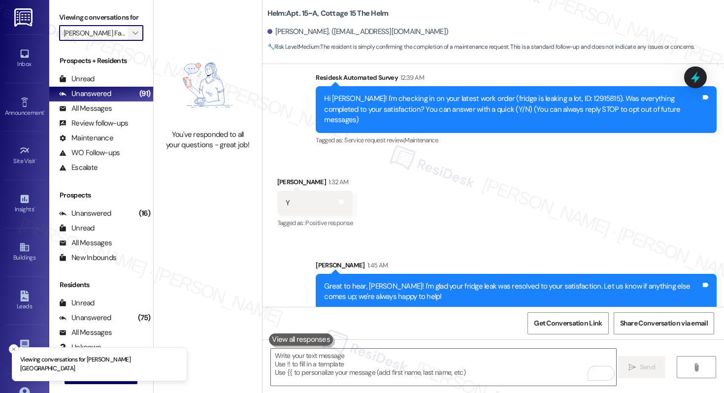
click at [136, 41] on button "" at bounding box center [136, 33] width 16 height 16
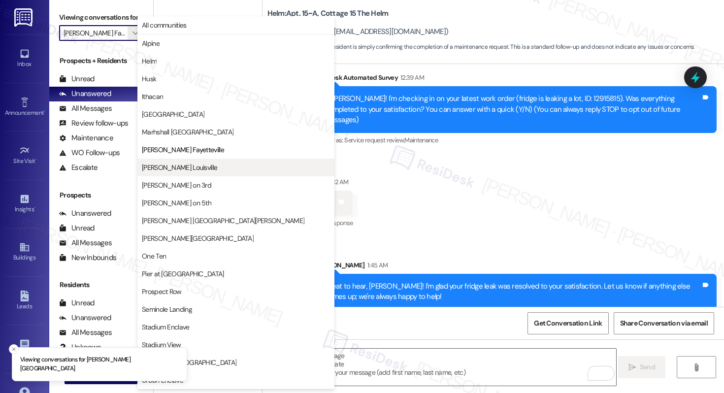
click at [176, 164] on span "Marshall Louisville" at bounding box center [179, 168] width 75 height 10
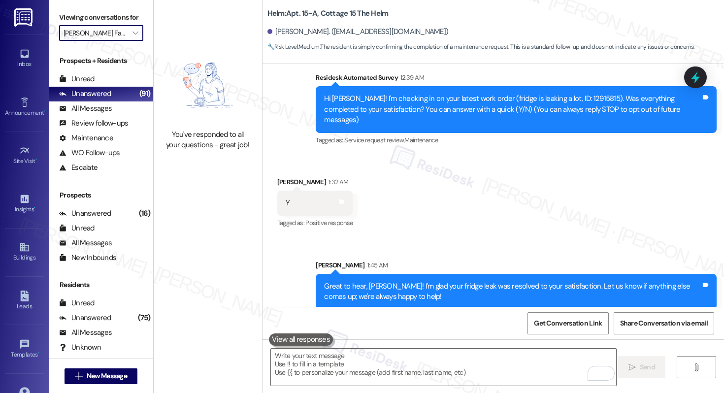
type input "Marshall Louisville"
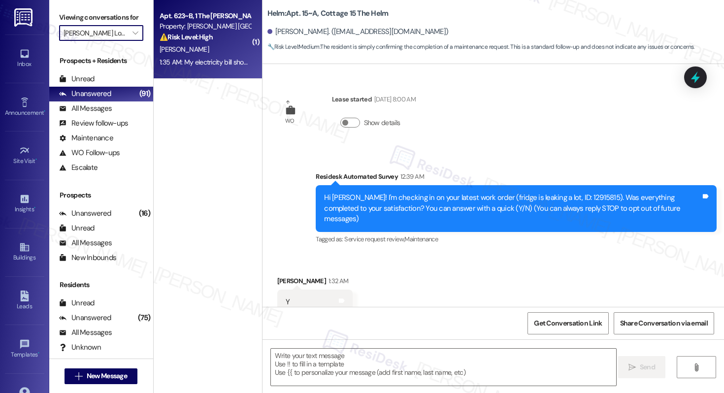
scroll to position [19, 0]
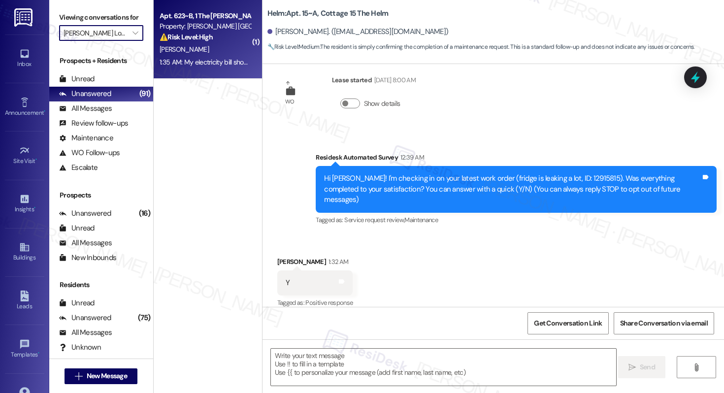
type textarea "Fetching suggested responses. Please feel free to read through the conversation…"
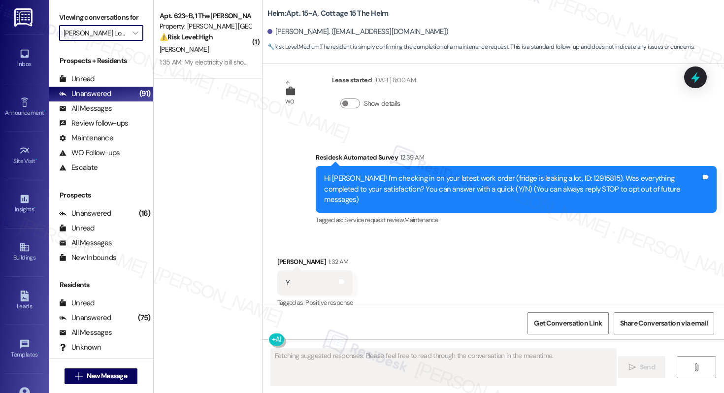
click at [216, 48] on div "B. Sunar" at bounding box center [205, 49] width 93 height 12
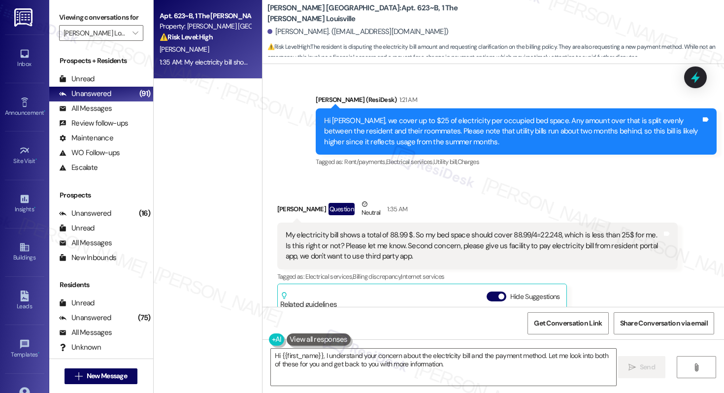
scroll to position [5870, 0]
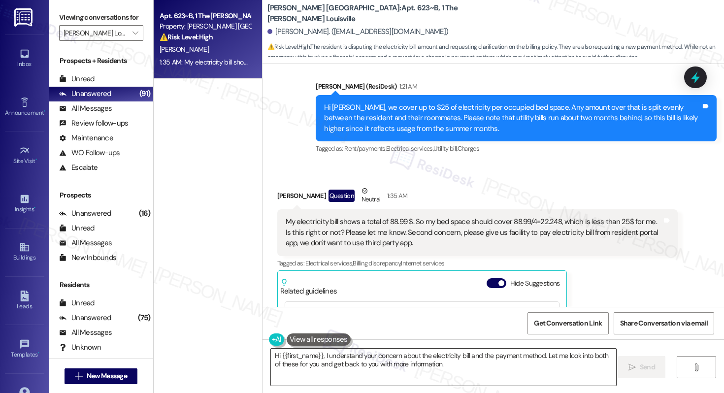
click at [380, 364] on textarea "Hi {{first_name}}, I understand your concern about the electricity bill and the…" at bounding box center [443, 367] width 345 height 37
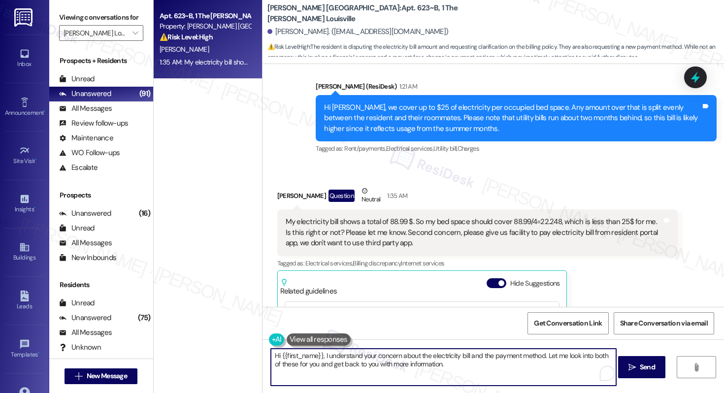
click at [380, 364] on textarea "Hi {{first_name}}, I understand your concern about the electricity bill and the…" at bounding box center [443, 367] width 345 height 37
type textarea "I'll have this message forwarded to our leasing team for confirmation. I will g…"
click at [638, 370] on span "Send" at bounding box center [647, 367] width 19 height 10
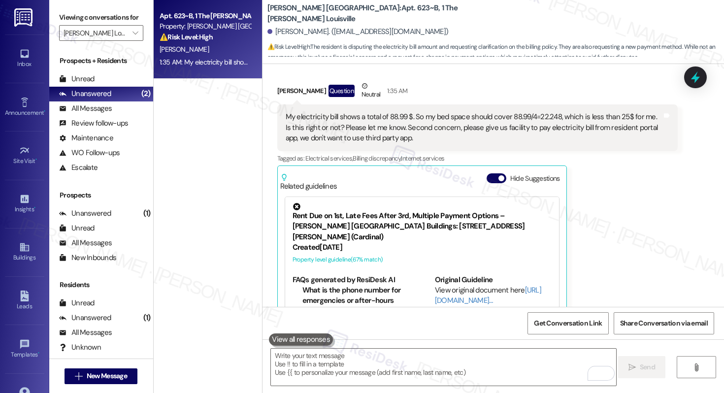
click at [608, 249] on div "Bharat Sunar Question Neutral 1:35 AM My electricity bill shows a total of 88.9…" at bounding box center [477, 216] width 401 height 271
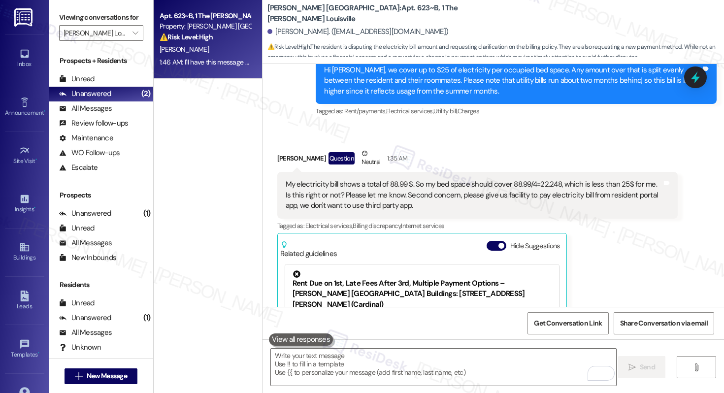
scroll to position [5901, 0]
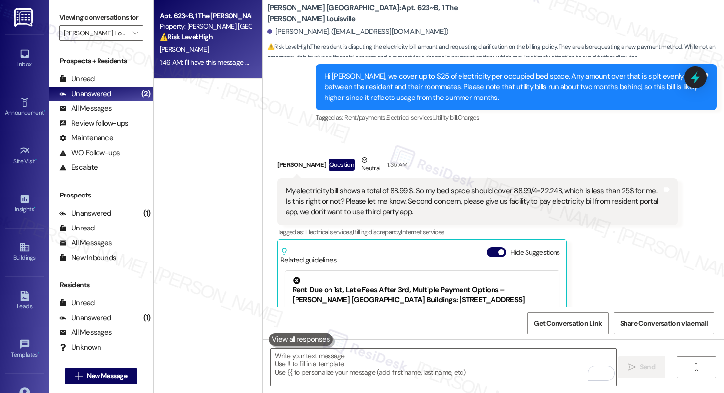
click at [337, 186] on div "My electricity bill shows a total of 88.99 $. So my bed space should cover 88.9…" at bounding box center [474, 202] width 377 height 32
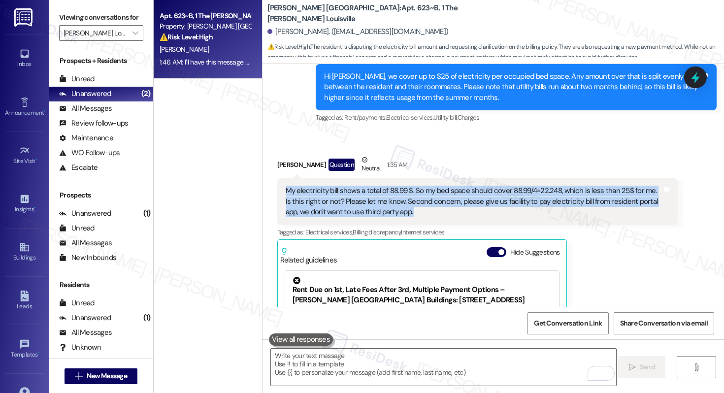
copy div "My electricity bill shows a total of 88.99 $. So my bed space should cover 88.9…"
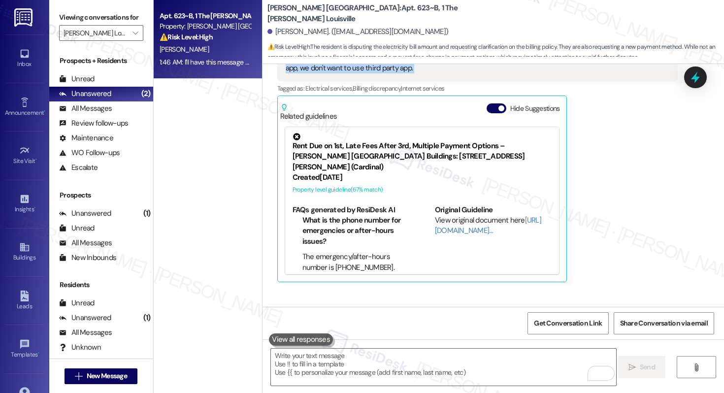
scroll to position [9, 0]
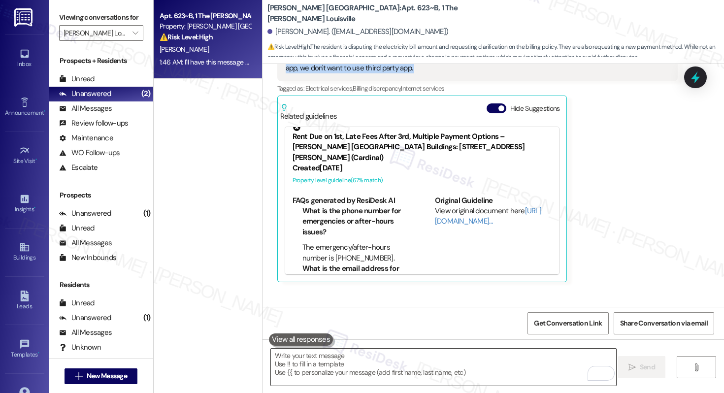
click at [312, 358] on textarea "To enrich screen reader interactions, please activate Accessibility in Grammarl…" at bounding box center [443, 367] width 345 height 37
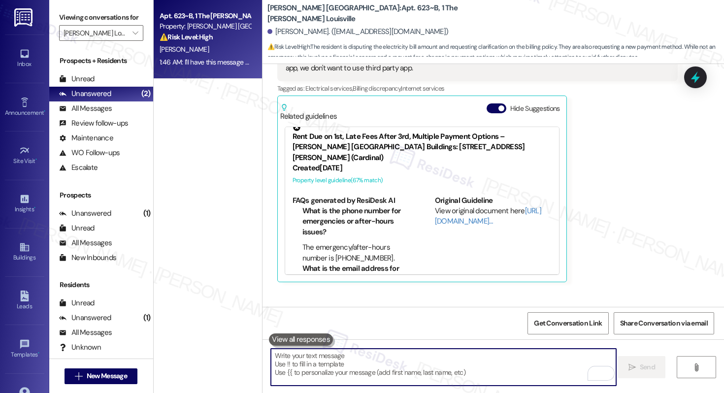
click at [312, 358] on textarea "To enrich screen reader interactions, please activate Accessibility in Grammarl…" at bounding box center [443, 367] width 345 height 37
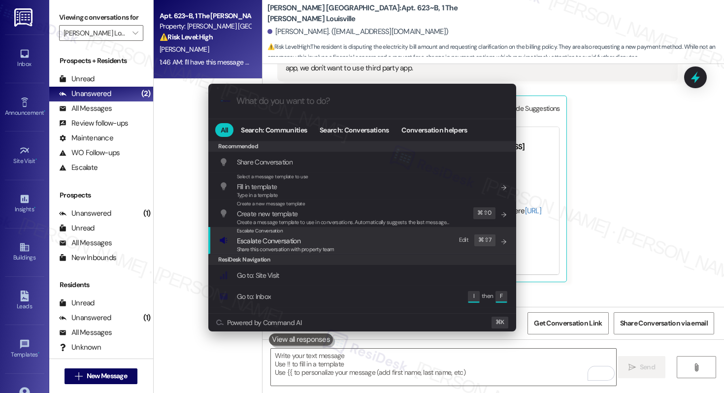
click at [243, 238] on span "Escalate Conversation" at bounding box center [269, 240] width 64 height 9
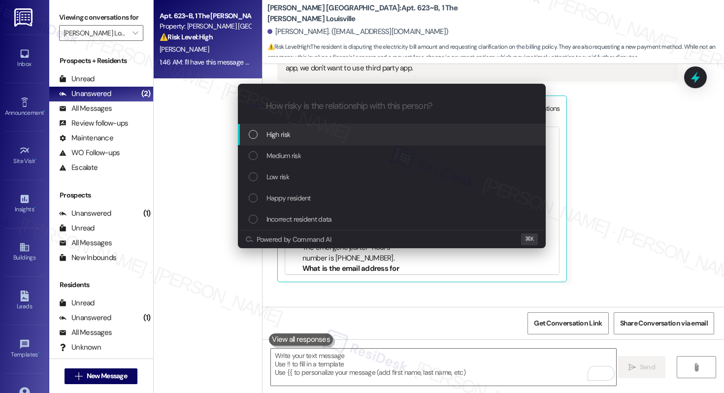
click at [295, 140] on div "High risk" at bounding box center [392, 134] width 308 height 21
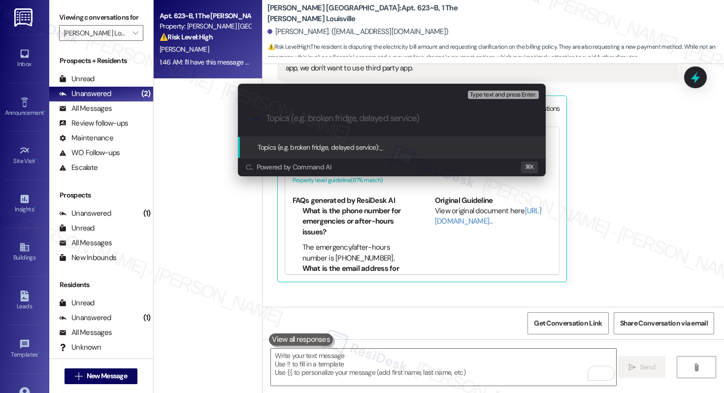
paste input "Request: Electricity Bill Calculation & Portal Payment Facility"
type input "Request: Electricity Bill Calculation & Portal Payment Facility"
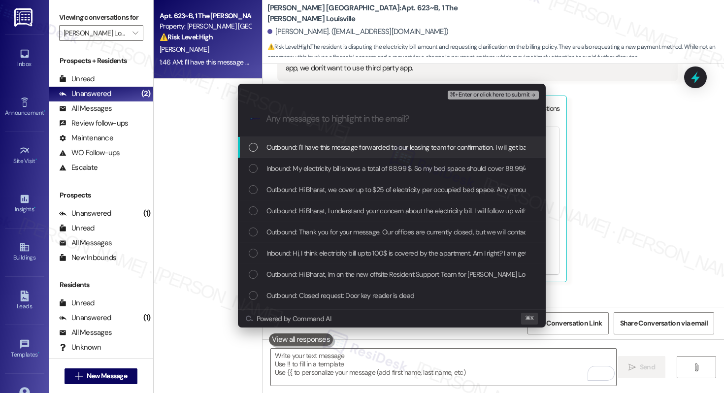
click at [298, 152] on span "Outbound: I'll have this message forwarded to our leasing team for confirmation…" at bounding box center [450, 147] width 366 height 11
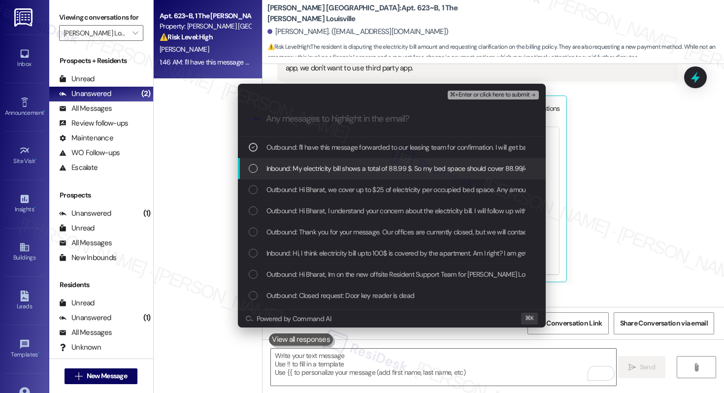
click at [301, 165] on span "Inbound: My electricity bill shows a total of 88.99 $. So my bed space should c…" at bounding box center [684, 168] width 834 height 11
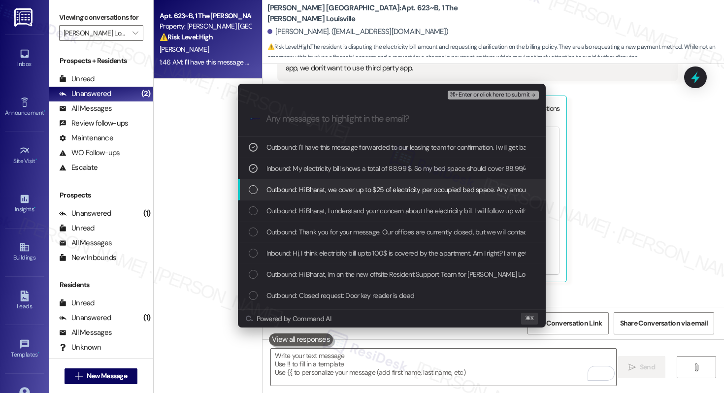
click at [303, 191] on span "Outbound: Hi Bharat, we cover up to $25 of electricity per occupied bed space. …" at bounding box center [682, 189] width 831 height 11
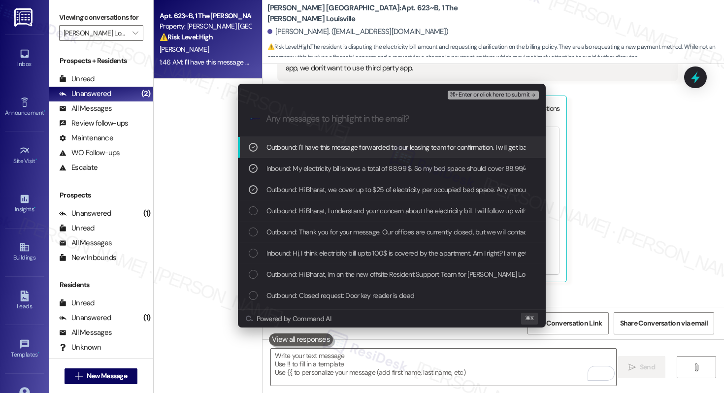
click at [491, 95] on span "⌘+Enter or click here to submit" at bounding box center [490, 95] width 80 height 7
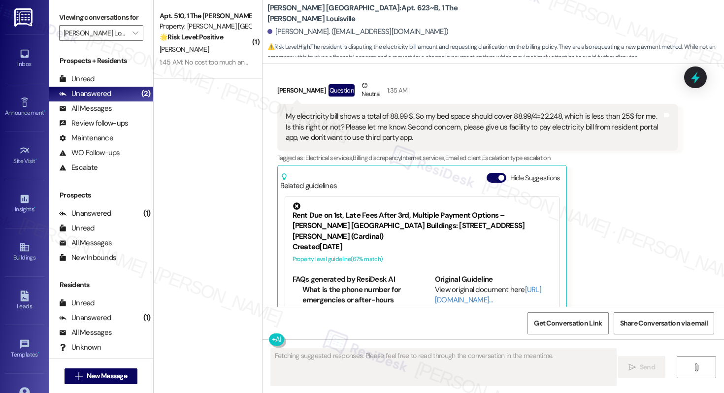
scroll to position [6060, 0]
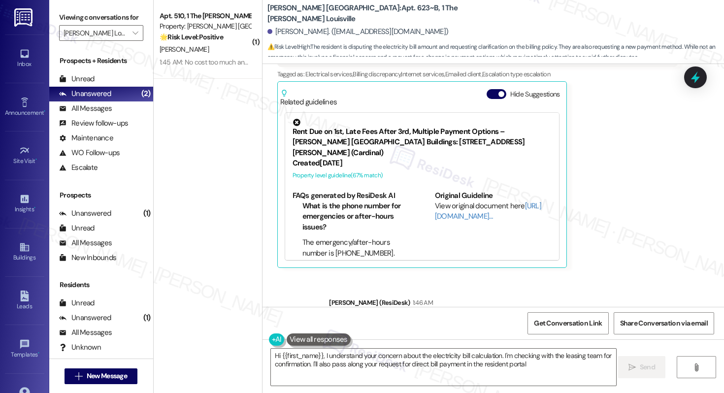
type textarea "Hi {{first_name}}, I understand your concern about the electricity bill calcula…"
click at [136, 41] on button "" at bounding box center [136, 33] width 16 height 16
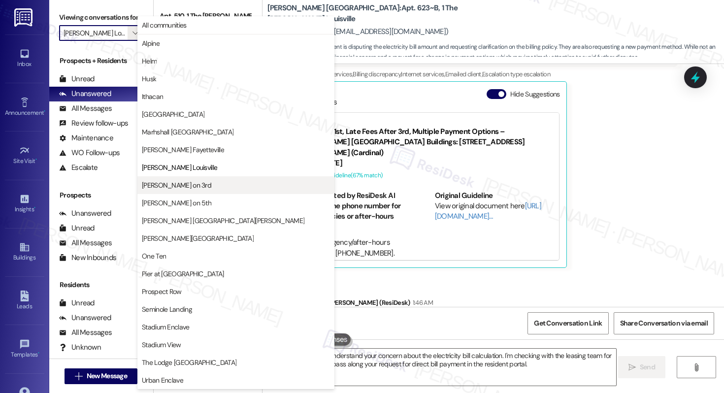
click at [164, 187] on span "[PERSON_NAME] on 3rd" at bounding box center [176, 185] width 69 height 10
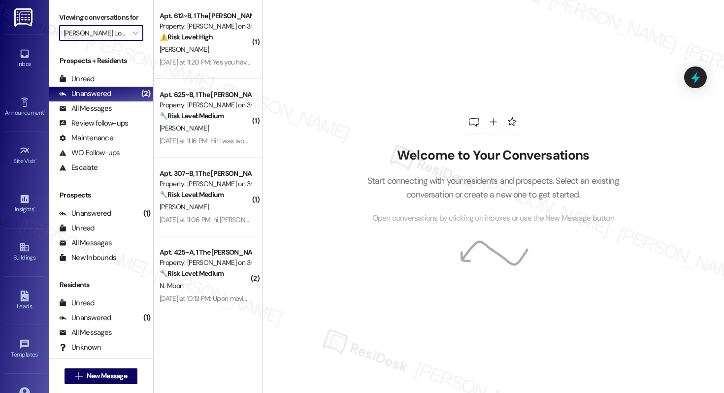
type input "[PERSON_NAME] on 3rd"
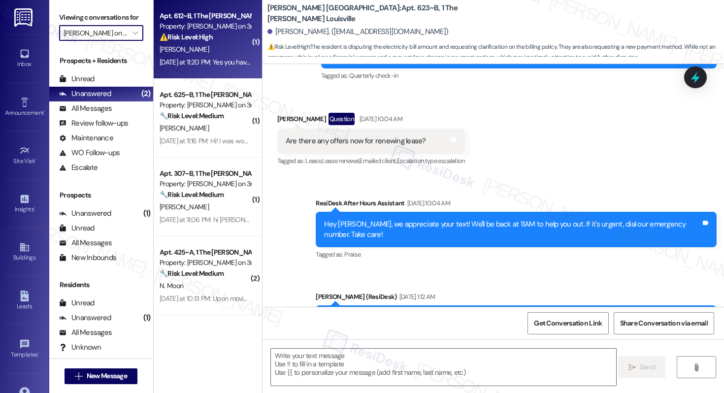
type textarea "Fetching suggested responses. Please feel free to read through the conversation…"
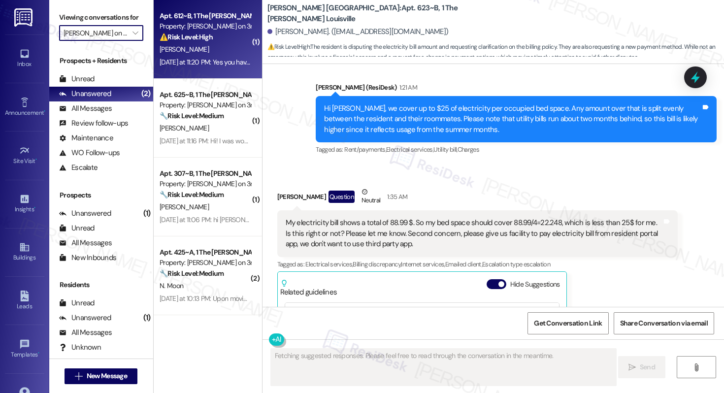
scroll to position [5976, 0]
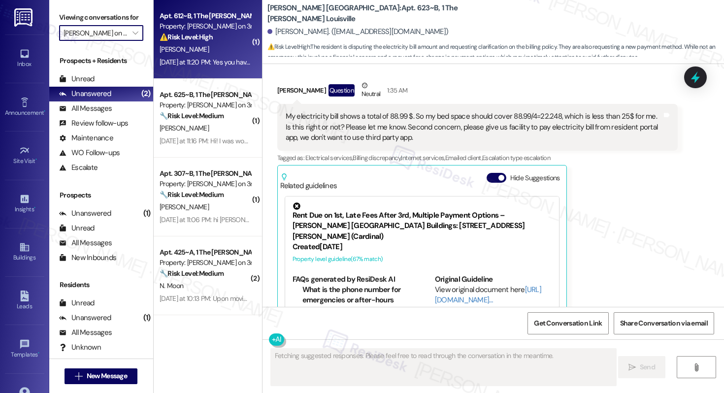
click at [187, 46] on div "[PERSON_NAME]" at bounding box center [205, 49] width 93 height 12
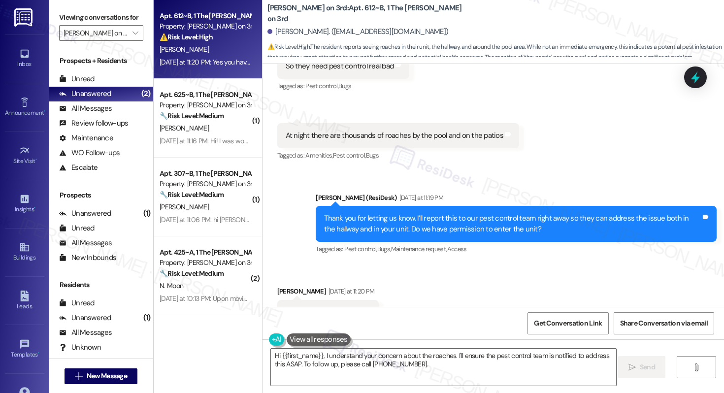
scroll to position [1242, 0]
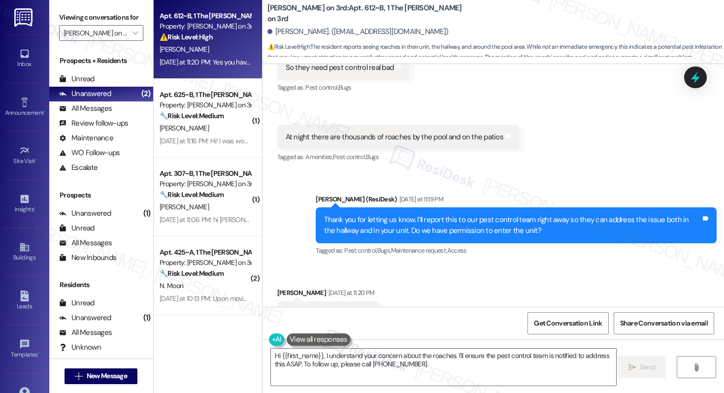
click at [372, 280] on div "Received via SMS Abigail Gambles Yesterday at 11:20 PM Yes you have permission …" at bounding box center [328, 314] width 117 height 68
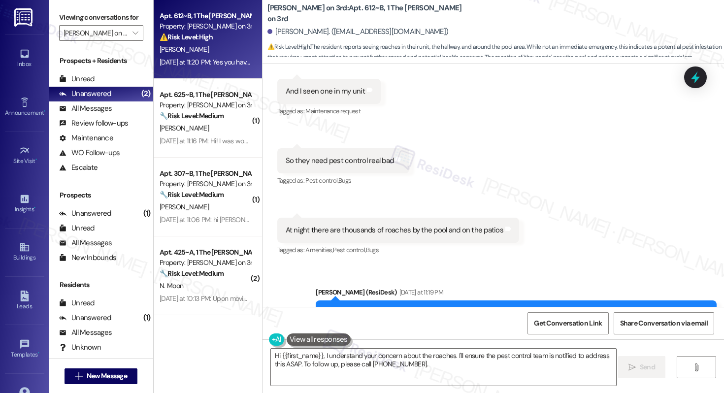
scroll to position [1252, 0]
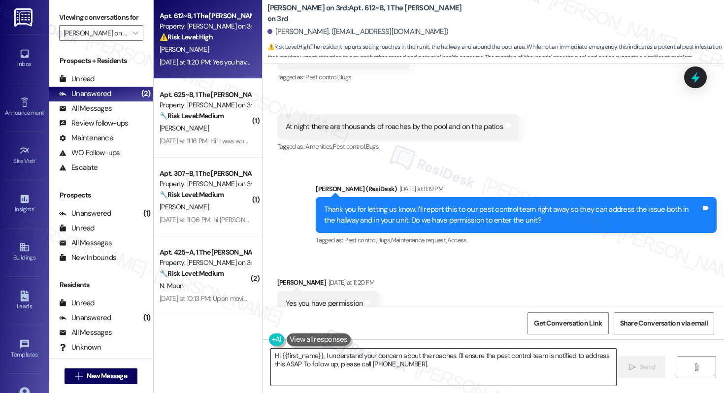
click at [355, 363] on textarea "Hi {{first_name}}, I understand your concern about the roaches. I'll ensure the…" at bounding box center [443, 367] width 345 height 37
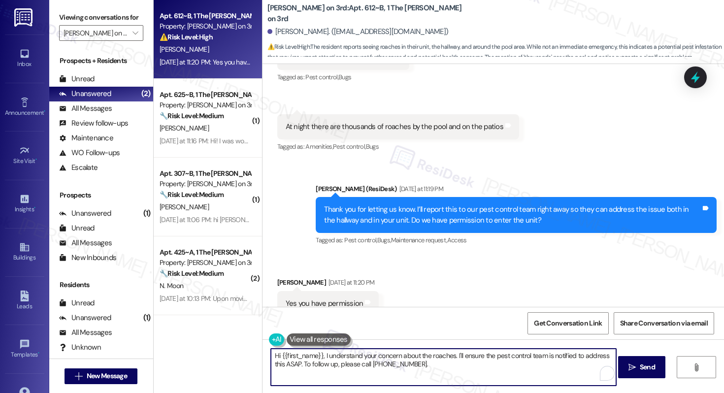
click at [355, 363] on textarea "Hi {{first_name}}, I understand your concern about the roaches. I'll ensure the…" at bounding box center [443, 367] width 345 height 37
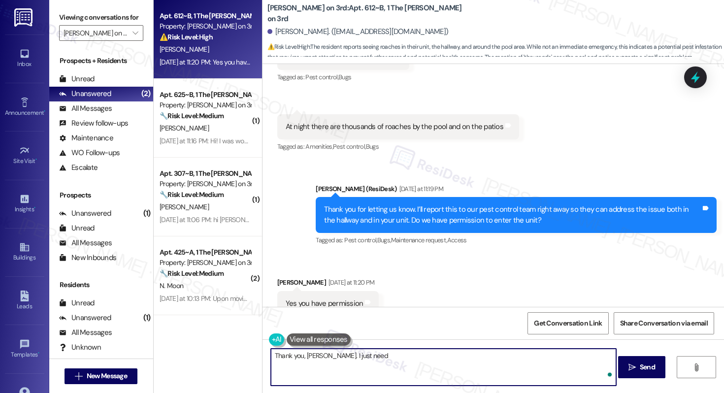
type textarea "Thank you, Abigail. I just need t"
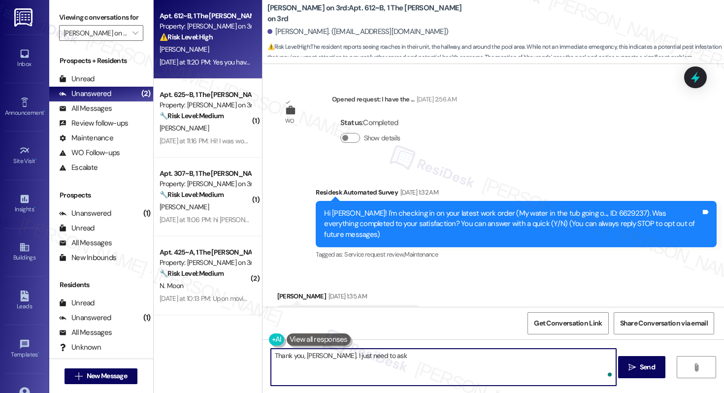
scroll to position [1252, 0]
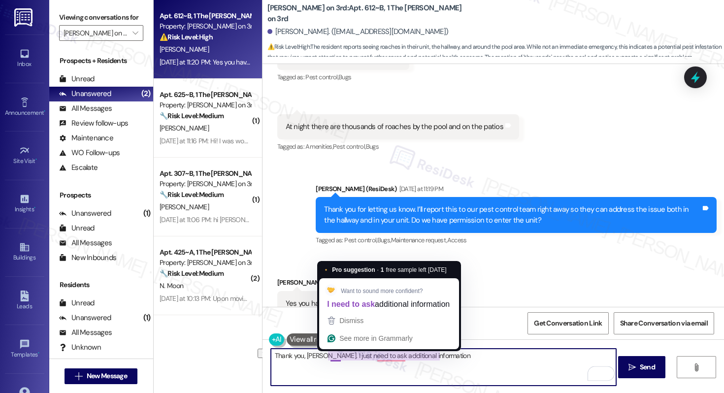
drag, startPoint x: 456, startPoint y: 359, endPoint x: 324, endPoint y: 353, distance: 132.6
click at [324, 353] on textarea "Thank you, [PERSON_NAME]. I just need to ask additional information" at bounding box center [443, 367] width 345 height 37
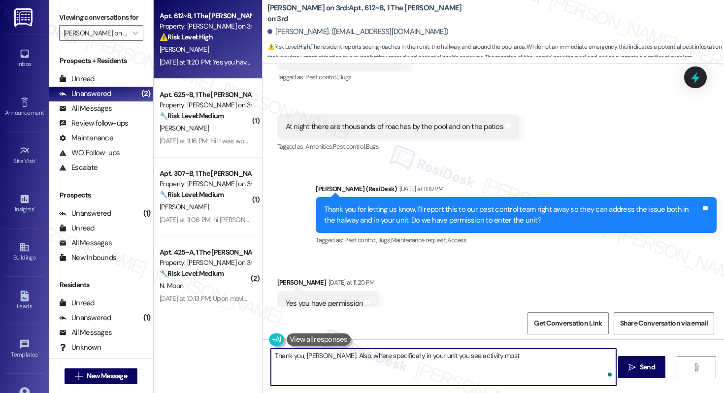
type textarea "Thank you, [PERSON_NAME]. Also, where specifically in your unit you see activit…"
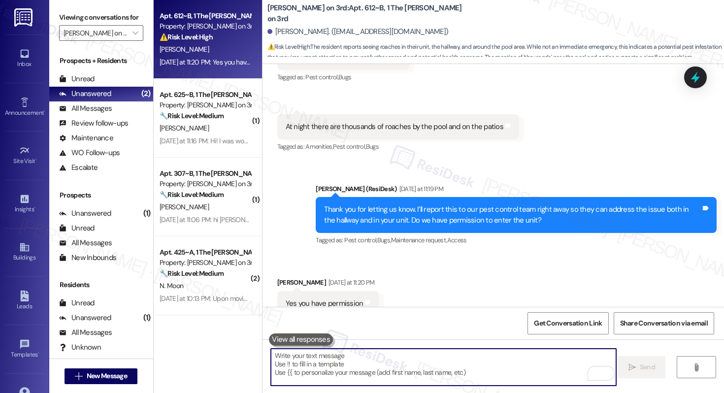
click at [327, 360] on textarea "To enrich screen reader interactions, please activate Accessibility in Grammarl…" at bounding box center [443, 367] width 345 height 37
paste textarea "Thank you, [PERSON_NAME]. Could you also let me know where in your unit you’re …"
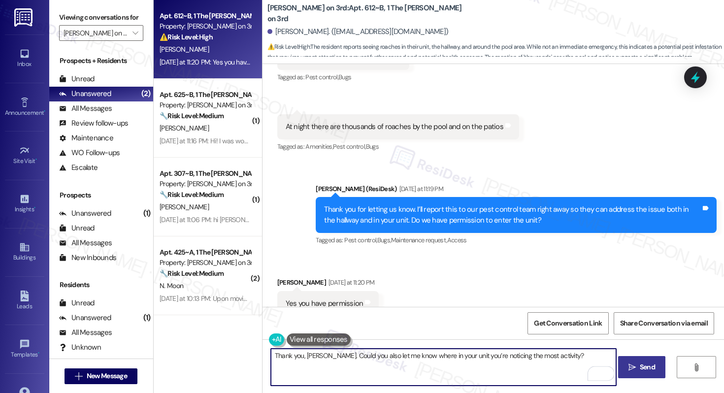
type textarea "Thank you, [PERSON_NAME]. Could you also let me know where in your unit you’re …"
click at [631, 369] on icon "" at bounding box center [632, 368] width 7 height 8
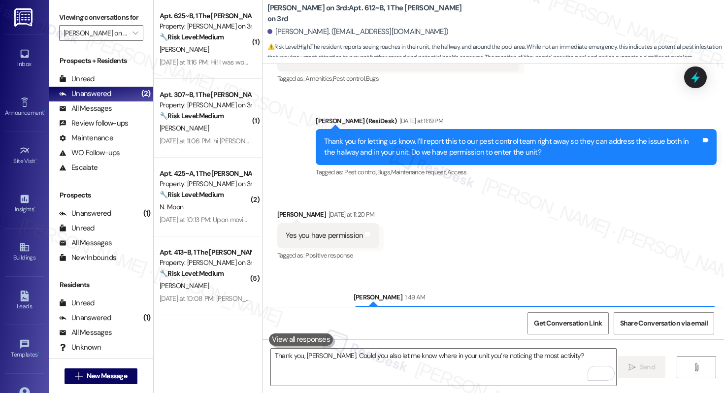
scroll to position [1321, 0]
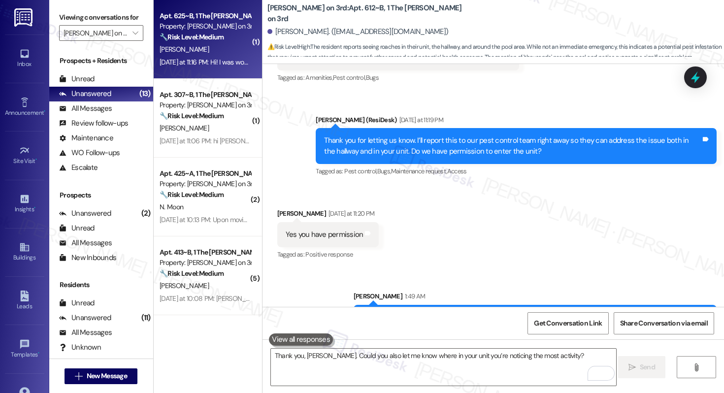
click at [211, 43] on div "[PERSON_NAME]" at bounding box center [205, 49] width 93 height 12
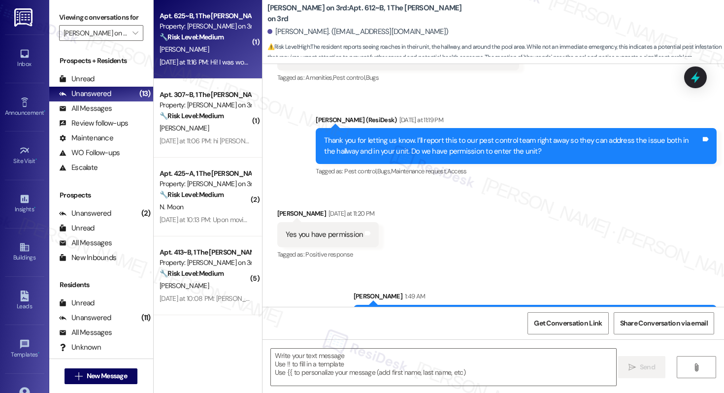
type textarea "Fetching suggested responses. Please feel free to read through the conversation…"
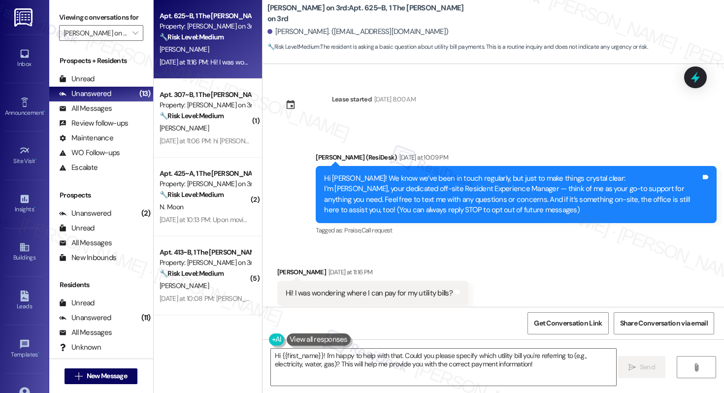
scroll to position [22, 0]
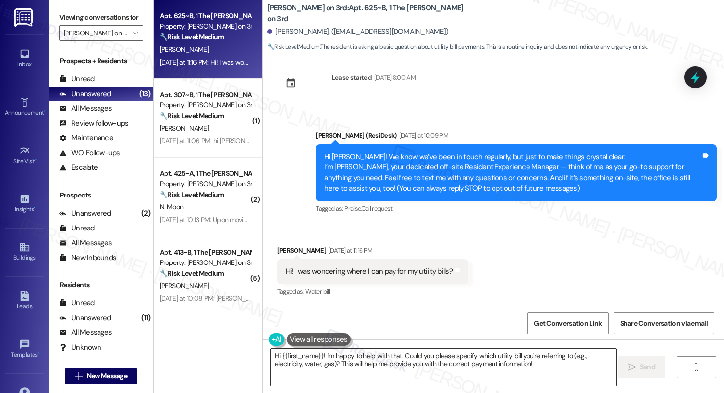
click at [404, 371] on textarea "Hi {{first_name}}! I'm happy to help with that. Could you please specify which …" at bounding box center [443, 367] width 345 height 37
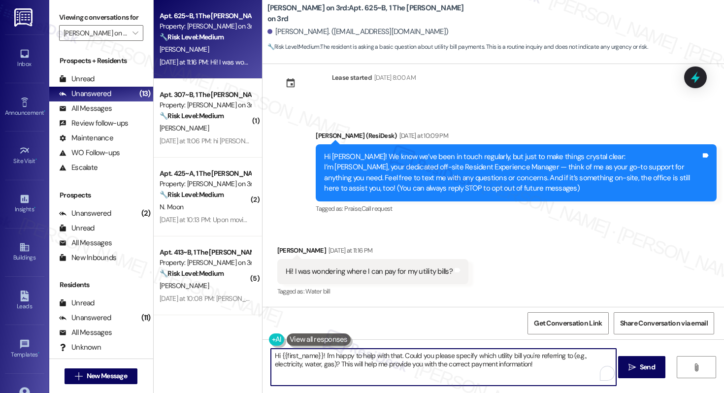
click at [404, 371] on textarea "Hi {{first_name}}! I'm happy to help with that. Could you please specify which …" at bounding box center [443, 367] width 345 height 37
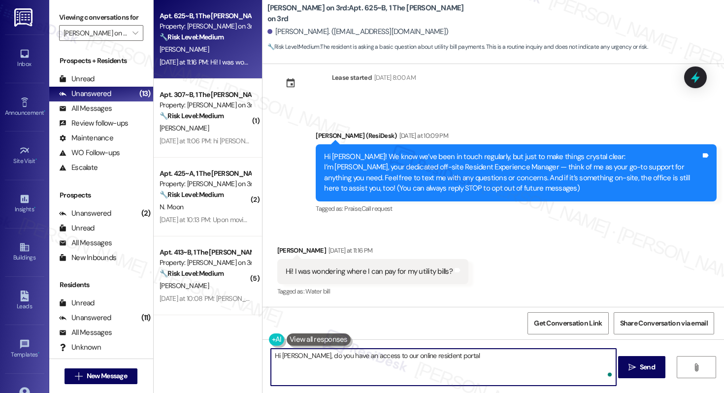
type textarea "Hi [PERSON_NAME], do you have an access to our online resident portal?"
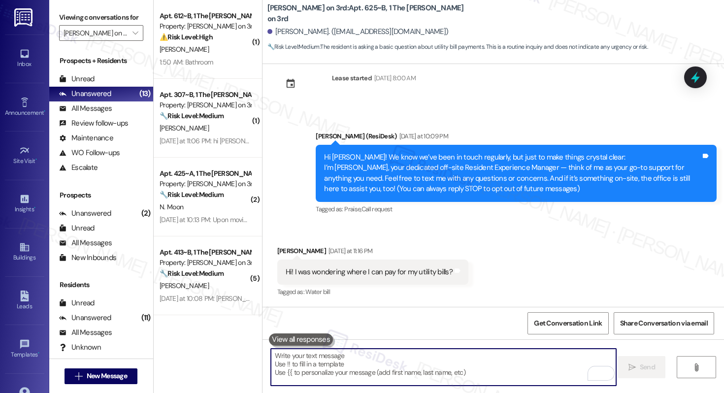
scroll to position [90, 0]
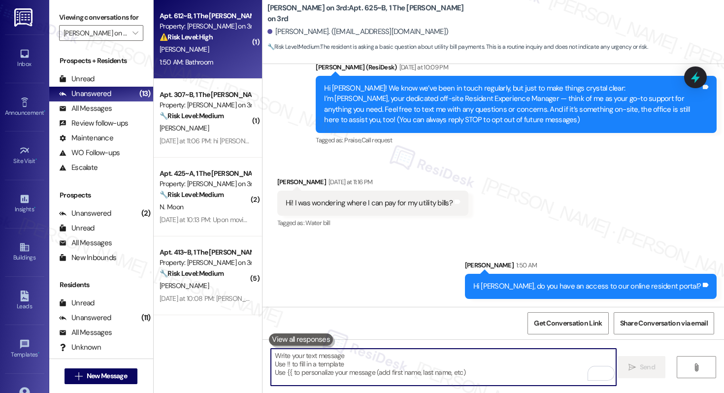
click at [216, 46] on div "[PERSON_NAME]" at bounding box center [205, 49] width 93 height 12
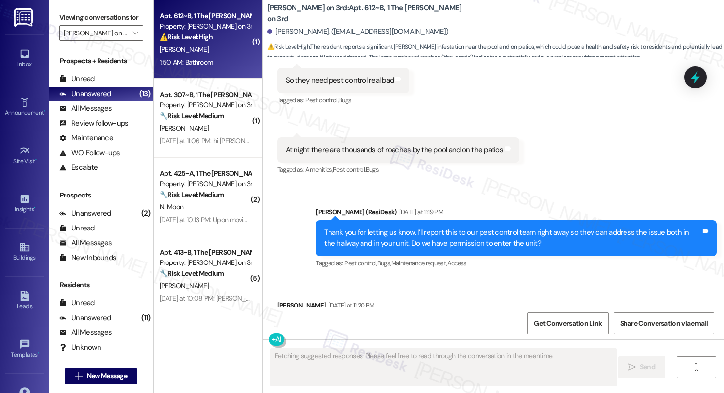
scroll to position [1418, 0]
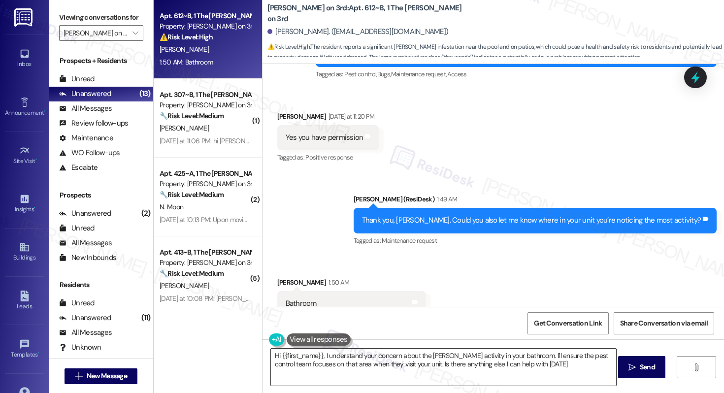
type textarea "Hi {{first_name}}, I understand your concern about the [PERSON_NAME] activity i…"
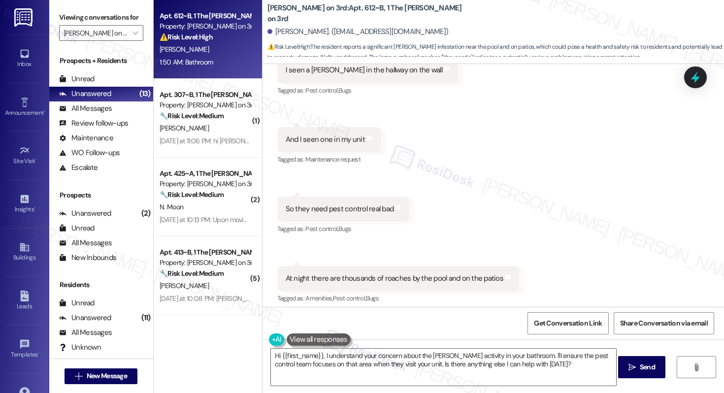
scroll to position [1099, 0]
click at [364, 274] on div "At night there are thousands of roaches by the pool and on the patios" at bounding box center [395, 279] width 218 height 10
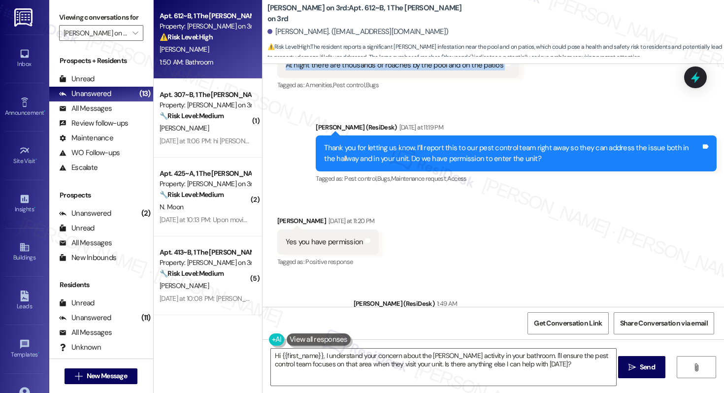
scroll to position [1418, 0]
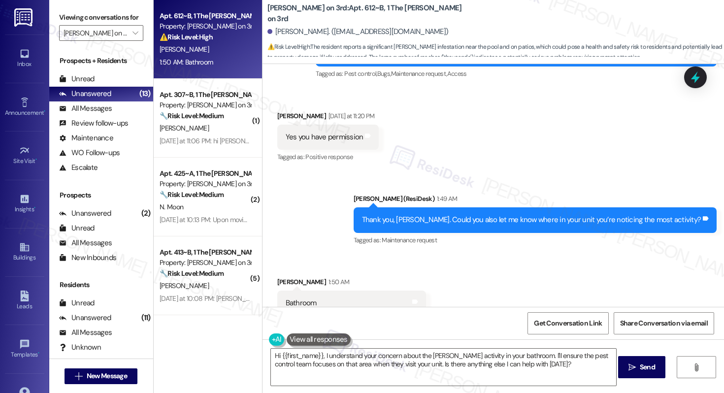
click at [389, 171] on div "Sent via SMS [PERSON_NAME] (ResiDesk) 1:49 AM Thank you, [PERSON_NAME]. Could y…" at bounding box center [494, 212] width 462 height 83
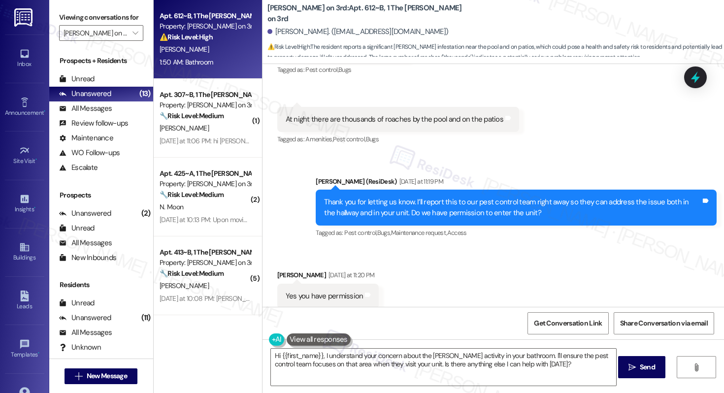
scroll to position [1383, 0]
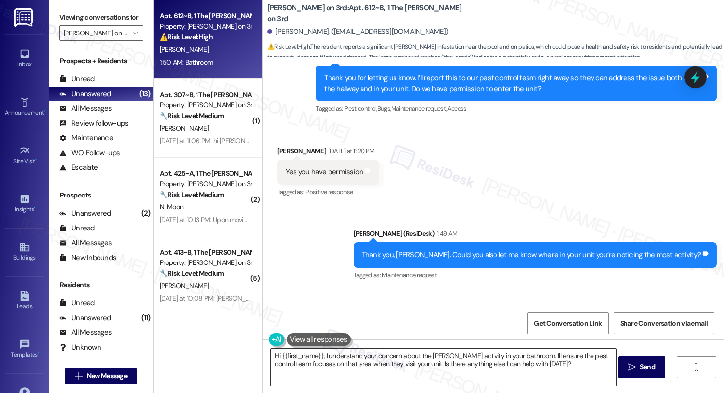
click at [354, 372] on textarea "Hi {{first_name}}, I understand your concern about the [PERSON_NAME] activity i…" at bounding box center [443, 367] width 345 height 37
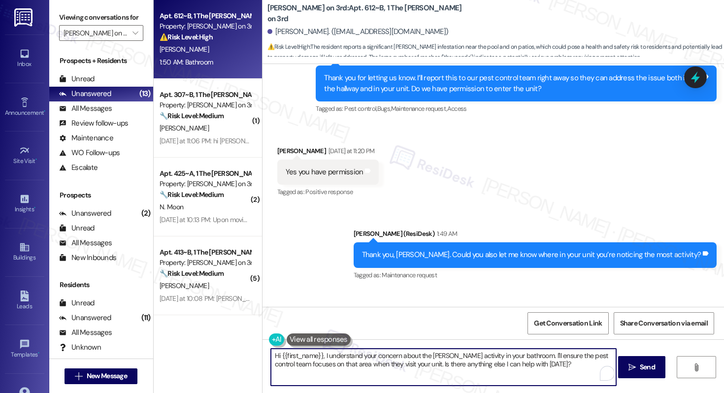
click at [354, 372] on textarea "Hi {{first_name}}, I understand your concern about the [PERSON_NAME] activity i…" at bounding box center [443, 367] width 345 height 37
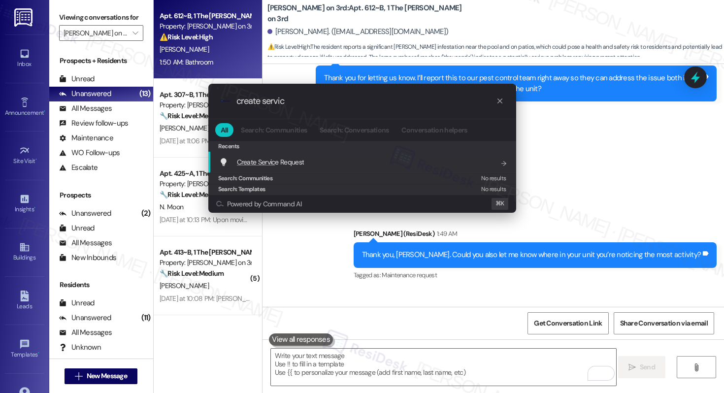
type input "create servic"
click at [344, 156] on div "Create Servic e Request Add shortcut" at bounding box center [362, 162] width 308 height 21
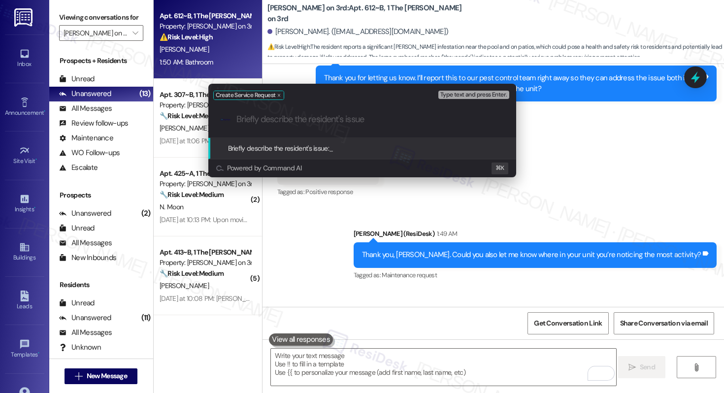
click at [332, 122] on input "Briefly describe the resident's issue" at bounding box center [370, 119] width 268 height 10
type input "Request for Pest Control"
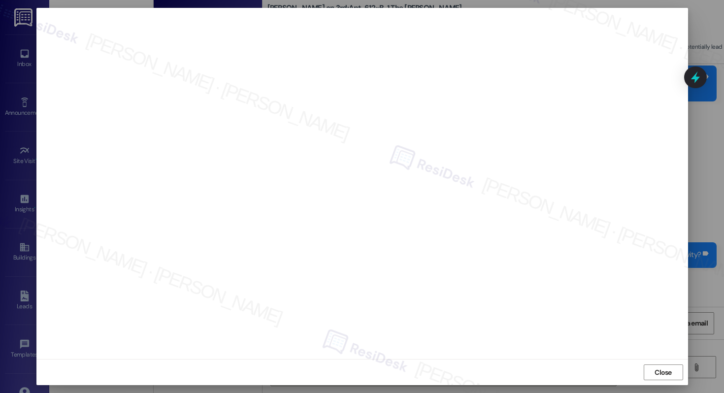
scroll to position [0, 0]
